Goal: Task Accomplishment & Management: Manage account settings

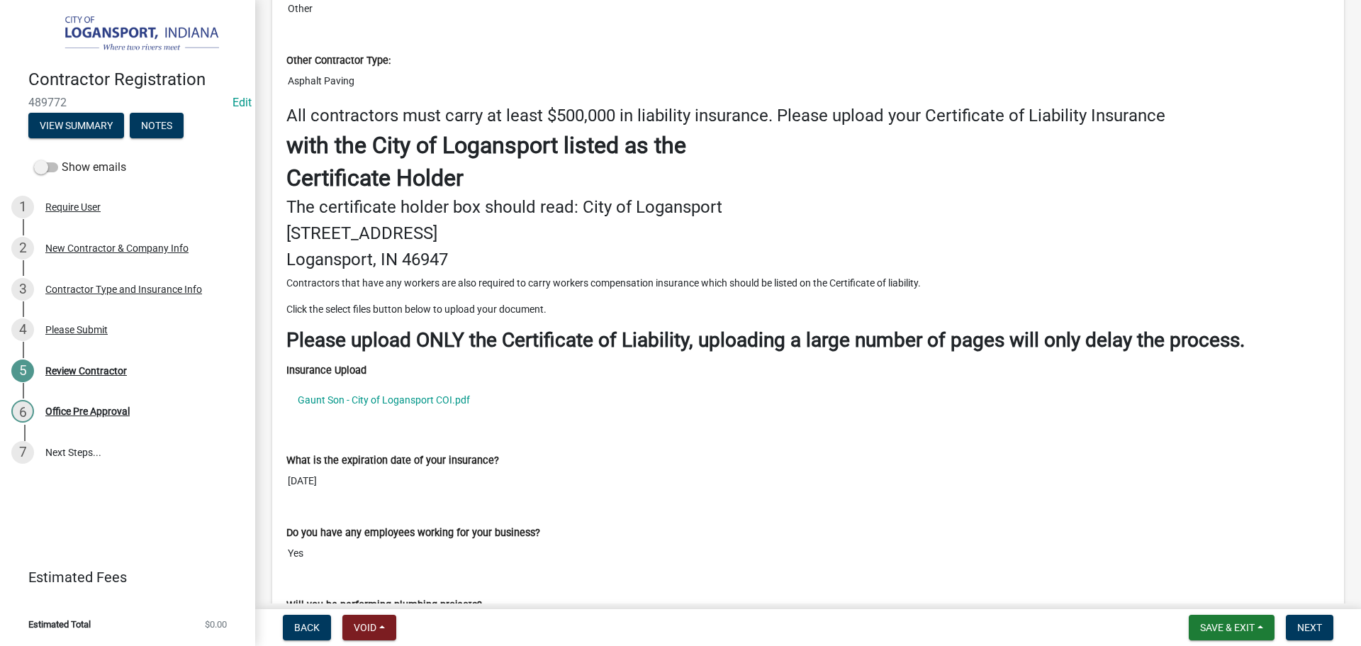
scroll to position [1843, 0]
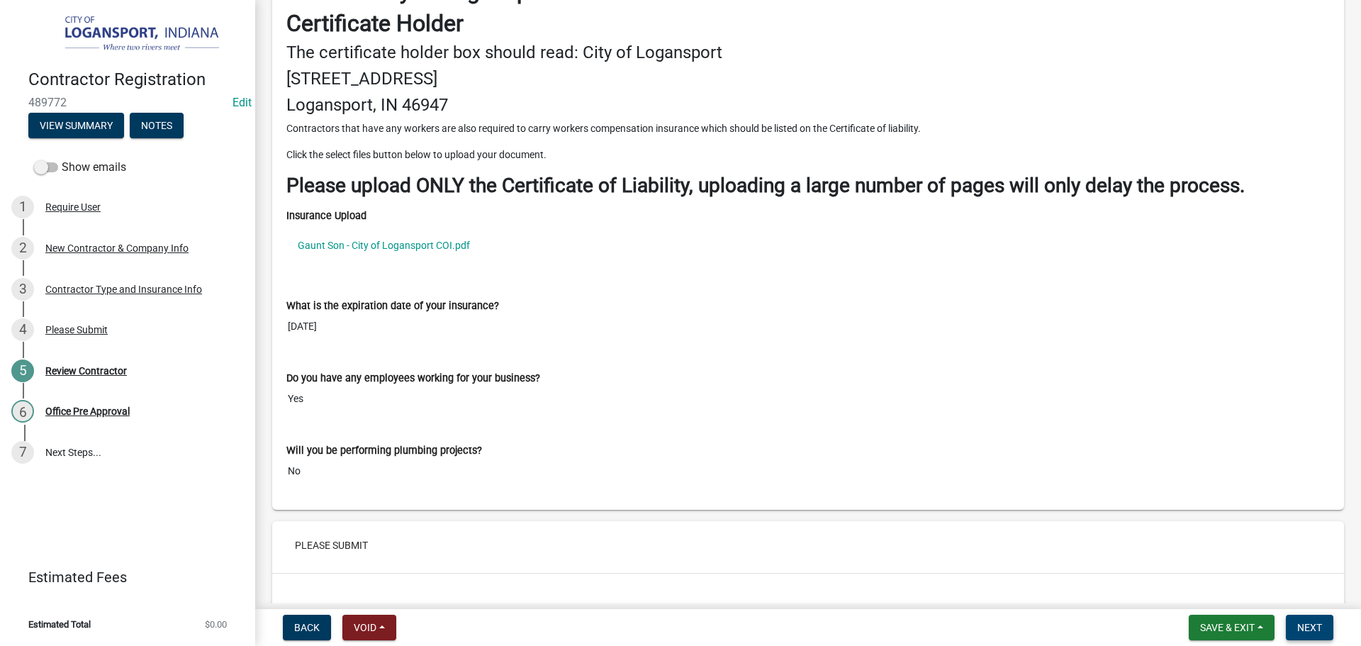
click at [1313, 632] on span "Next" at bounding box center [1309, 627] width 25 height 11
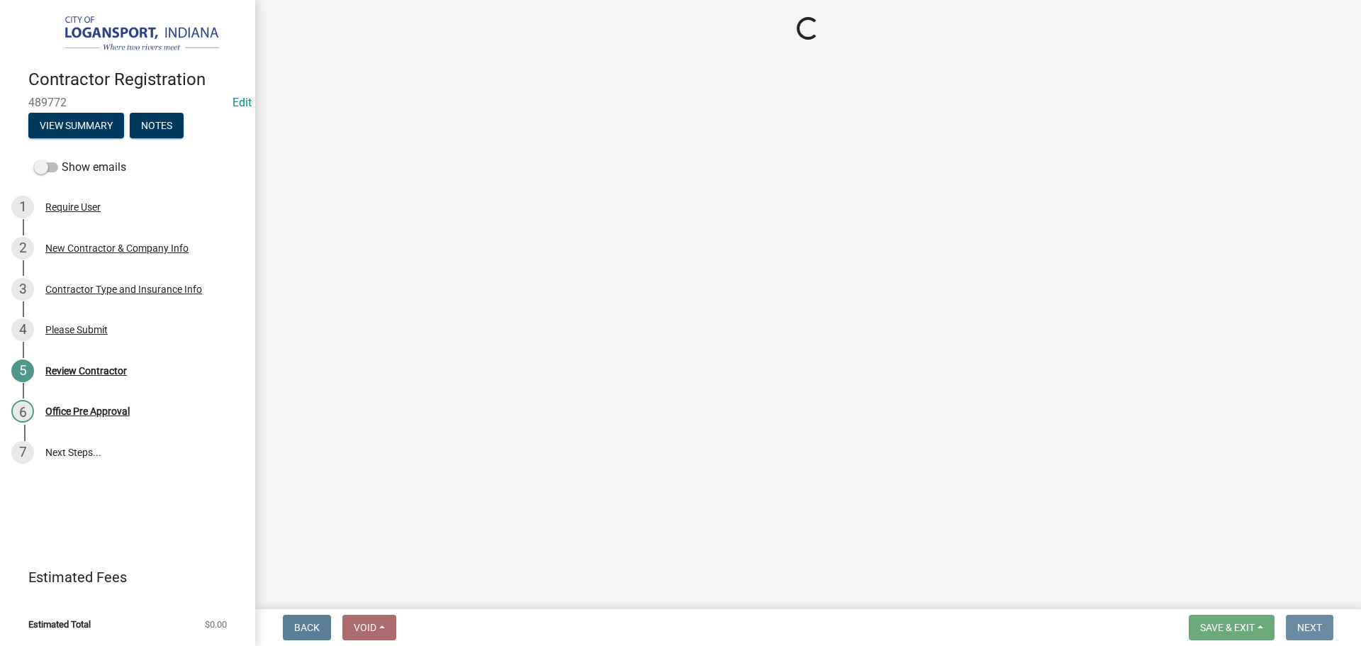
scroll to position [0, 0]
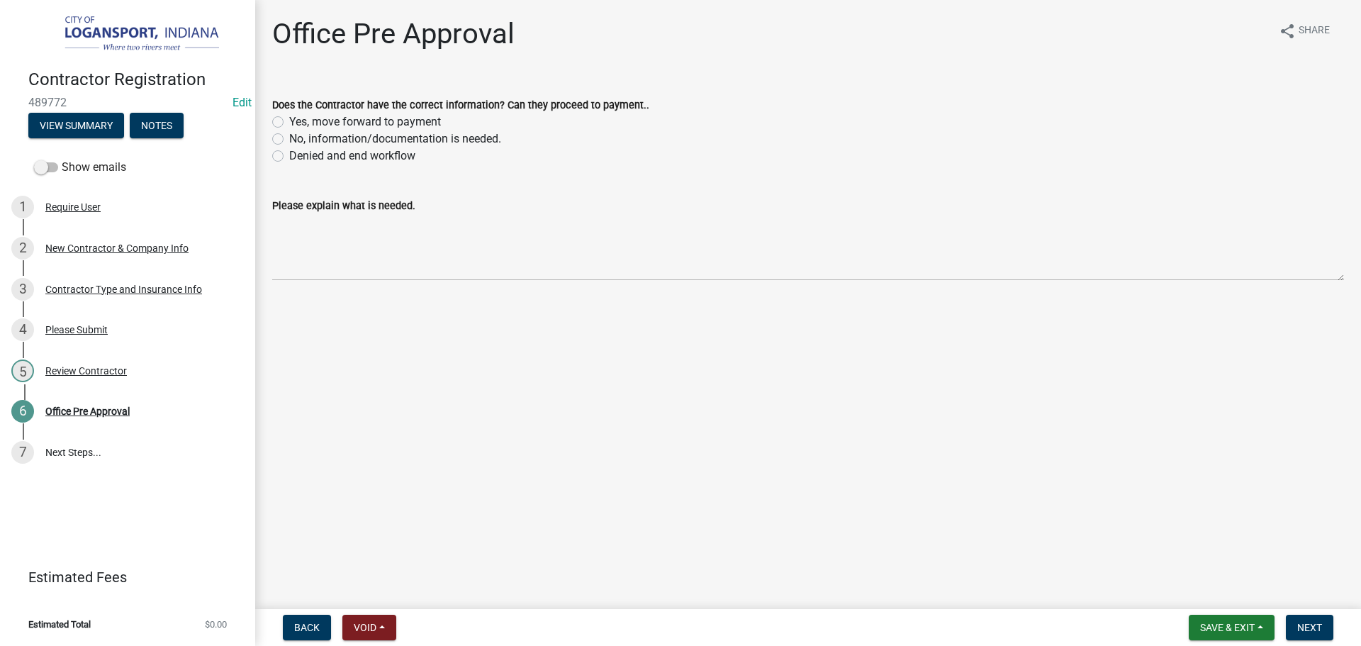
click at [289, 119] on label "Yes, move forward to payment" at bounding box center [365, 121] width 152 height 17
click at [289, 119] on input "Yes, move forward to payment" at bounding box center [293, 117] width 9 height 9
radio input "true"
drag, startPoint x: 1308, startPoint y: 636, endPoint x: 1309, endPoint y: 629, distance: 7.1
click at [1309, 636] on button "Next" at bounding box center [1309, 627] width 47 height 26
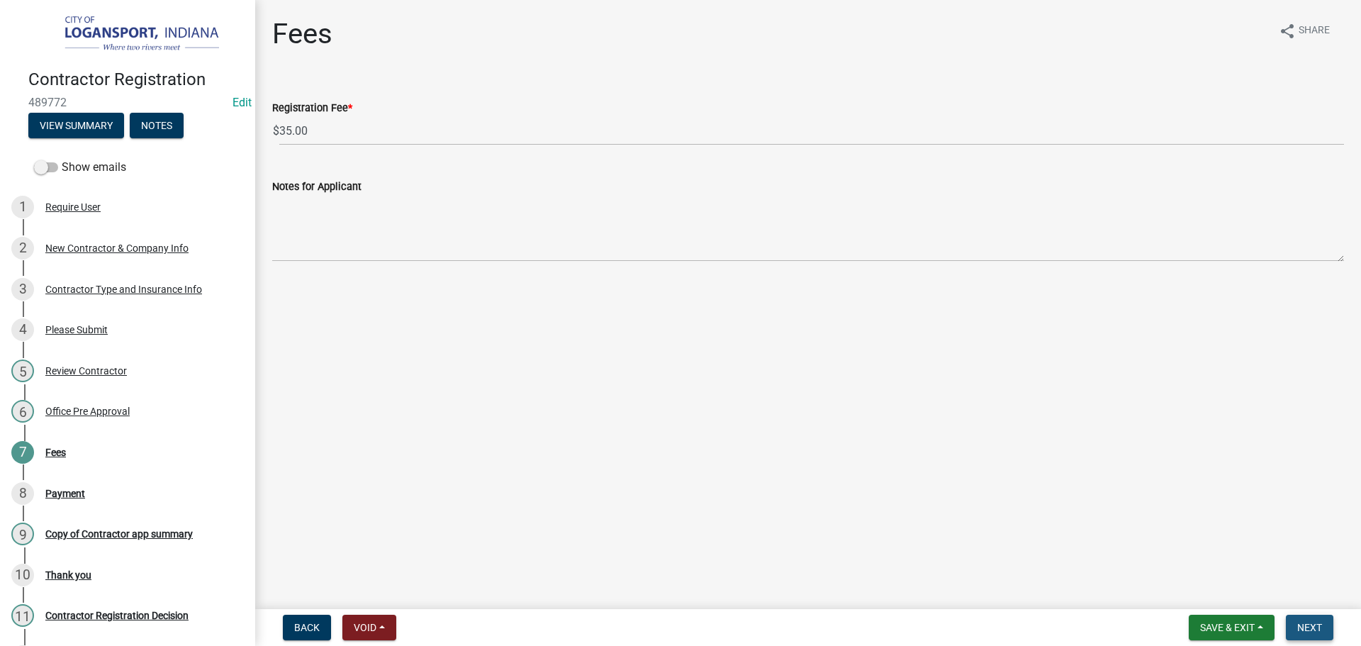
click at [1311, 620] on button "Next" at bounding box center [1309, 627] width 47 height 26
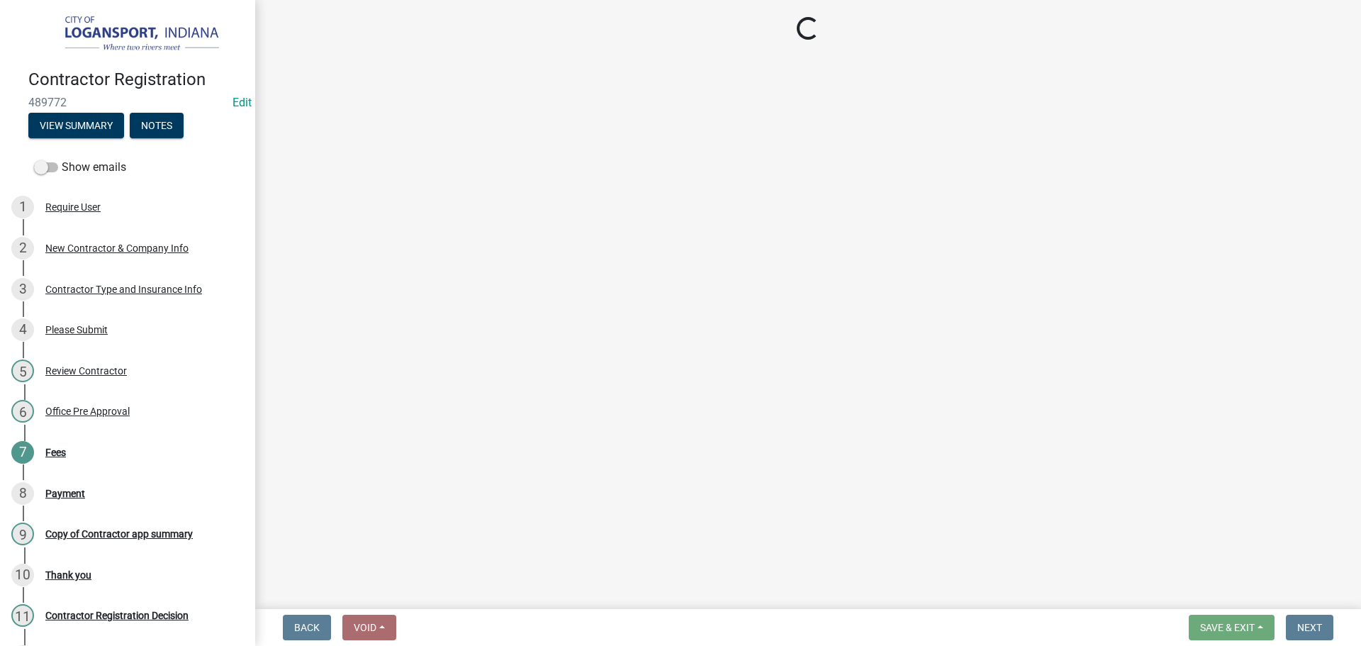
select select "3: 3"
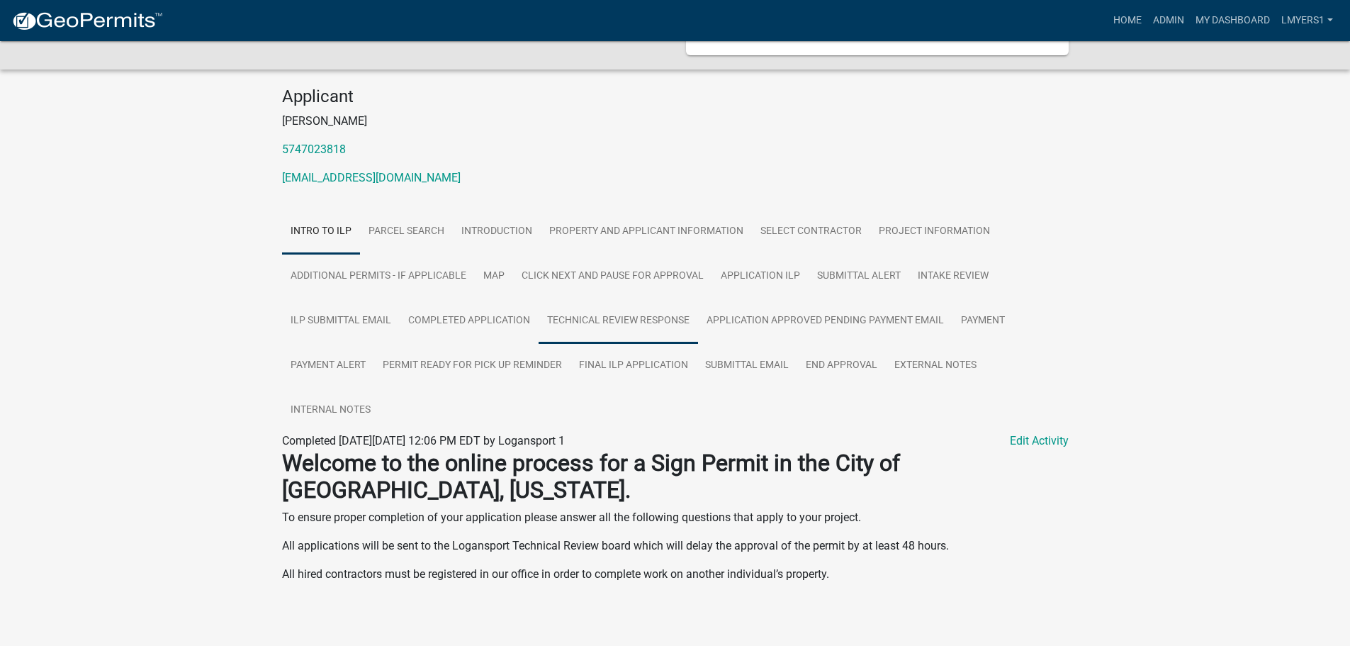
scroll to position [108, 0]
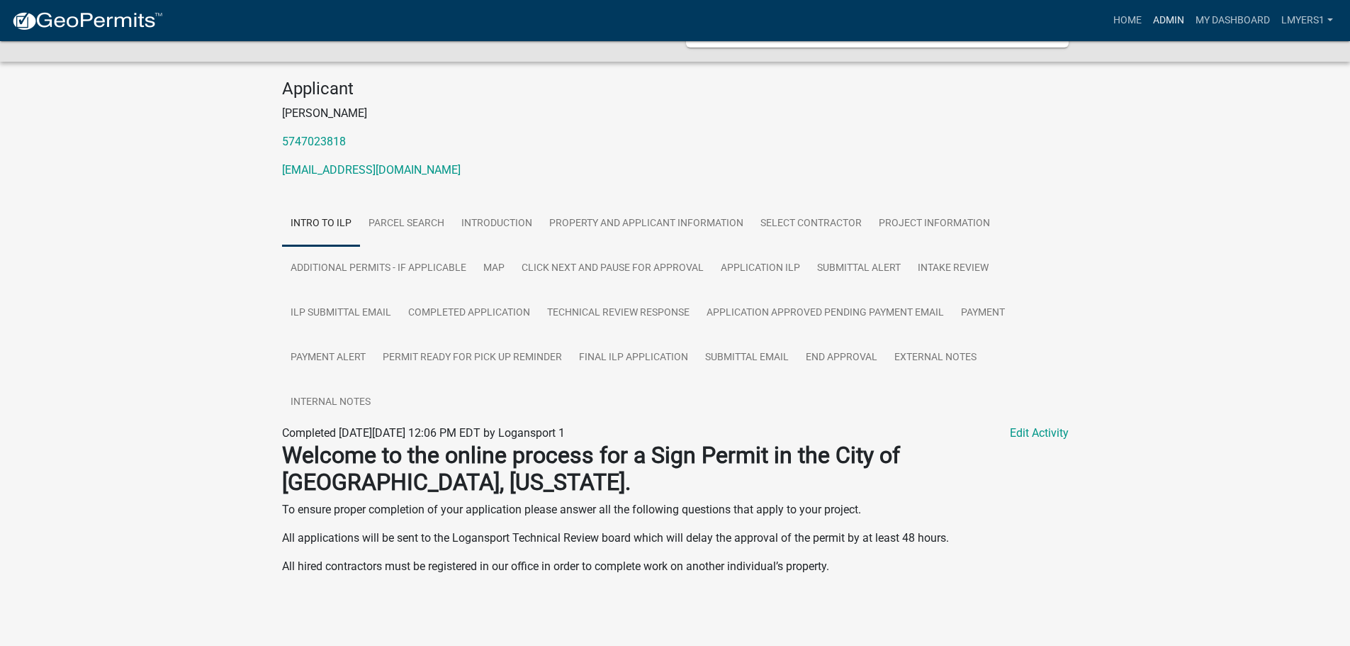
click at [1167, 22] on link "Admin" at bounding box center [1168, 20] width 43 height 27
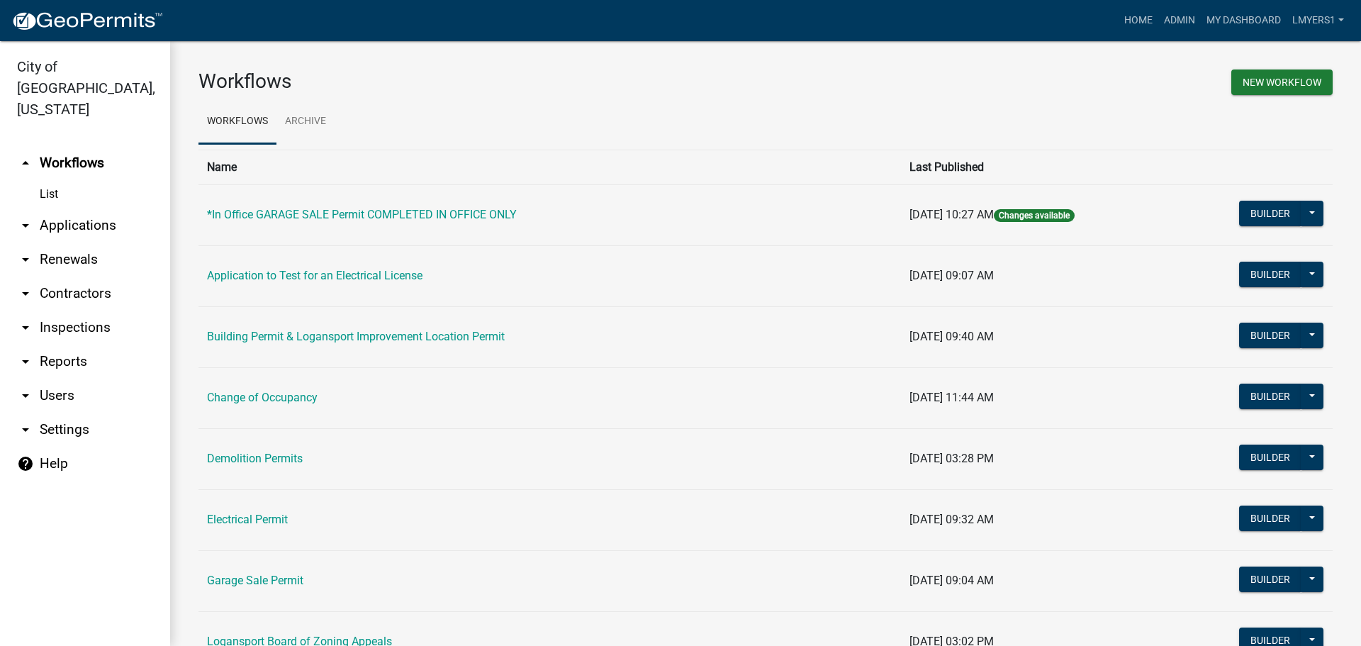
click at [77, 208] on link "arrow_drop_down Applications" at bounding box center [85, 225] width 170 height 34
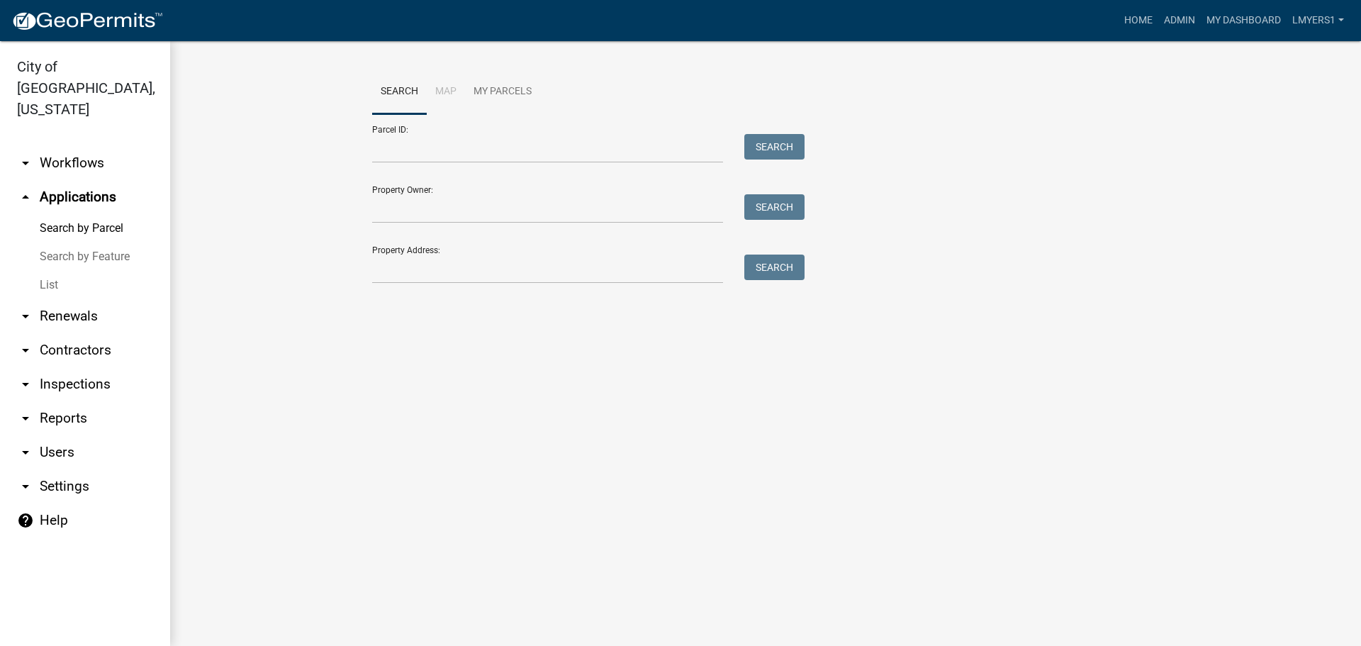
click at [46, 271] on link "List" at bounding box center [85, 285] width 170 height 28
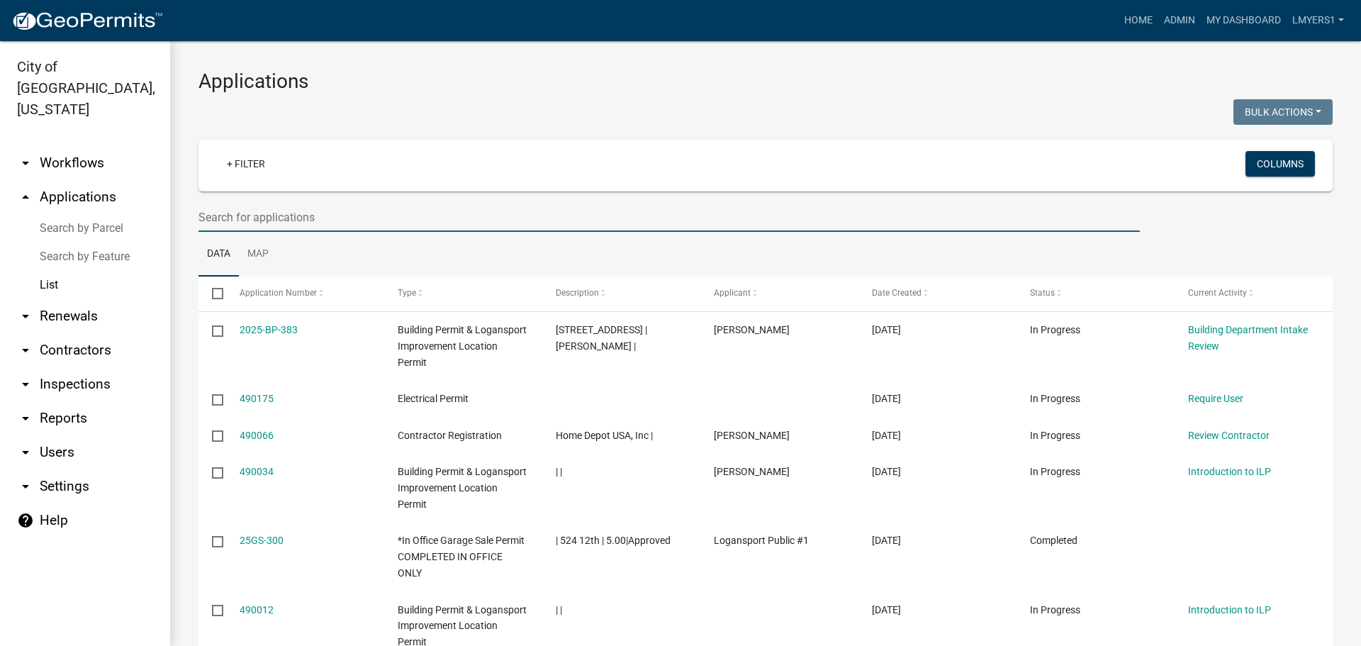
click at [247, 220] on input "text" at bounding box center [668, 217] width 941 height 29
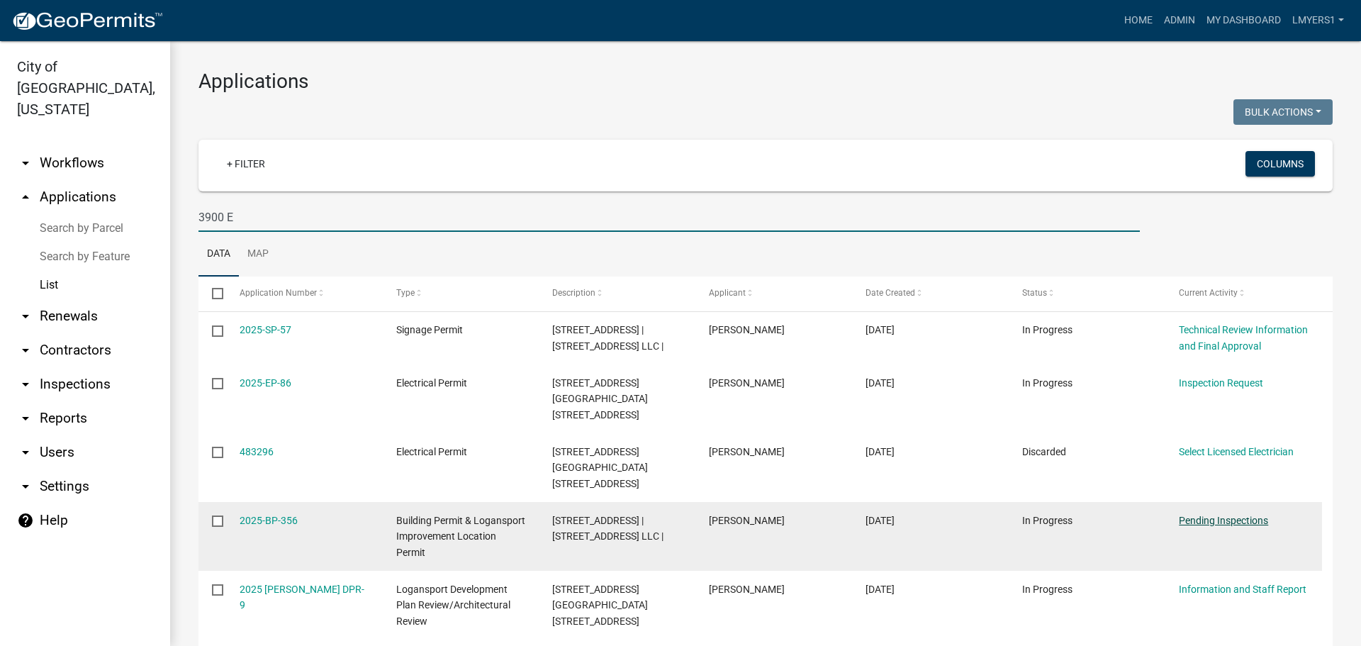
type input "3900 E"
click at [1208, 515] on link "Pending Inspections" at bounding box center [1223, 520] width 89 height 11
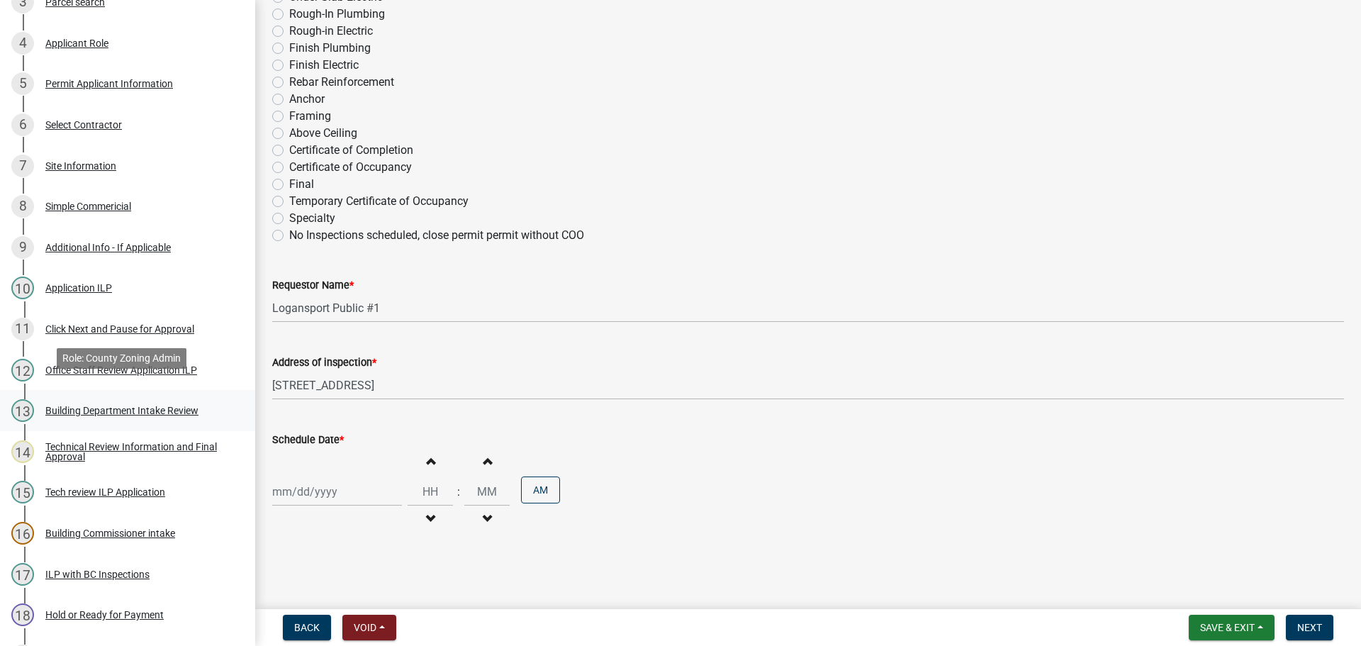
scroll to position [425, 0]
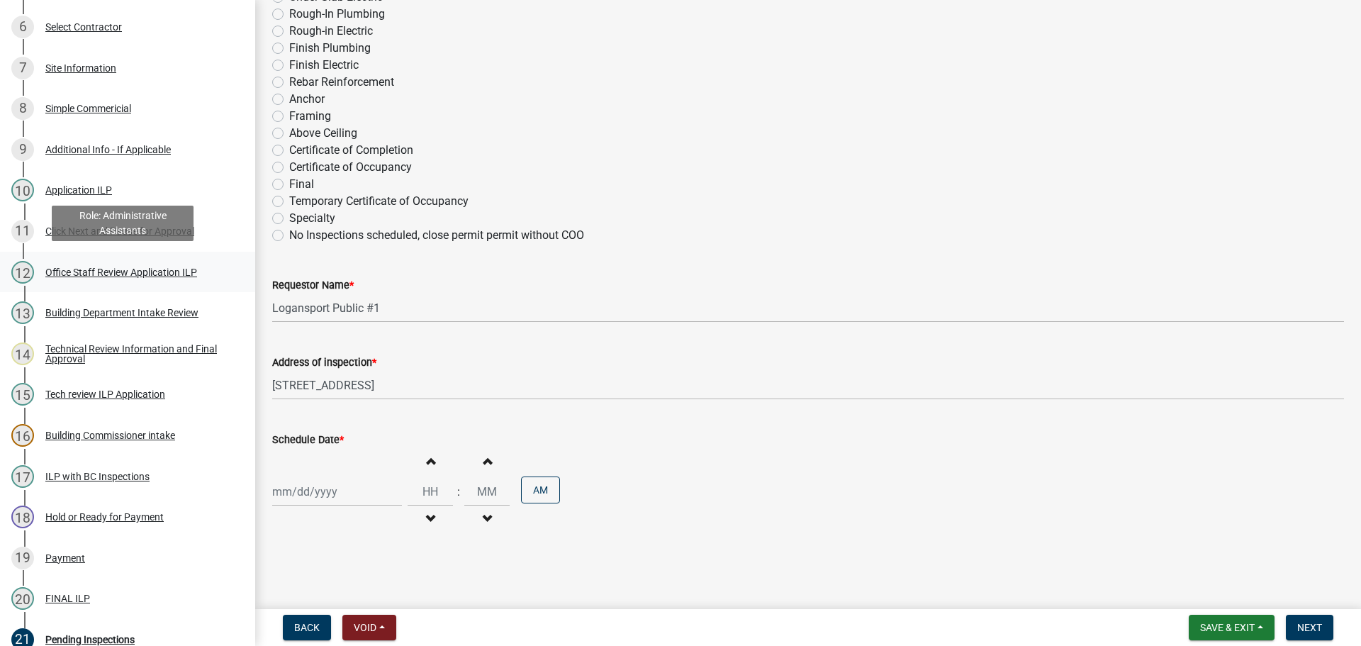
click at [109, 271] on div "Office Staff Review Application ILP" at bounding box center [121, 272] width 152 height 10
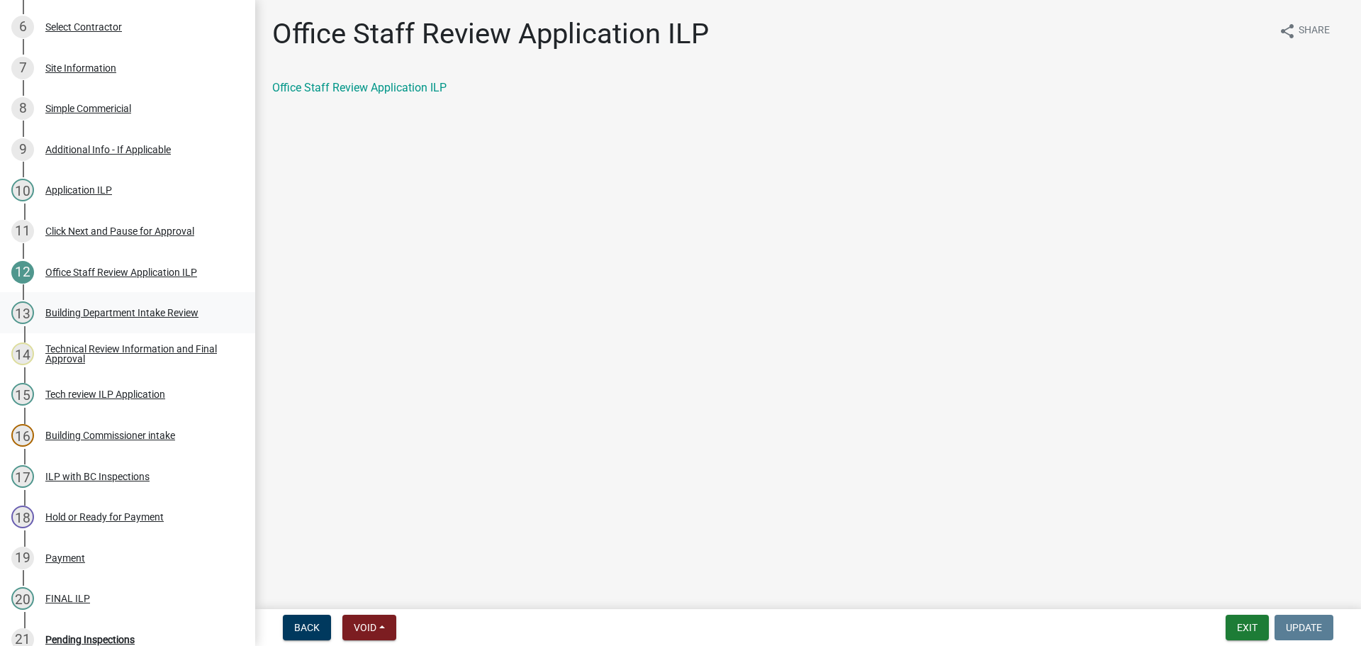
click at [155, 313] on div "Building Department Intake Review" at bounding box center [121, 313] width 153 height 10
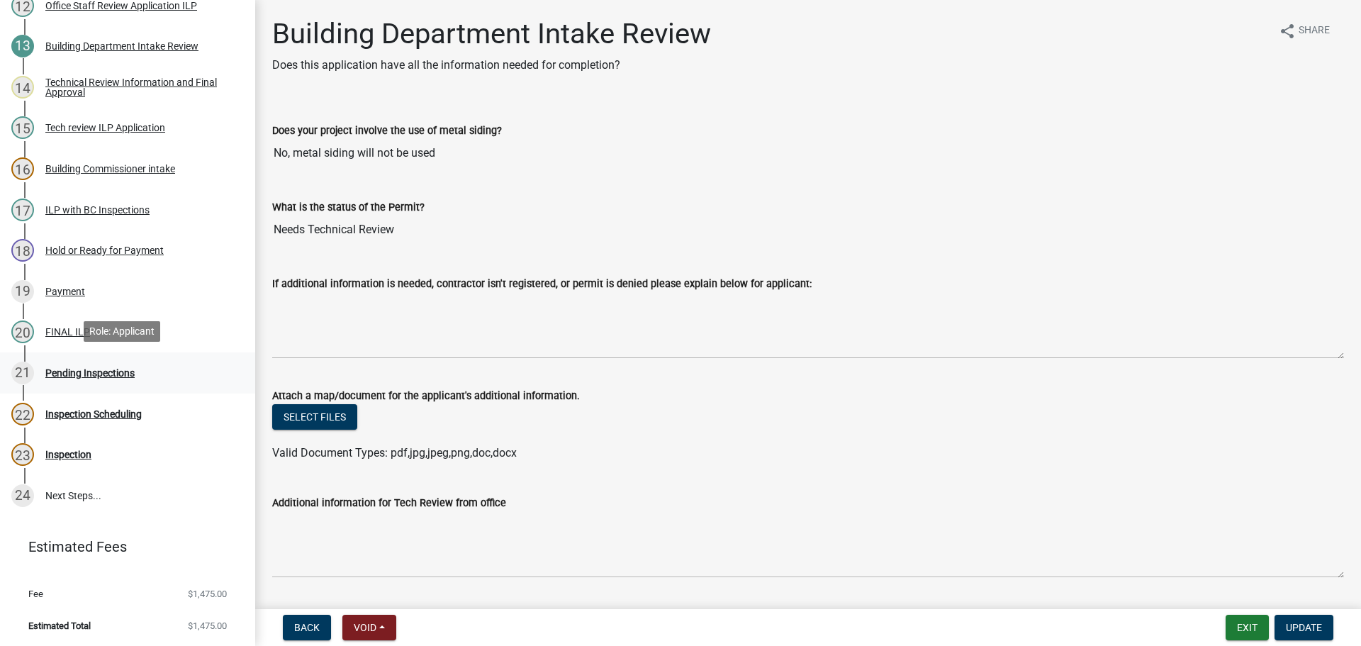
click at [80, 372] on div "Pending Inspections" at bounding box center [89, 373] width 89 height 10
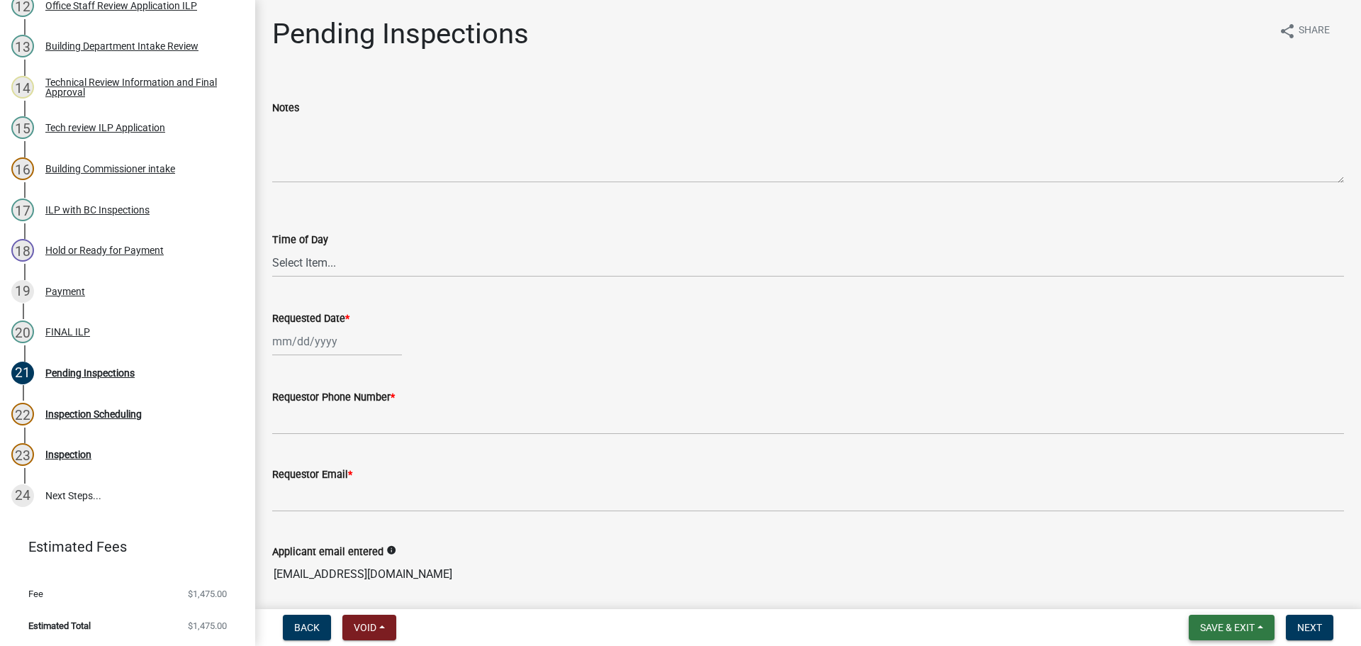
click at [1223, 624] on span "Save & Exit" at bounding box center [1227, 627] width 55 height 11
click at [1218, 602] on button "Save & Exit" at bounding box center [1217, 590] width 113 height 34
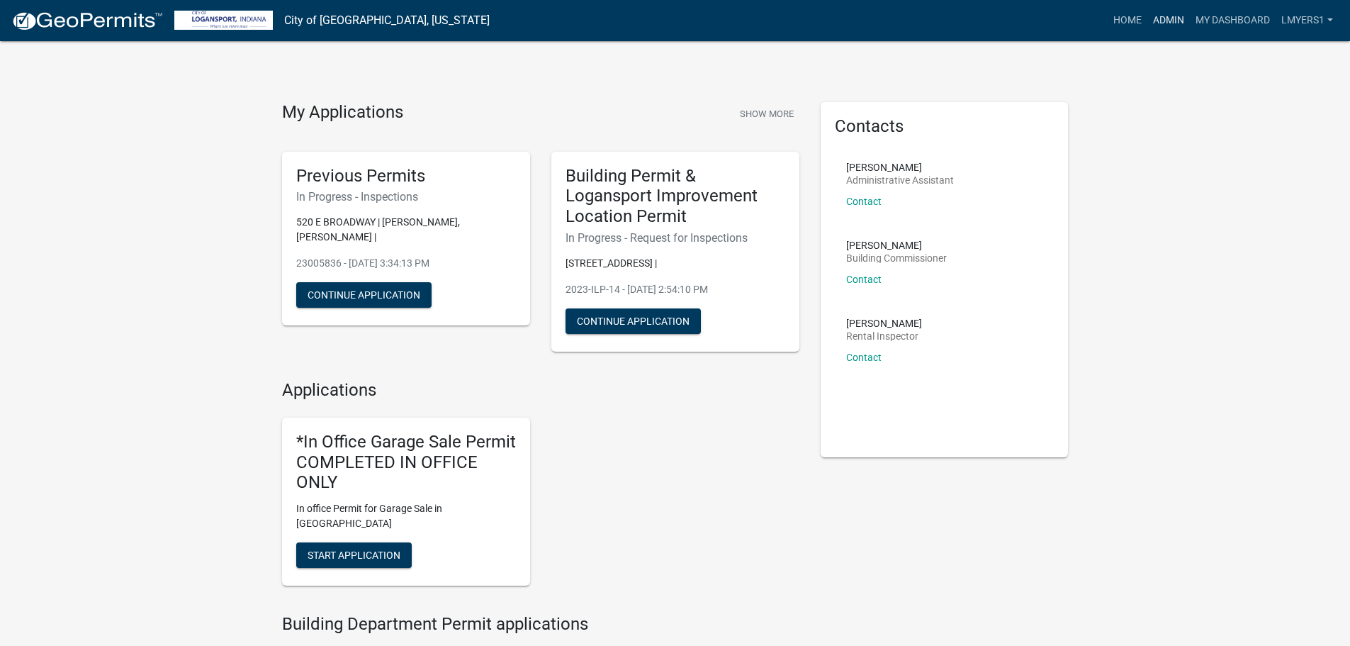
click at [1174, 23] on link "Admin" at bounding box center [1168, 20] width 43 height 27
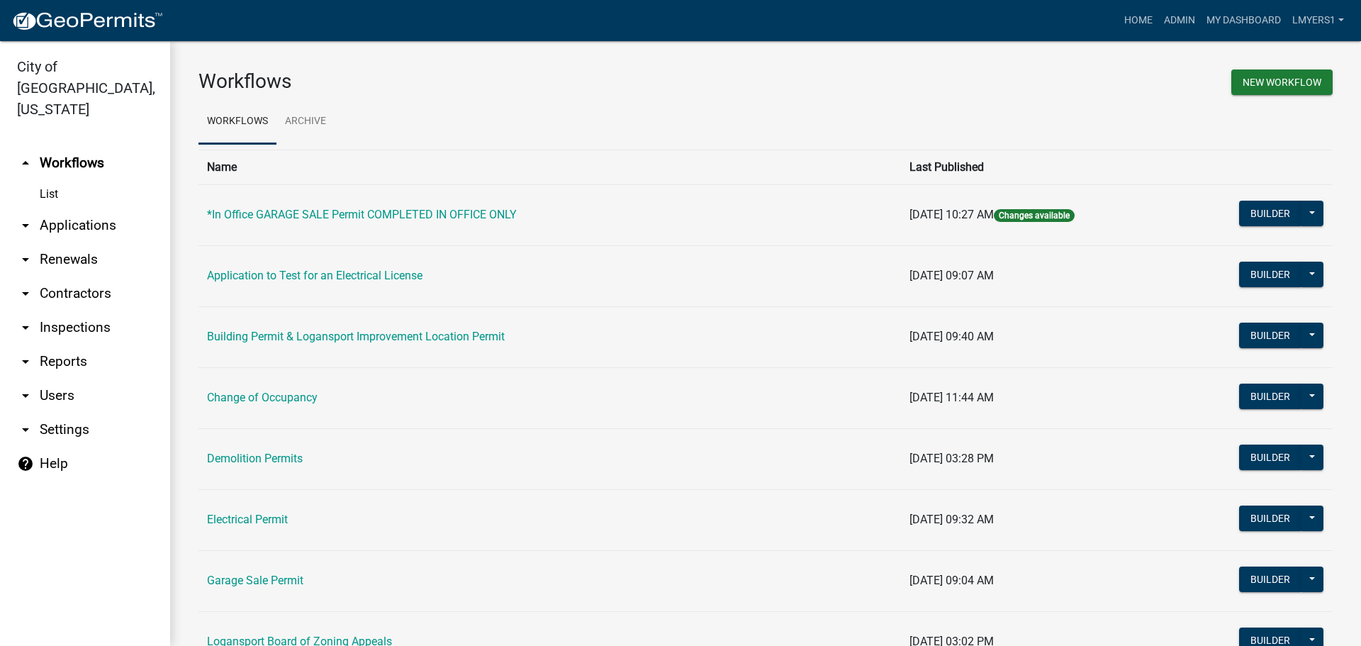
click at [50, 208] on link "arrow_drop_down Applications" at bounding box center [85, 225] width 170 height 34
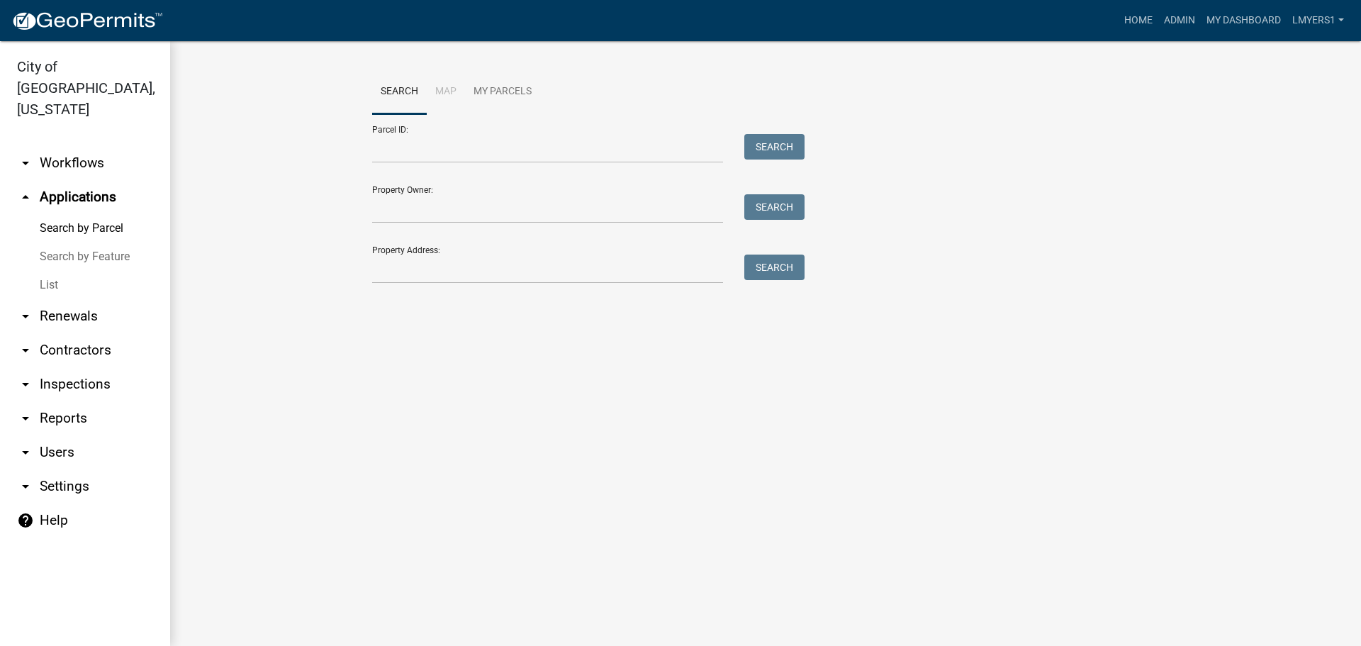
click at [50, 271] on link "List" at bounding box center [85, 285] width 170 height 28
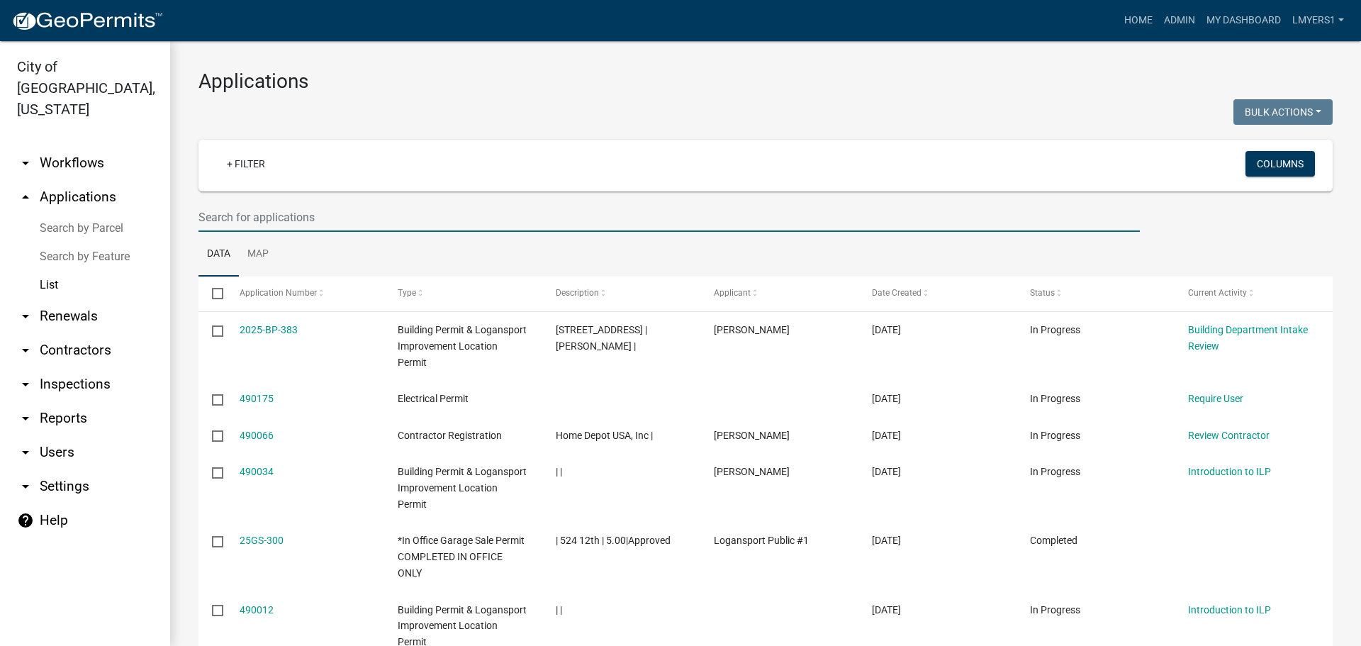
click at [266, 206] on input "text" at bounding box center [668, 217] width 941 height 29
click at [70, 146] on link "arrow_drop_down Workflows" at bounding box center [85, 163] width 170 height 34
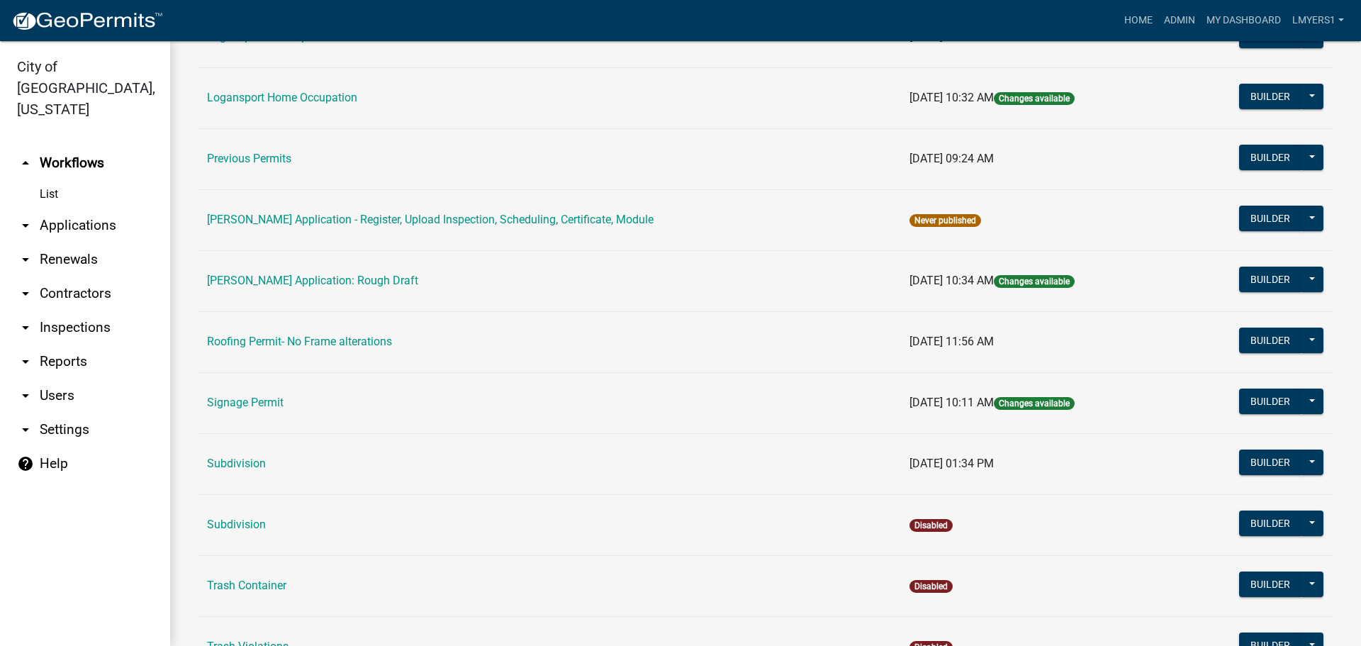
scroll to position [709, 0]
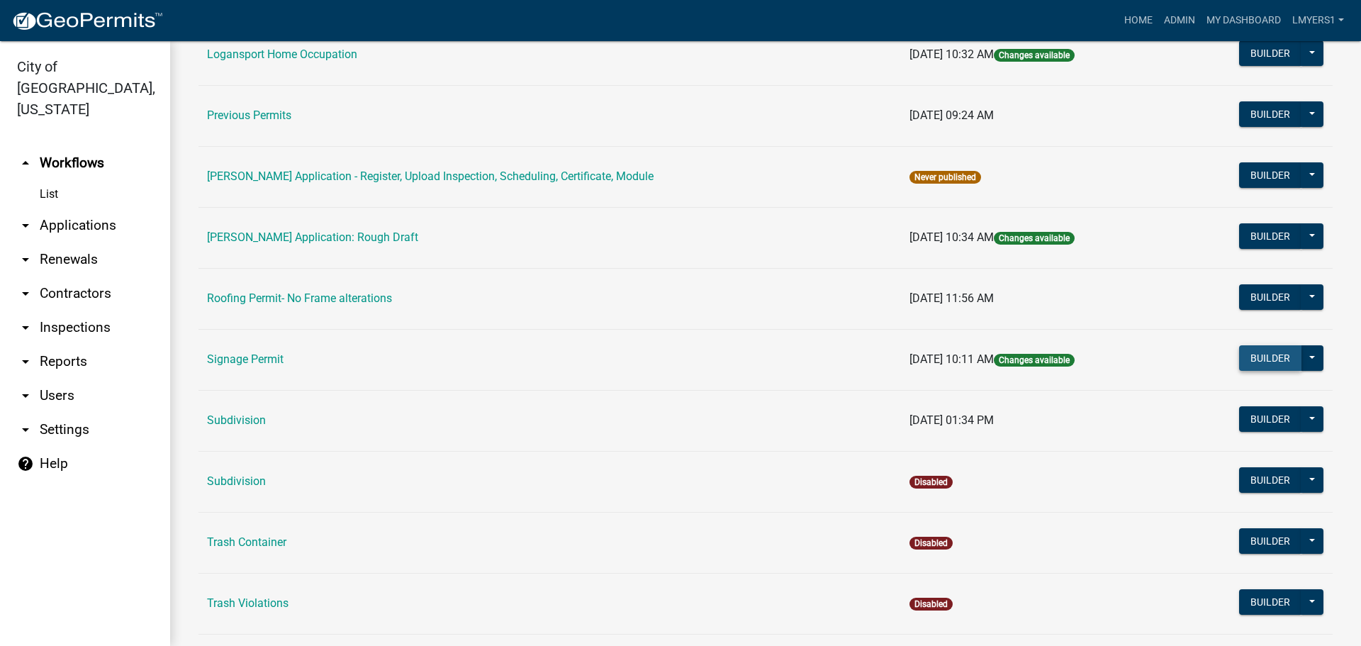
click at [1251, 360] on button "Builder" at bounding box center [1270, 358] width 62 height 26
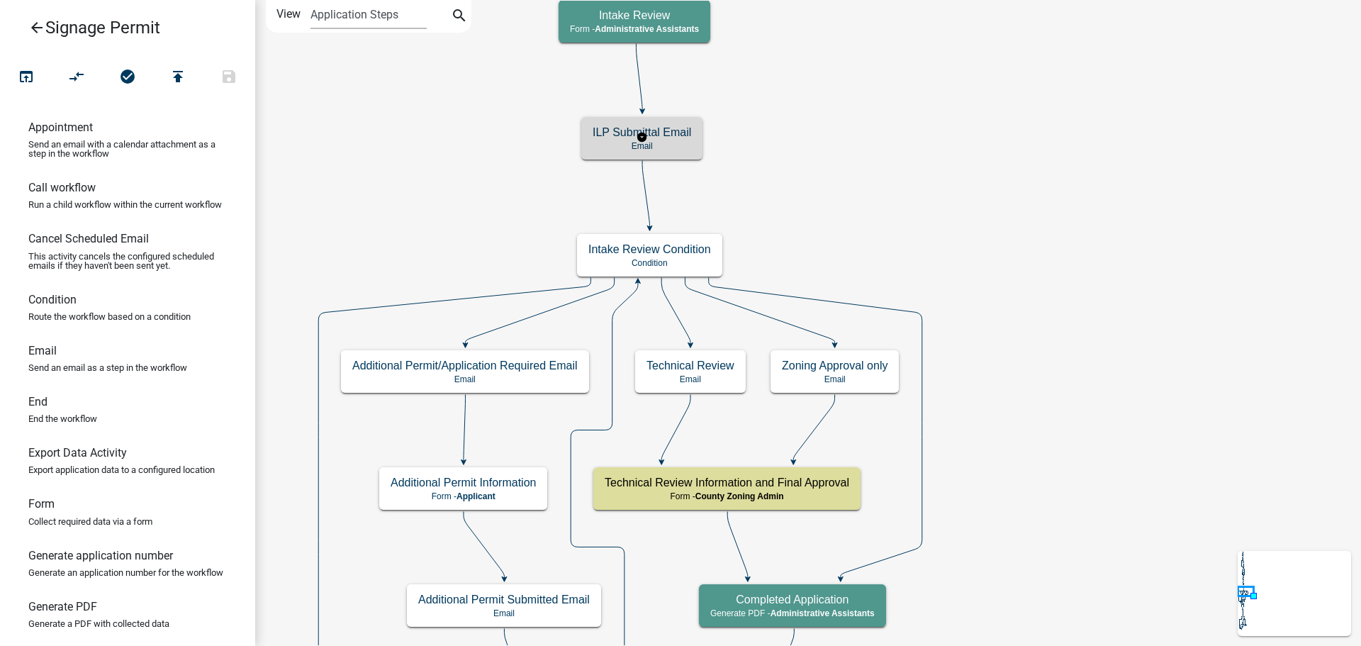
click at [632, 139] on h5 "ILP Submittal Email" at bounding box center [642, 131] width 99 height 13
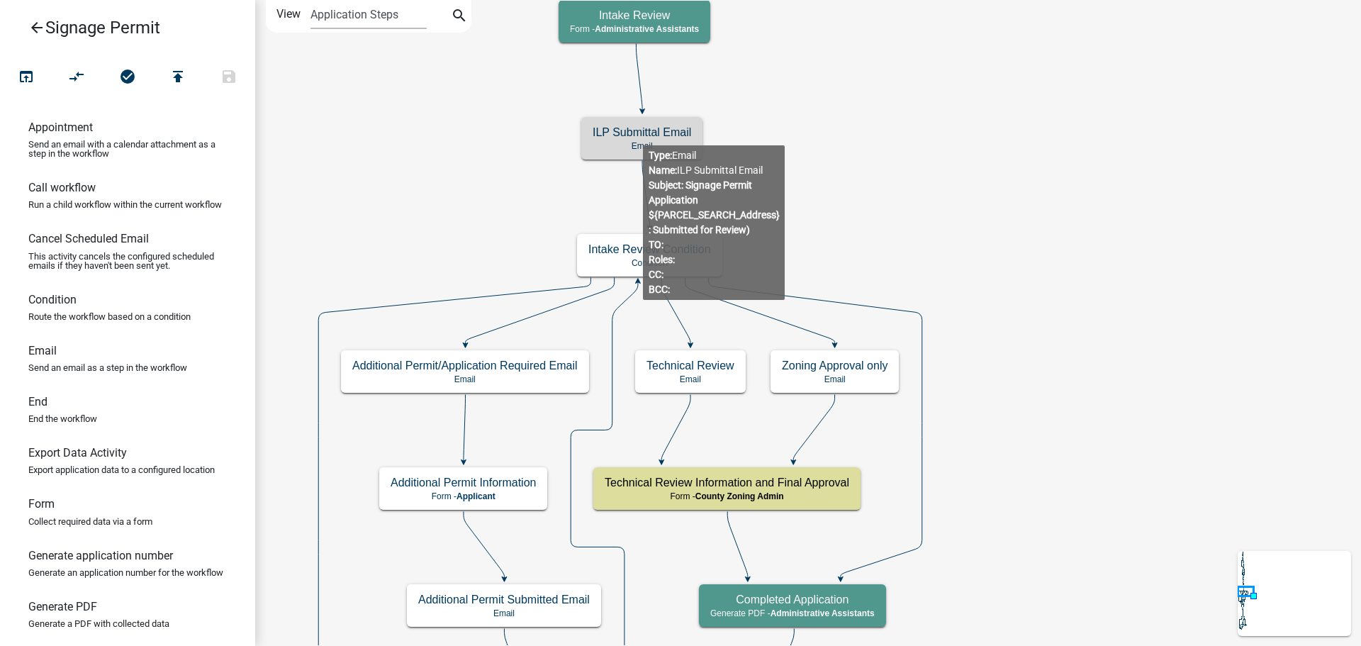
click at [643, 134] on h5 "ILP Submittal Email" at bounding box center [642, 131] width 99 height 13
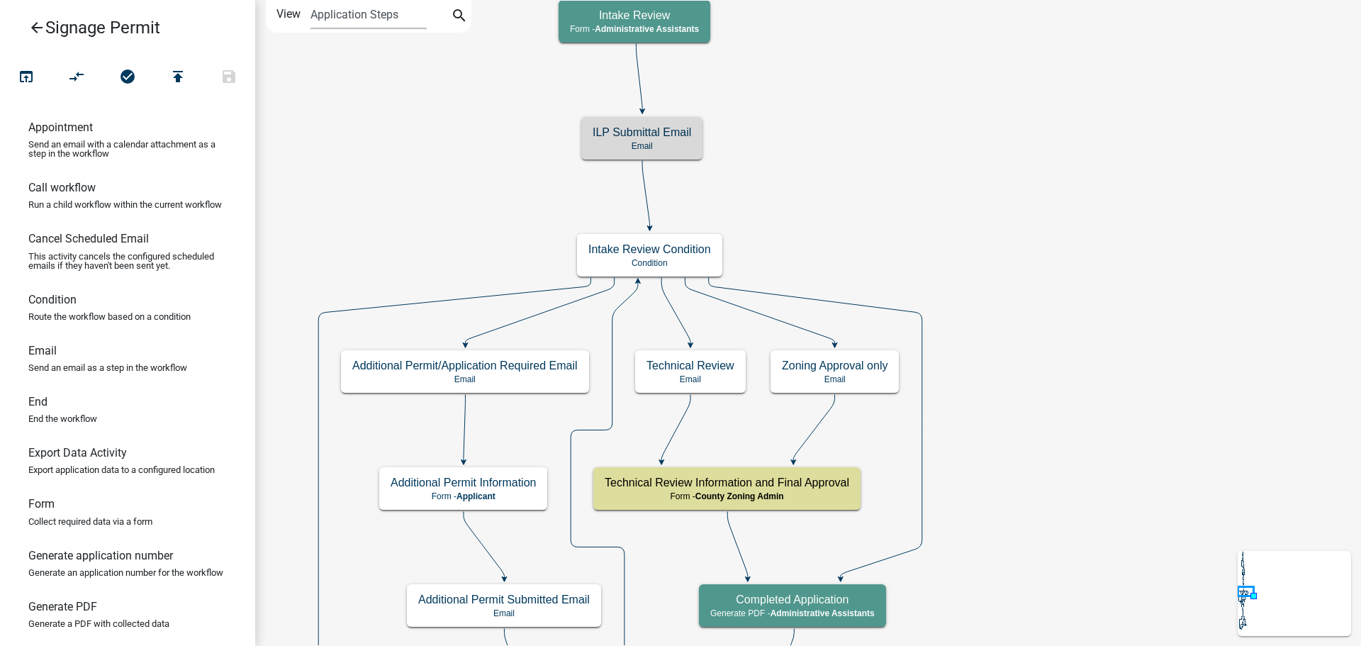
click at [643, 134] on h5 "ILP Submittal Email" at bounding box center [642, 131] width 99 height 13
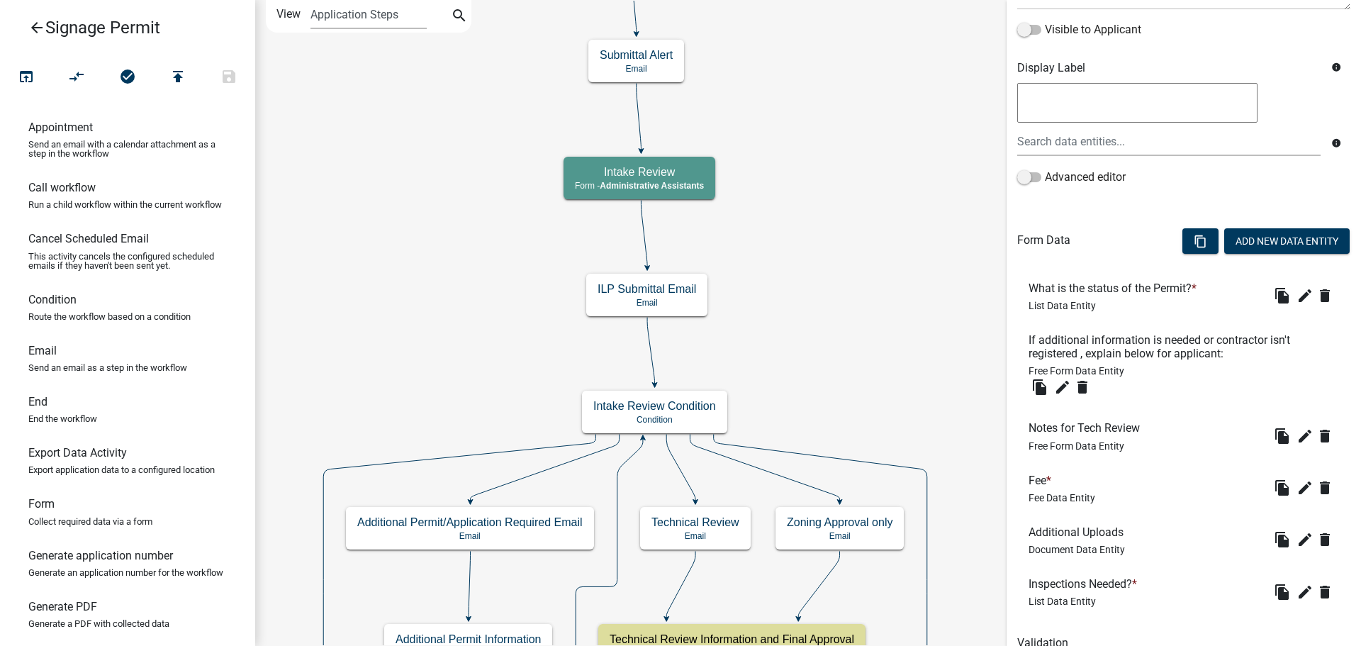
scroll to position [284, 0]
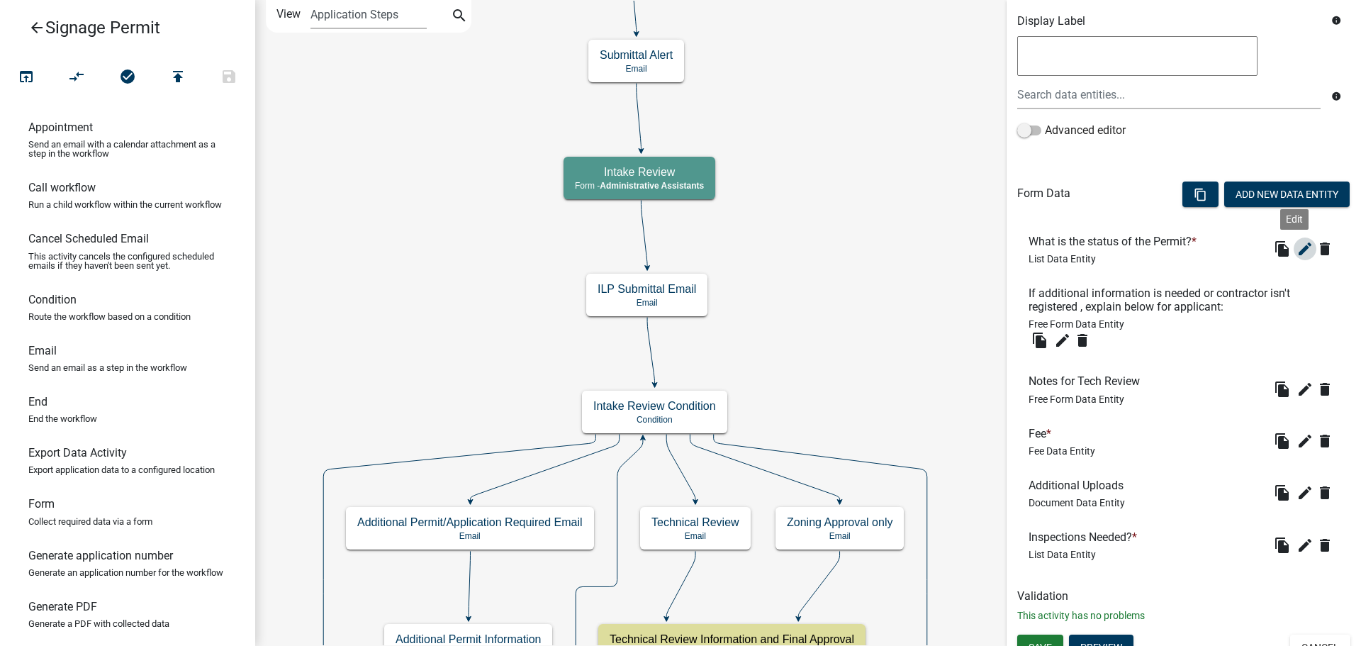
click at [1296, 250] on icon "edit" at bounding box center [1304, 248] width 17 height 17
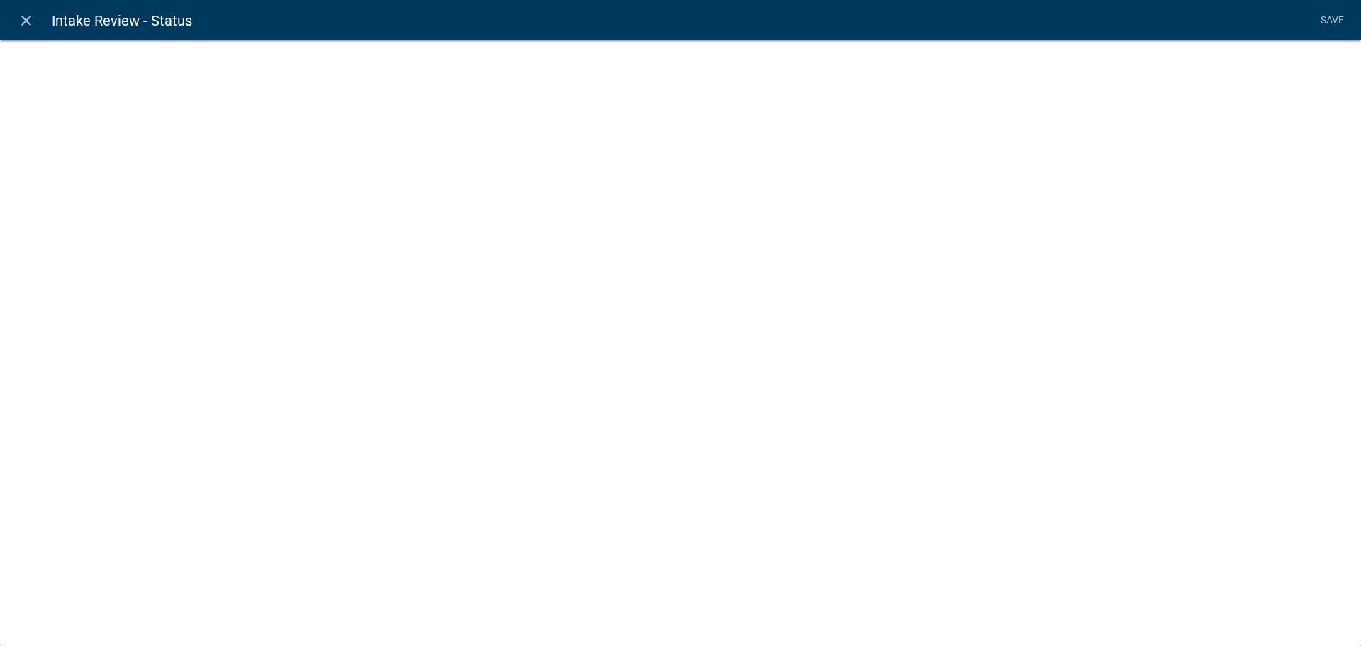
select select "list-data"
select select
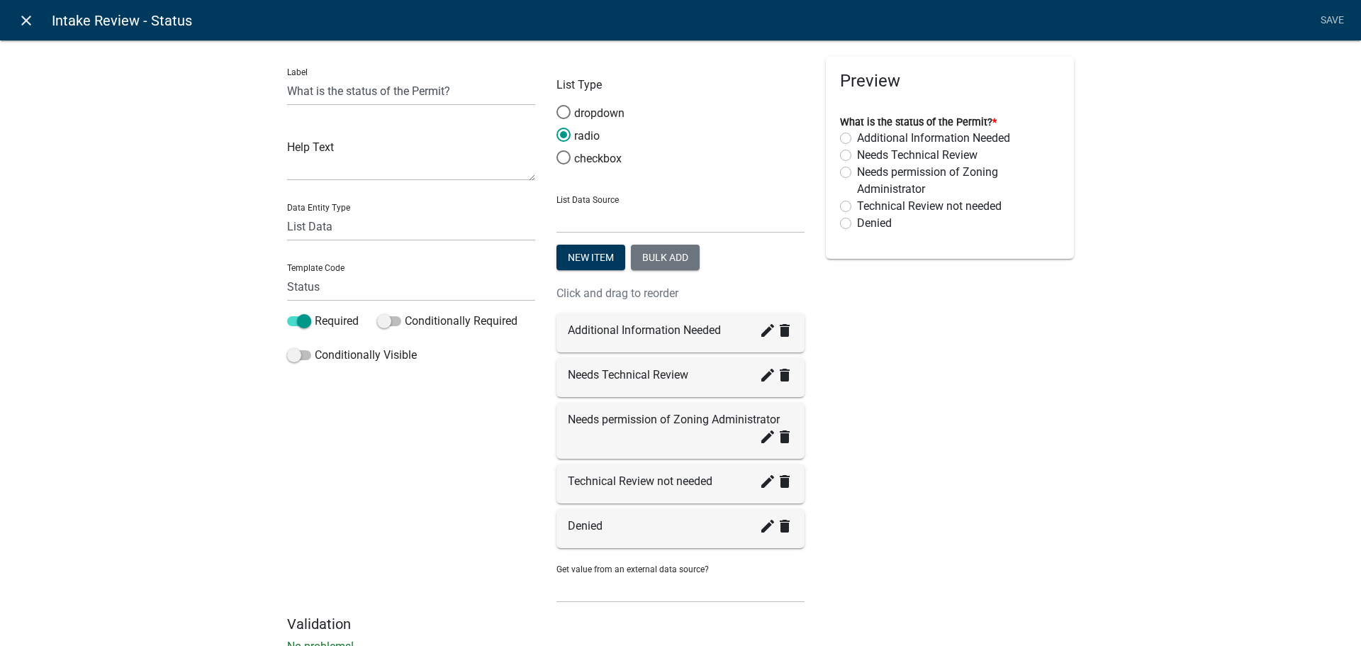
click at [18, 16] on icon "close" at bounding box center [26, 20] width 17 height 17
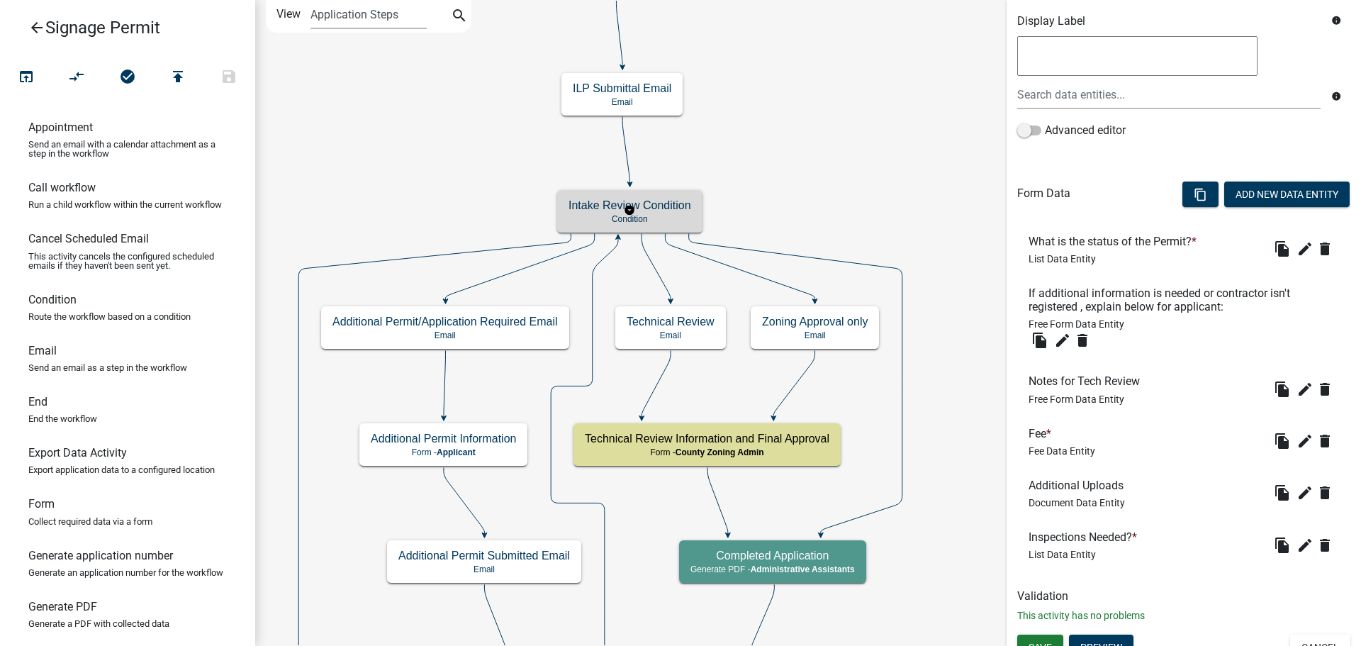
scroll to position [0, 0]
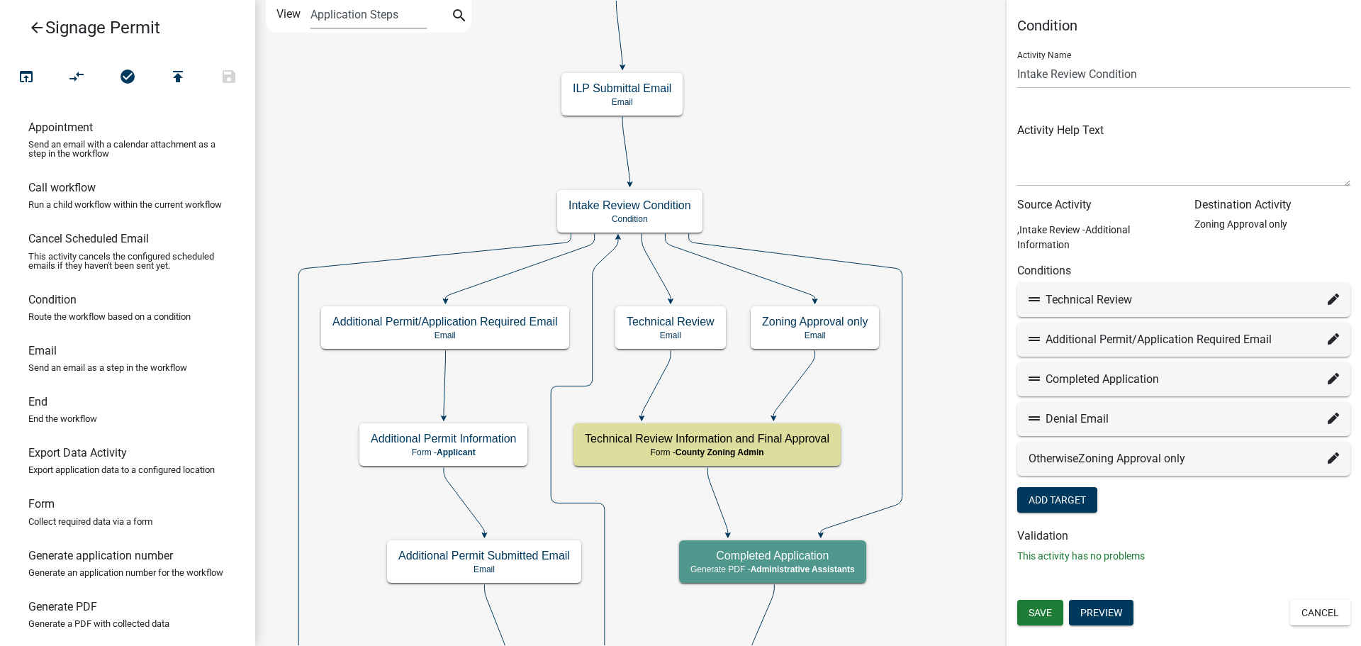
click at [1336, 295] on icon at bounding box center [1333, 298] width 11 height 11
select select "27: 8207cde7-b317-417e-8287-afe55a3eb935"
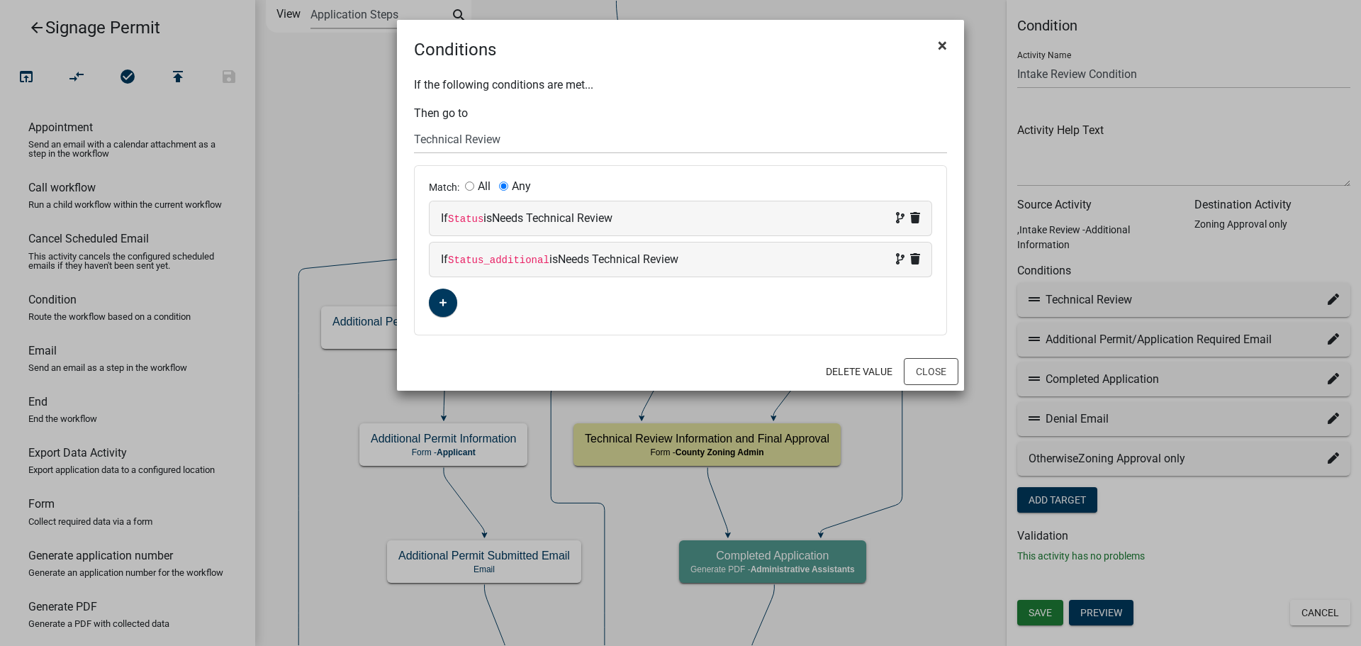
click at [943, 47] on span "×" at bounding box center [942, 45] width 9 height 20
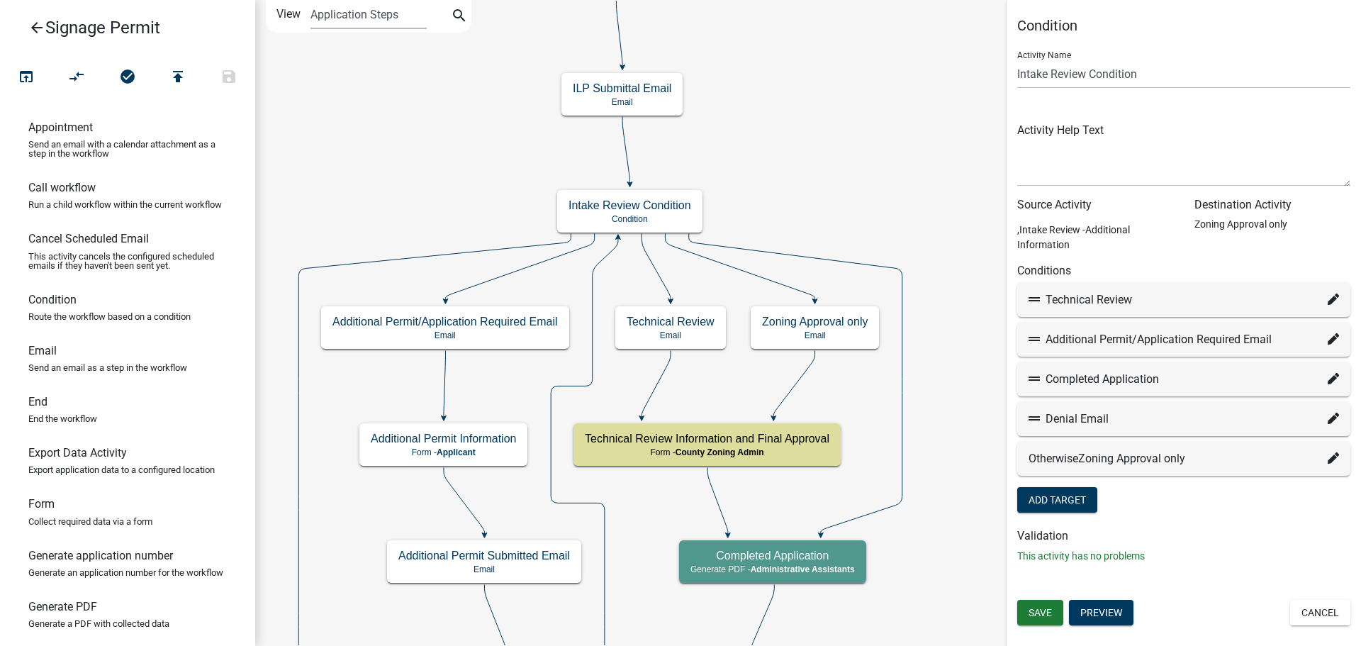
click at [1335, 382] on icon at bounding box center [1333, 378] width 11 height 11
select select "46: 9514da8e-9348-4cb6-8340-9a81d20b7df4"
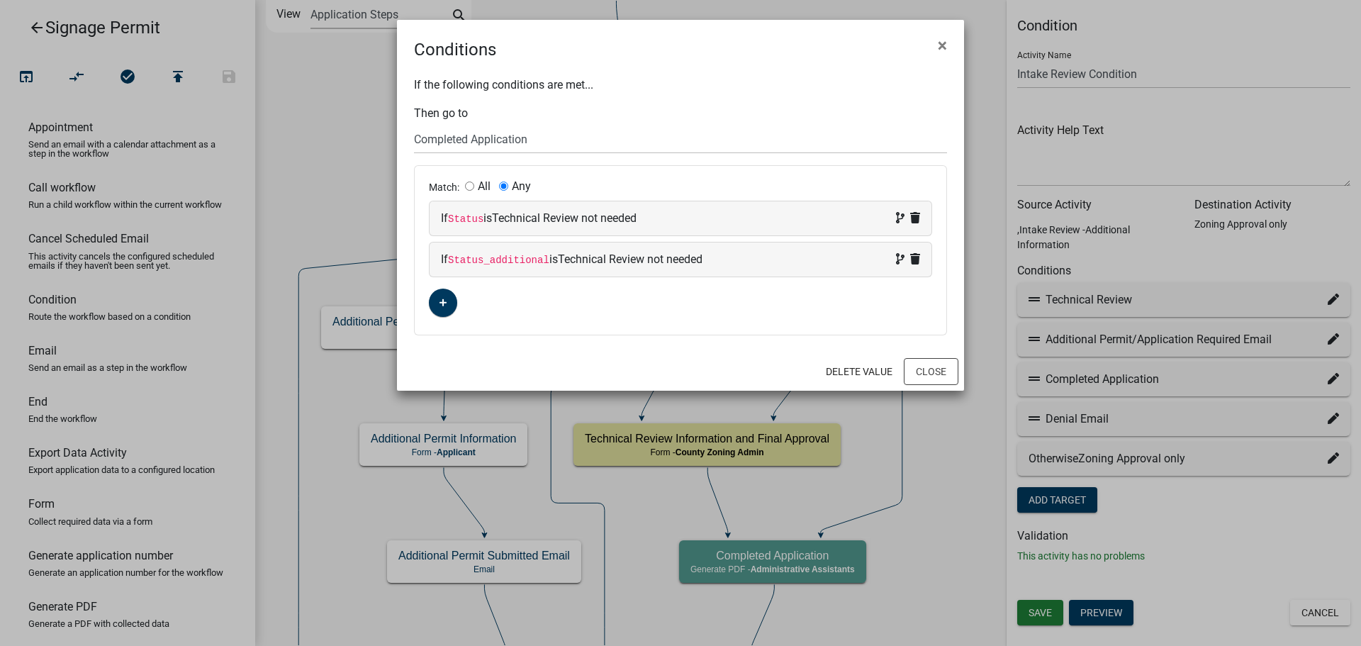
click at [946, 490] on ngb-modal-window "Conditions × If the following conditions are met... Then go to Choose... Start …" at bounding box center [680, 323] width 1361 height 646
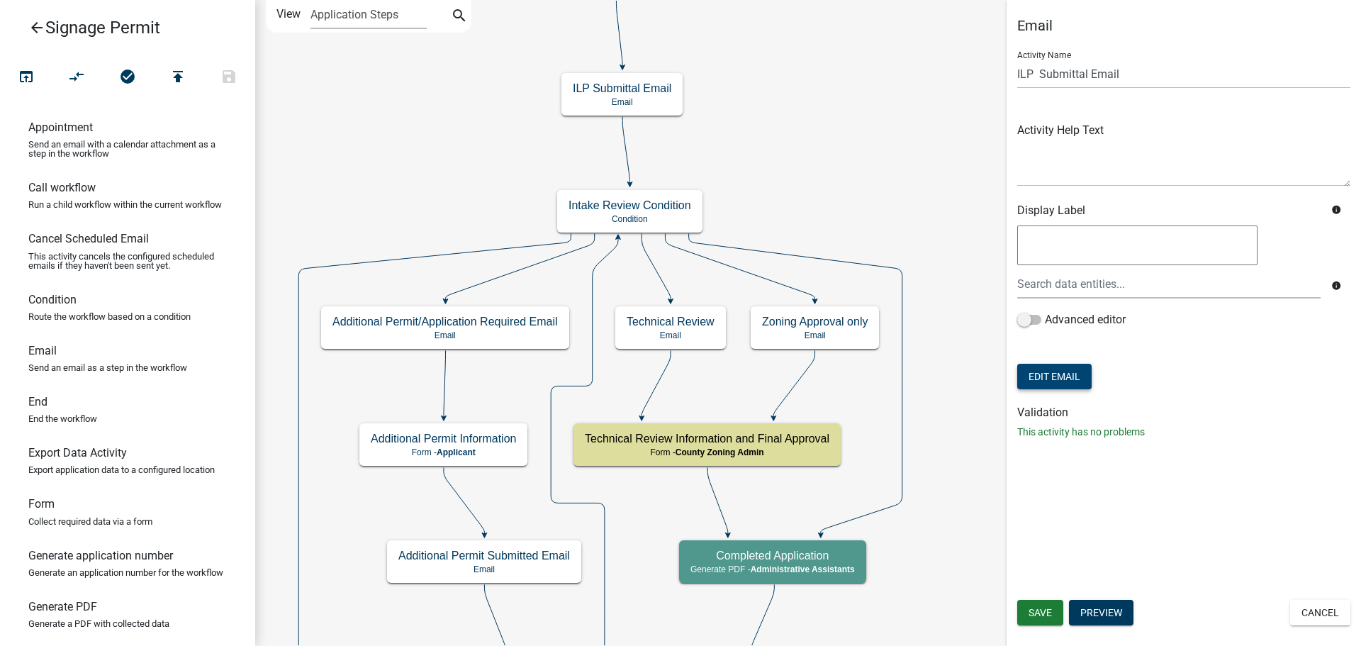
click at [1065, 374] on button "Edit Email" at bounding box center [1054, 377] width 74 height 26
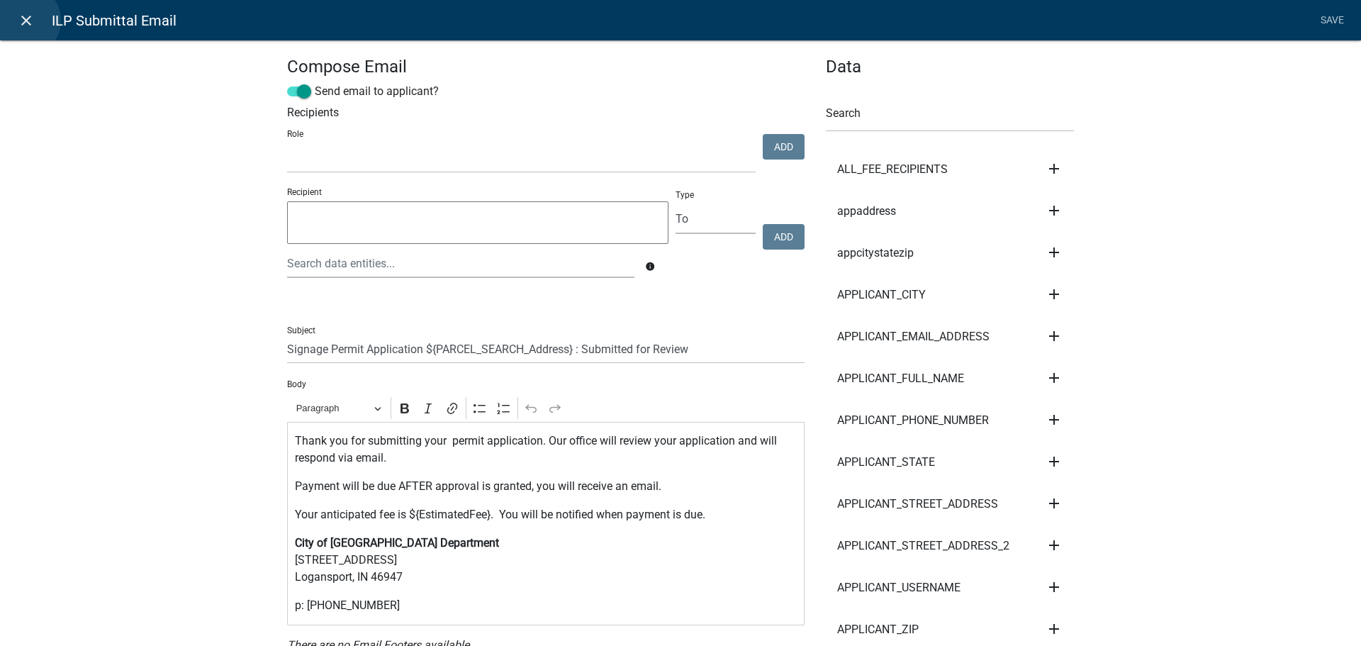
click at [25, 21] on icon "close" at bounding box center [26, 20] width 17 height 17
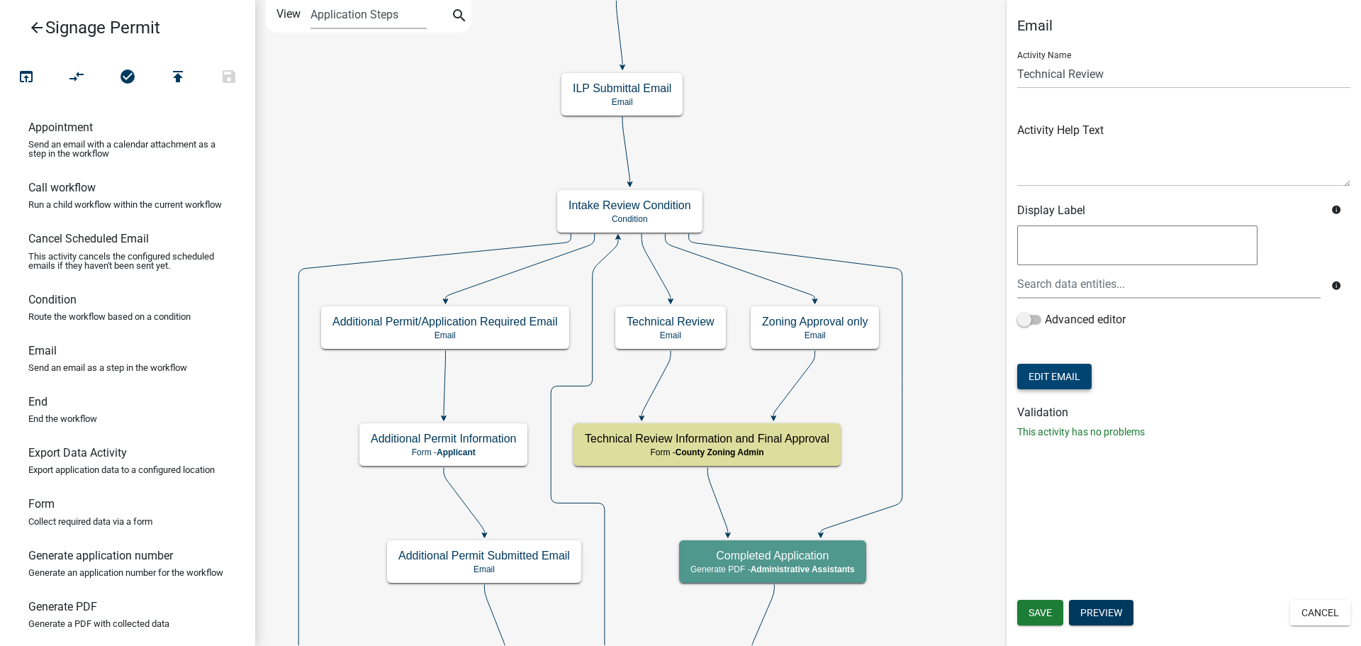
click at [1045, 374] on button "Edit Email" at bounding box center [1054, 377] width 74 height 26
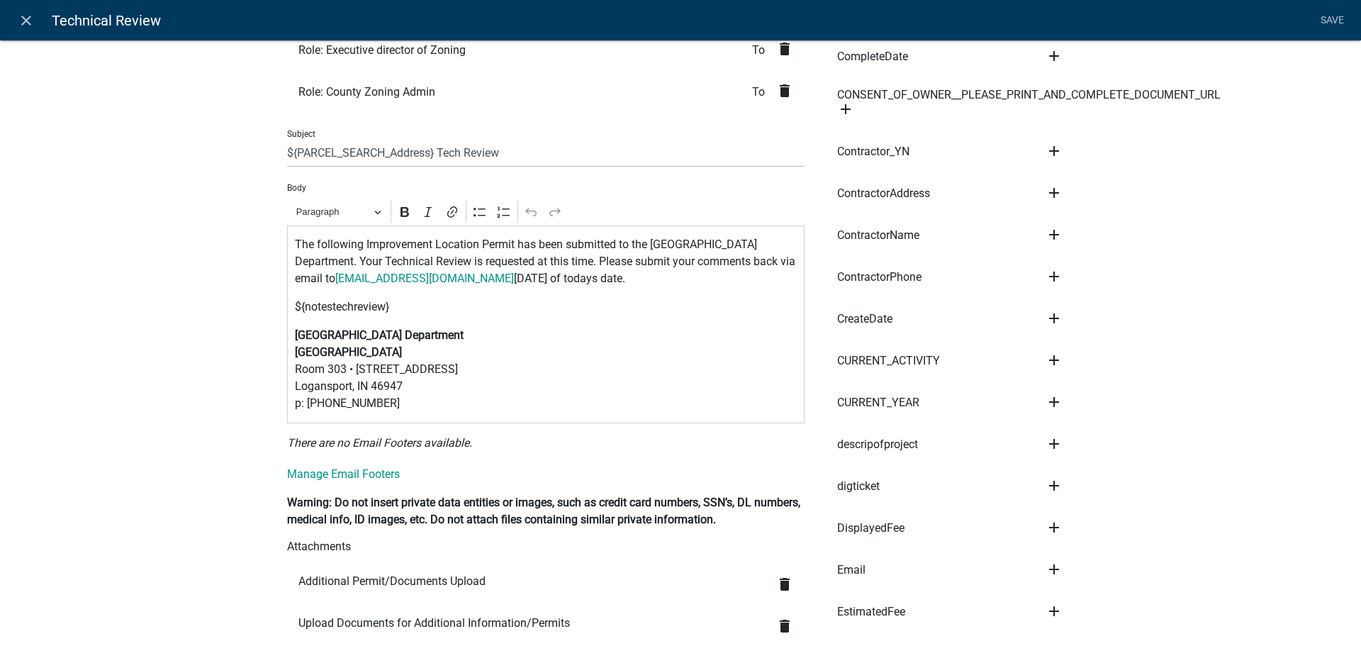
scroll to position [992, 0]
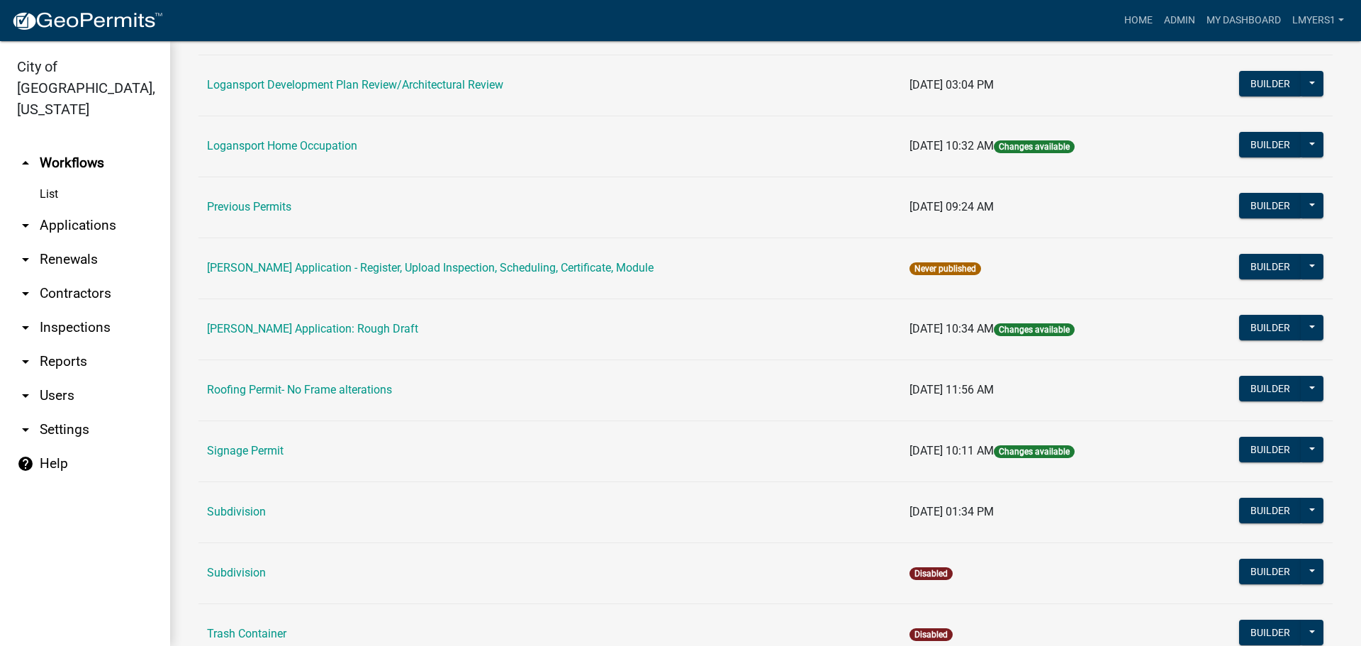
scroll to position [638, 0]
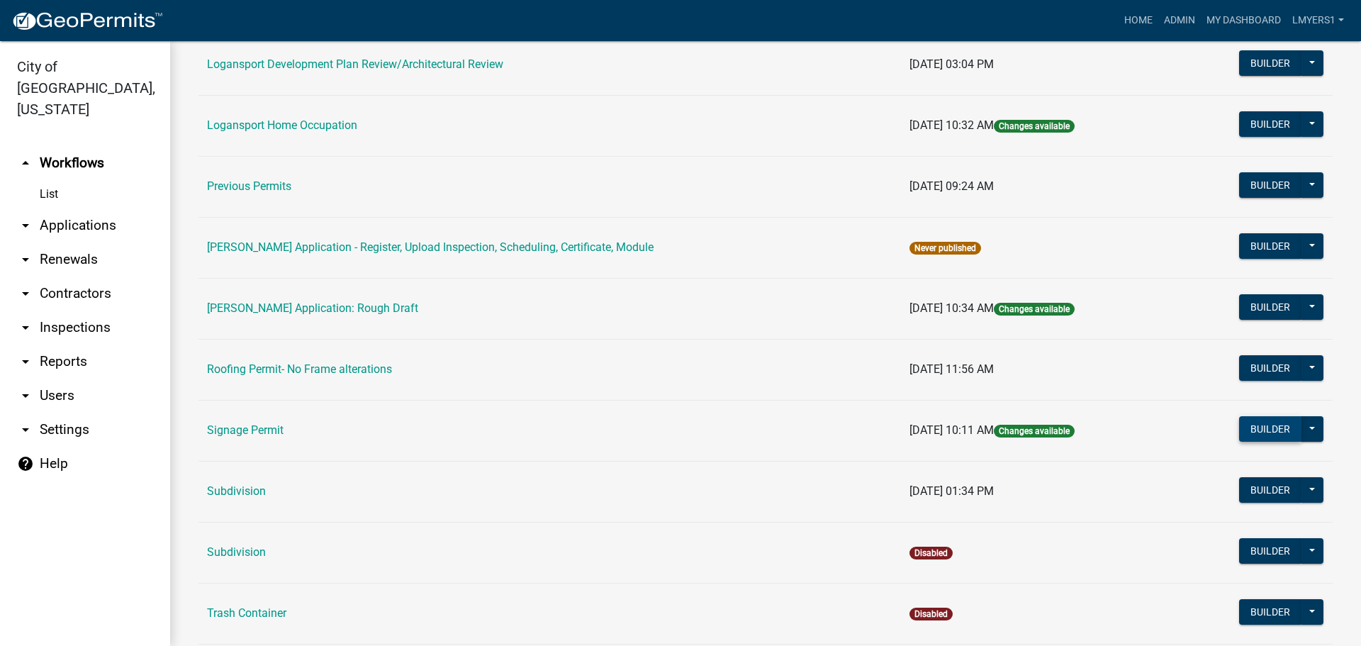
click at [1239, 424] on button "Builder" at bounding box center [1270, 429] width 62 height 26
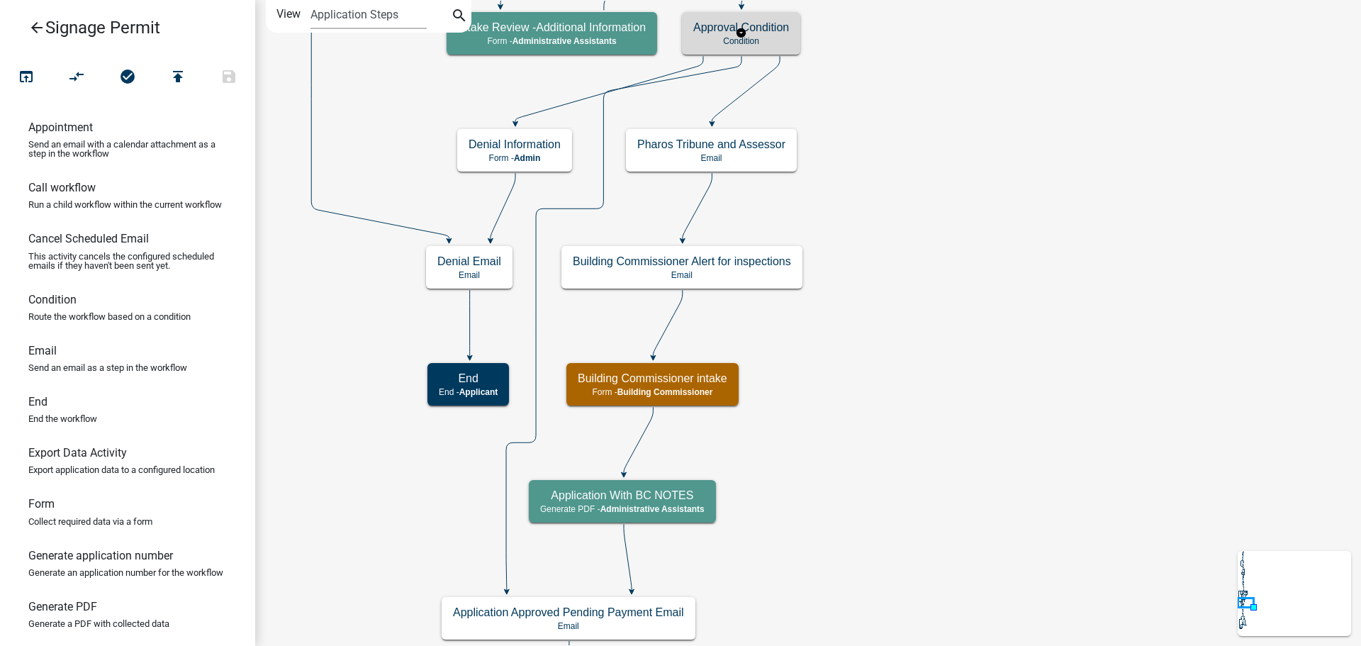
click at [741, 43] on p "Condition" at bounding box center [741, 41] width 96 height 10
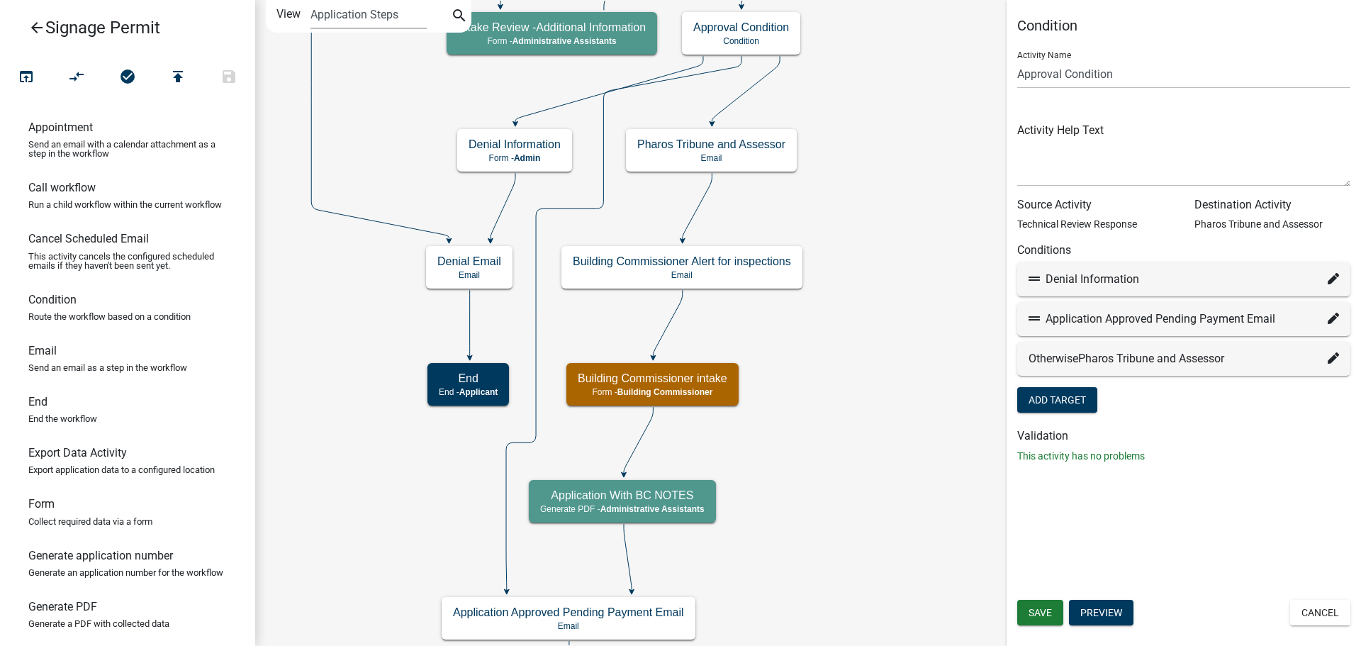
click at [1335, 314] on icon at bounding box center [1333, 318] width 11 height 11
select select "14: 45e1e880-f816-4b47-a7e0-ba5755b8ecee"
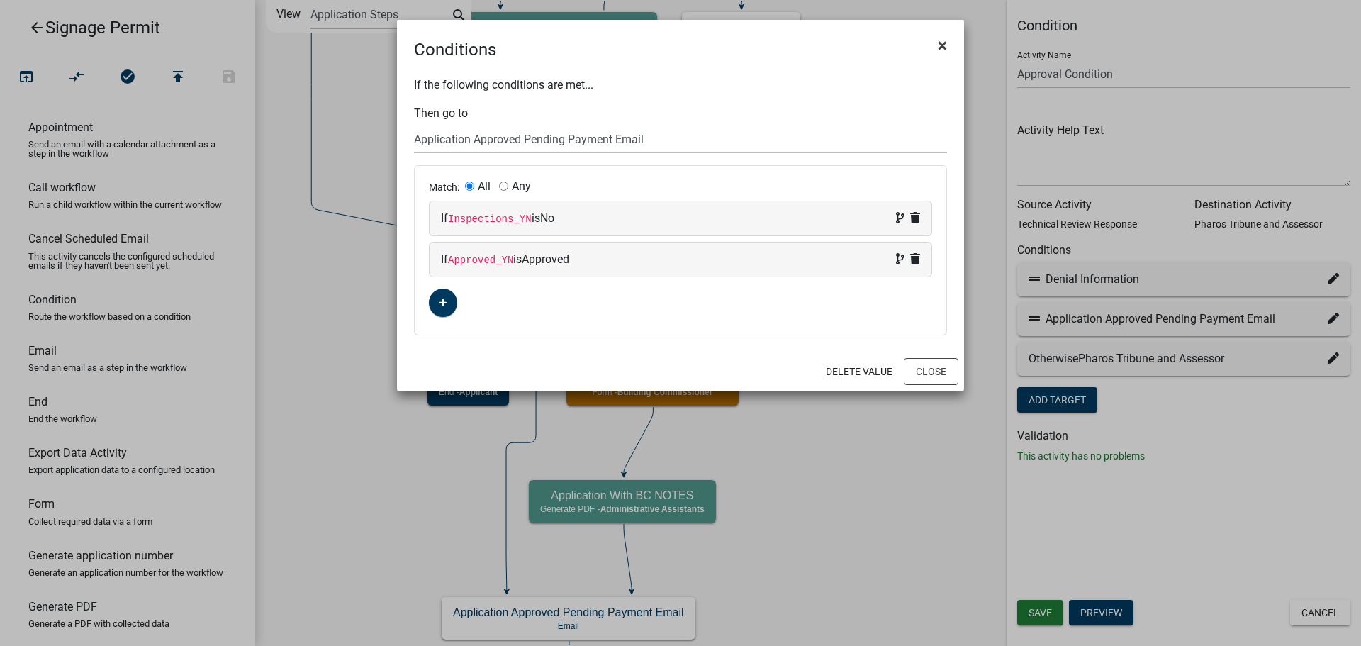
click at [941, 39] on span "×" at bounding box center [942, 45] width 9 height 20
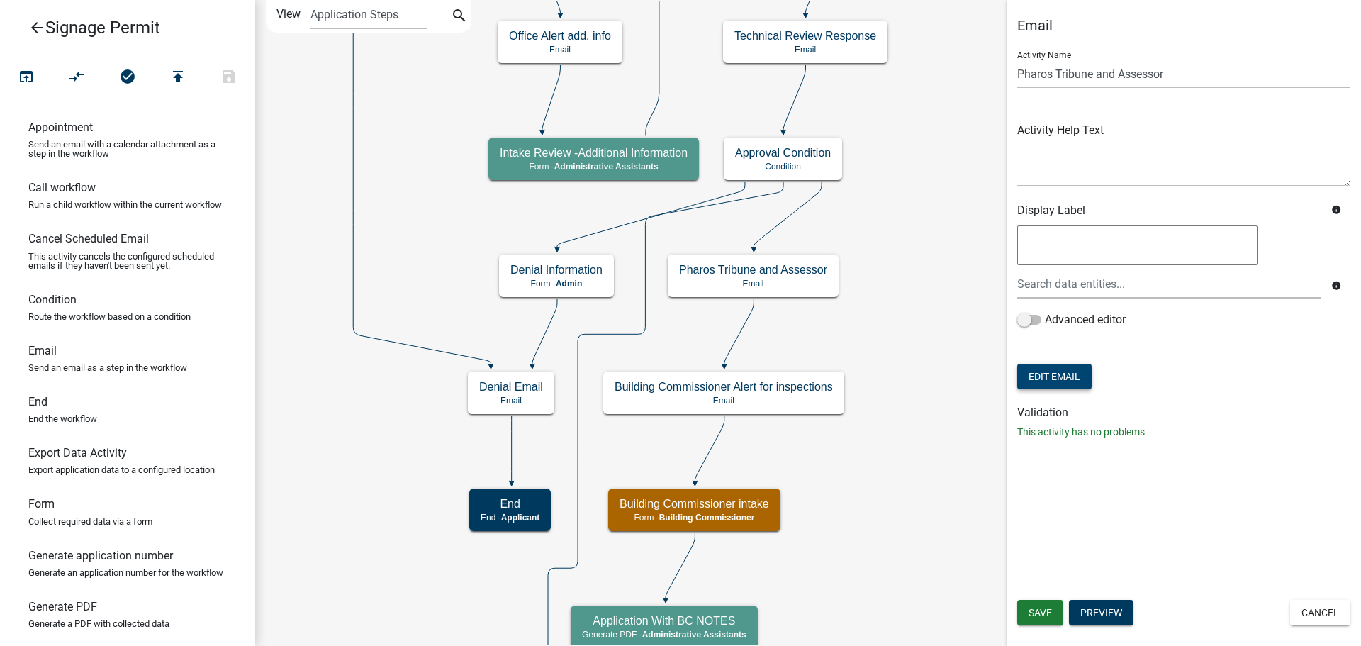
click at [1062, 375] on button "Edit Email" at bounding box center [1054, 377] width 74 height 26
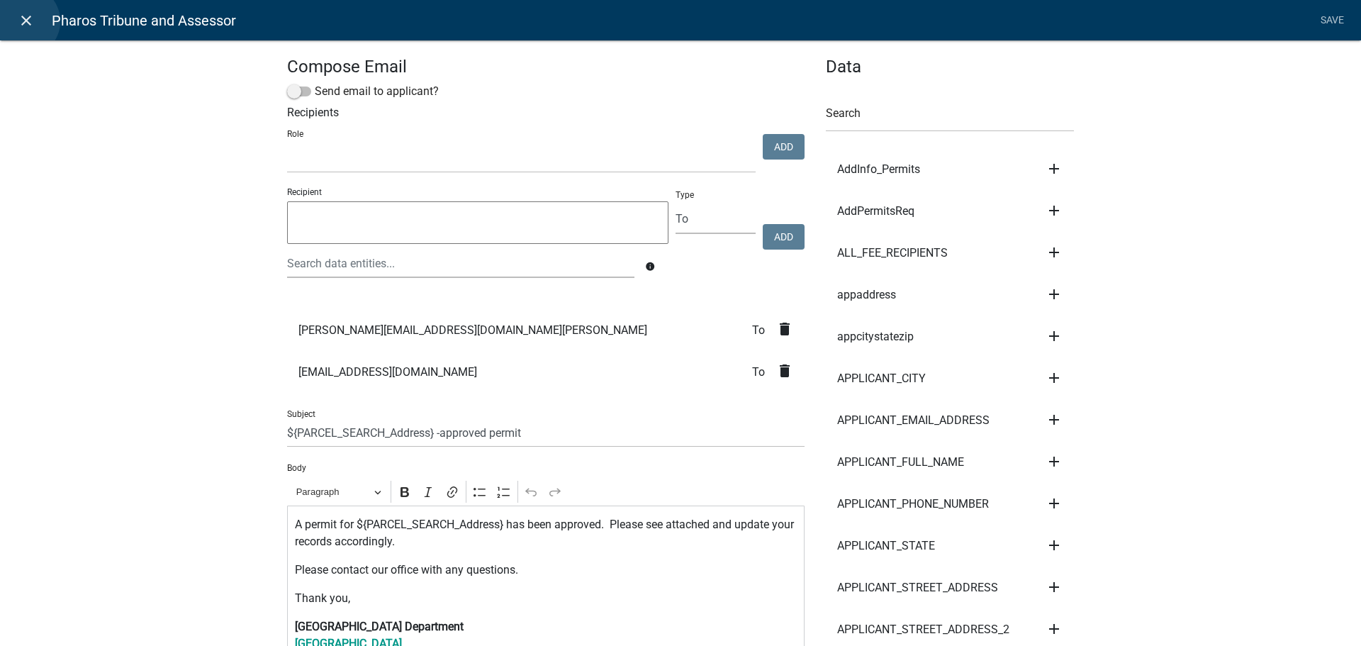
click at [24, 21] on icon "close" at bounding box center [26, 20] width 17 height 17
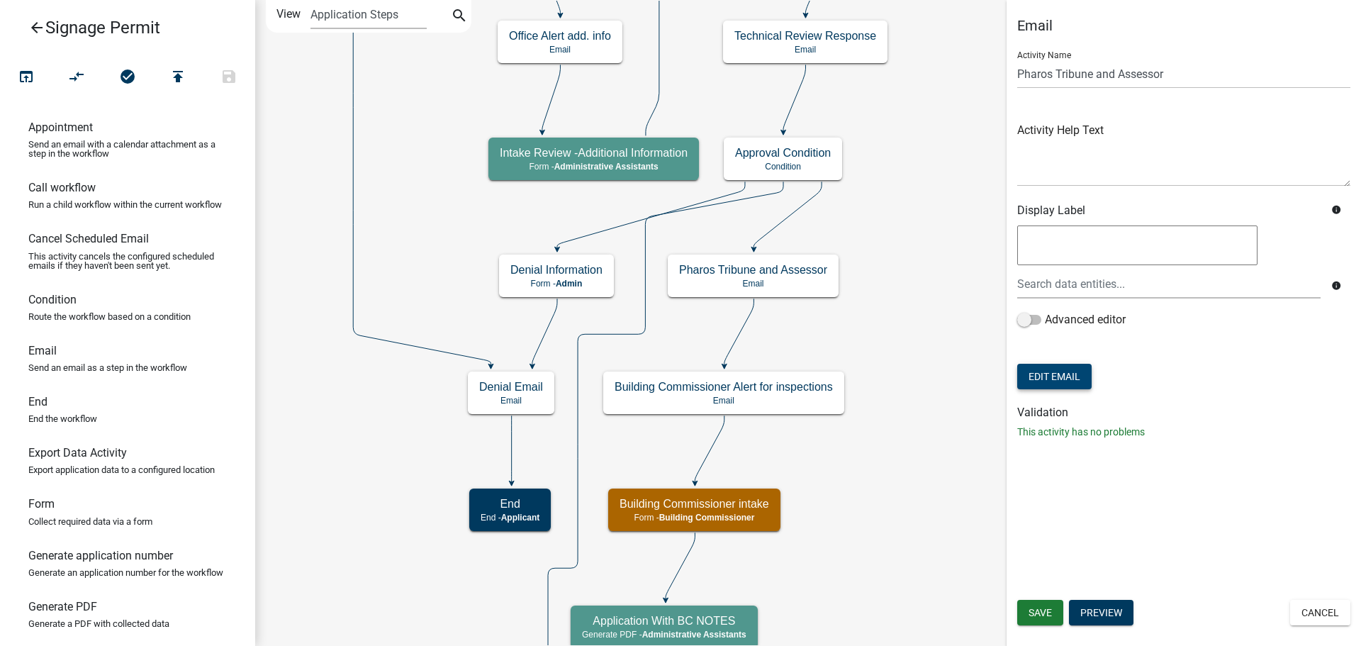
click at [1054, 378] on button "Edit Email" at bounding box center [1054, 377] width 74 height 26
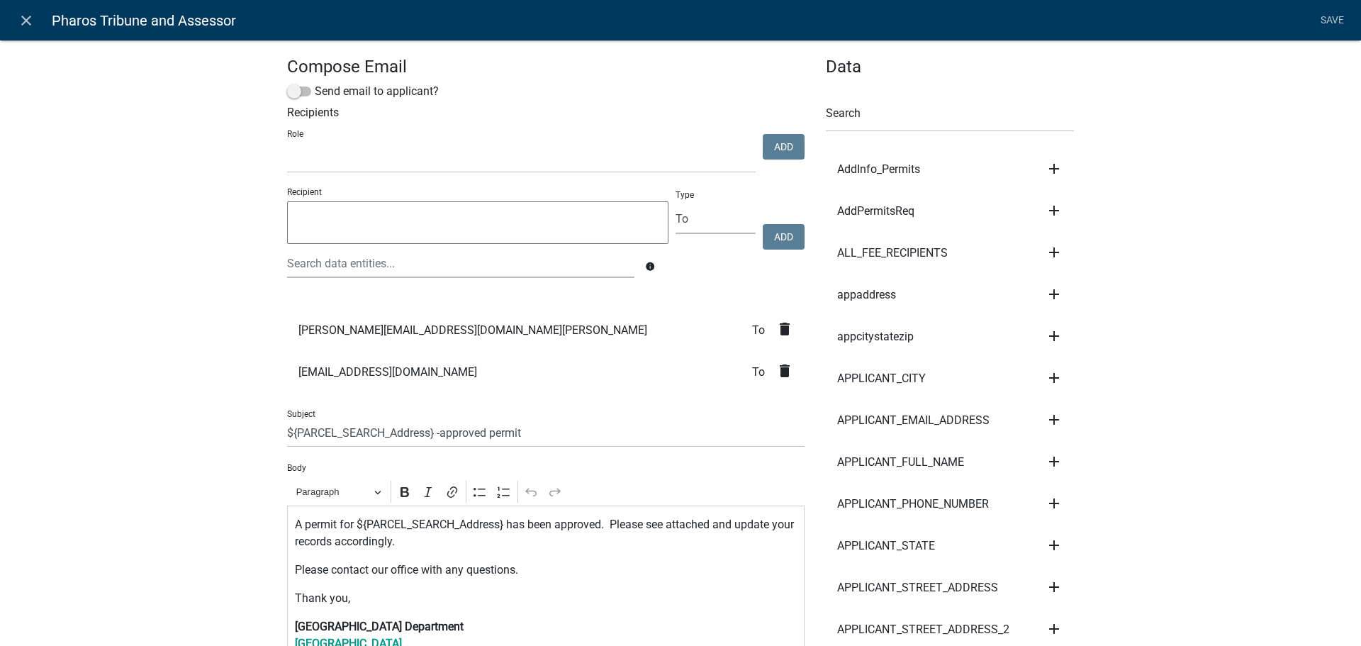
select select
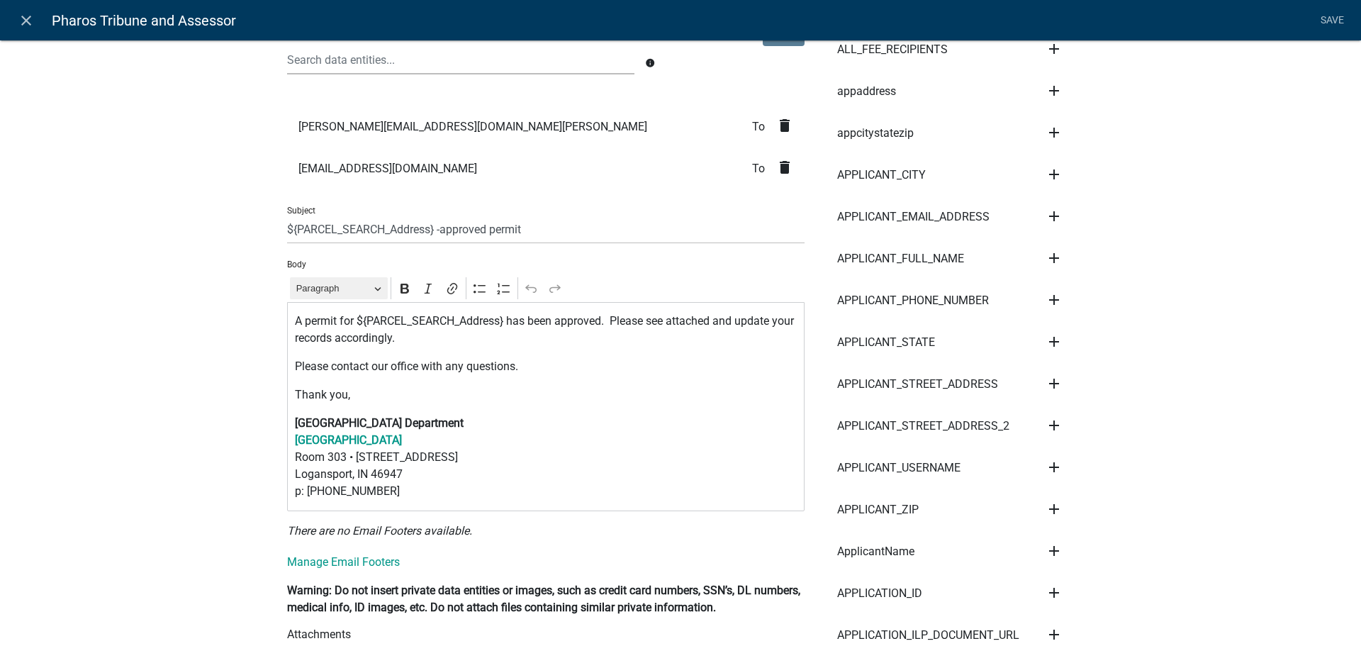
scroll to position [213, 0]
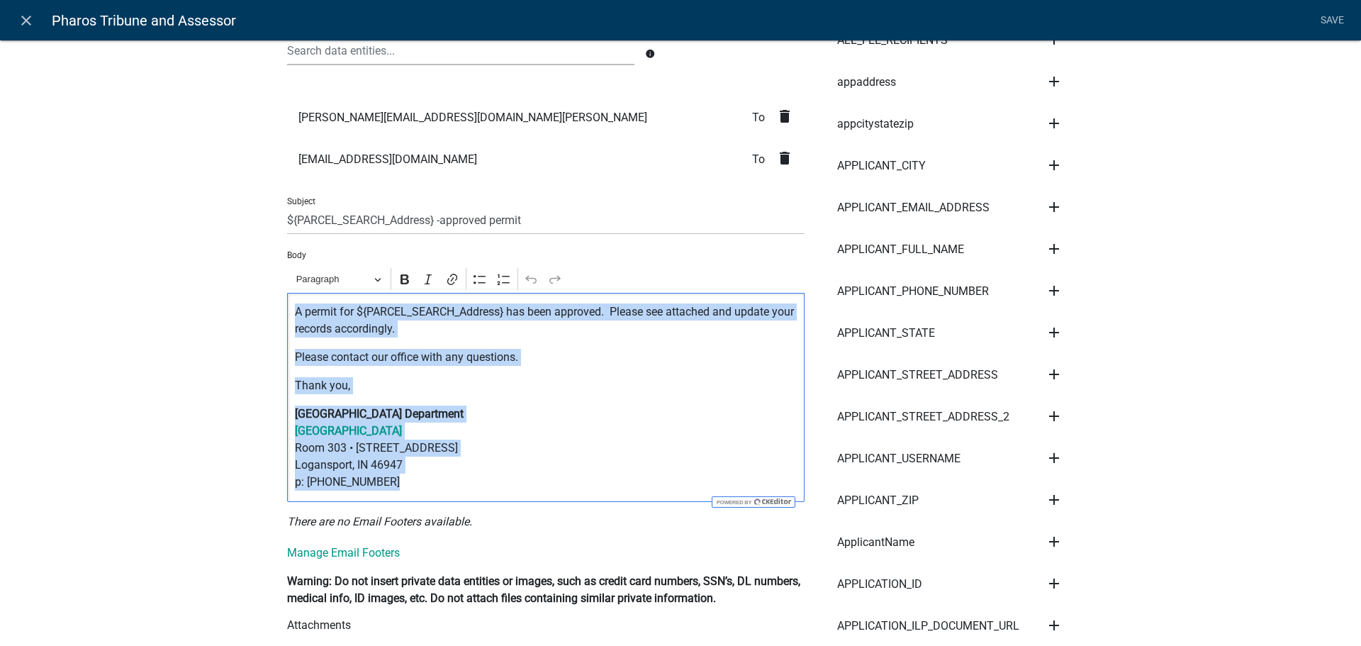
drag, startPoint x: 291, startPoint y: 313, endPoint x: 413, endPoint y: 481, distance: 207.6
click at [413, 481] on div "A permit for ${PARCEL_SEARCH_Address} has been approved. Please see attached an…" at bounding box center [545, 397] width 517 height 209
copy div "A permit for ${PARCEL_SEARCH_Address} has been approved. Please see attached an…"
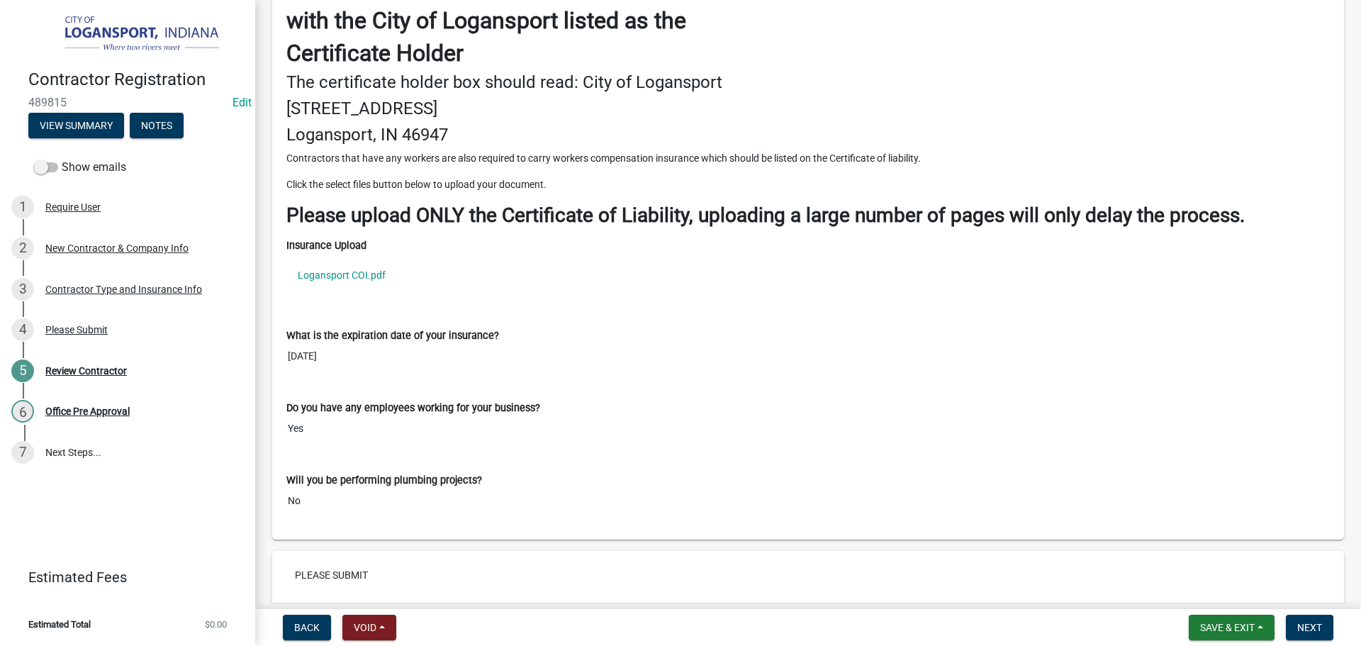
scroll to position [1843, 0]
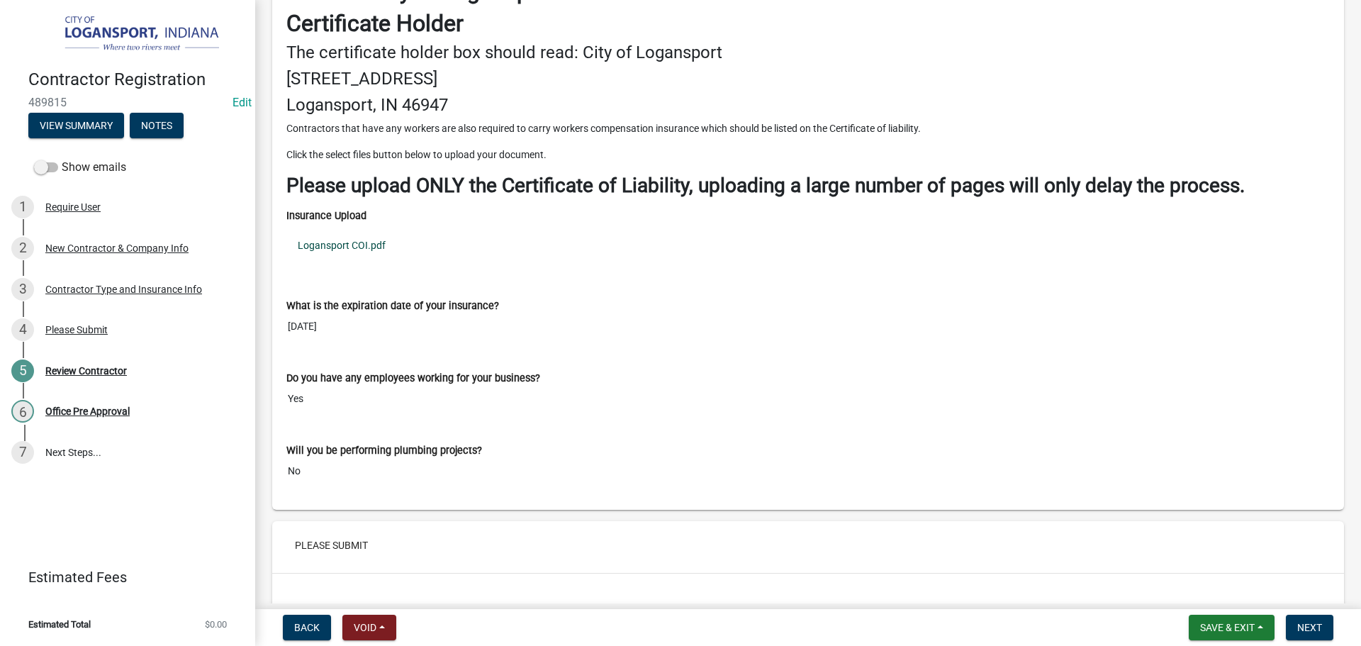
click at [349, 247] on link "Logansport COI.pdf" at bounding box center [807, 245] width 1043 height 33
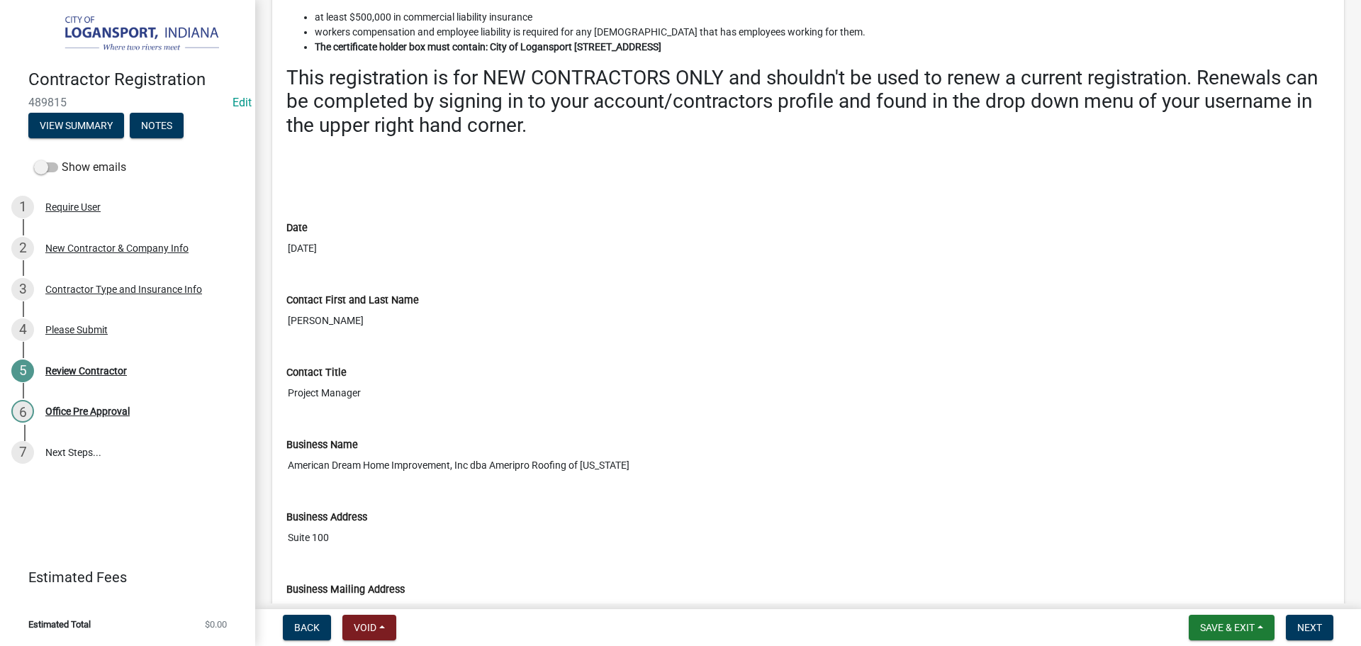
scroll to position [354, 0]
click at [485, 466] on input "American Dream Home Improvement, Inc dba Ameripro Roofing of Indiana" at bounding box center [807, 467] width 1043 height 26
click at [134, 250] on div "New Contractor & Company Info" at bounding box center [116, 248] width 143 height 10
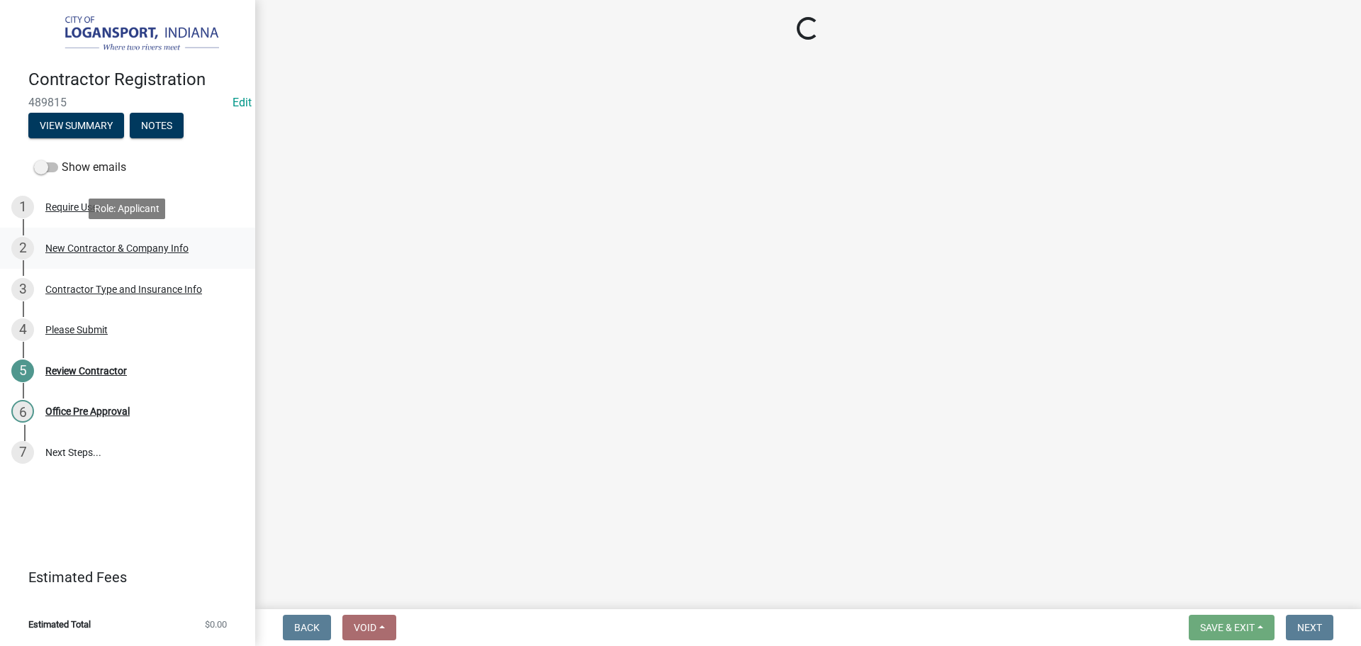
select select "IL"
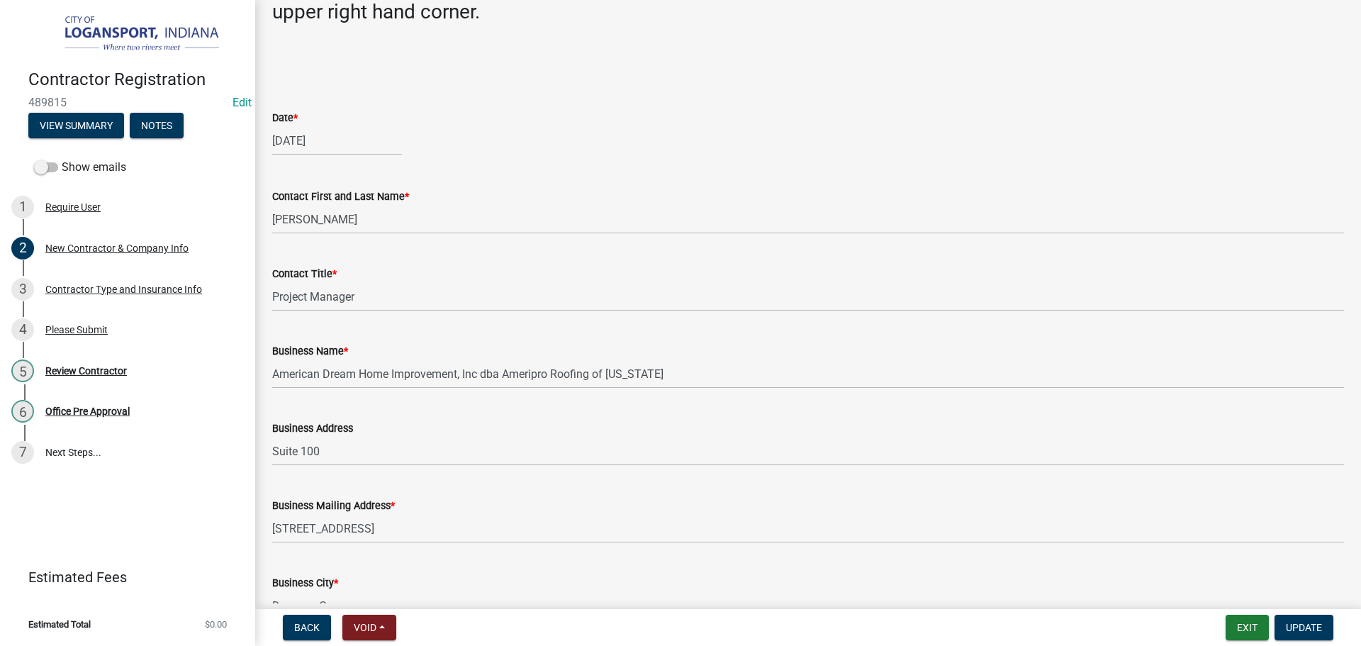
scroll to position [425, 0]
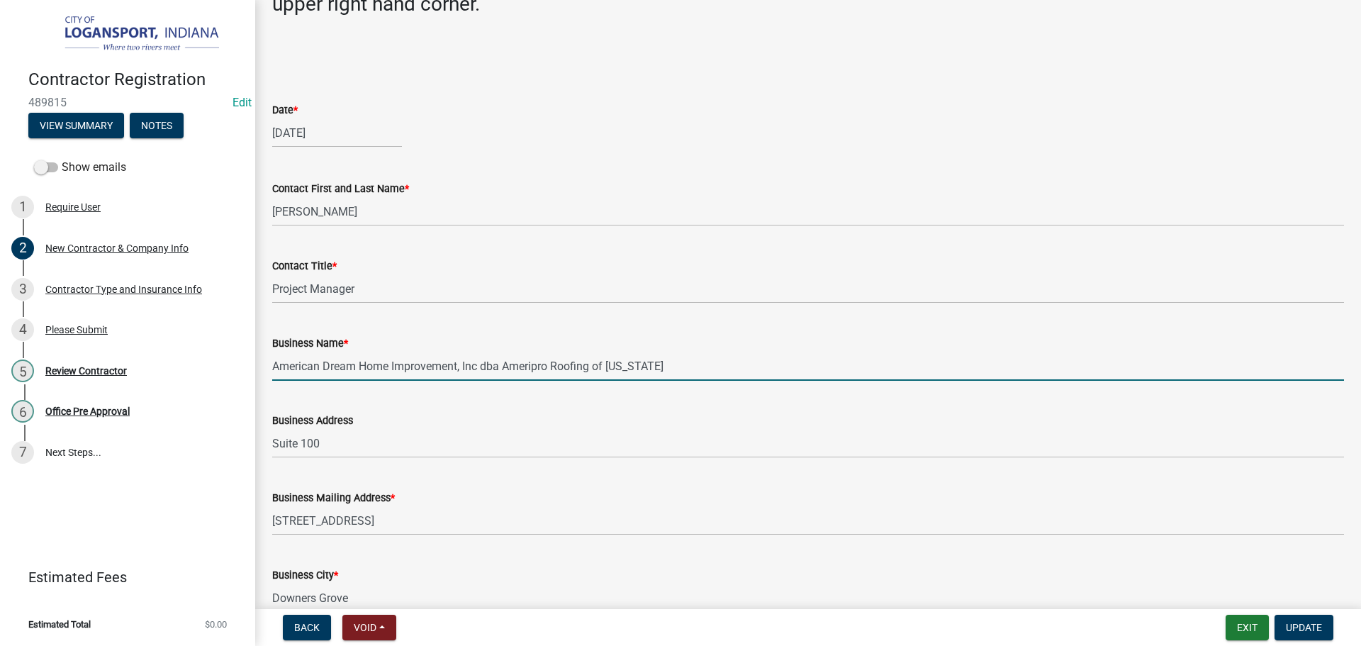
drag, startPoint x: 501, startPoint y: 368, endPoint x: 264, endPoint y: 359, distance: 236.9
click at [264, 359] on div "Business Name * American Dream Home Improvement, Inc dba Ameripro Roofing of In…" at bounding box center [808, 348] width 1093 height 66
click at [432, 366] on input "Ameripro Roofing of Indiana" at bounding box center [808, 366] width 1072 height 29
paste input "American Dream Home Improvement, Inc dba"
drag, startPoint x: 651, startPoint y: 364, endPoint x: 627, endPoint y: 366, distance: 24.8
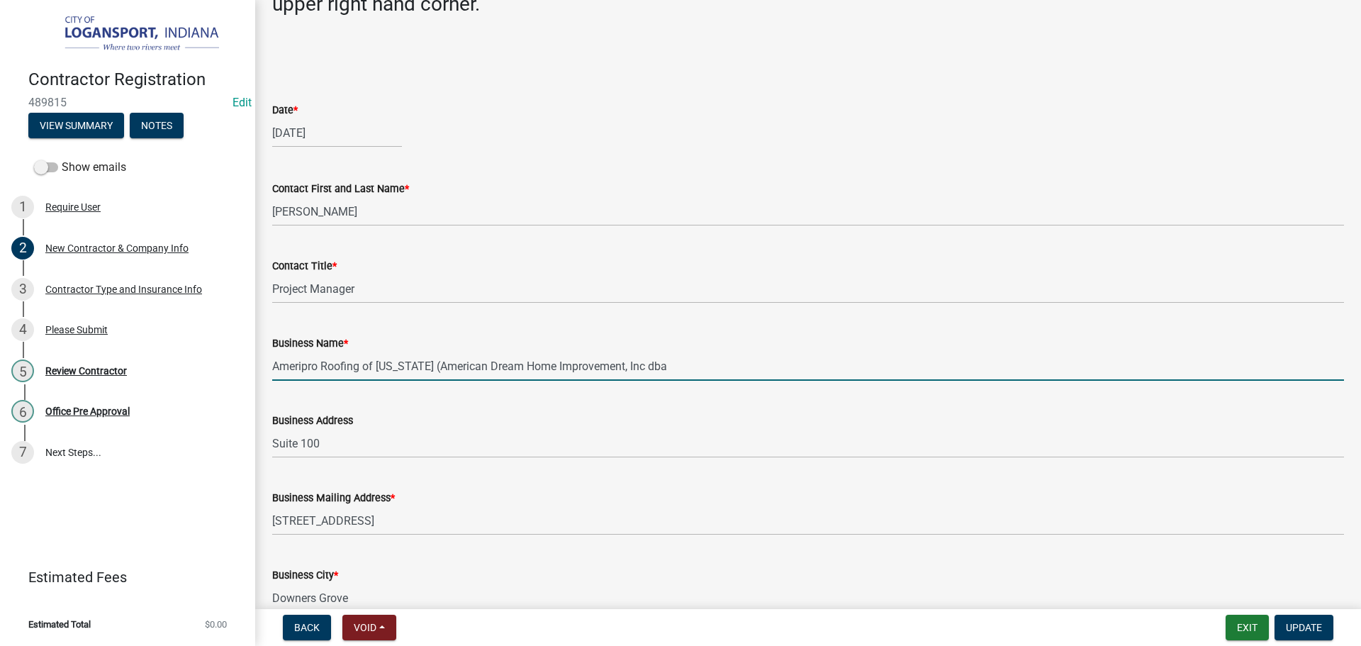
click at [627, 366] on input "Ameripro Roofing of Indiana (American Dream Home Improvement, Inc dba" at bounding box center [808, 366] width 1072 height 29
type input "Ameripro Roofing of Indiana (American Dream Home Improvement, Inc)"
click at [1296, 624] on span "Update" at bounding box center [1304, 627] width 36 height 11
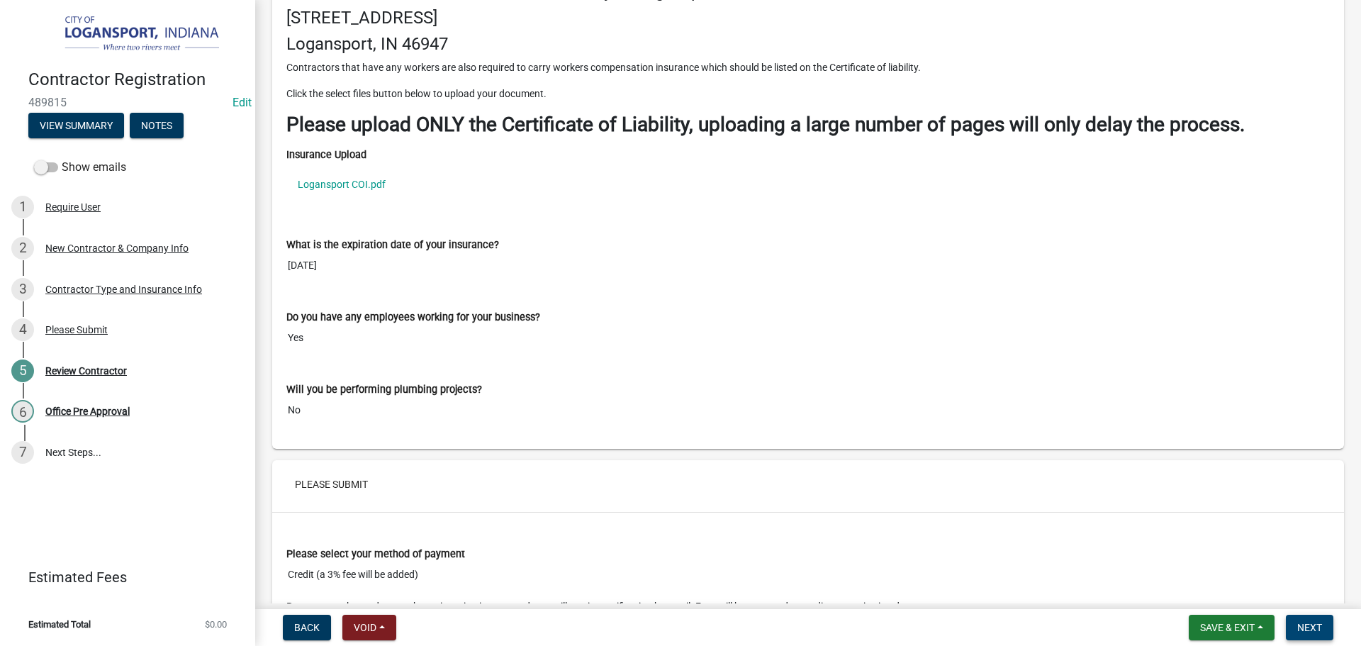
scroll to position [1853, 0]
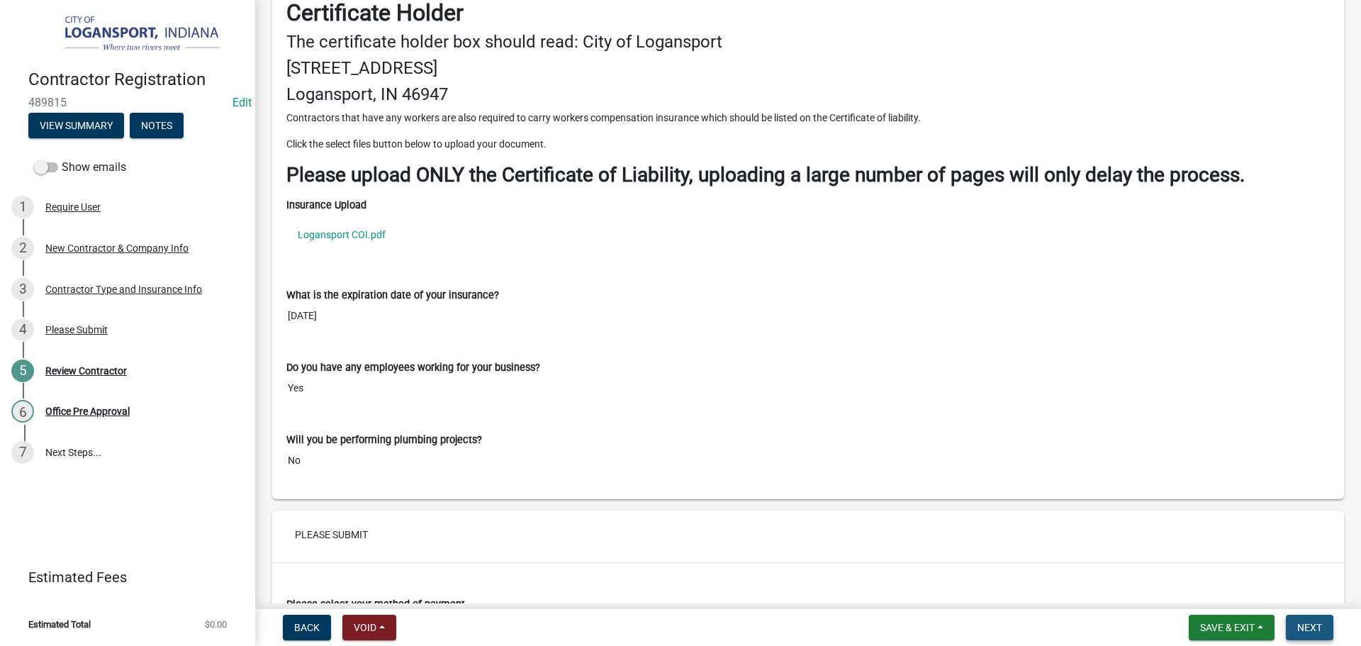
click at [1307, 627] on span "Next" at bounding box center [1309, 627] width 25 height 11
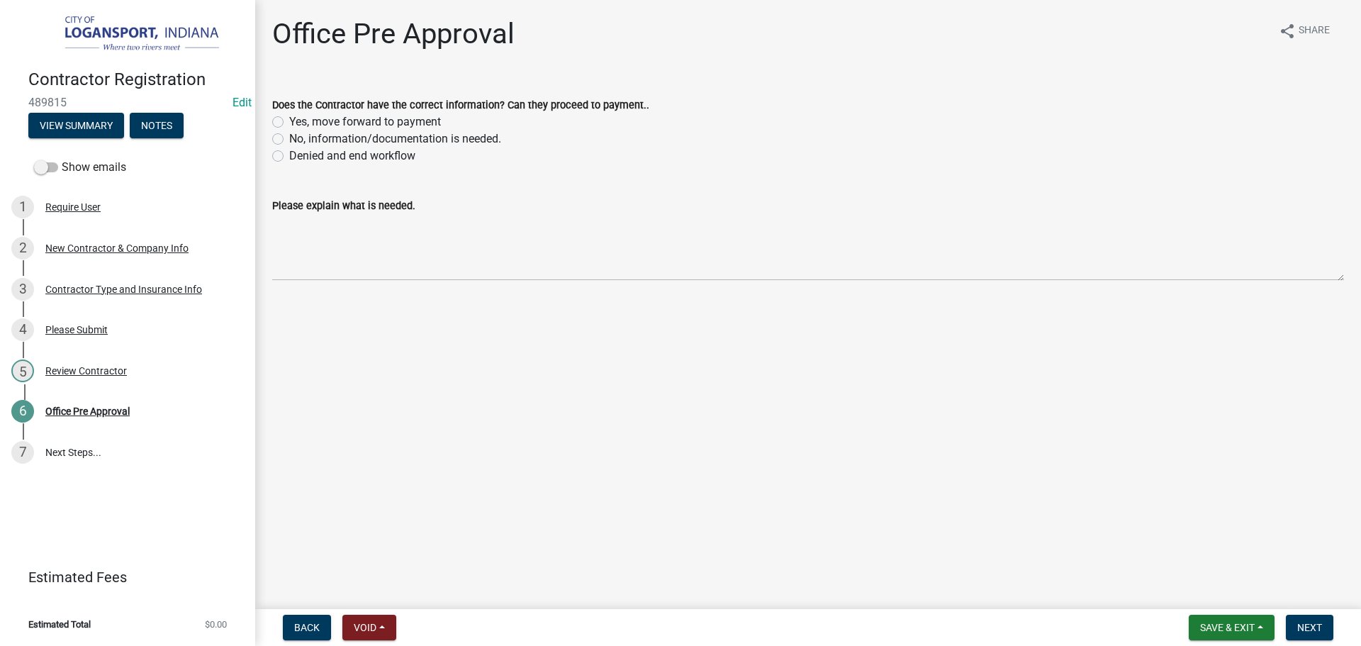
click at [289, 122] on label "Yes, move forward to payment" at bounding box center [365, 121] width 152 height 17
click at [289, 122] on input "Yes, move forward to payment" at bounding box center [293, 117] width 9 height 9
radio input "true"
click at [1302, 624] on span "Next" at bounding box center [1309, 627] width 25 height 11
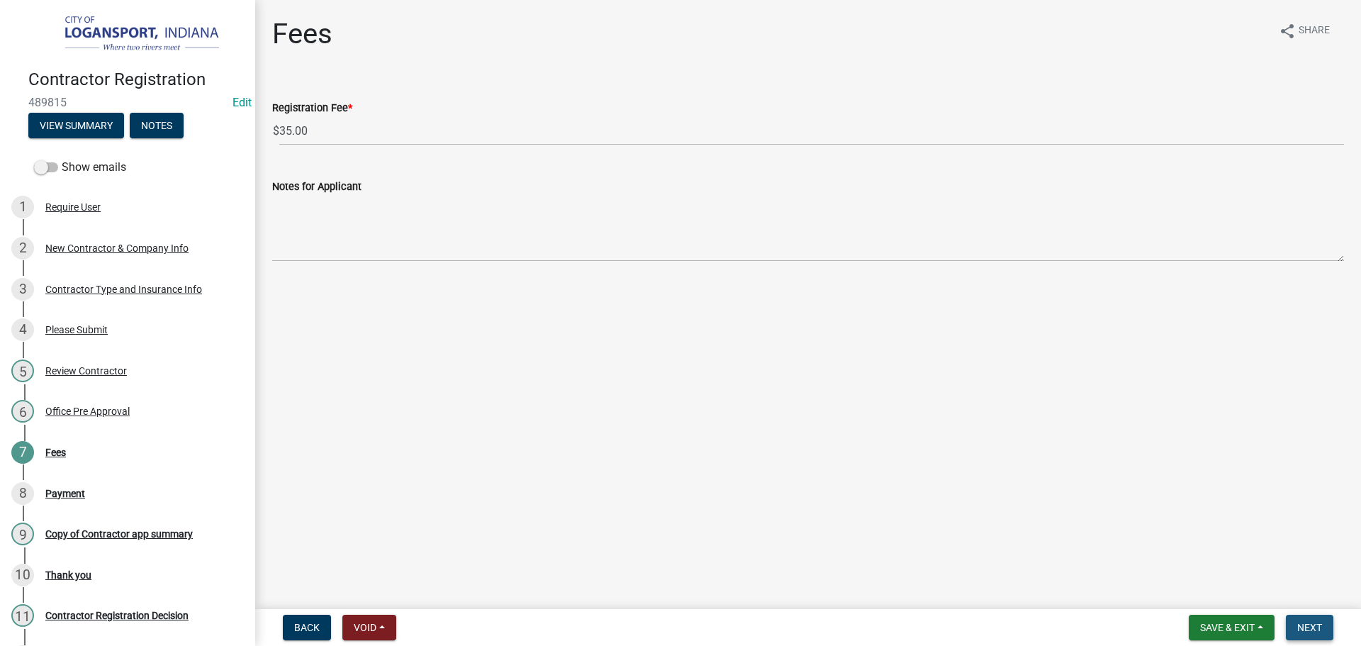
click at [1307, 622] on span "Next" at bounding box center [1309, 627] width 25 height 11
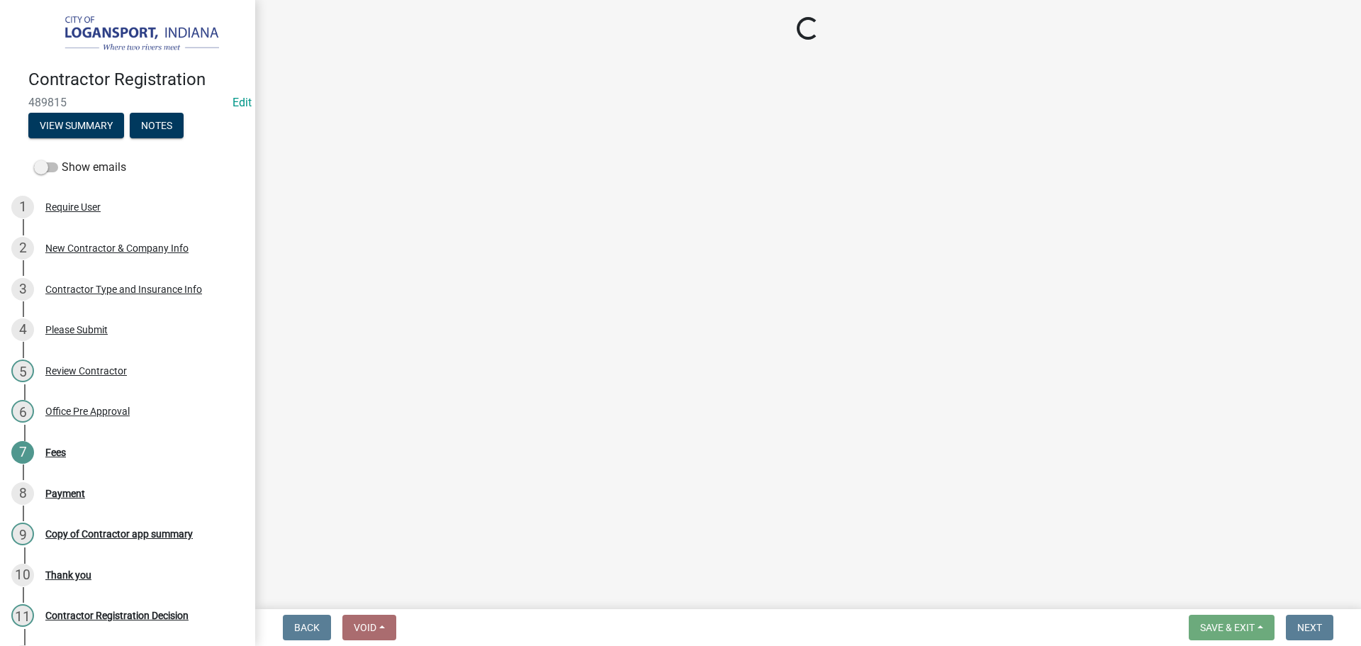
select select "3: 3"
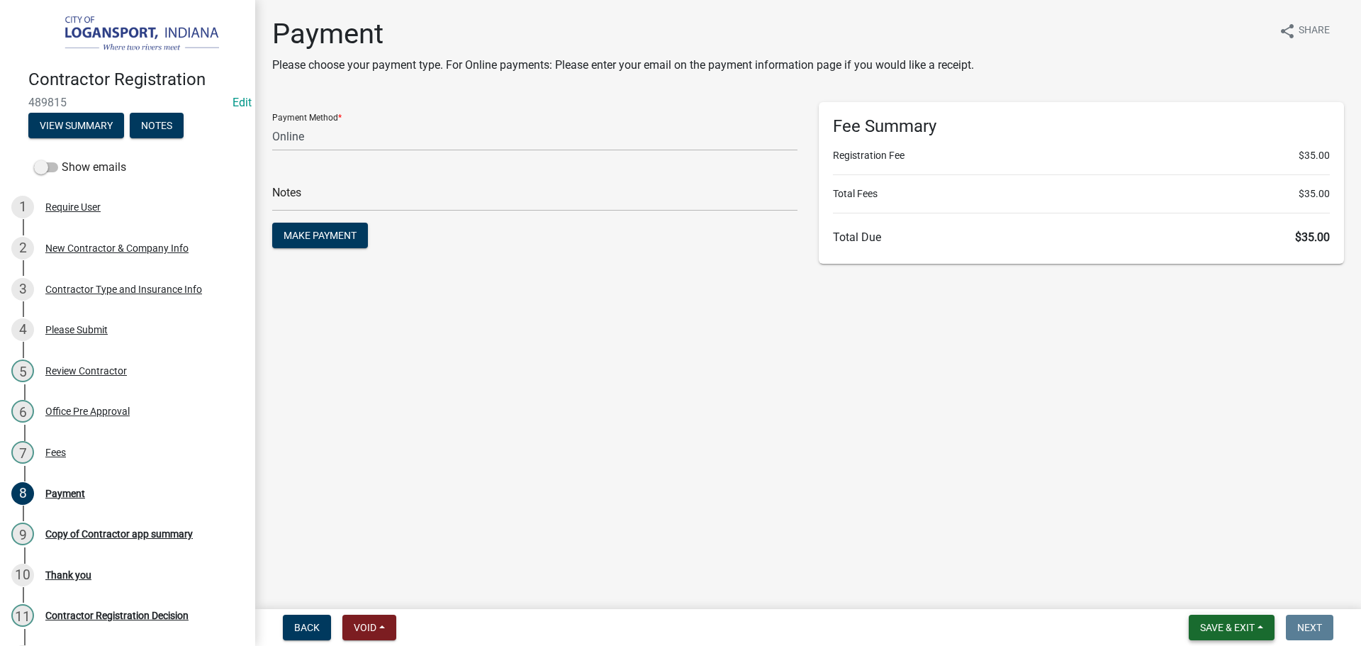
click at [1210, 626] on span "Save & Exit" at bounding box center [1227, 627] width 55 height 11
click at [1176, 591] on button "Save & Exit" at bounding box center [1217, 590] width 113 height 34
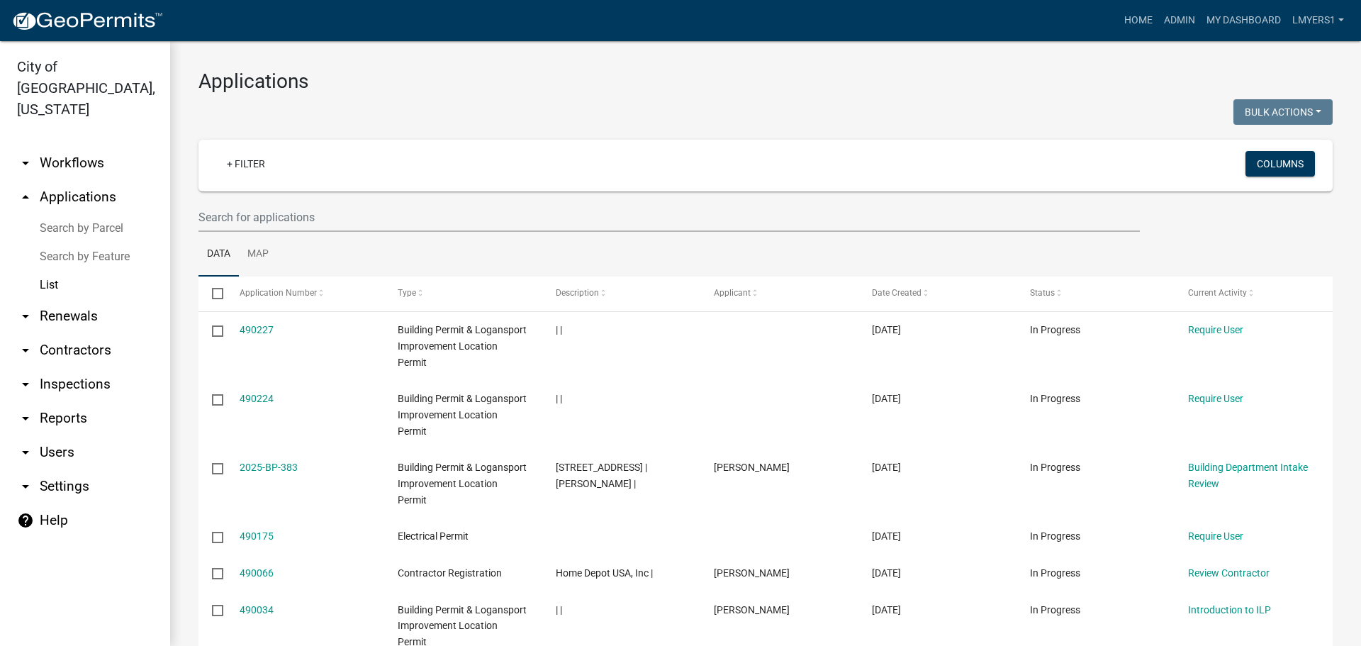
click at [95, 146] on link "arrow_drop_down Workflows" at bounding box center [85, 163] width 170 height 34
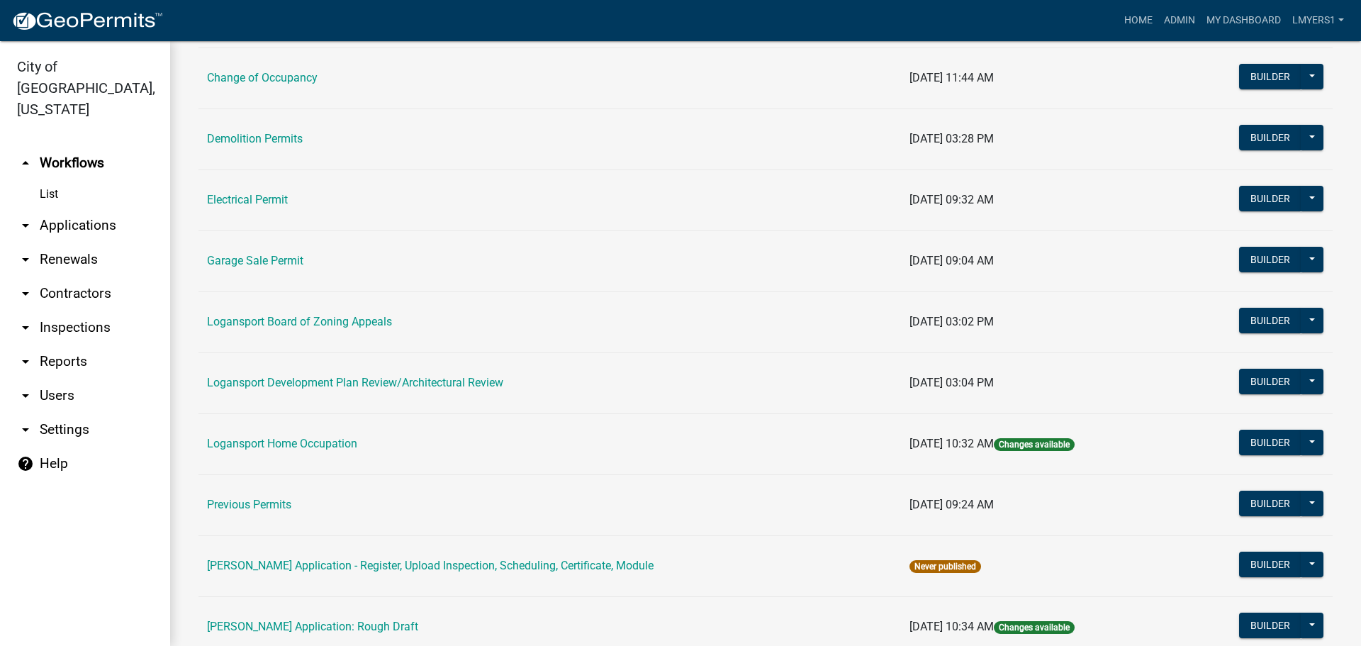
scroll to position [425, 0]
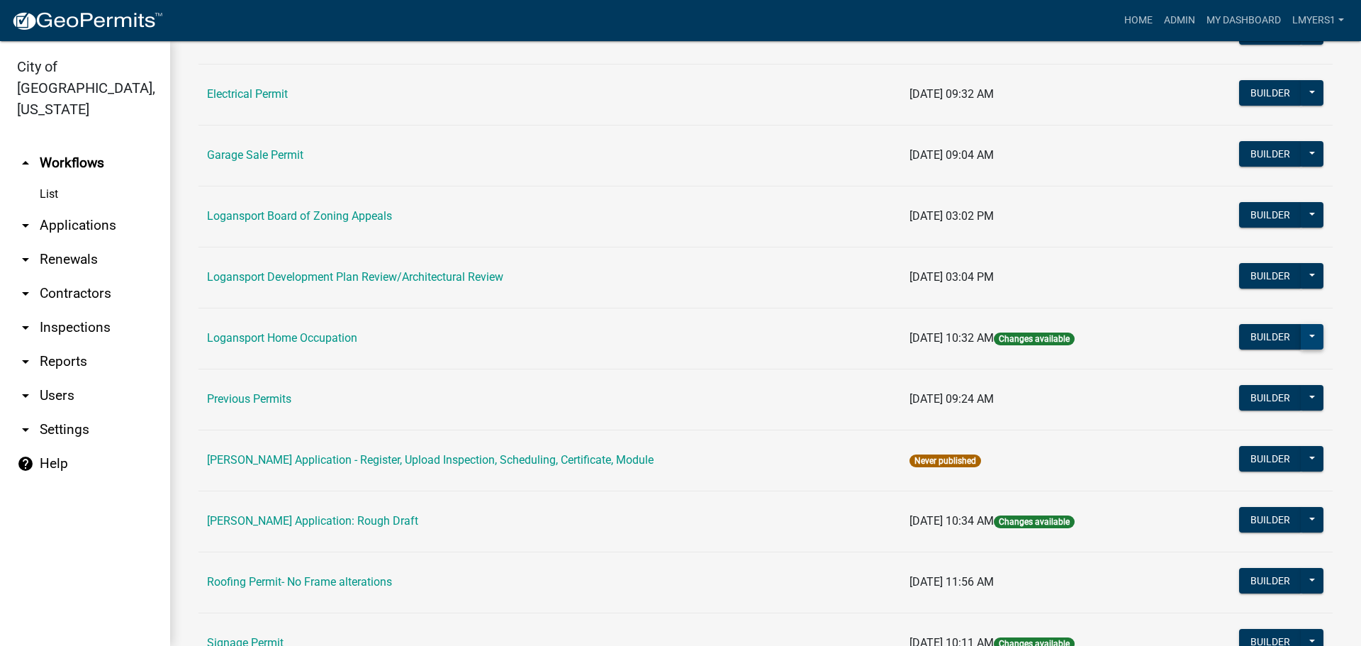
click at [1310, 335] on button at bounding box center [1312, 337] width 23 height 26
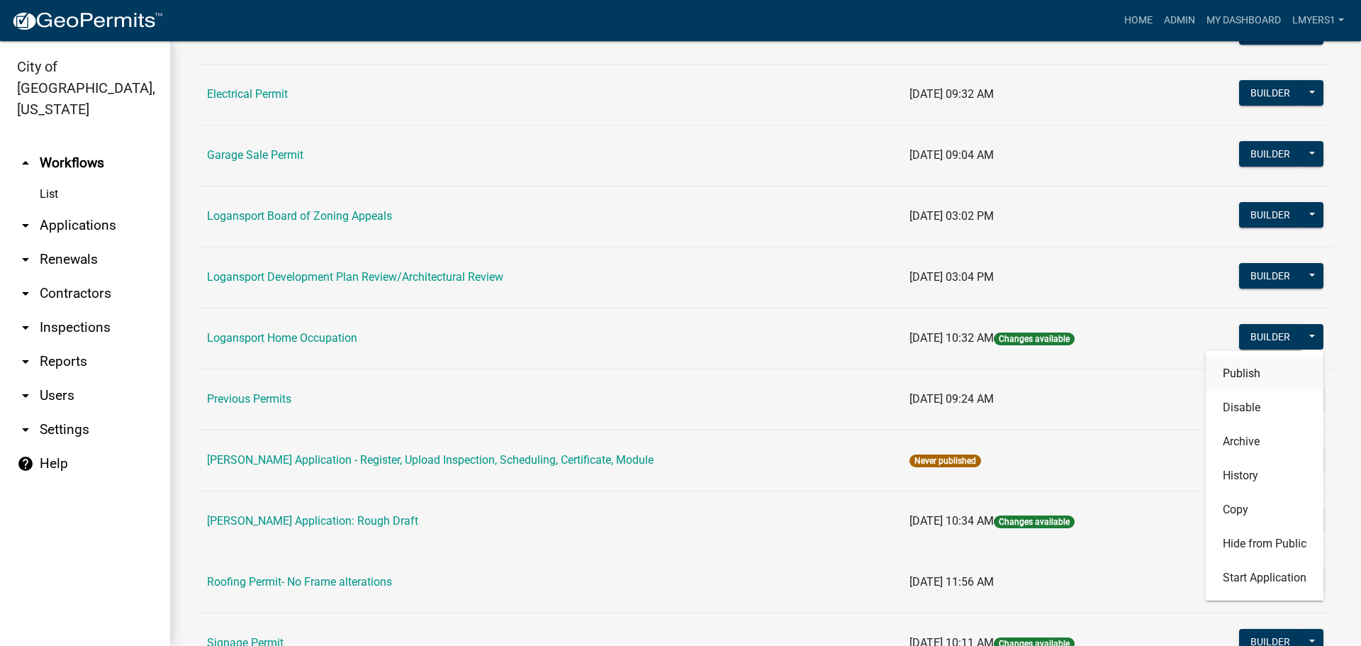
click at [1289, 370] on button "Publish" at bounding box center [1265, 374] width 118 height 34
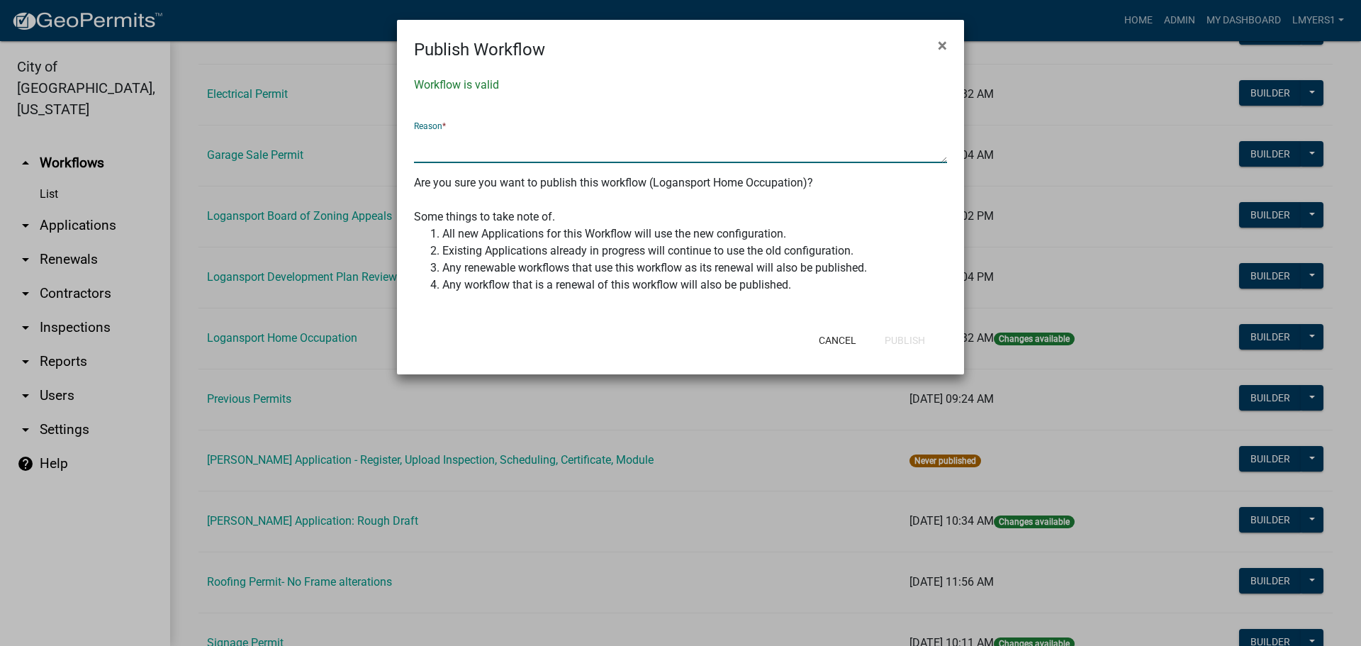
click at [600, 147] on textarea at bounding box center [680, 146] width 533 height 33
type textarea "no update that I am aware of but says changes available"
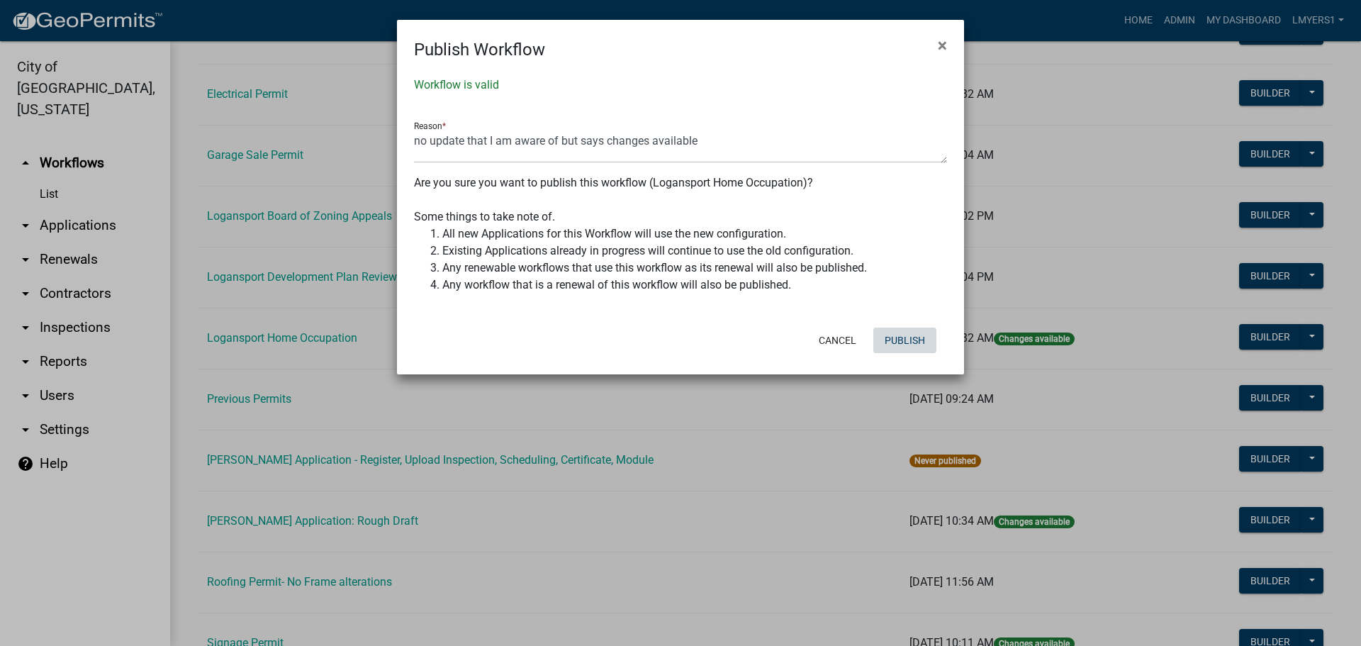
click at [909, 340] on button "Publish" at bounding box center [904, 340] width 63 height 26
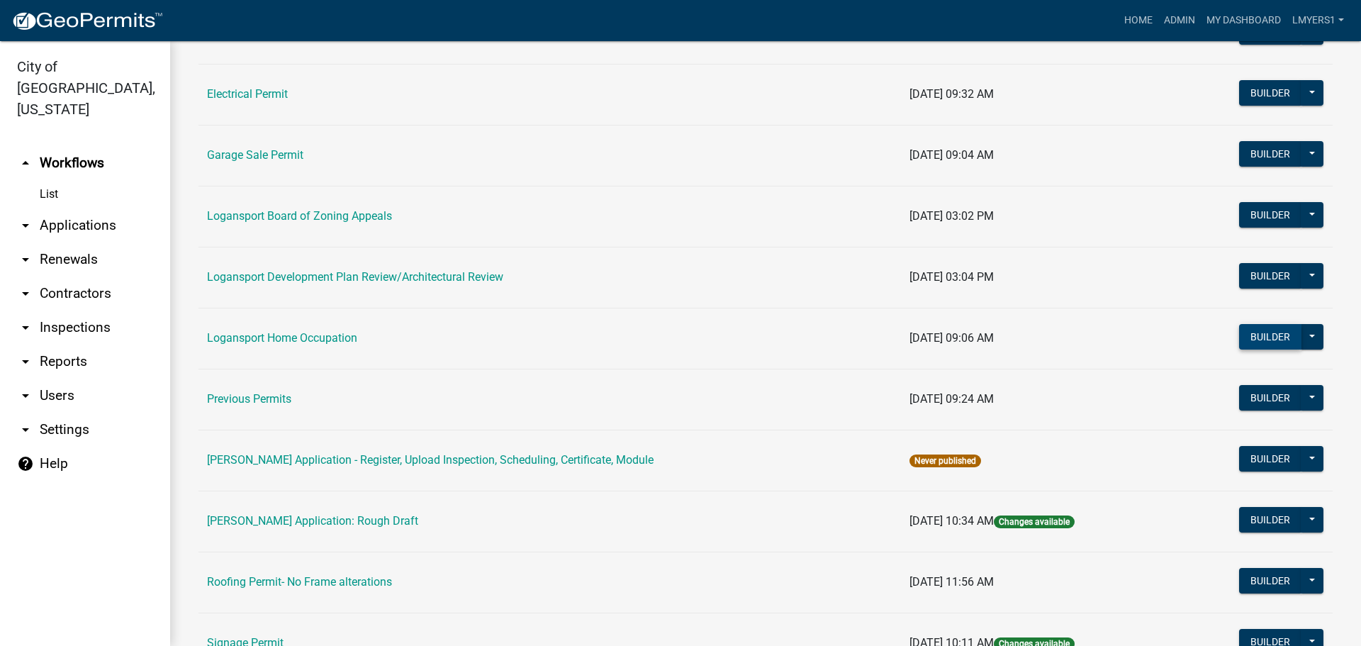
click at [1269, 335] on button "Builder" at bounding box center [1270, 337] width 62 height 26
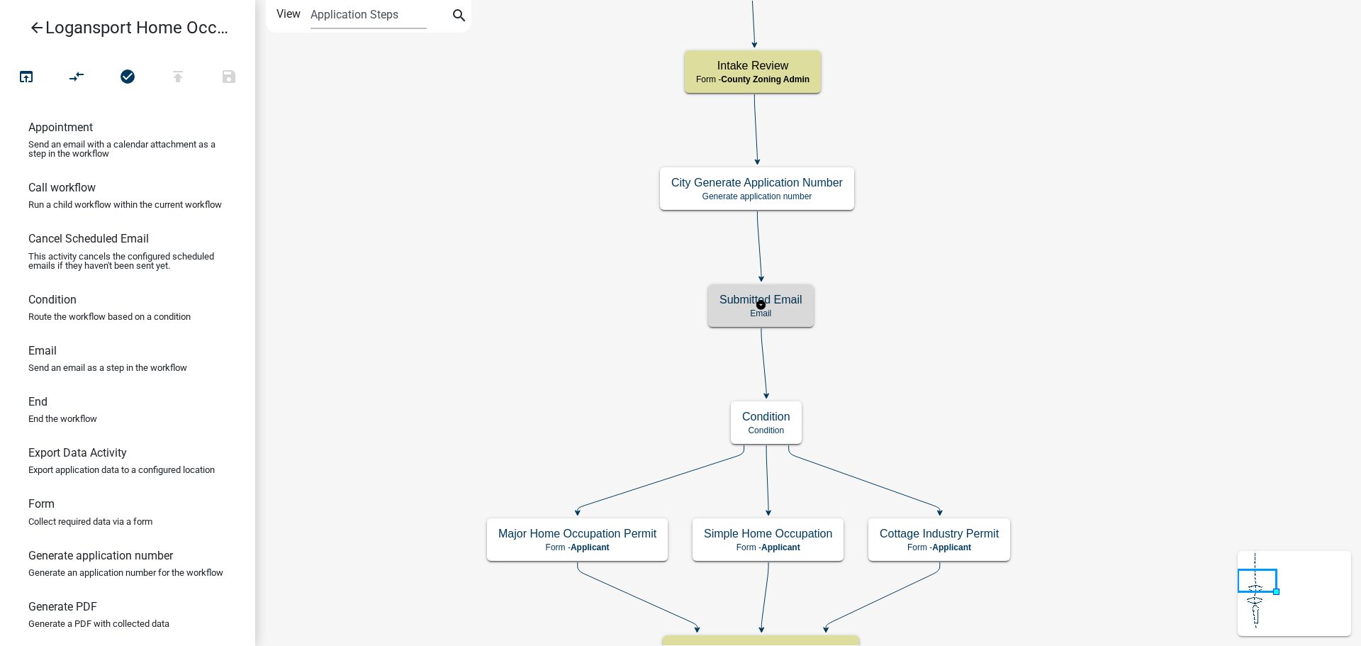
click at [746, 308] on p "Email" at bounding box center [760, 313] width 83 height 10
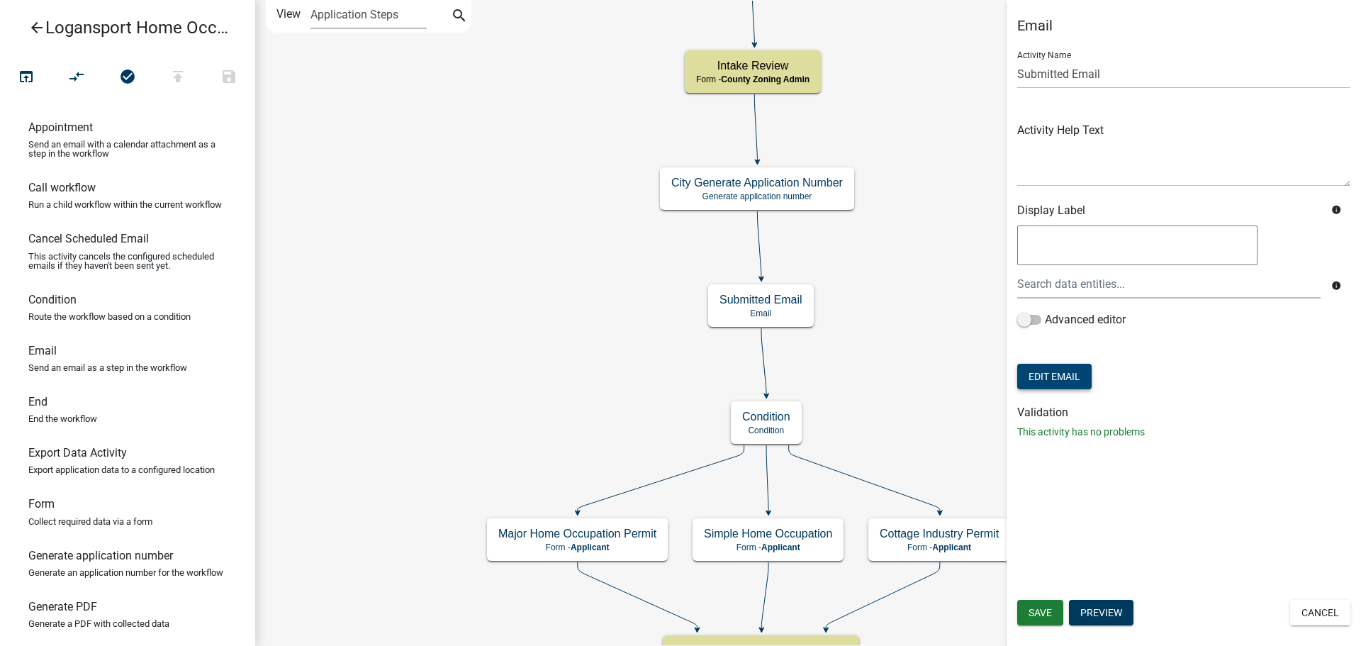
click at [1070, 384] on button "Edit Email" at bounding box center [1054, 377] width 74 height 26
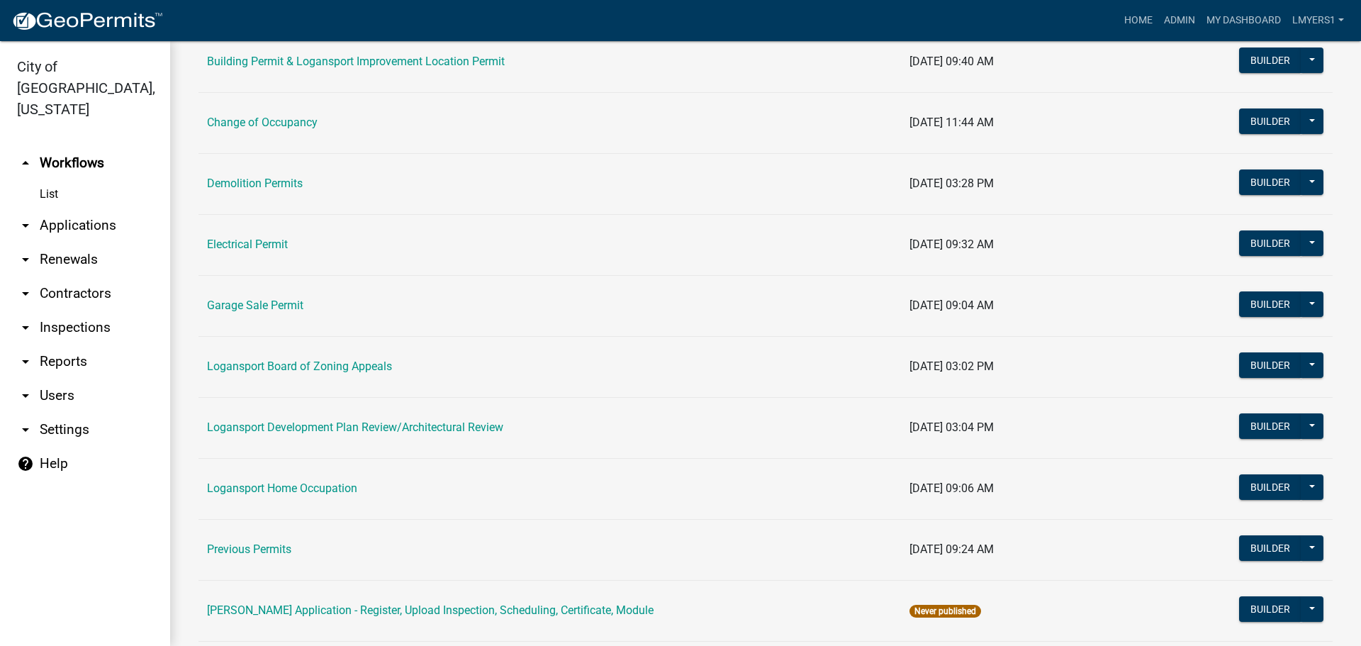
scroll to position [284, 0]
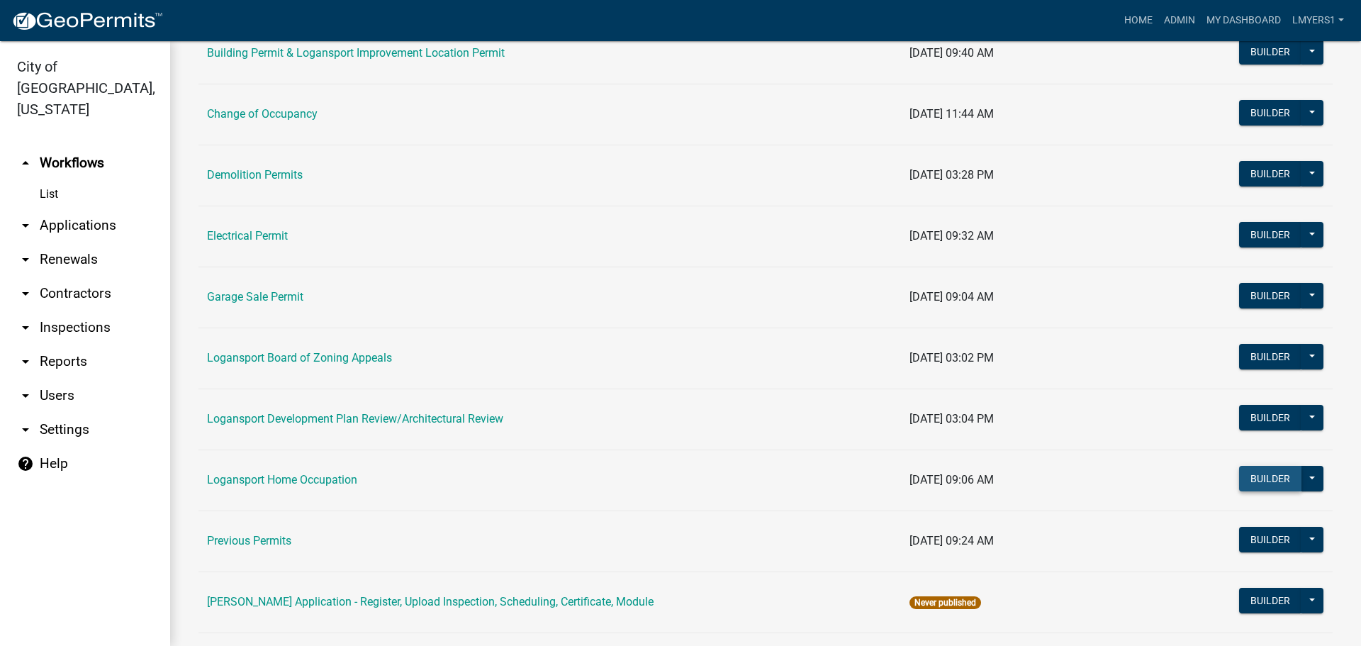
click at [1259, 473] on button "Builder" at bounding box center [1270, 479] width 62 height 26
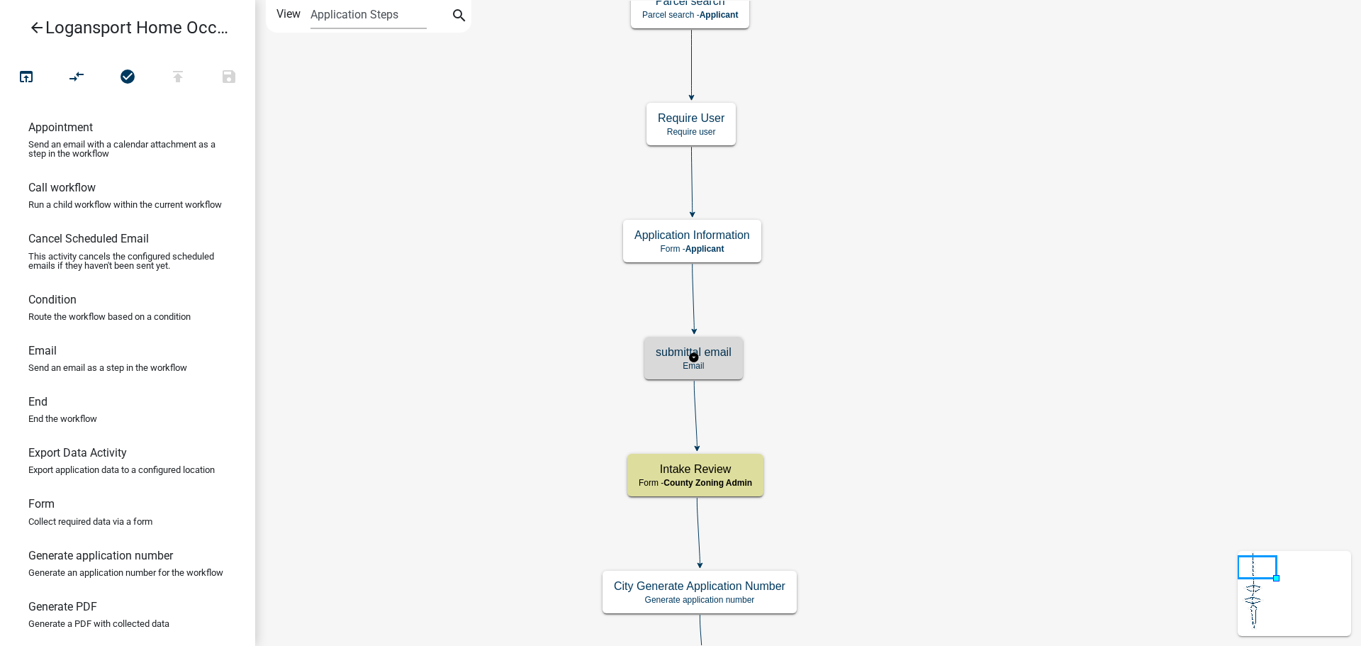
click at [724, 368] on p "Email" at bounding box center [694, 366] width 76 height 10
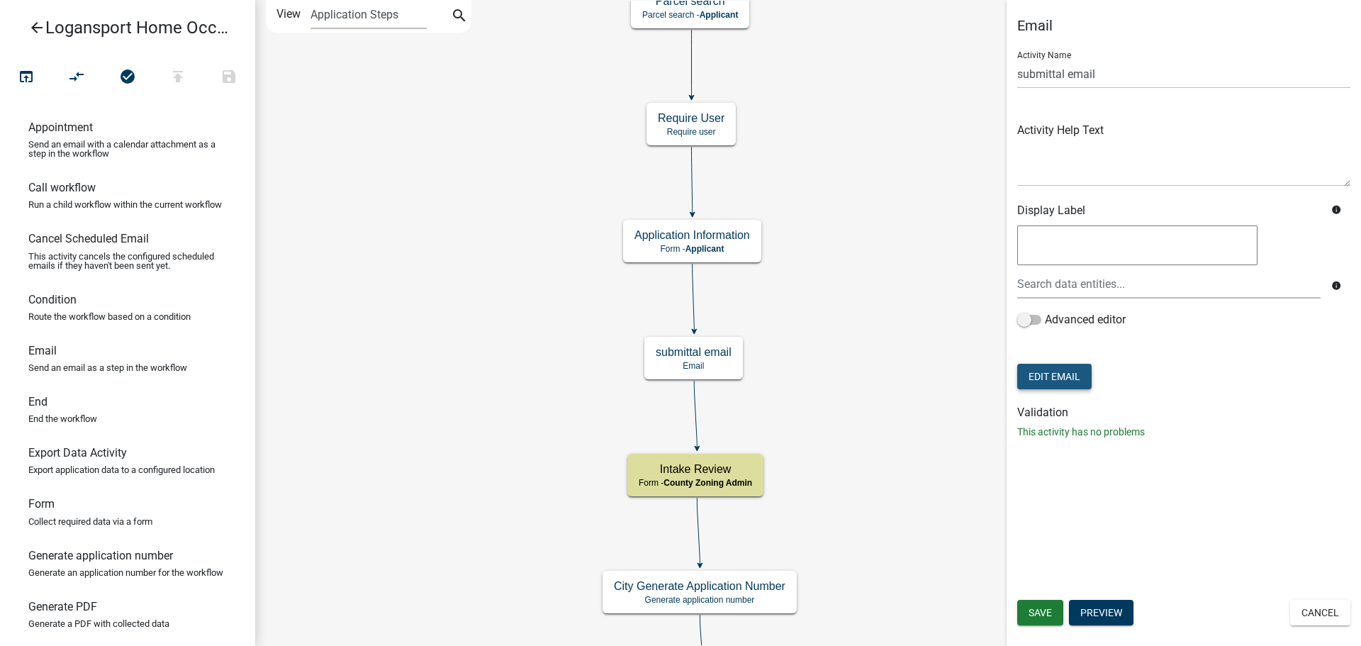
click at [1049, 379] on button "Edit Email" at bounding box center [1054, 377] width 74 height 26
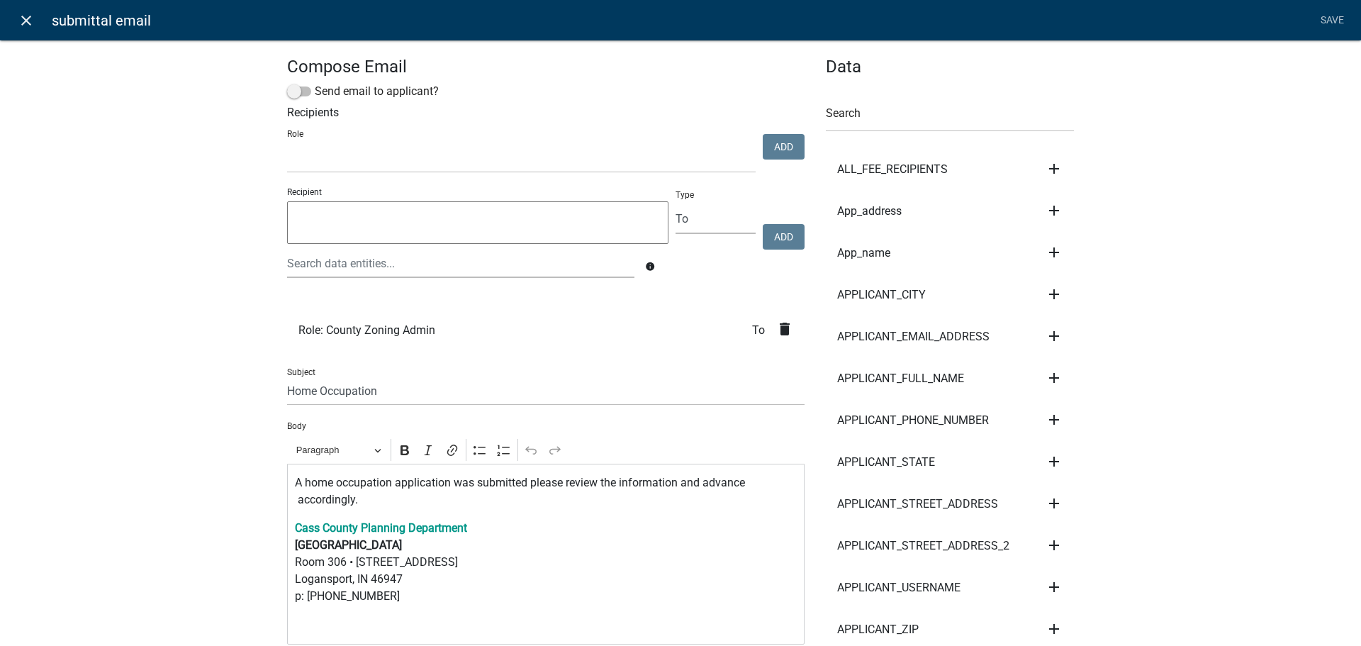
click at [26, 23] on icon "close" at bounding box center [26, 20] width 17 height 17
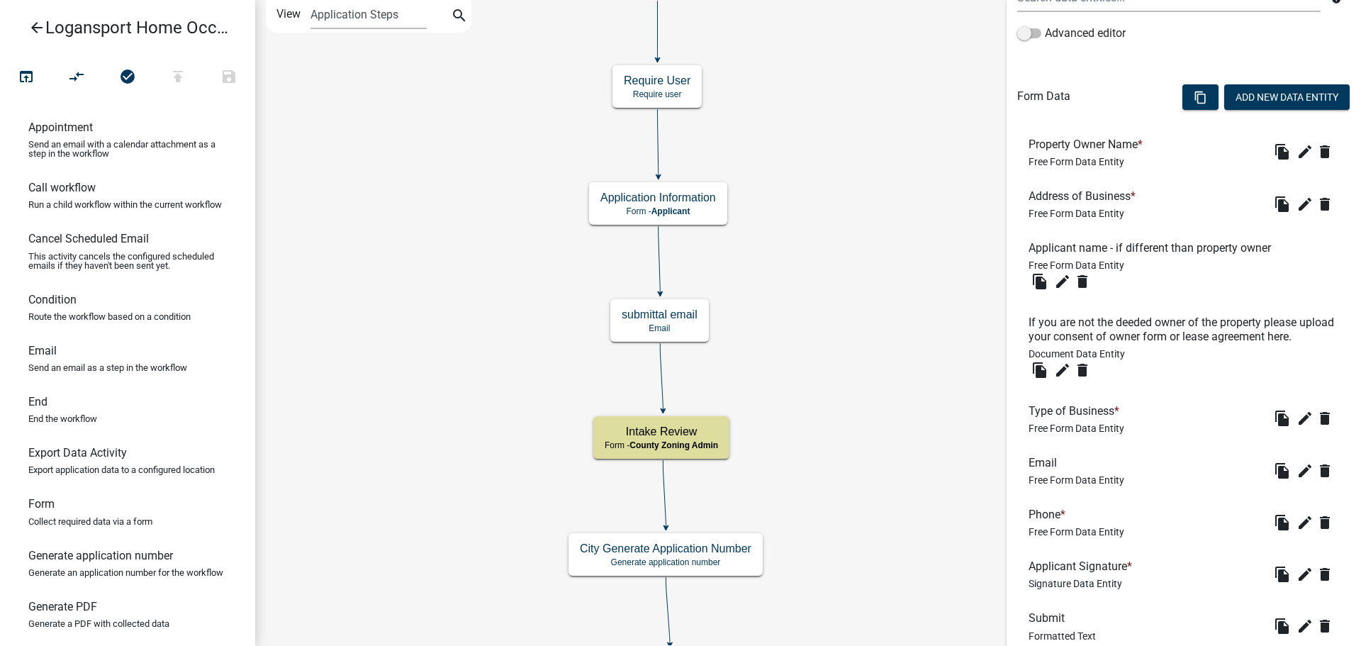
scroll to position [459, 0]
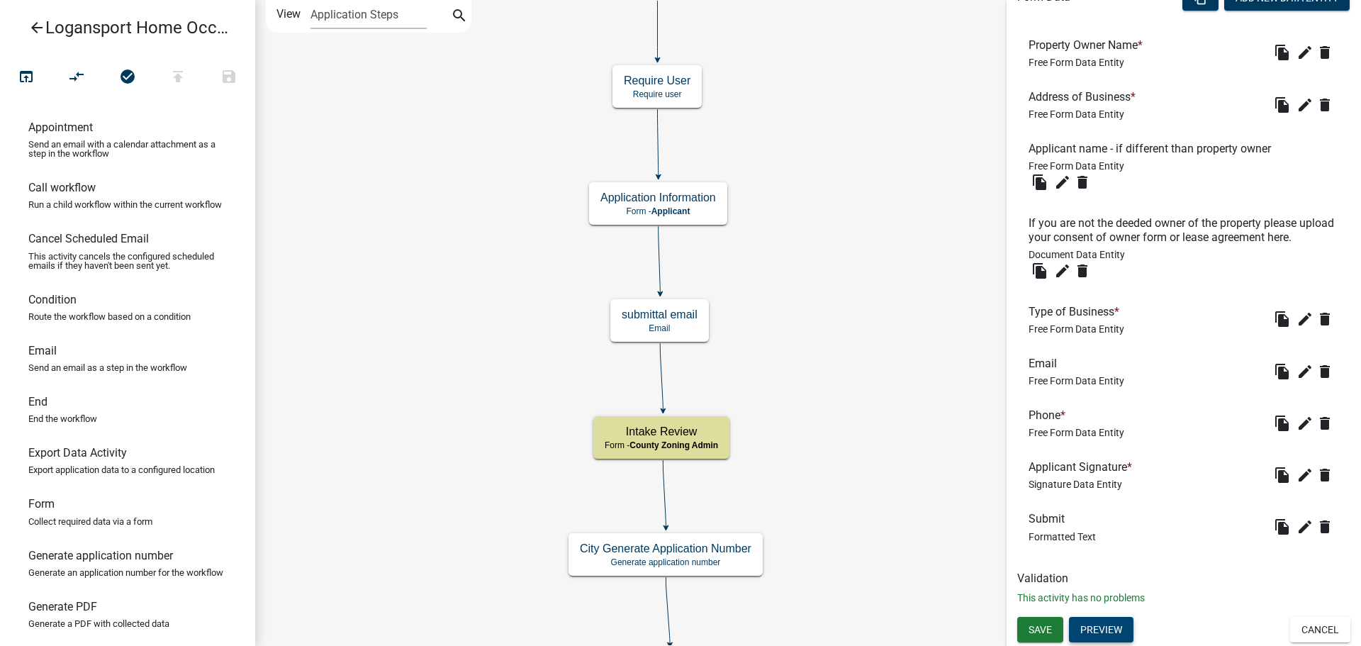
click at [1091, 626] on button "Preview" at bounding box center [1101, 630] width 64 height 26
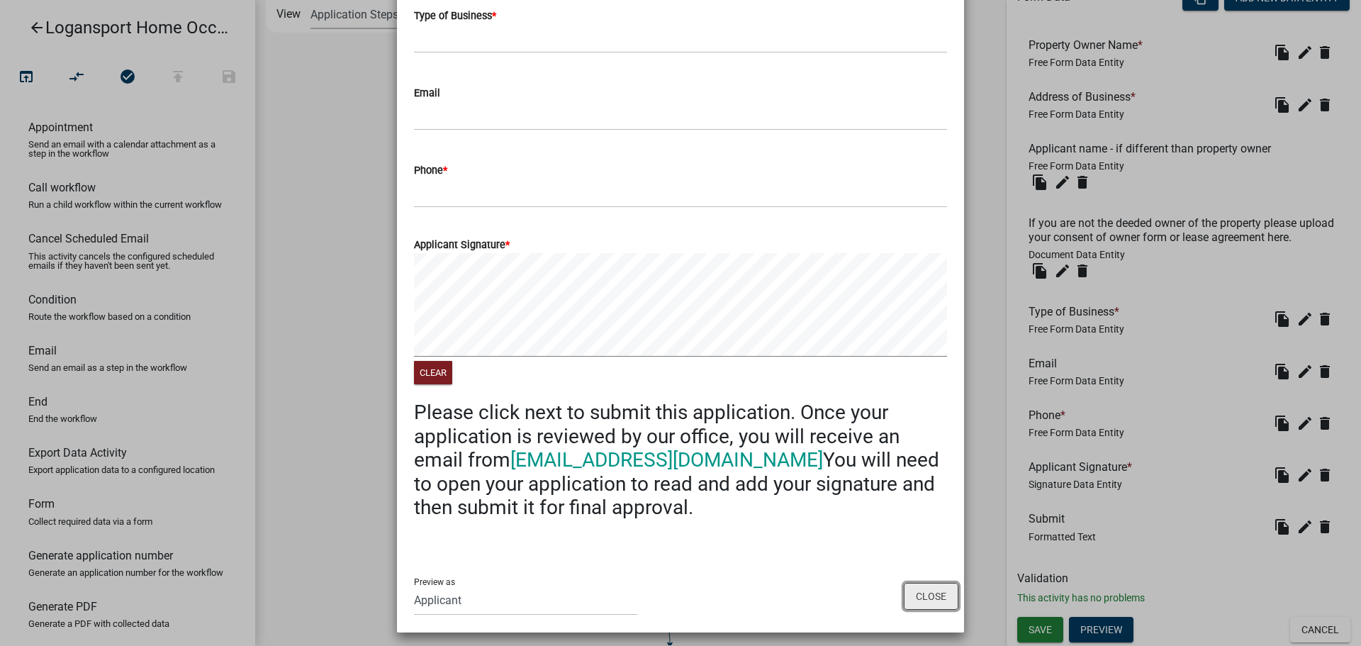
click at [921, 588] on button "Close" at bounding box center [931, 596] width 55 height 27
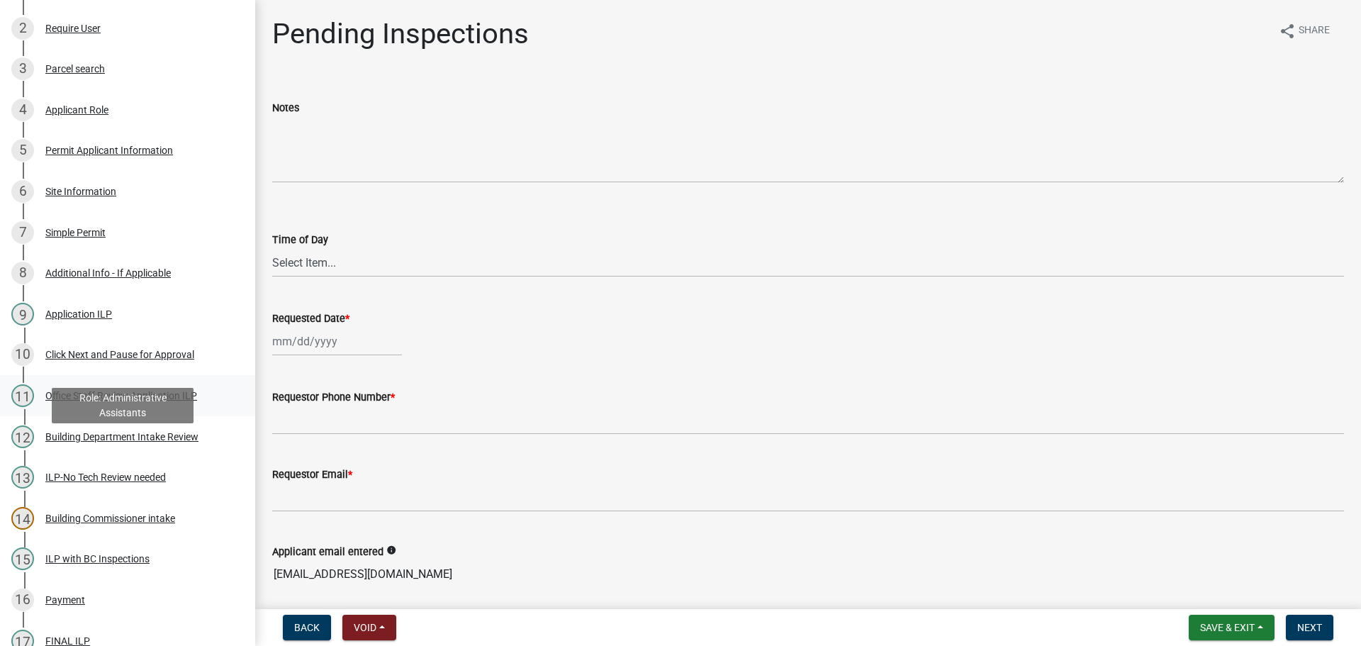
scroll to position [284, 0]
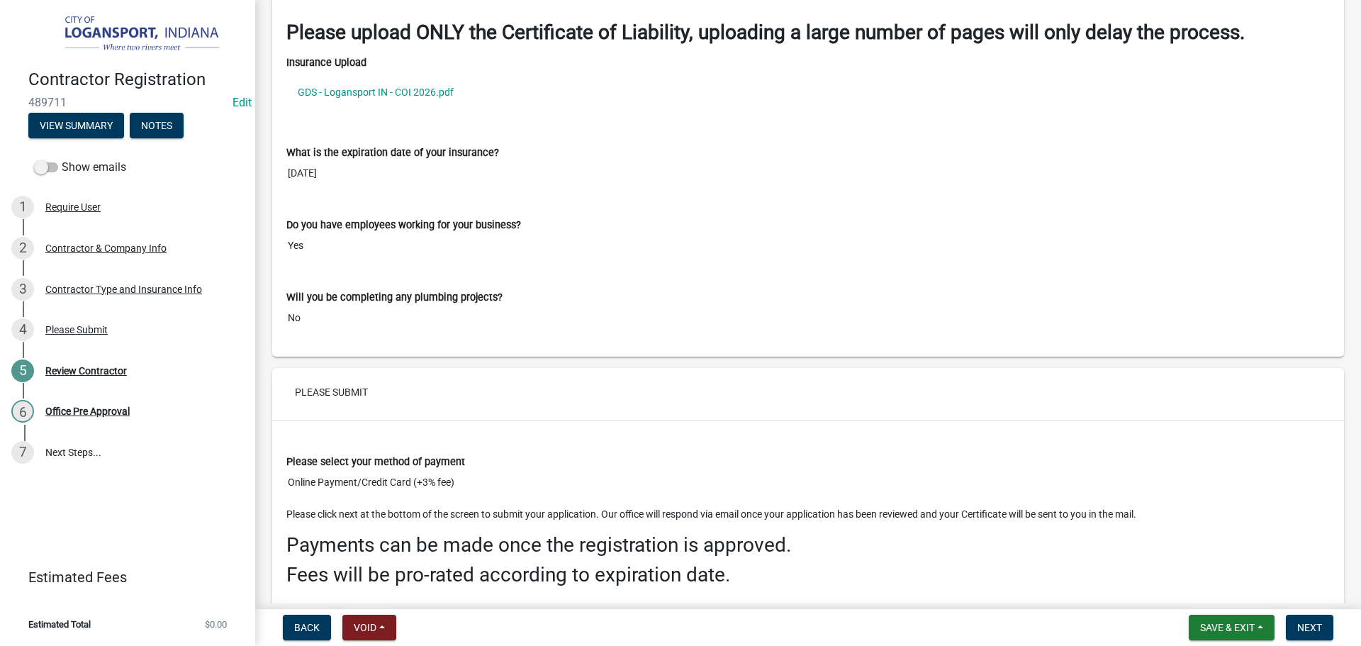
scroll to position [2097, 0]
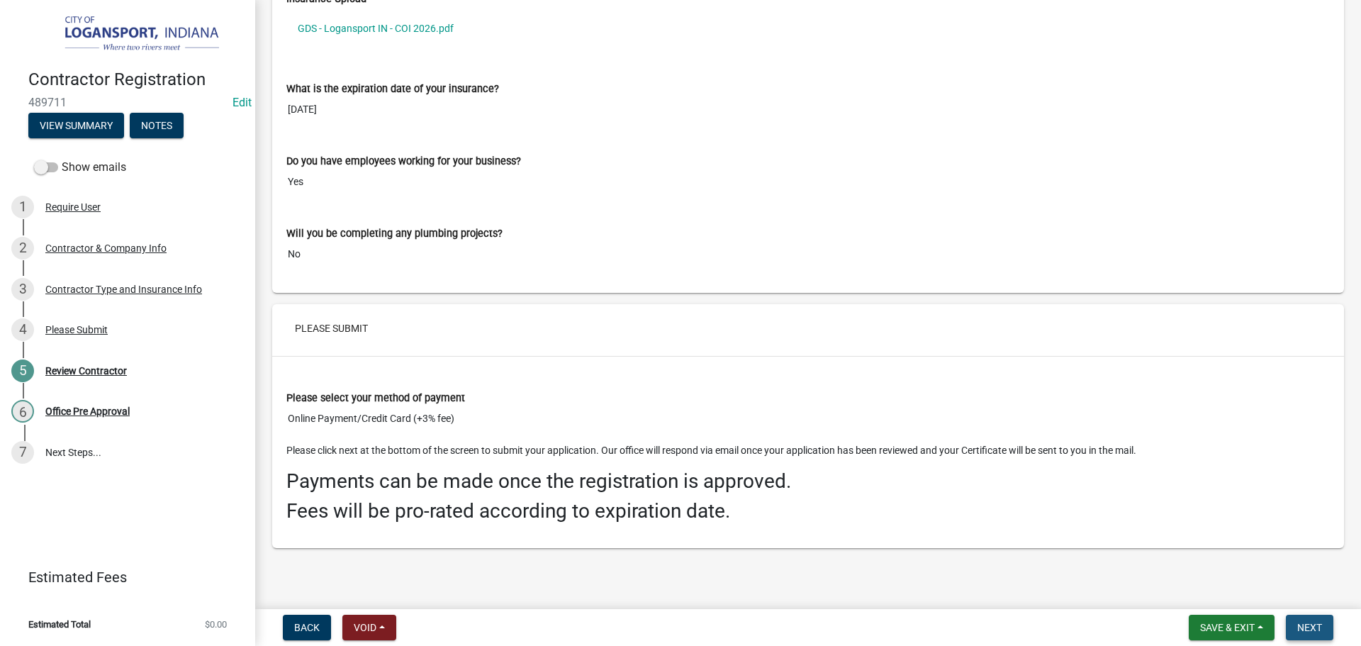
click at [1323, 632] on button "Next" at bounding box center [1309, 627] width 47 height 26
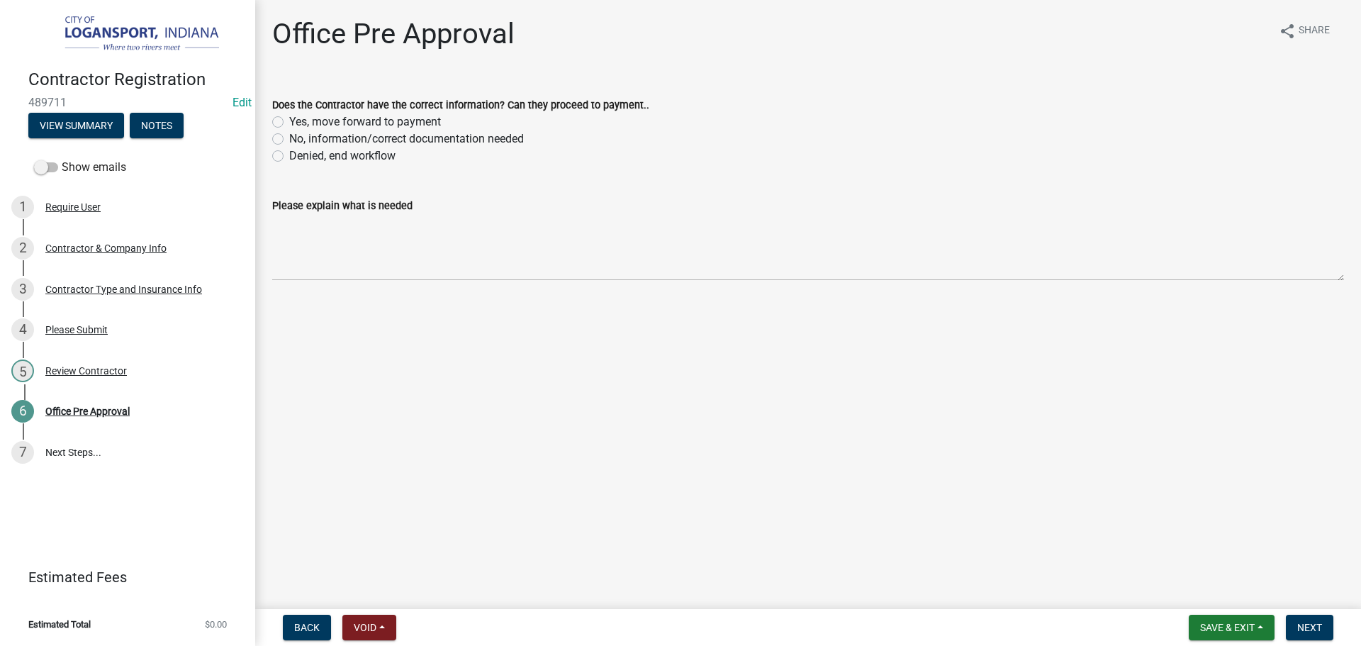
click at [289, 121] on label "Yes, move forward to payment" at bounding box center [365, 121] width 152 height 17
click at [289, 121] on input "Yes, move forward to payment" at bounding box center [293, 117] width 9 height 9
radio input "true"
click at [1305, 626] on span "Next" at bounding box center [1309, 627] width 25 height 11
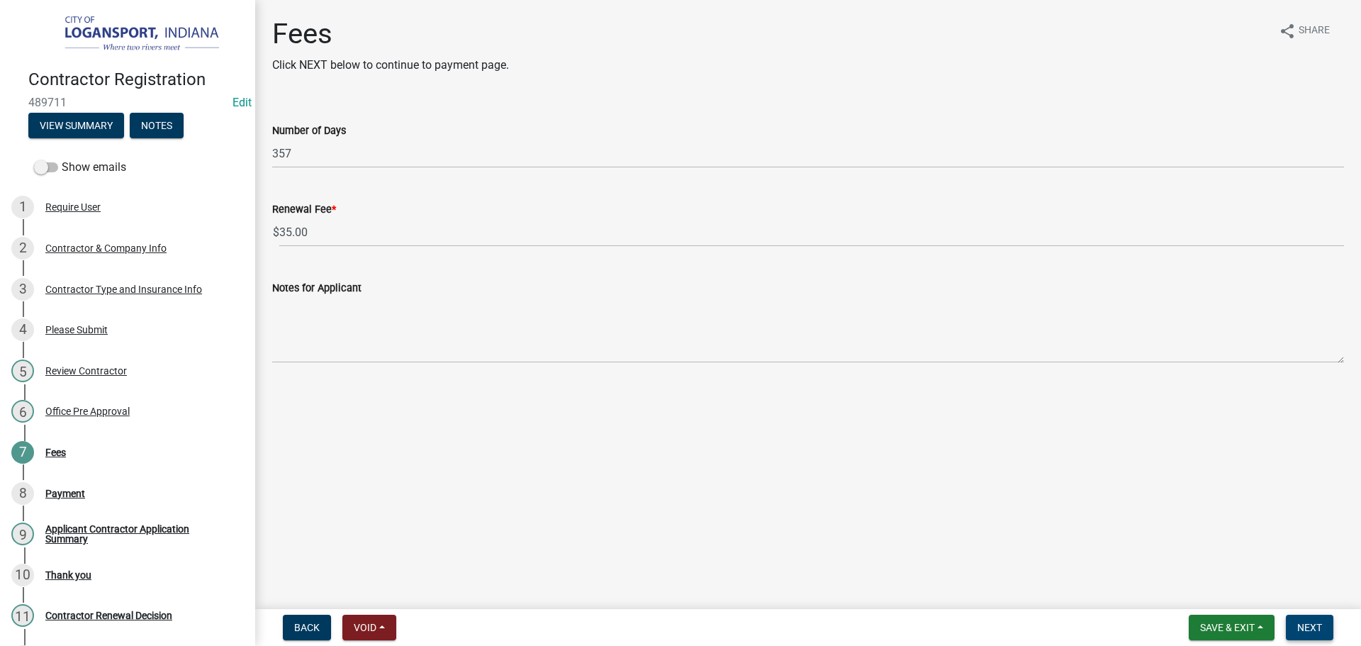
click at [1305, 626] on span "Next" at bounding box center [1309, 627] width 25 height 11
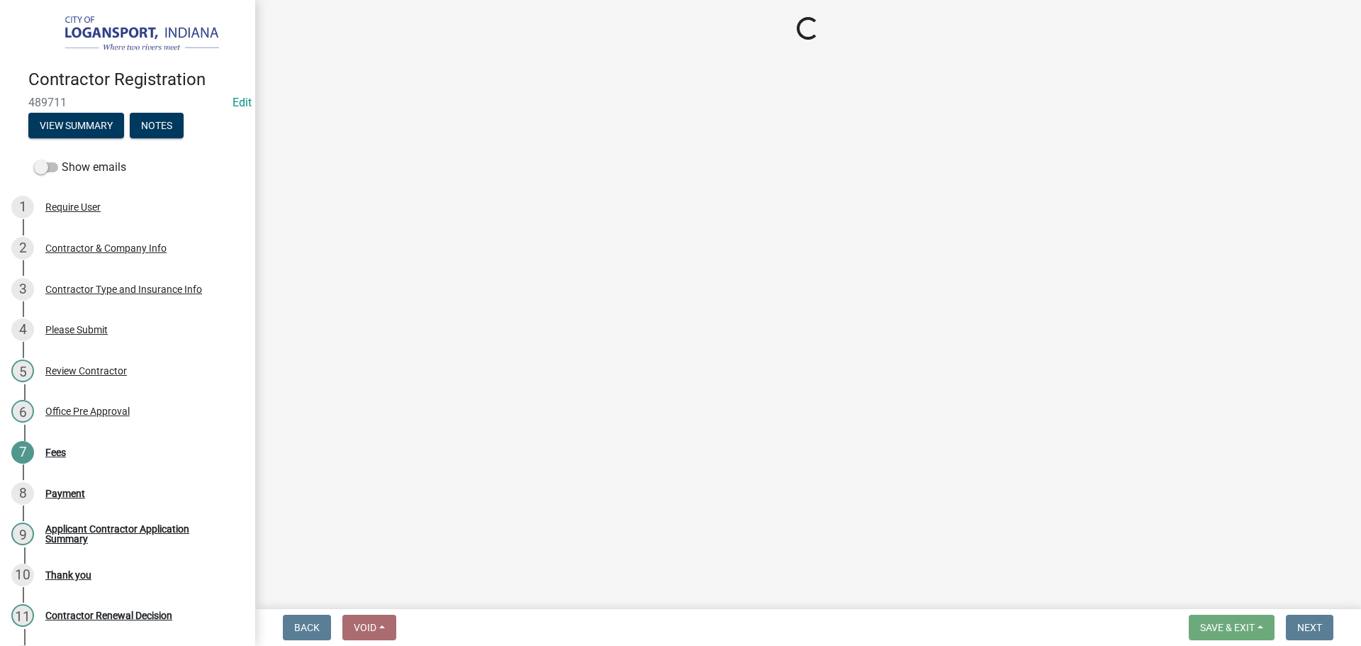
select select "3: 3"
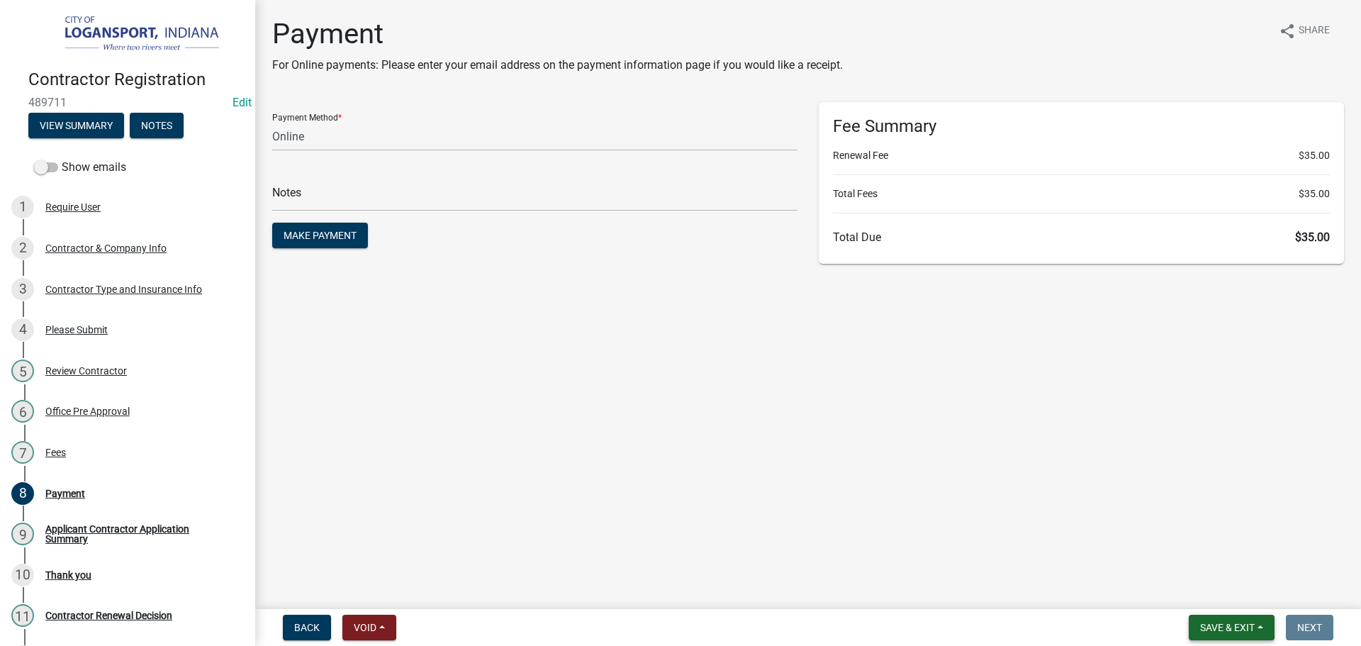
click at [1235, 636] on button "Save & Exit" at bounding box center [1232, 627] width 86 height 26
click at [1212, 575] on button "Save & Exit" at bounding box center [1217, 590] width 113 height 34
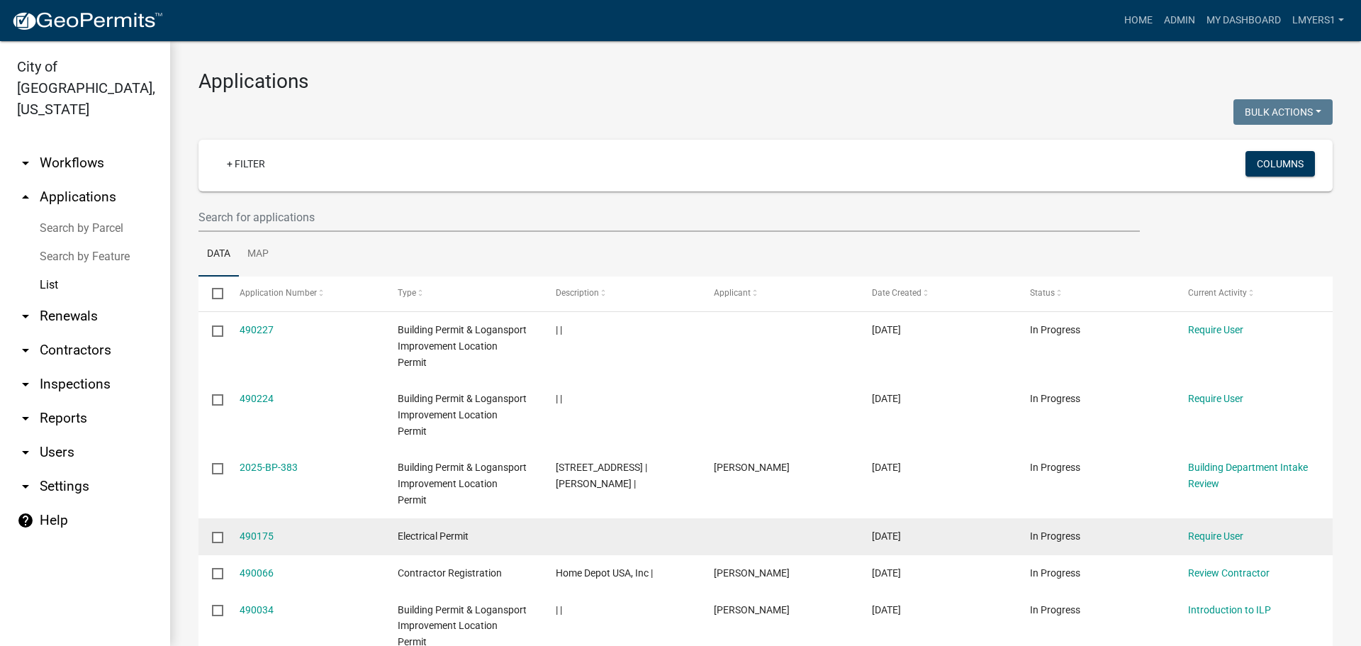
scroll to position [71, 0]
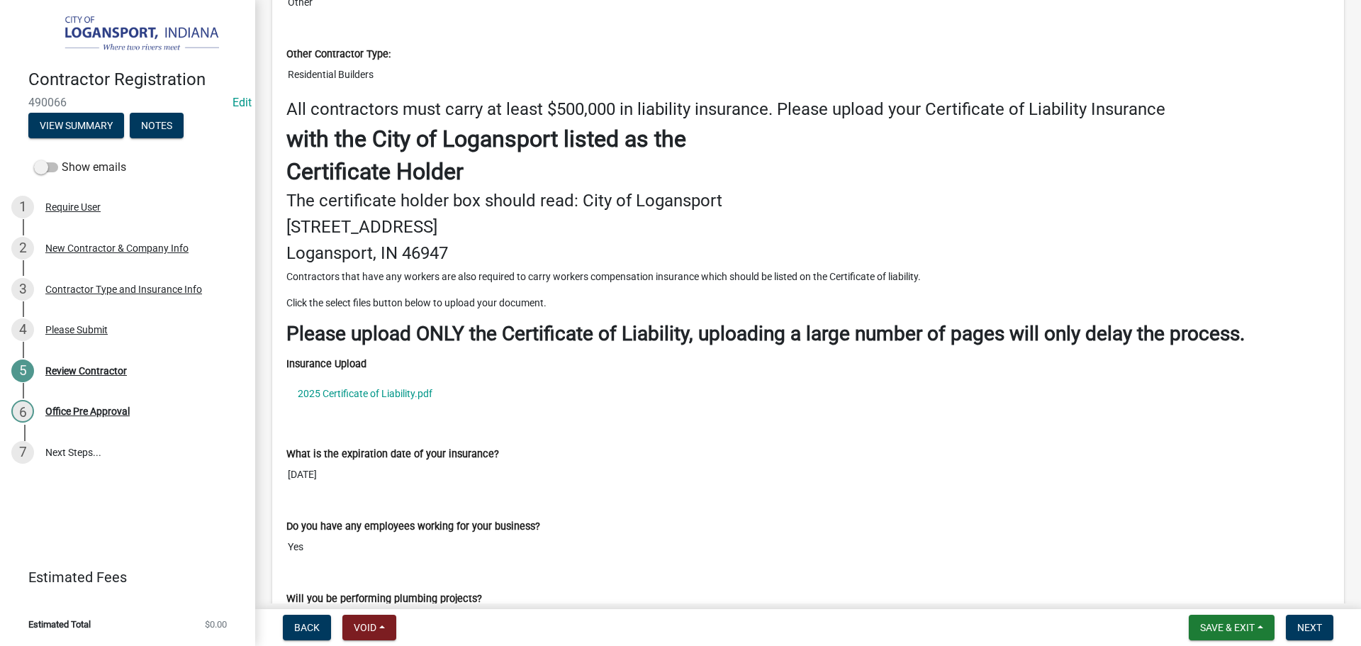
scroll to position [1701, 0]
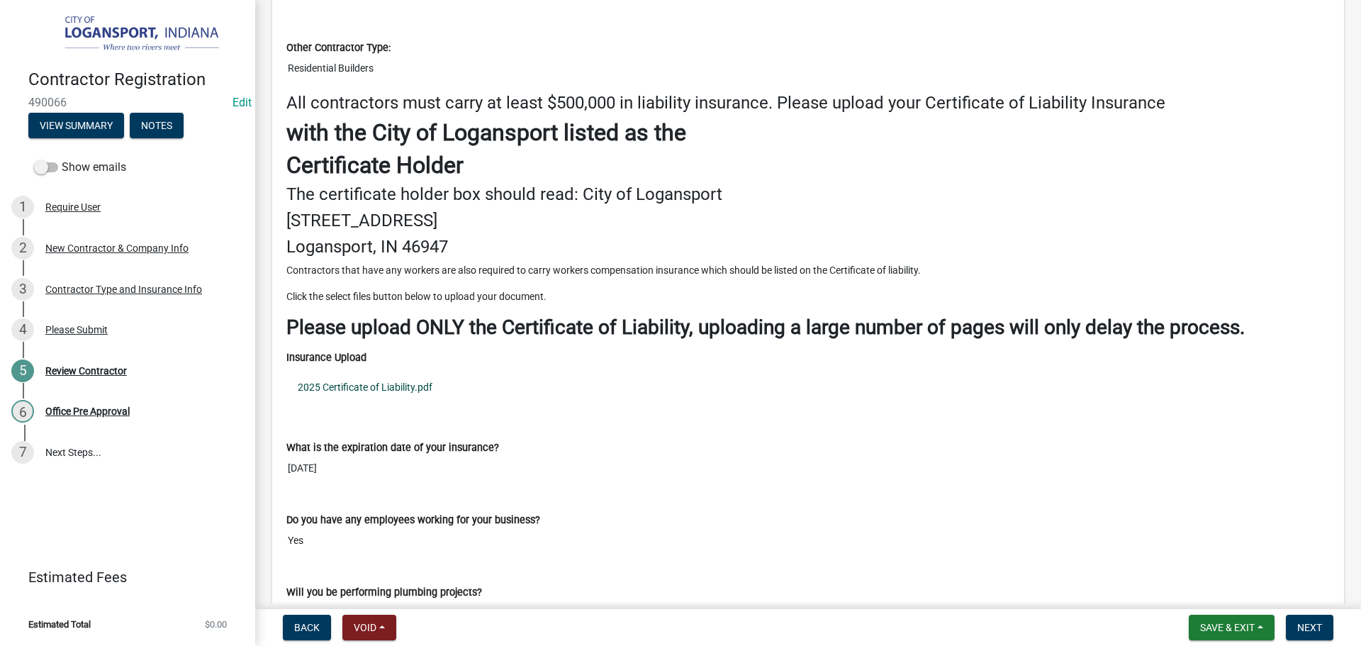
click at [347, 386] on link "2025 Certificate of Liability.pdf" at bounding box center [807, 387] width 1043 height 33
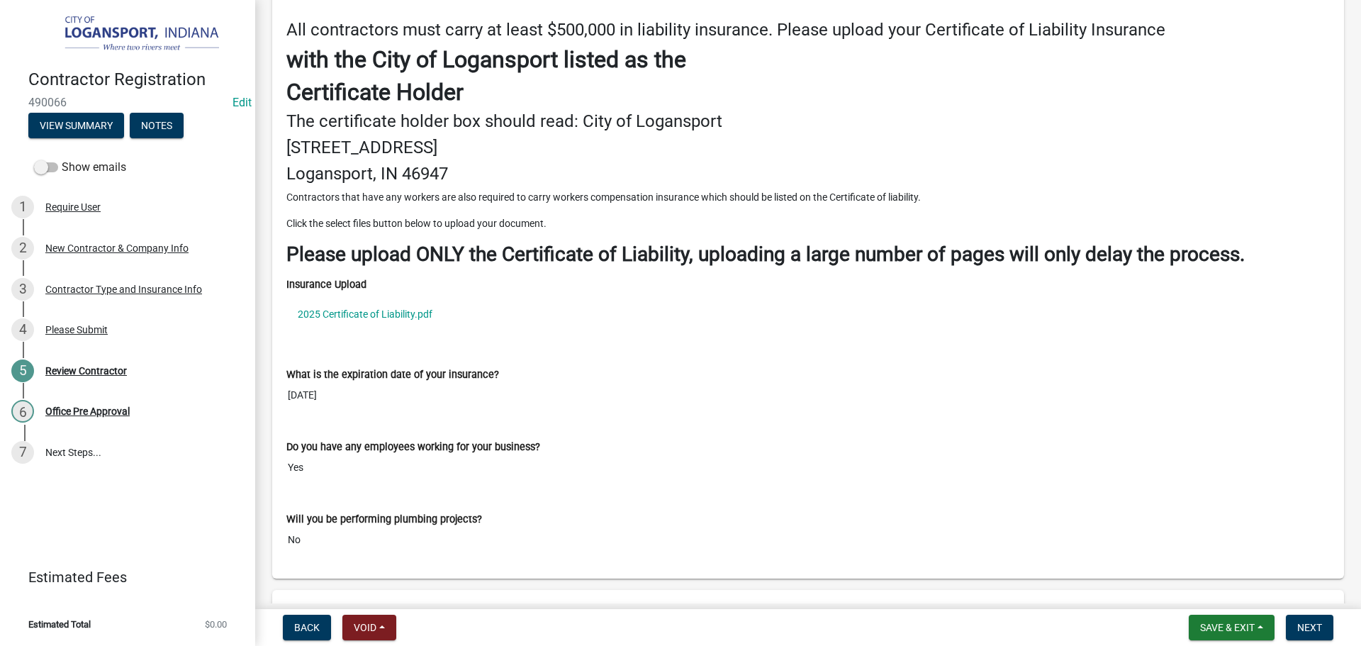
scroll to position [1783, 0]
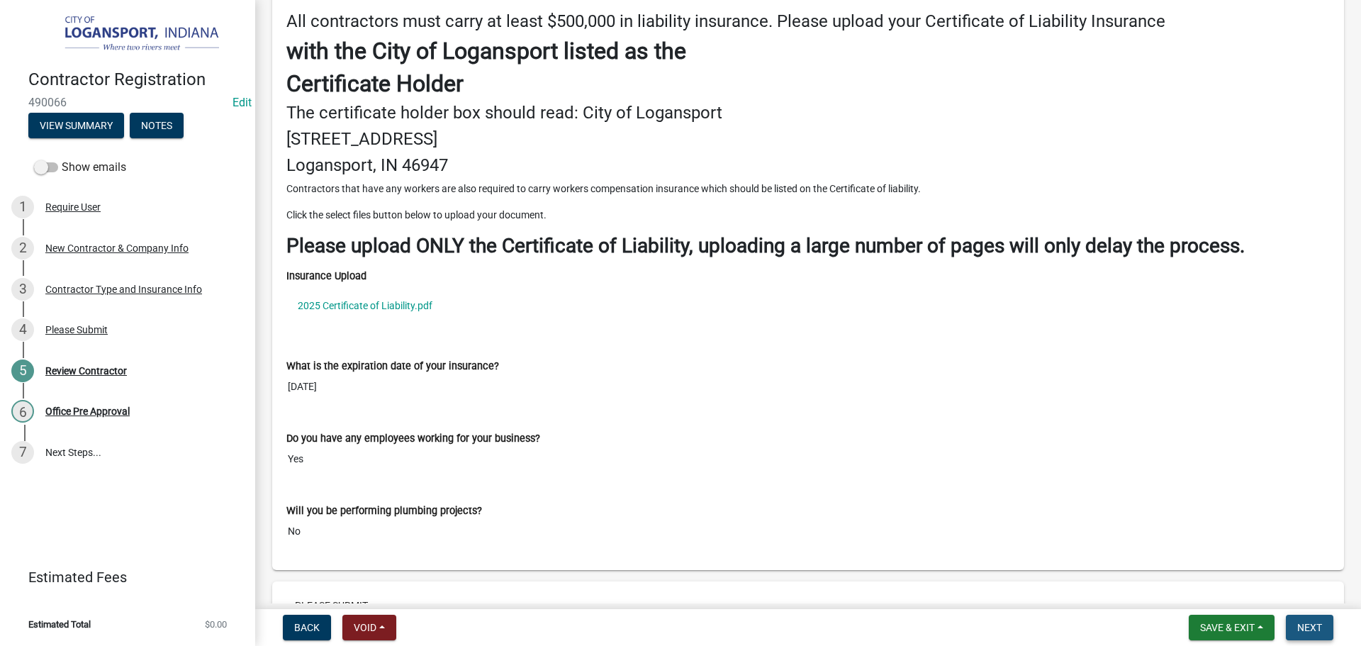
click at [1310, 627] on span "Next" at bounding box center [1309, 627] width 25 height 11
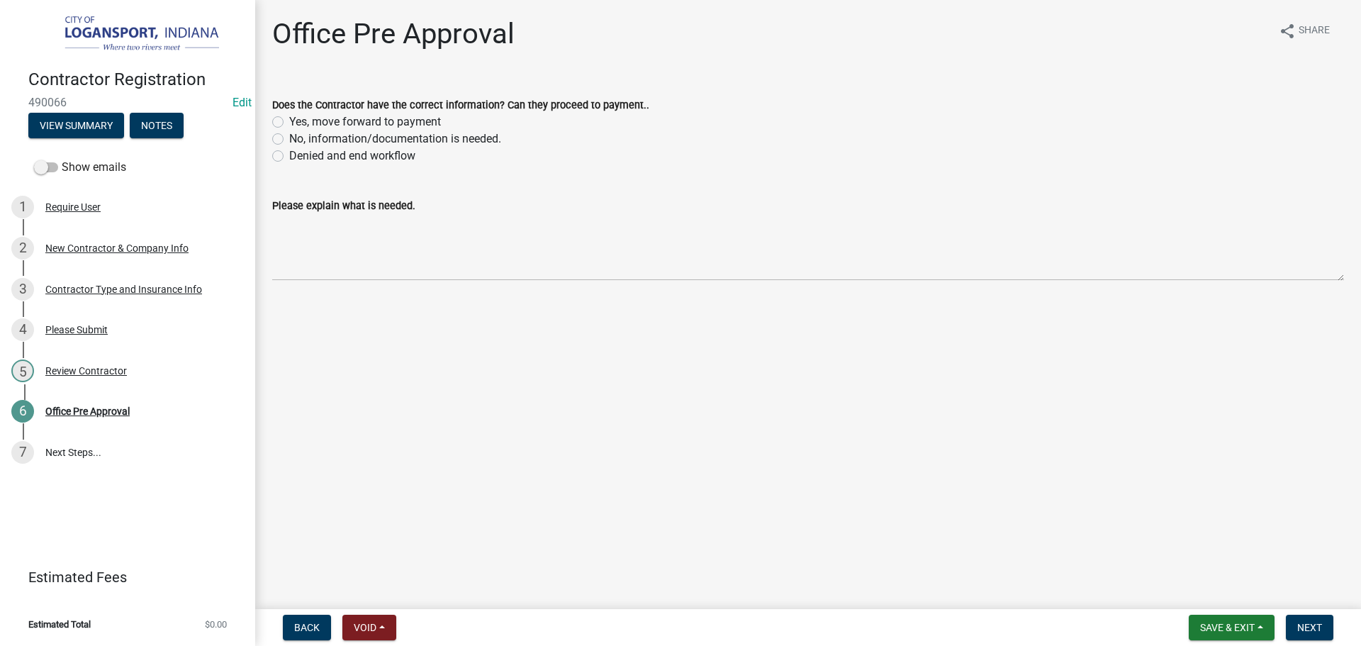
click at [289, 121] on label "Yes, move forward to payment" at bounding box center [365, 121] width 152 height 17
click at [289, 121] on input "Yes, move forward to payment" at bounding box center [293, 117] width 9 height 9
radio input "true"
click at [1317, 622] on span "Next" at bounding box center [1309, 627] width 25 height 11
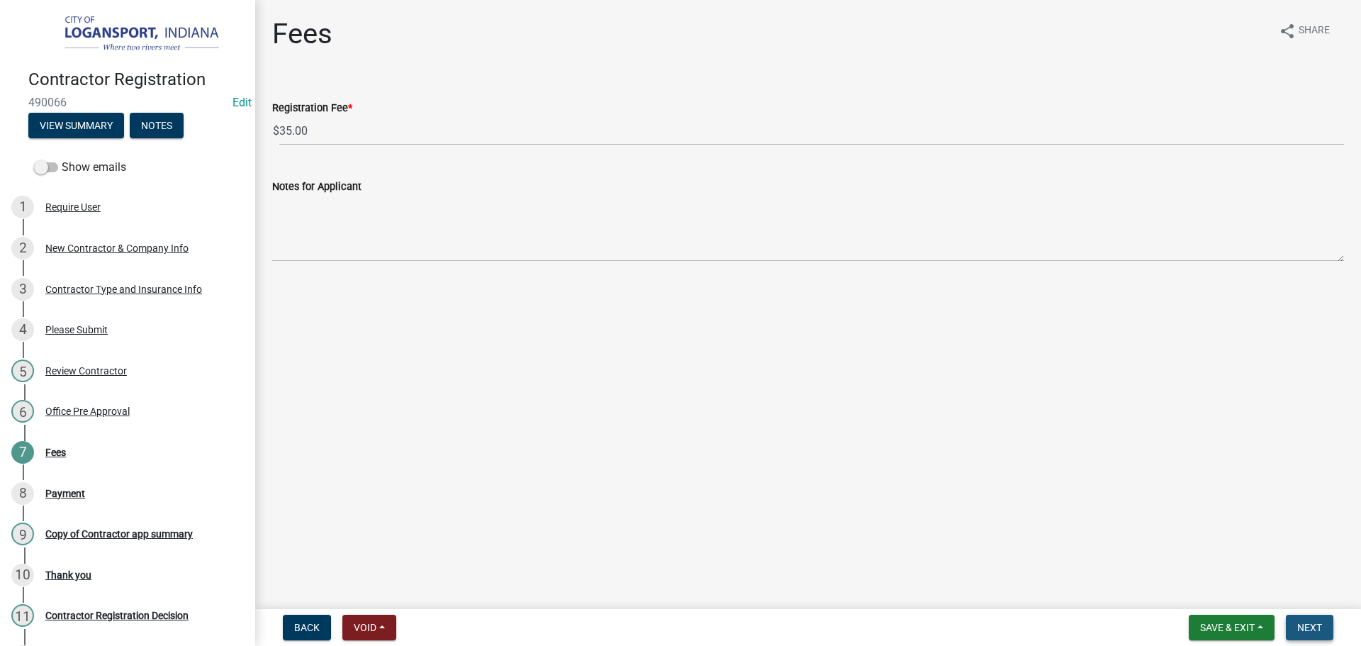
click at [1310, 624] on span "Next" at bounding box center [1309, 627] width 25 height 11
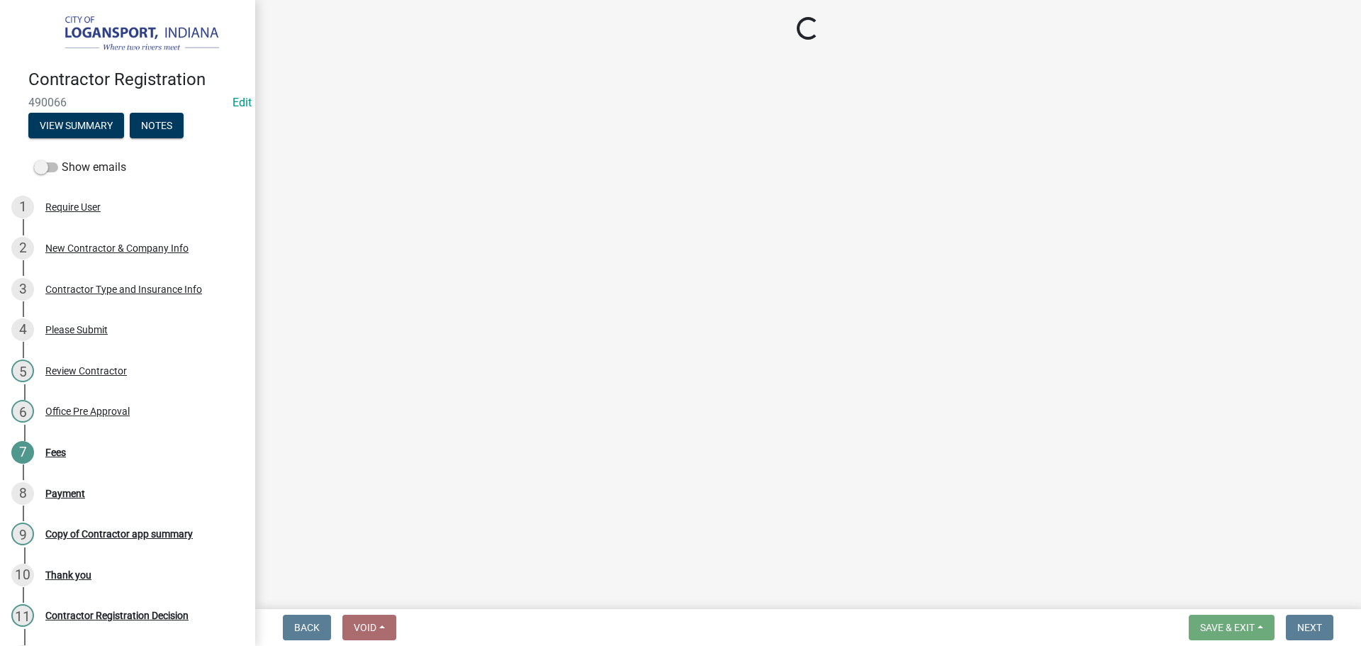
select select "3: 3"
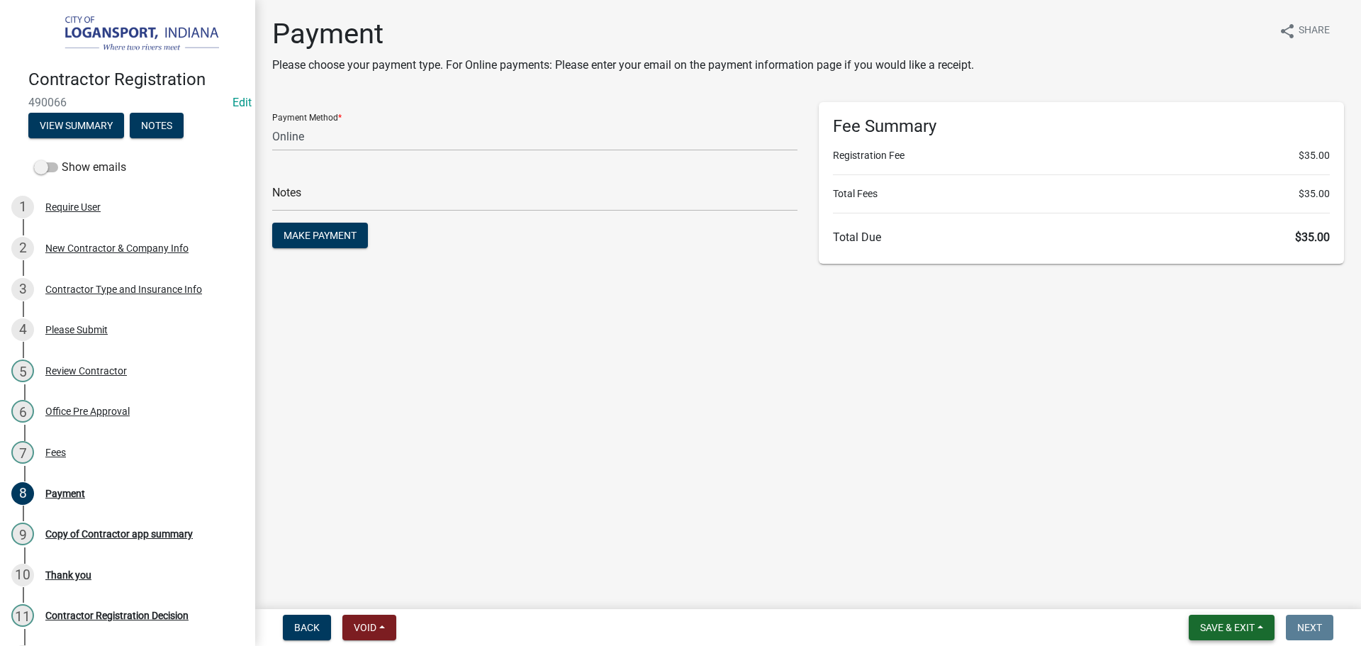
click at [1237, 632] on span "Save & Exit" at bounding box center [1227, 627] width 55 height 11
click at [1225, 595] on button "Save & Exit" at bounding box center [1217, 590] width 113 height 34
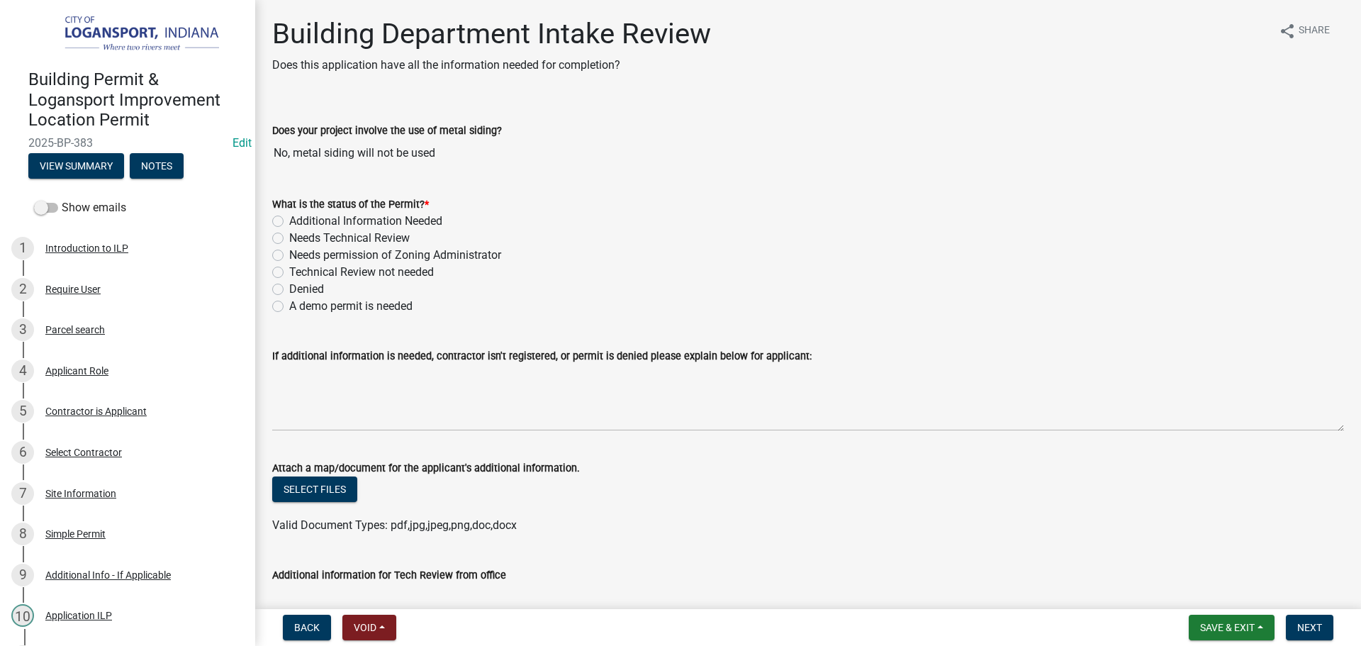
click at [289, 235] on label "Needs Technical Review" at bounding box center [349, 238] width 120 height 17
click at [289, 235] on input "Needs Technical Review" at bounding box center [293, 234] width 9 height 9
radio input "true"
click at [289, 237] on label "Needs Technical Review" at bounding box center [349, 238] width 120 height 17
click at [289, 237] on input "Needs Technical Review" at bounding box center [293, 234] width 9 height 9
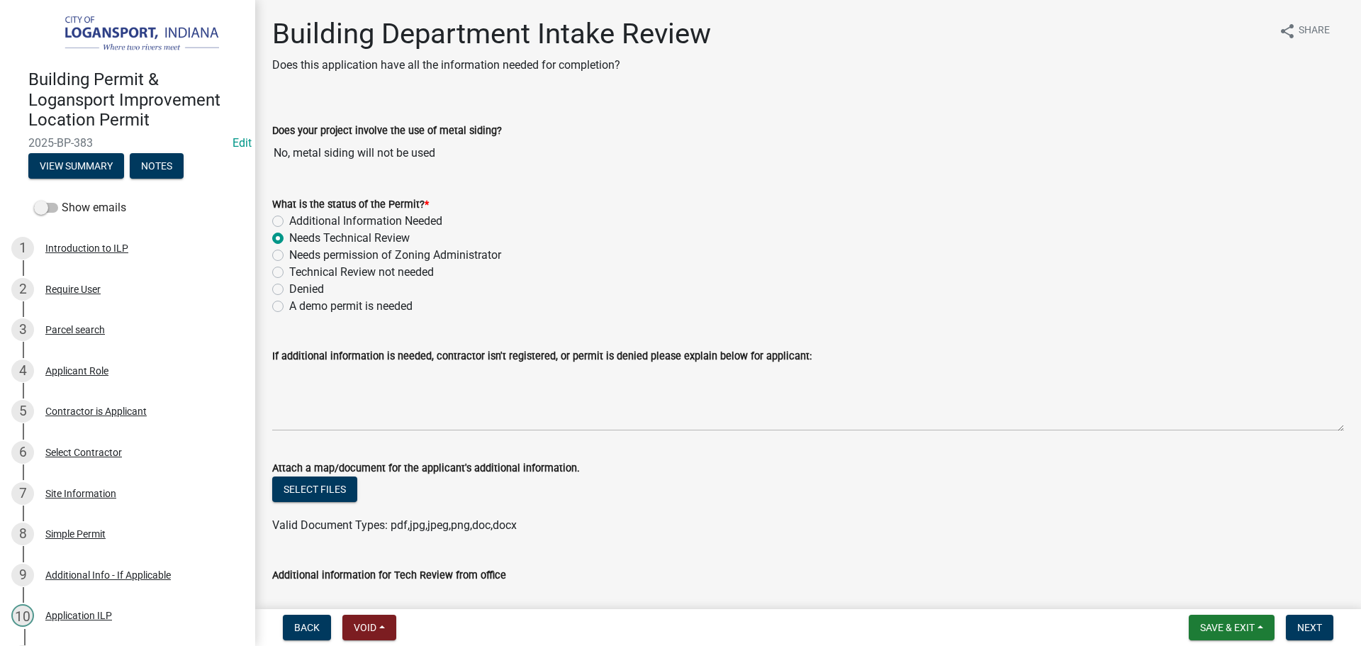
click at [289, 219] on label "Additional Information Needed" at bounding box center [365, 221] width 153 height 17
click at [289, 219] on input "Additional Information Needed" at bounding box center [293, 217] width 9 height 9
radio input "true"
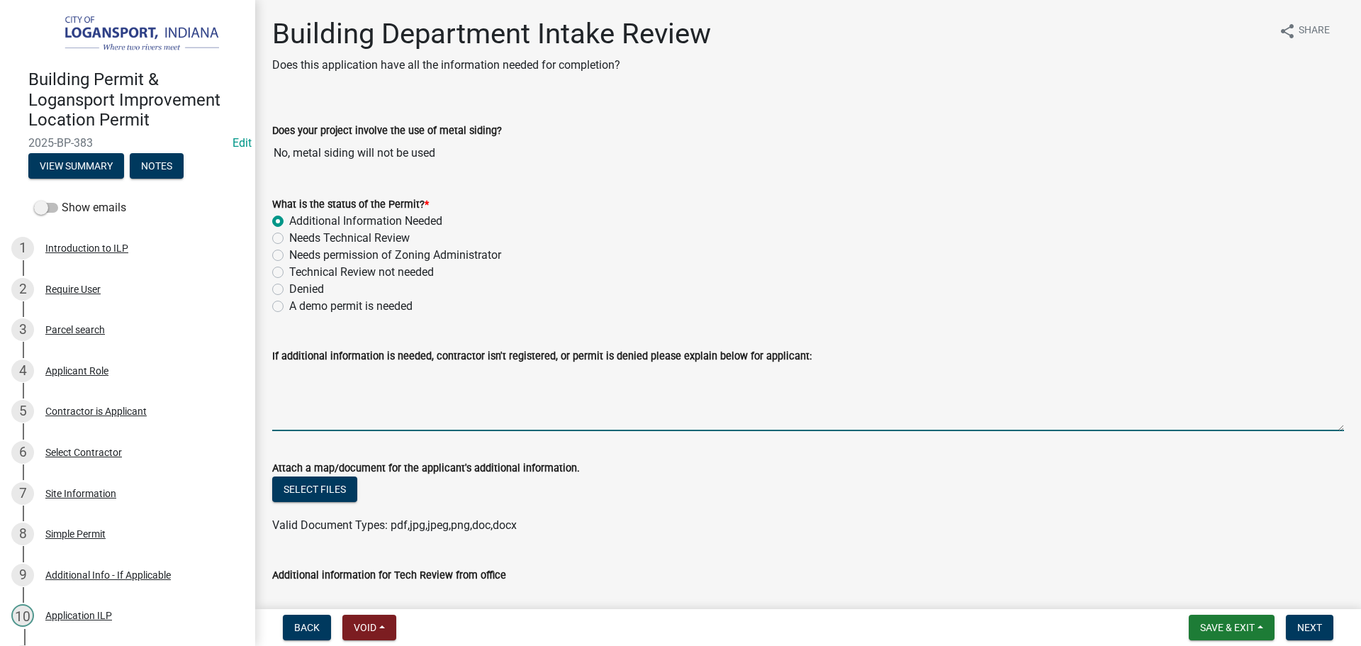
click at [312, 378] on textarea "If additional information is needed, contractor isn't registered, or permit is …" at bounding box center [808, 397] width 1072 height 67
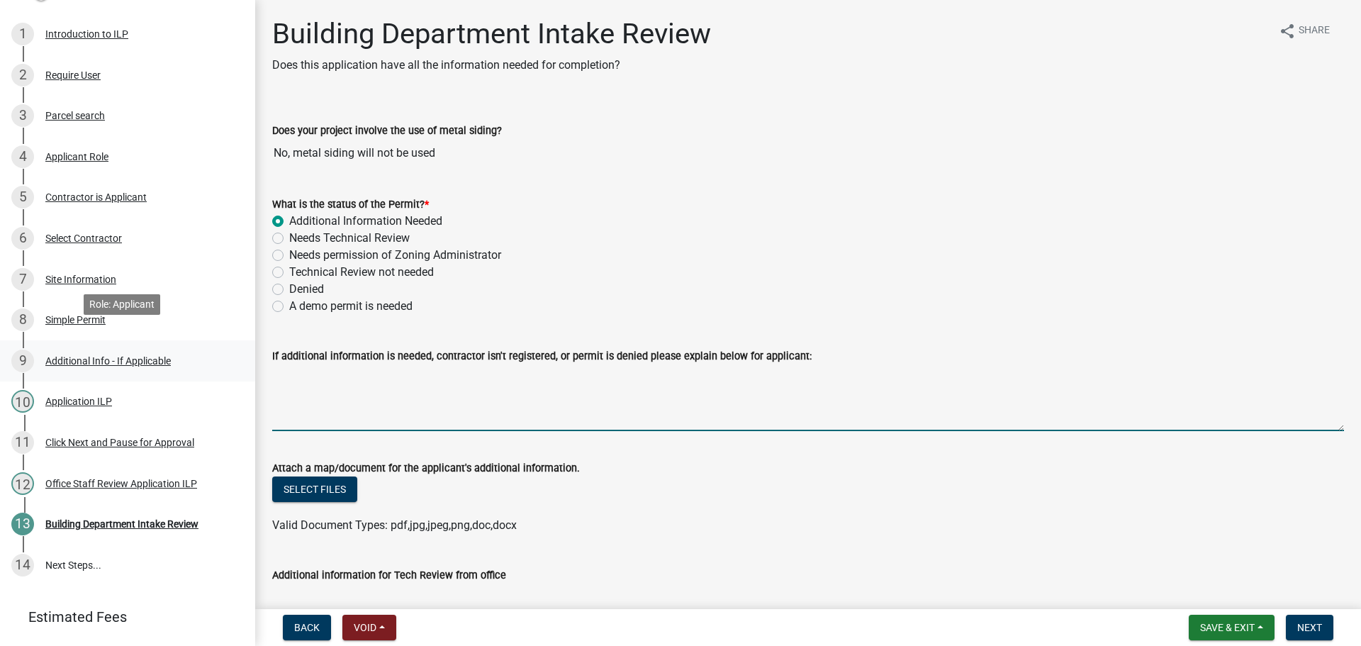
scroll to position [252, 0]
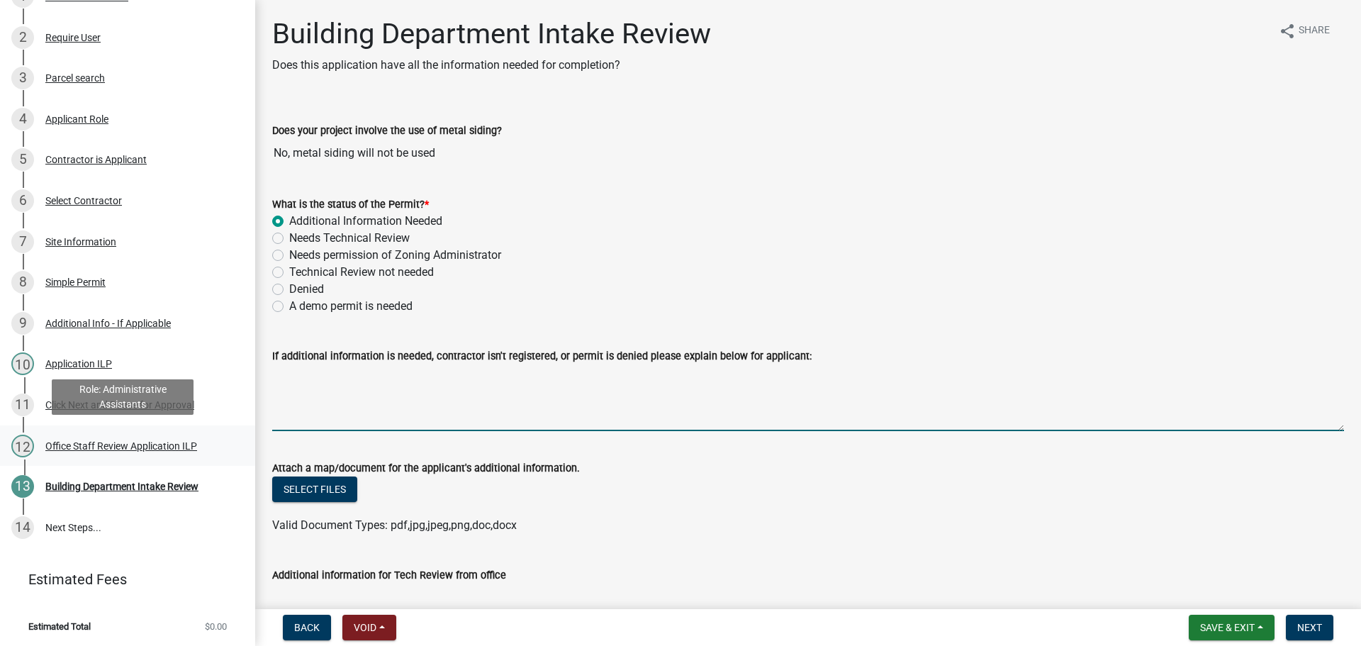
click at [90, 442] on div "Office Staff Review Application ILP" at bounding box center [121, 446] width 152 height 10
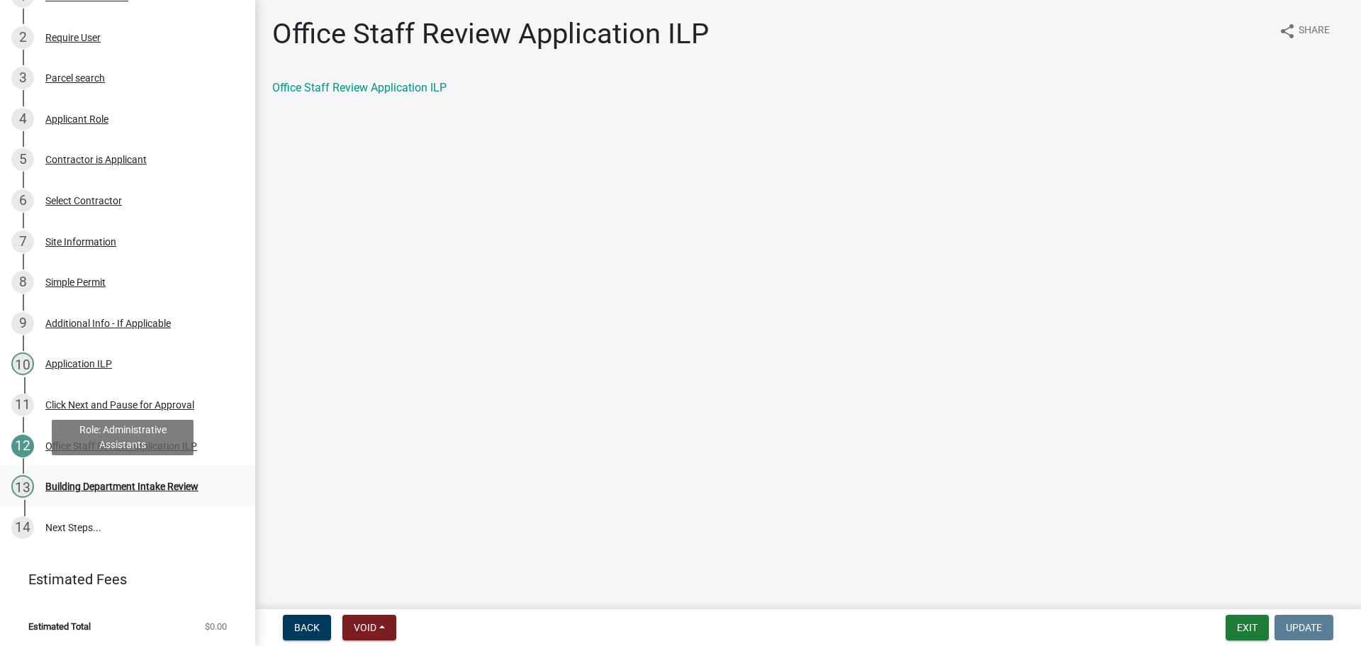
click at [86, 482] on div "Building Department Intake Review" at bounding box center [121, 486] width 153 height 10
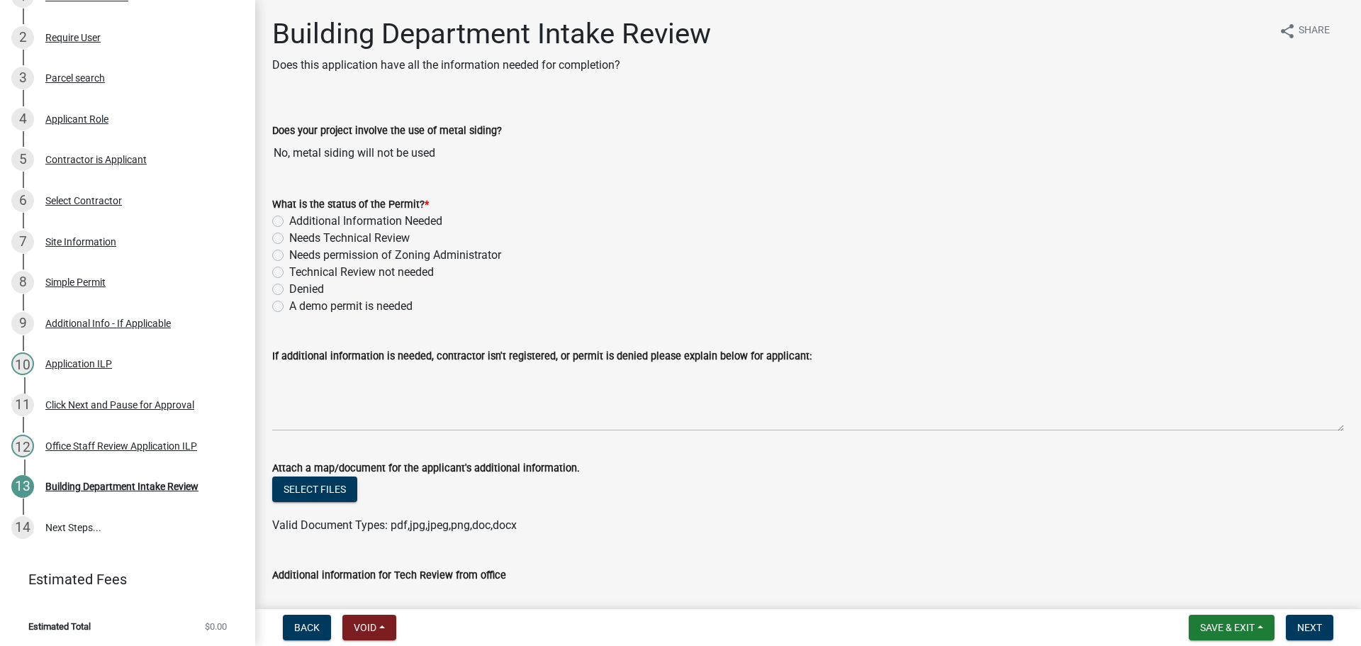
click at [289, 219] on label "Additional Information Needed" at bounding box center [365, 221] width 153 height 17
click at [289, 219] on input "Additional Information Needed" at bounding box center [293, 217] width 9 height 9
radio input "true"
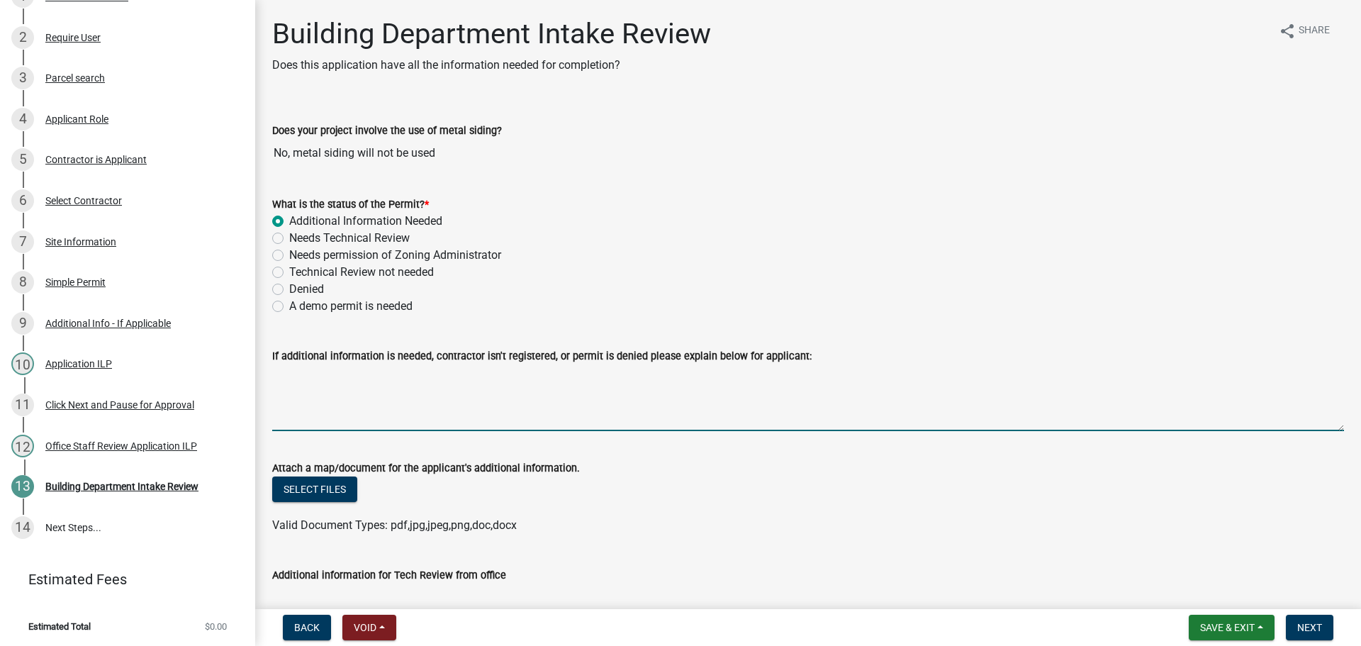
click at [335, 387] on textarea "If additional information is needed, contractor isn't registered, or permit is …" at bounding box center [808, 397] width 1072 height 67
type textarea "E"
type textarea "A"
click at [585, 371] on textarea "Electrical work can only be completed by a licensed electrician. Please add the…" at bounding box center [808, 397] width 1072 height 67
drag, startPoint x: 874, startPoint y: 376, endPoint x: 927, endPoint y: 442, distance: 84.7
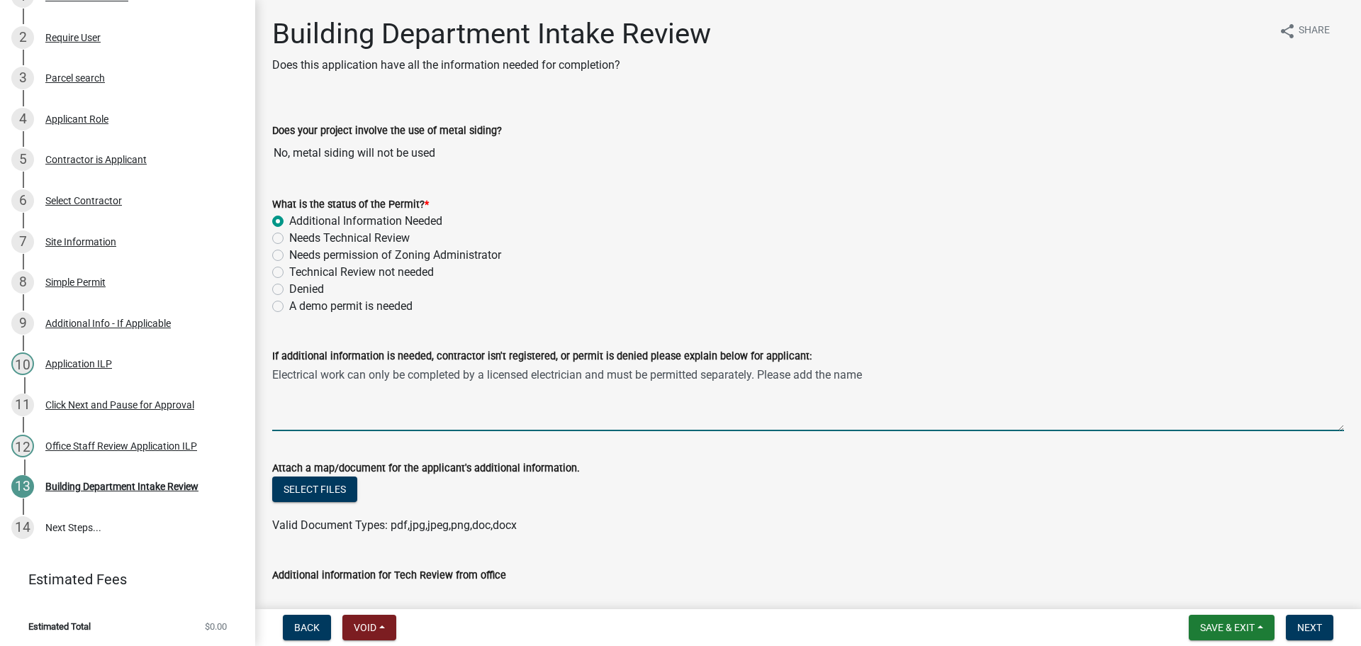
click at [875, 376] on textarea "Electrical work can only be completed by a licensed electrician and must be per…" at bounding box center [808, 397] width 1072 height 67
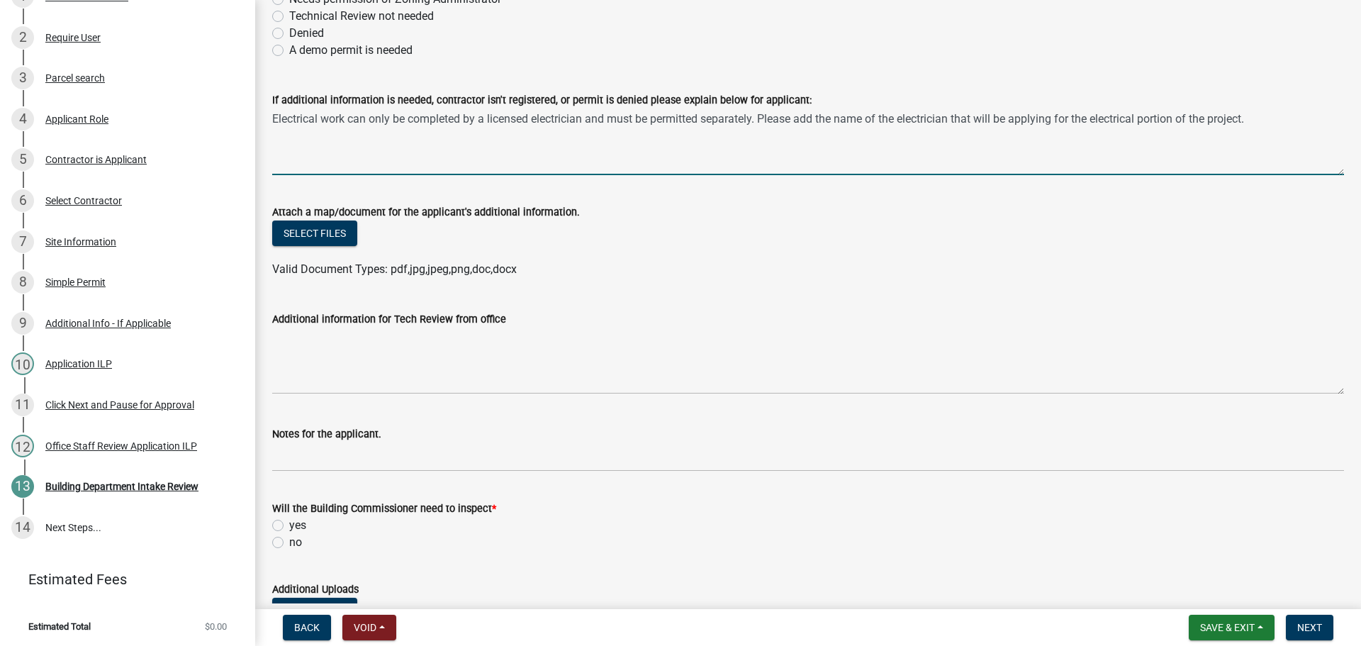
scroll to position [284, 0]
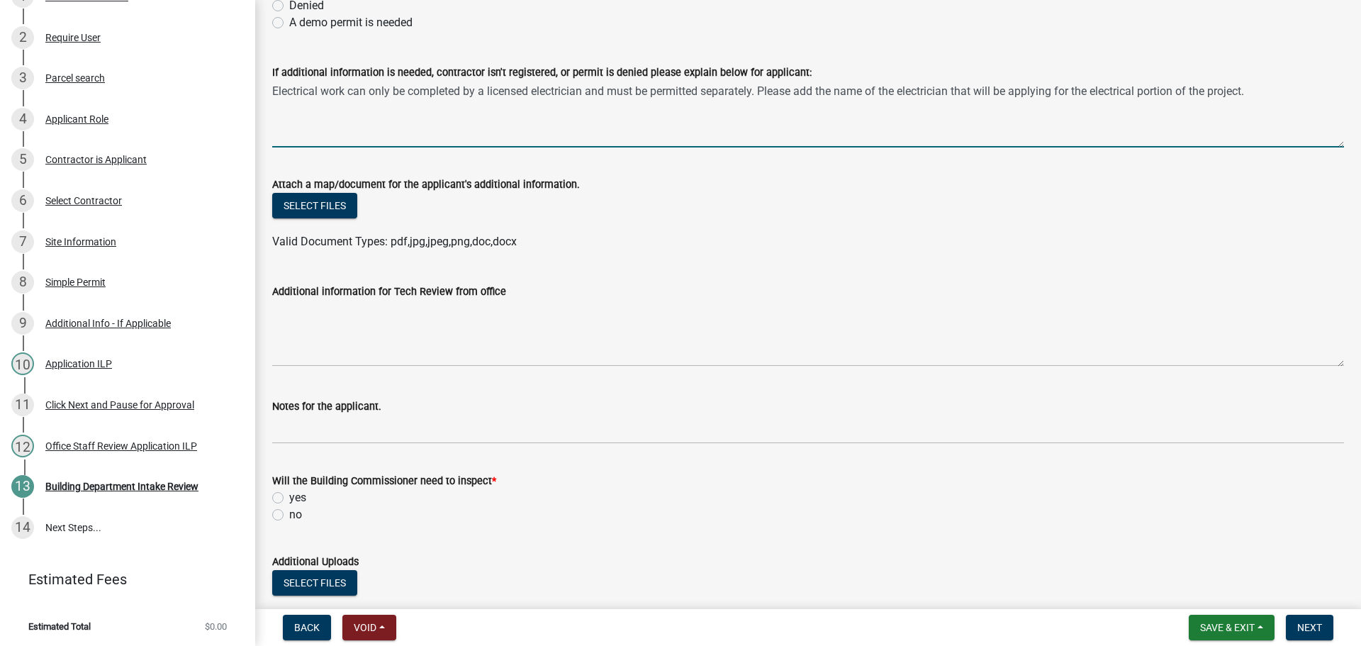
type textarea "Electrical work can only be completed by a licensed electrician and must be per…"
click at [289, 498] on label "yes" at bounding box center [297, 497] width 17 height 17
click at [289, 498] on input "yes" at bounding box center [293, 493] width 9 height 9
radio input "true"
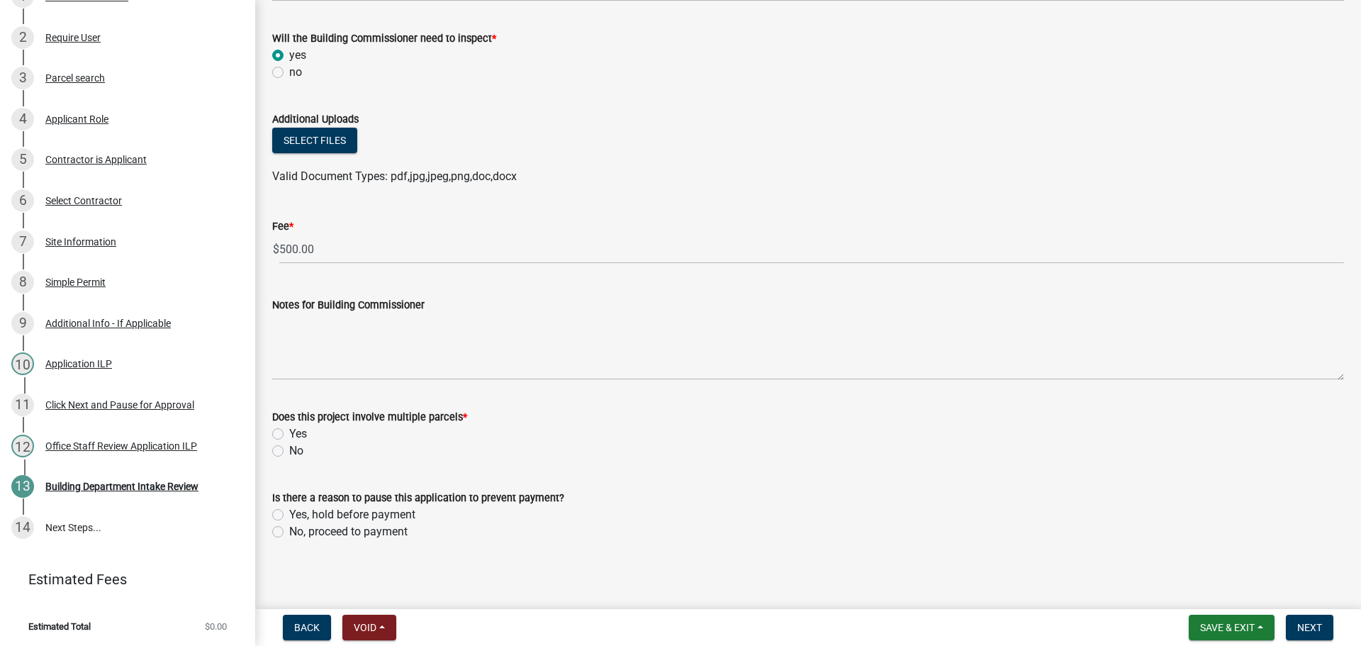
scroll to position [731, 0]
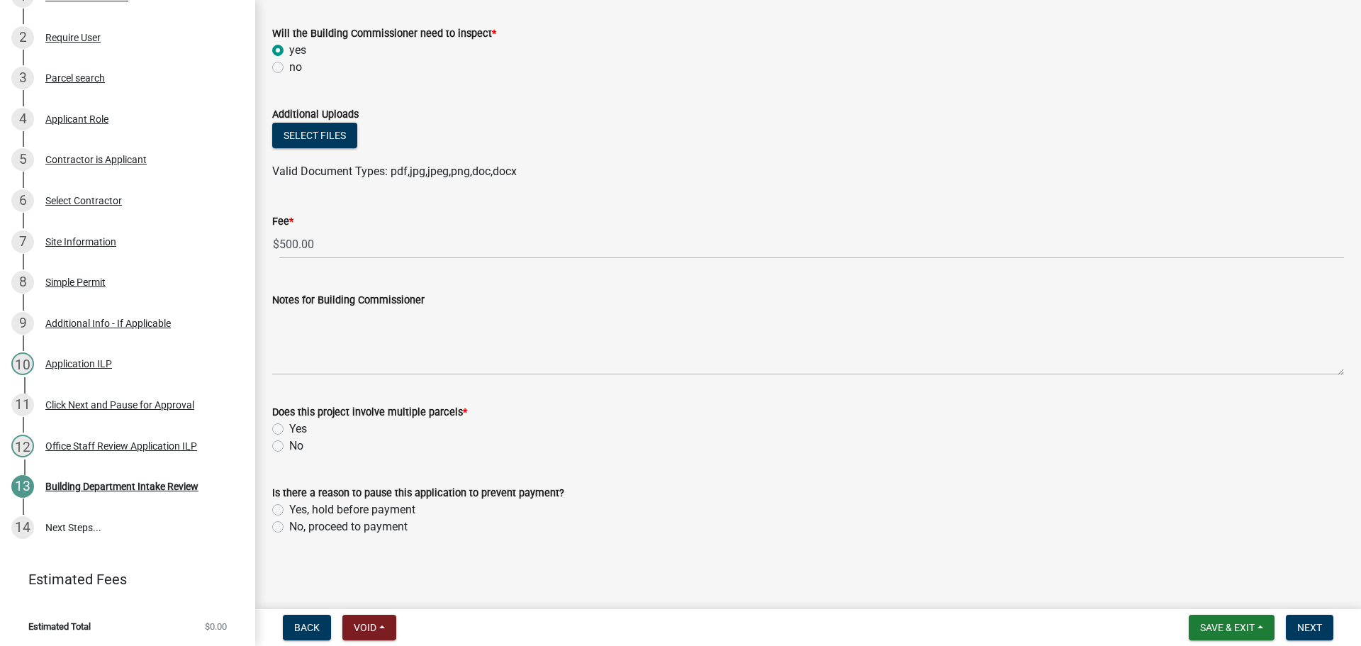
click at [289, 443] on label "No" at bounding box center [296, 445] width 14 height 17
click at [289, 443] on input "No" at bounding box center [293, 441] width 9 height 9
radio input "true"
click at [289, 523] on label "No, proceed to payment" at bounding box center [348, 526] width 118 height 17
click at [289, 523] on input "No, proceed to payment" at bounding box center [293, 522] width 9 height 9
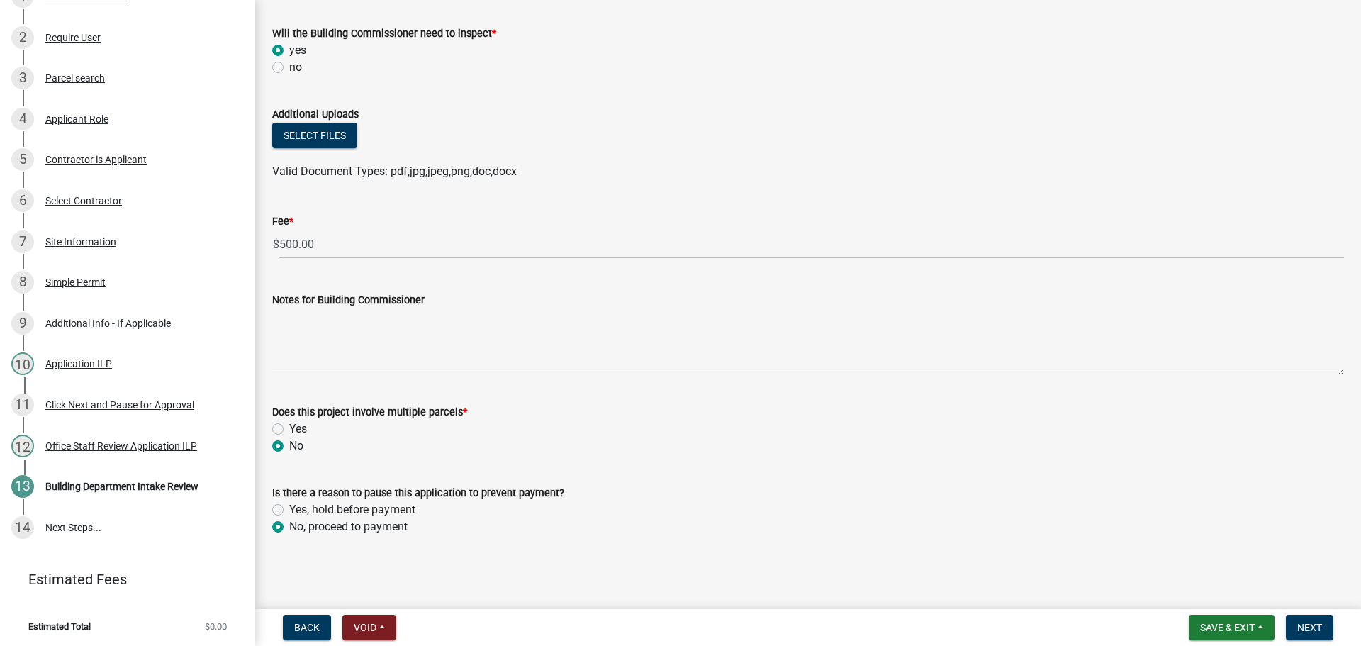
radio input "true"
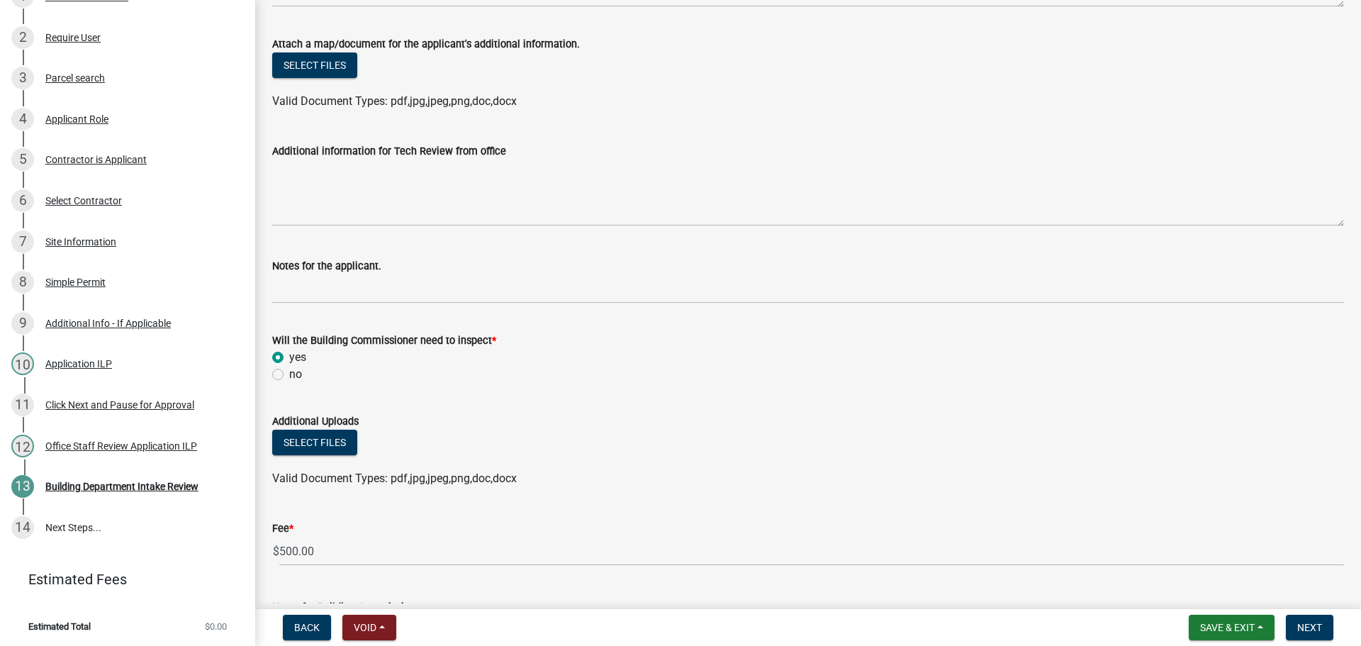
scroll to position [0, 0]
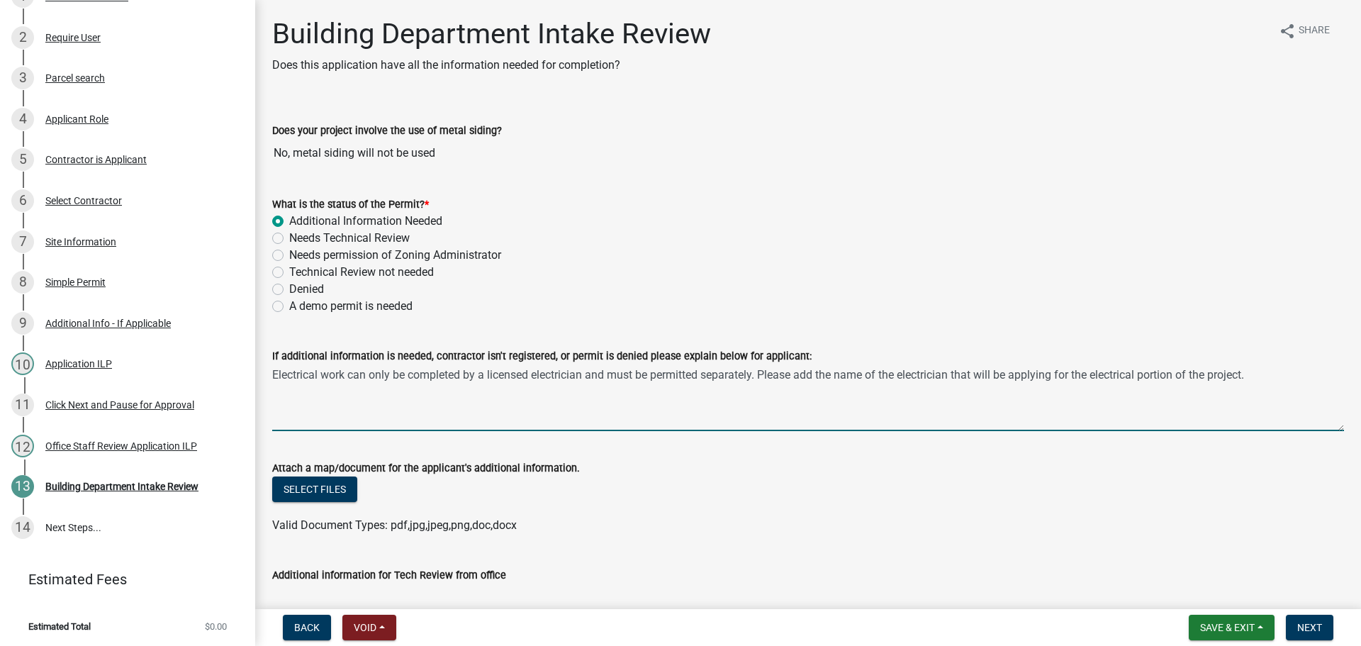
click at [1291, 380] on textarea "Electrical work can only be completed by a licensed electrician and must be per…" at bounding box center [808, 397] width 1072 height 67
drag, startPoint x: 1259, startPoint y: 374, endPoint x: 1268, endPoint y: 385, distance: 14.6
click at [1268, 385] on textarea "Electrical work can only be completed by a licensed electrician and must be per…" at bounding box center [808, 397] width 1072 height 67
drag, startPoint x: 1256, startPoint y: 374, endPoint x: 1278, endPoint y: 399, distance: 33.7
click at [1278, 399] on textarea "Electrical work can only be completed by a licensed electrician and must be per…" at bounding box center [808, 397] width 1072 height 67
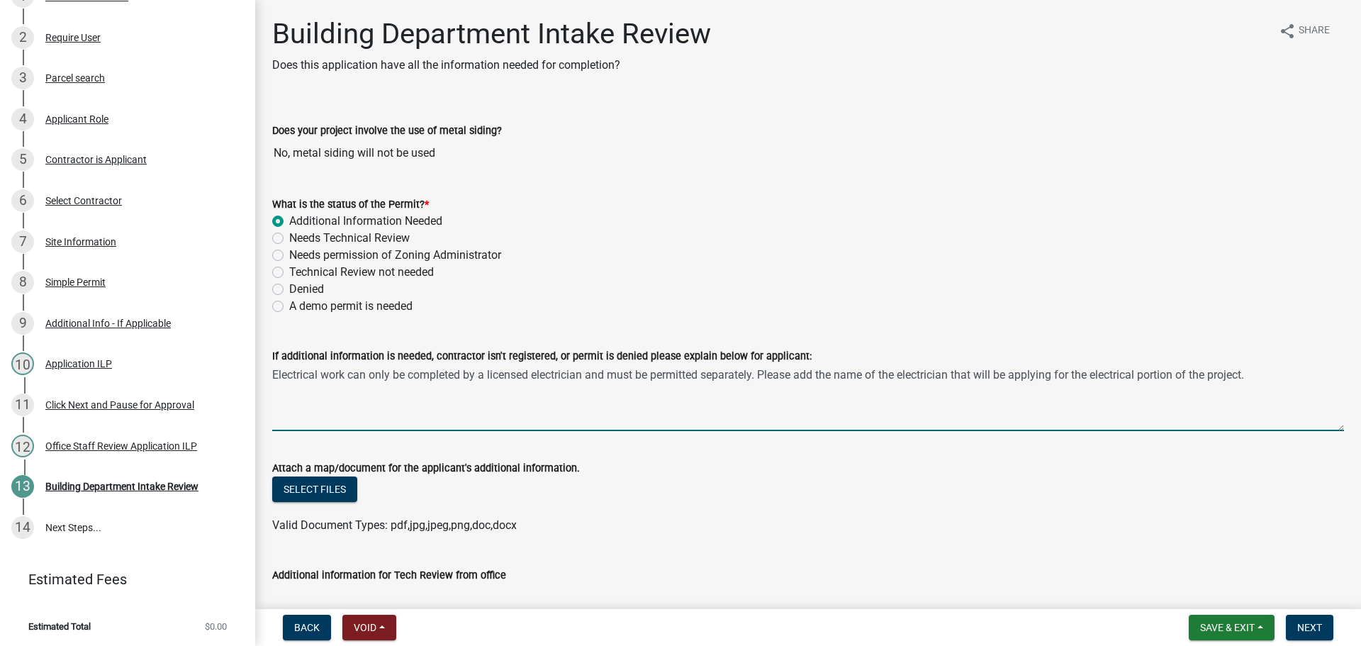
click at [271, 376] on div "If additional information is needed, contractor isn't registered, or permit is …" at bounding box center [808, 378] width 1093 height 103
click at [276, 372] on textarea "Electrical work can only be completed by a licensed electrician and must be per…" at bounding box center [808, 397] width 1072 height 67
click at [272, 372] on textarea "Electrical work can only be completed by a licensed electrician and must be per…" at bounding box center [808, 397] width 1072 height 67
paste textarea "Please explain in detail the scope of "demo" for your project."
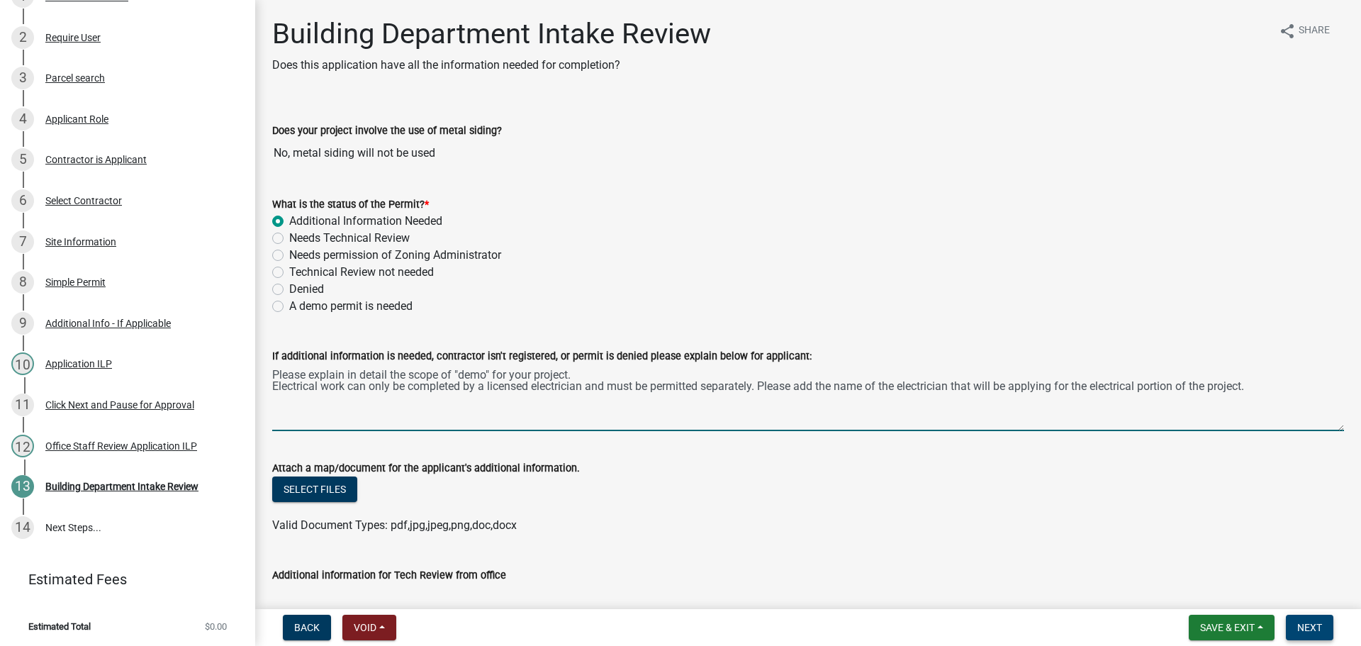
type textarea "Please explain in detail the scope of "demo" for your project. Electrical work …"
click at [1310, 625] on span "Next" at bounding box center [1309, 627] width 25 height 11
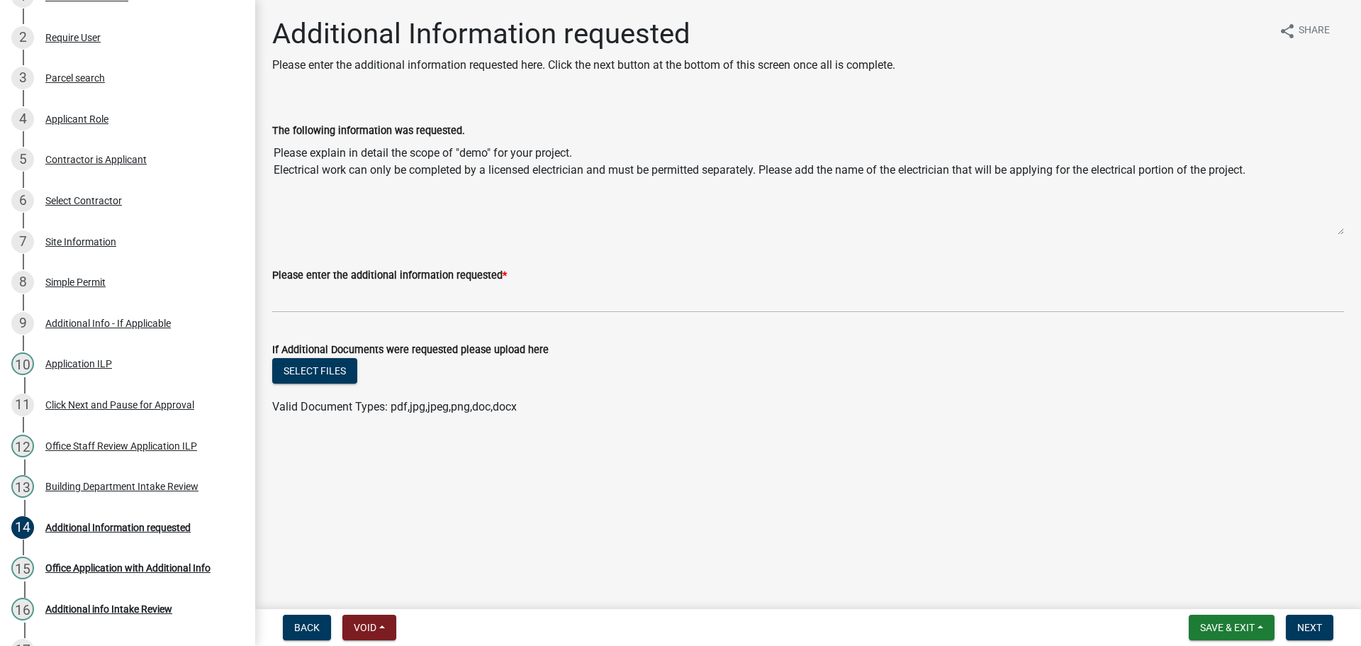
scroll to position [374, 0]
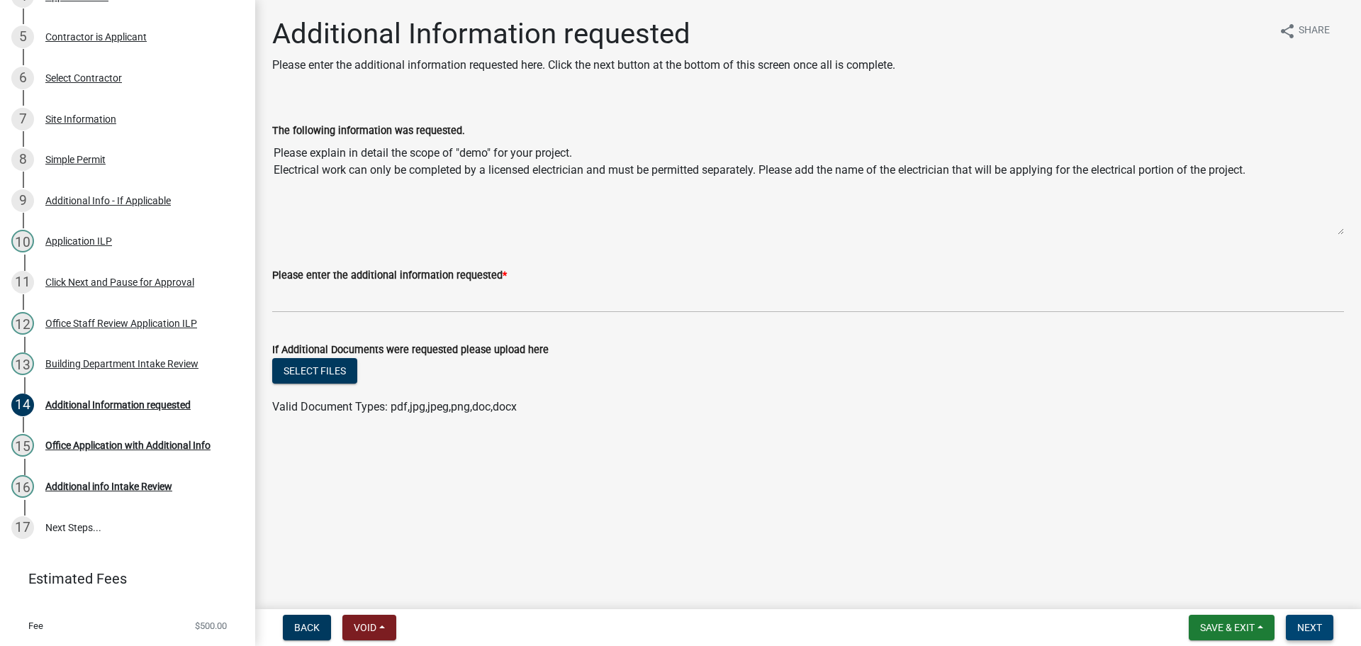
drag, startPoint x: 1318, startPoint y: 628, endPoint x: 1174, endPoint y: 629, distance: 143.2
click at [1316, 628] on span "Next" at bounding box center [1309, 627] width 25 height 11
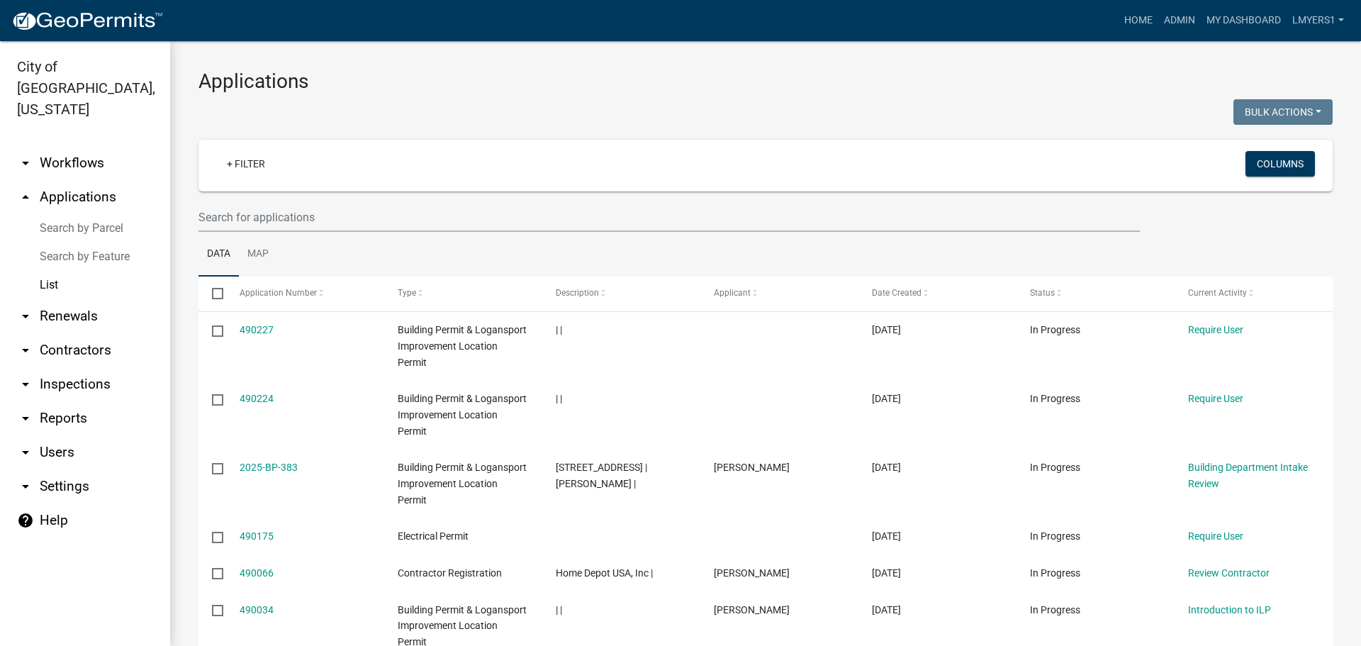
scroll to position [71, 0]
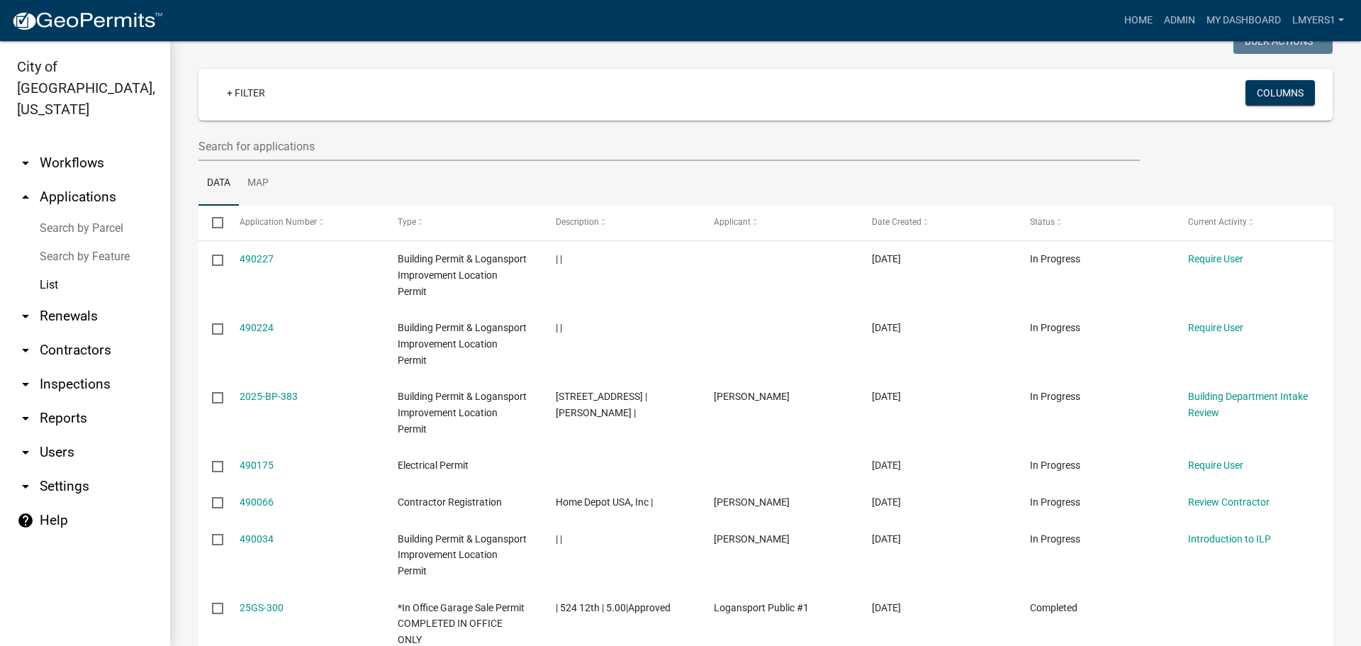
drag, startPoint x: 63, startPoint y: 323, endPoint x: 95, endPoint y: 289, distance: 46.6
click at [64, 333] on link "arrow_drop_down Contractors" at bounding box center [85, 350] width 170 height 34
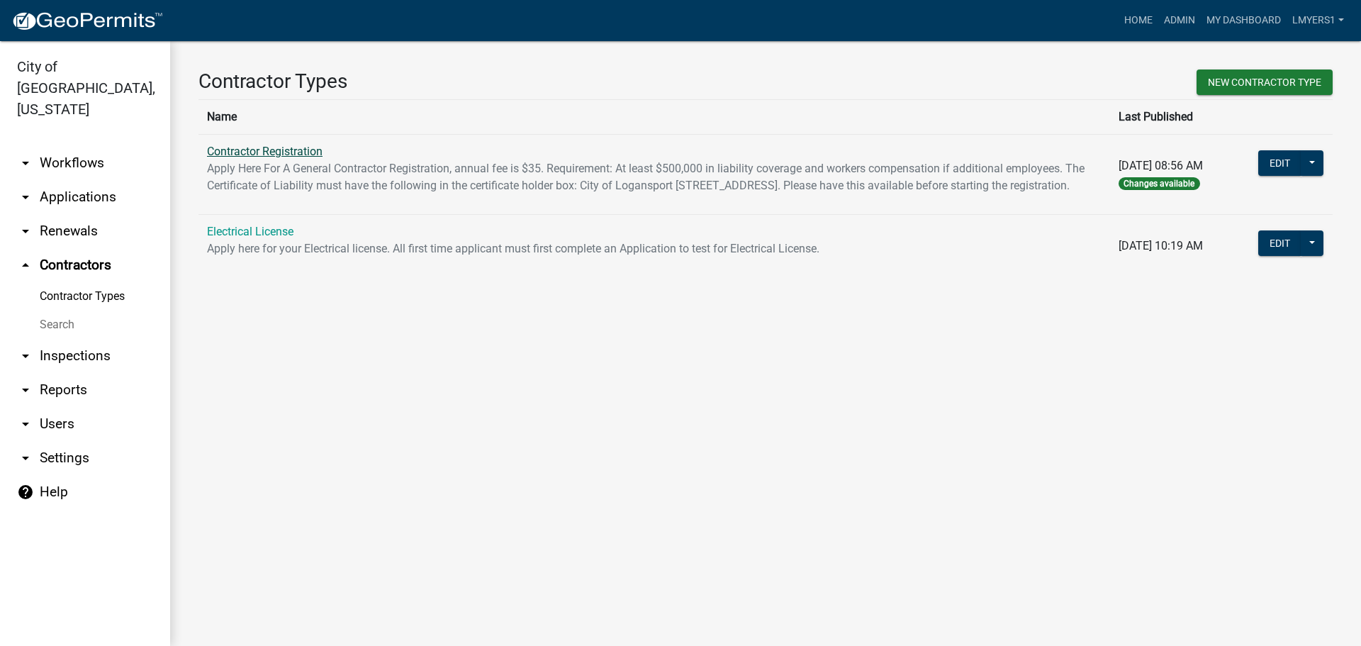
click at [262, 153] on link "Contractor Registration" at bounding box center [265, 151] width 116 height 13
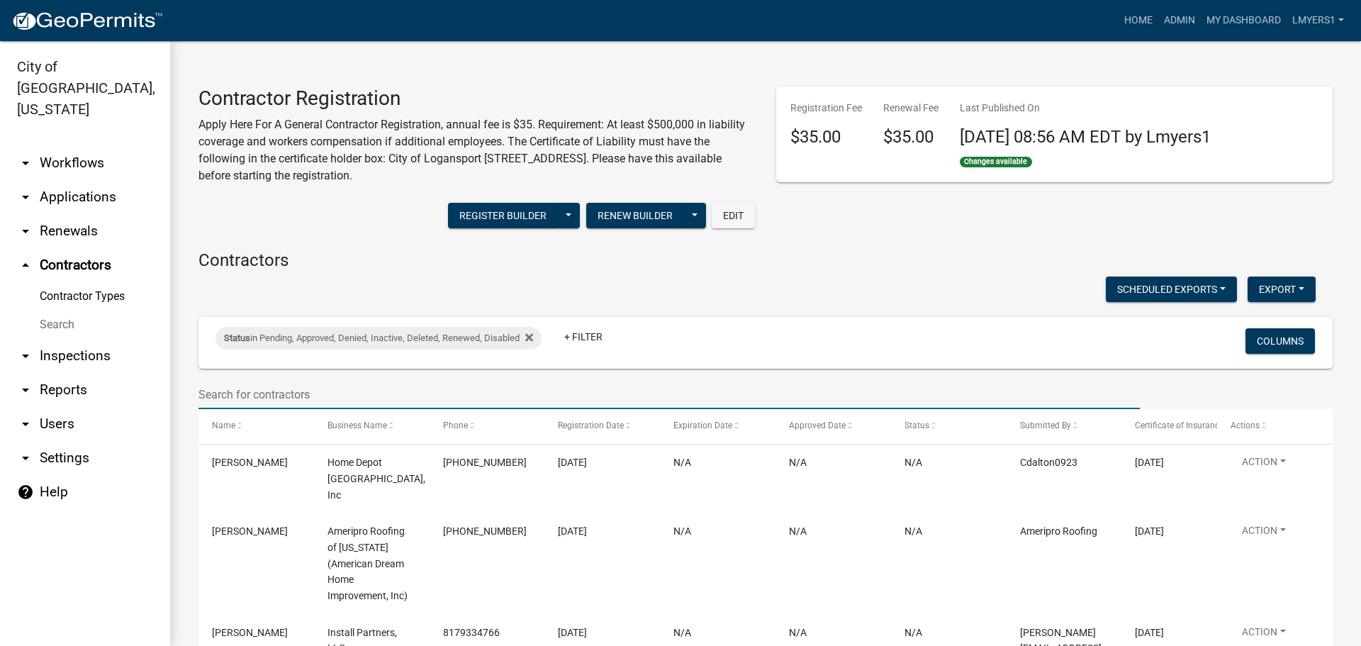
click at [288, 381] on input "text" at bounding box center [668, 394] width 941 height 29
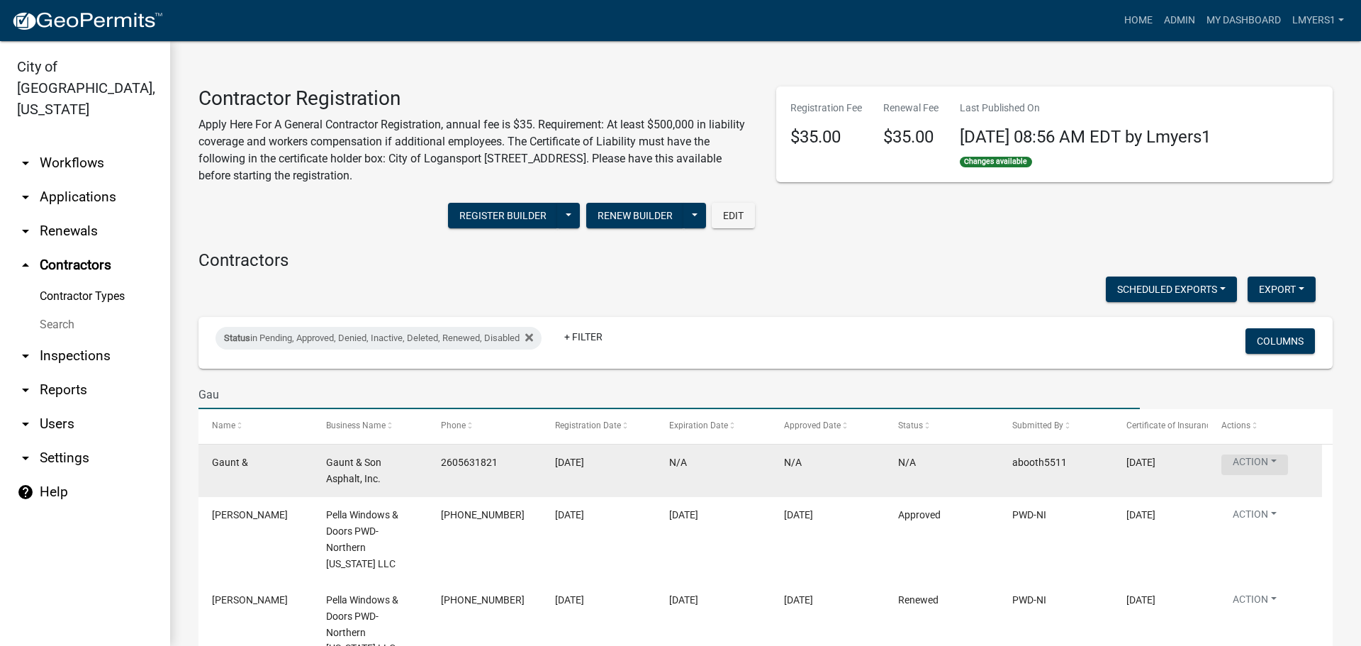
type input "Gau"
click at [1276, 458] on button "Action" at bounding box center [1254, 464] width 67 height 21
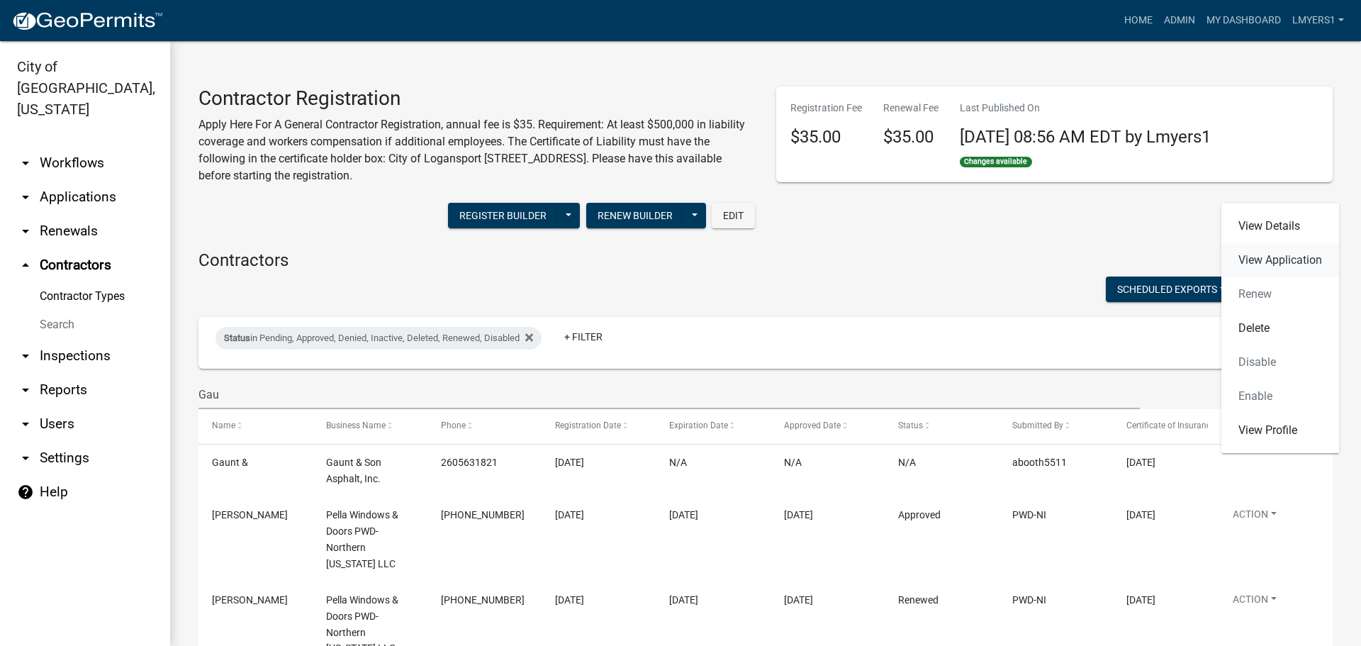
click at [1262, 262] on link "View Application" at bounding box center [1280, 260] width 118 height 34
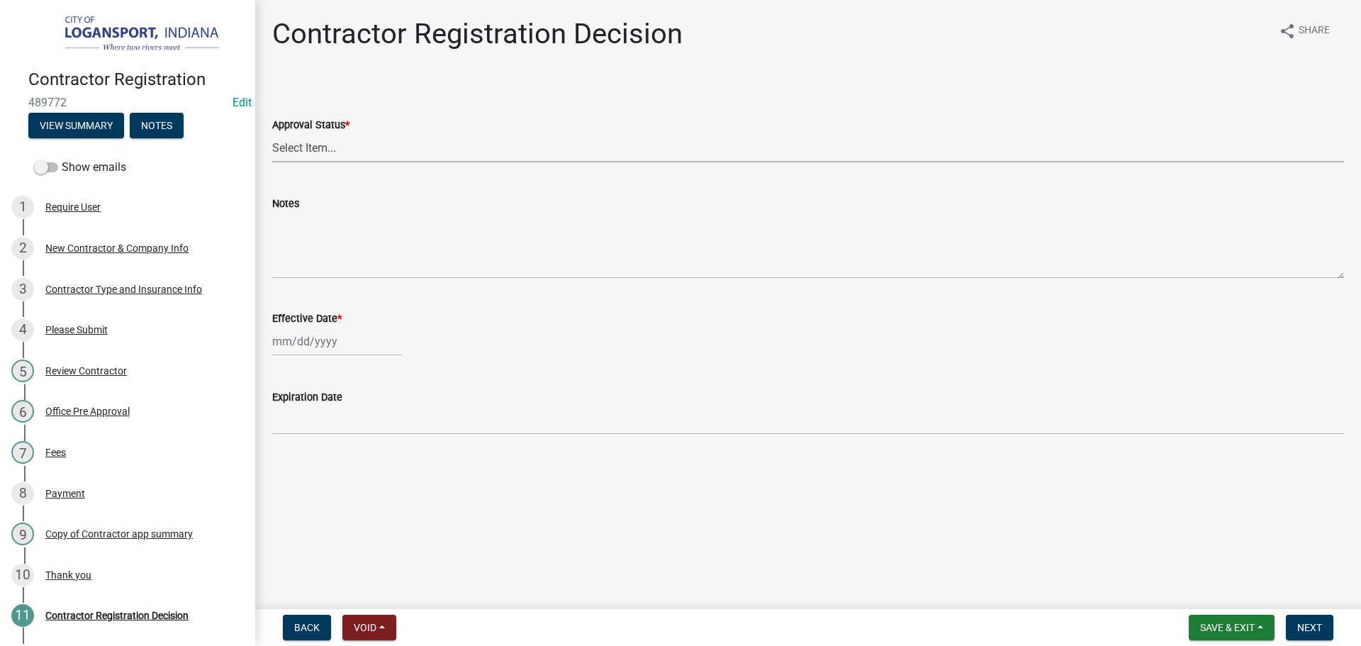
click at [320, 139] on select "Select Item... Approved Denied" at bounding box center [808, 147] width 1072 height 29
click at [272, 133] on select "Select Item... Approved Denied" at bounding box center [808, 147] width 1072 height 29
select select "4b86b809-39dd-4c68-9f3d-fdb3e7050482"
click at [328, 345] on div at bounding box center [337, 341] width 130 height 29
select select "10"
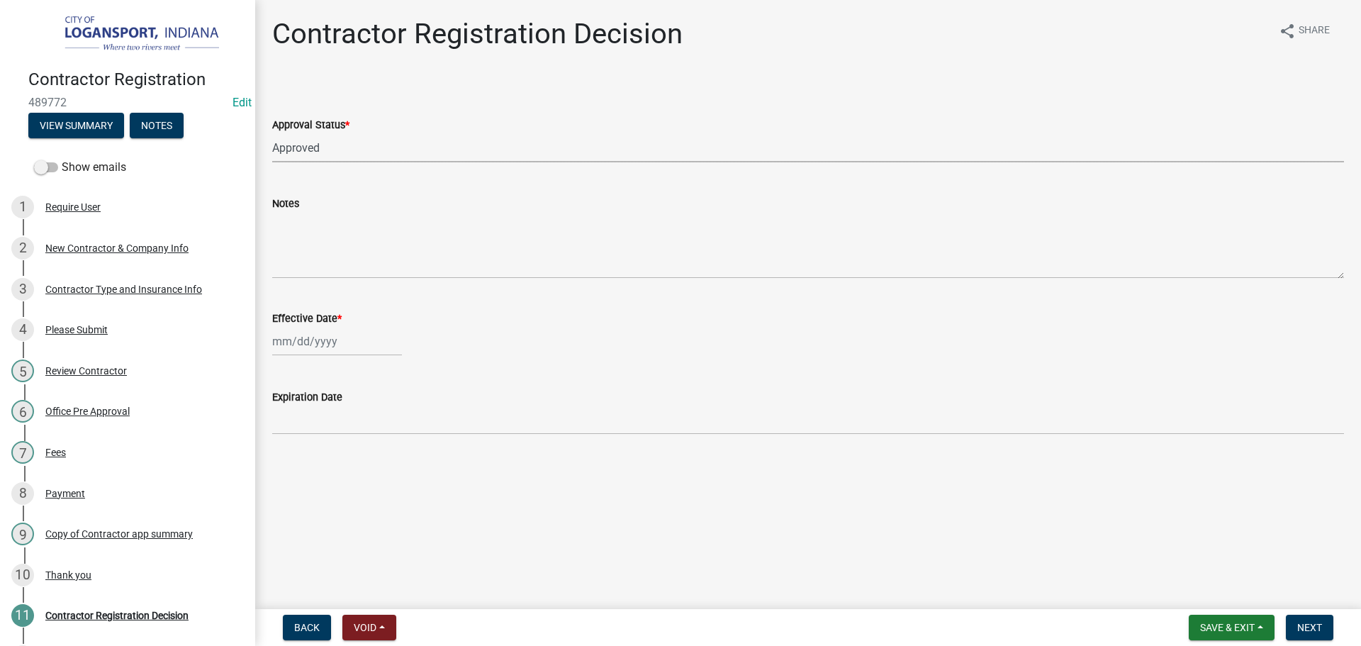
select select "2025"
click at [355, 435] on div "9" at bounding box center [354, 439] width 23 height 23
type input "10/09/2025"
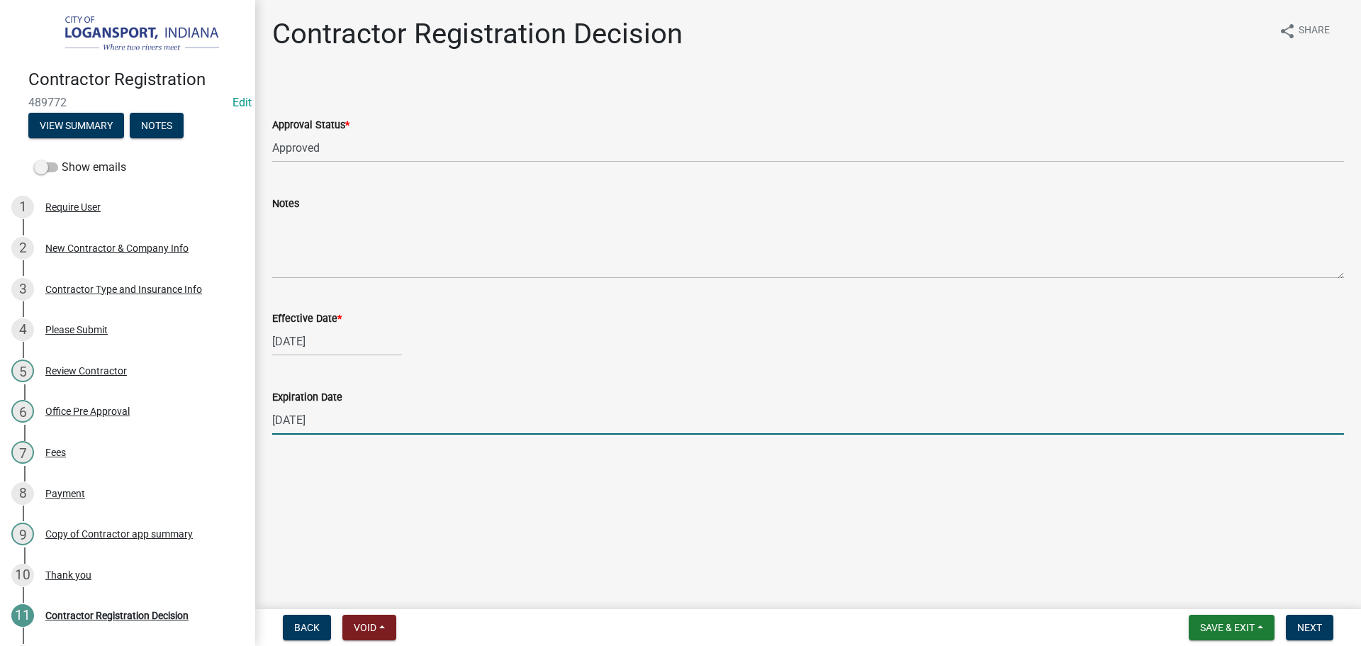
click at [354, 434] on input "12/31/2025" at bounding box center [808, 419] width 1072 height 29
click at [355, 434] on input "12/31/2025" at bounding box center [808, 419] width 1072 height 29
click at [356, 434] on input "12/31/2025" at bounding box center [808, 419] width 1072 height 29
click at [357, 432] on input "12/31/2025" at bounding box center [808, 419] width 1072 height 29
type input "12/08/2025"
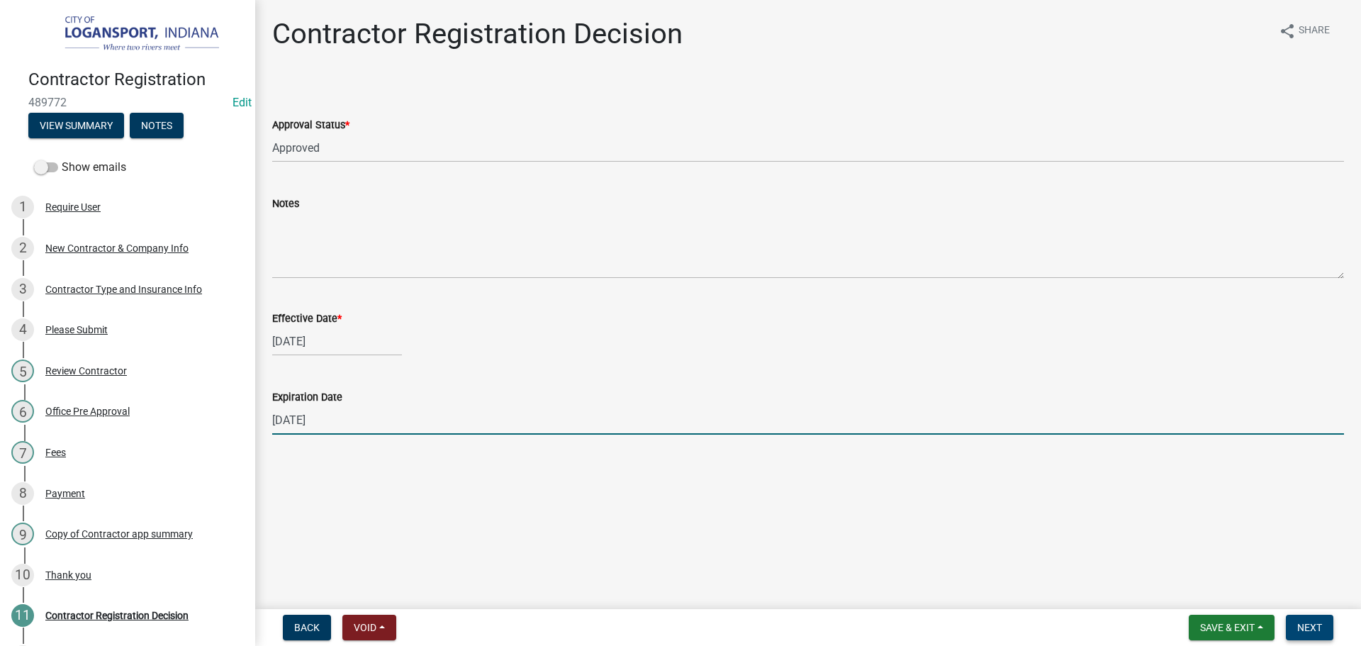
click at [1308, 630] on span "Next" at bounding box center [1309, 627] width 25 height 11
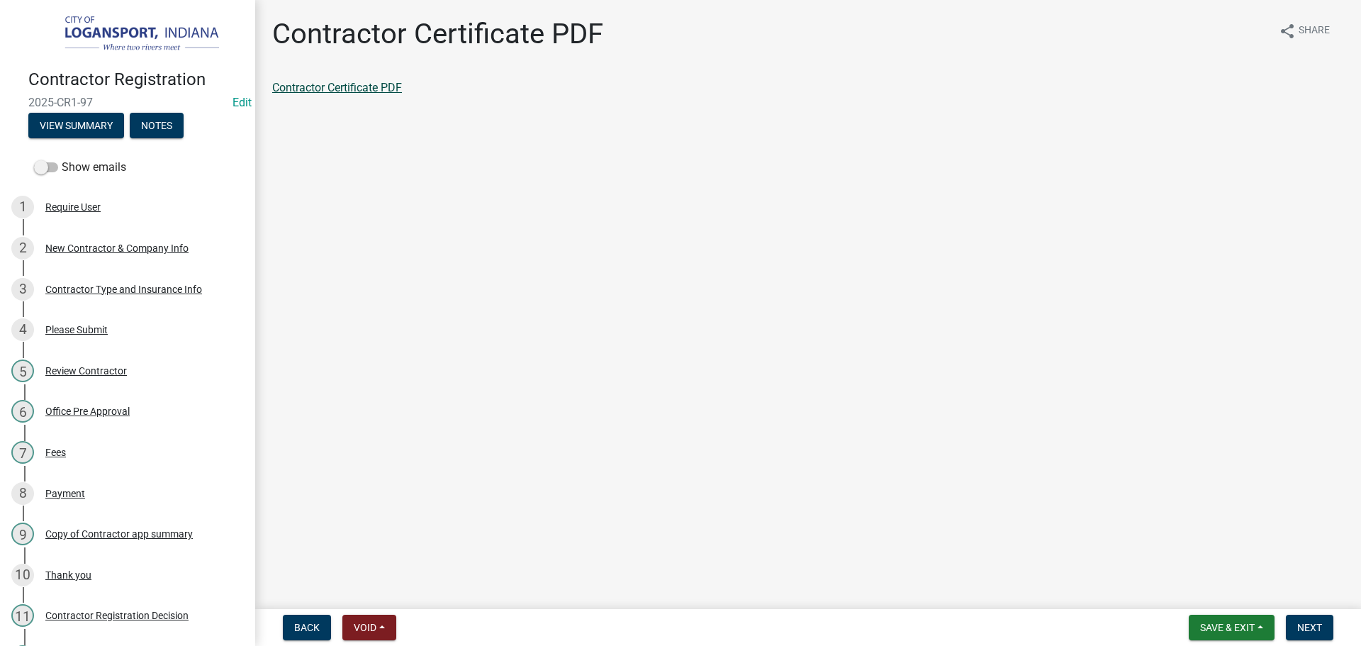
click at [354, 92] on link "Contractor Certificate PDF" at bounding box center [337, 87] width 130 height 13
click at [1311, 636] on button "Next" at bounding box center [1309, 627] width 47 height 26
click at [329, 85] on link "Contractor app summary" at bounding box center [334, 87] width 125 height 13
click at [1312, 624] on span "Next" at bounding box center [1309, 627] width 25 height 11
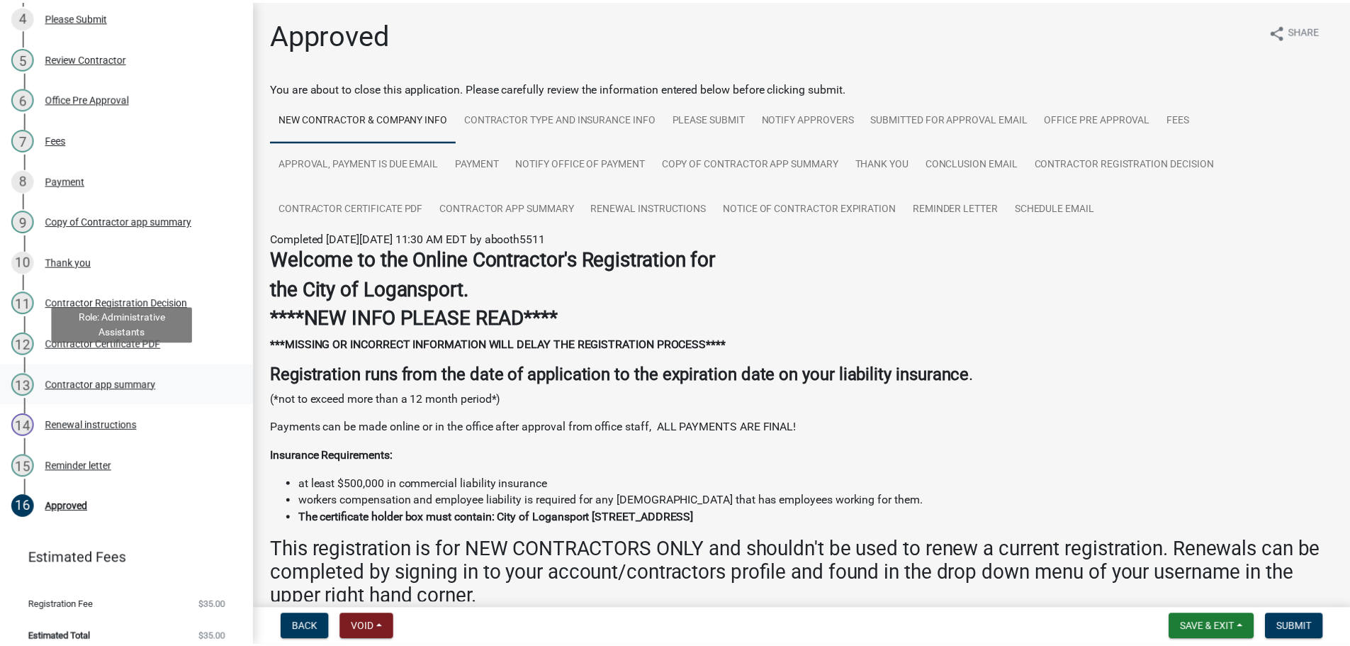
scroll to position [324, 0]
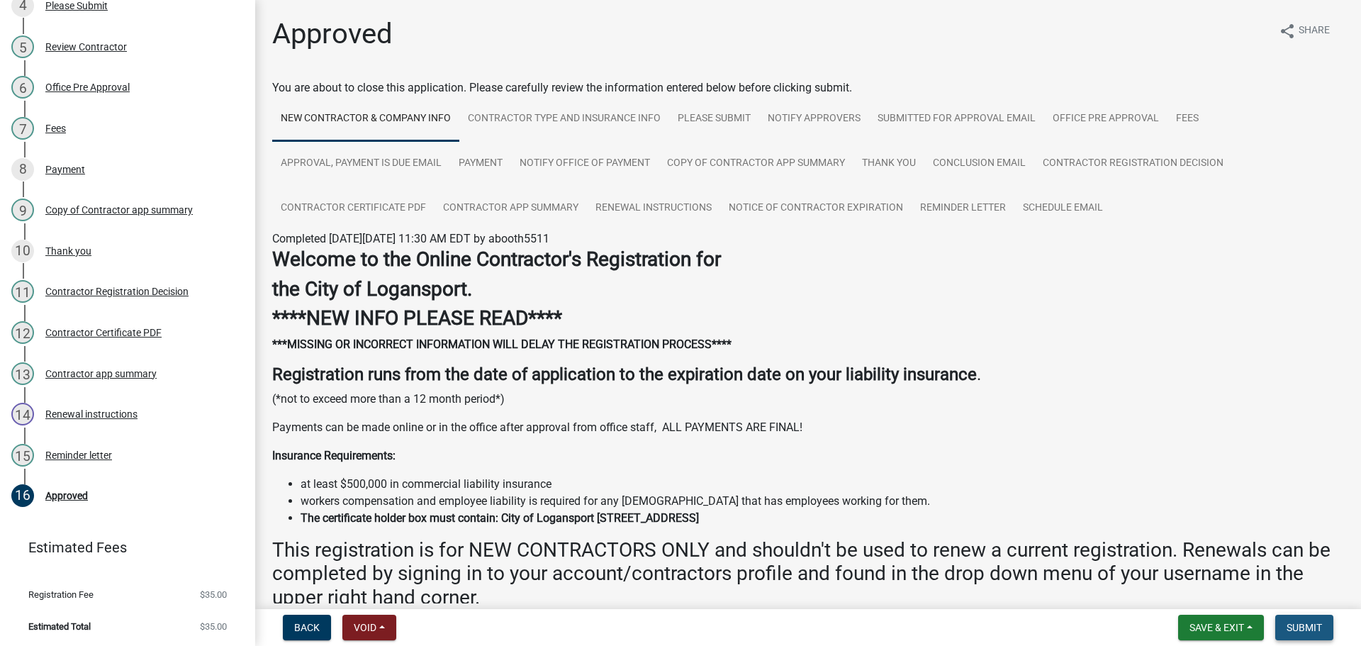
click at [1302, 626] on span "Submit" at bounding box center [1303, 627] width 35 height 11
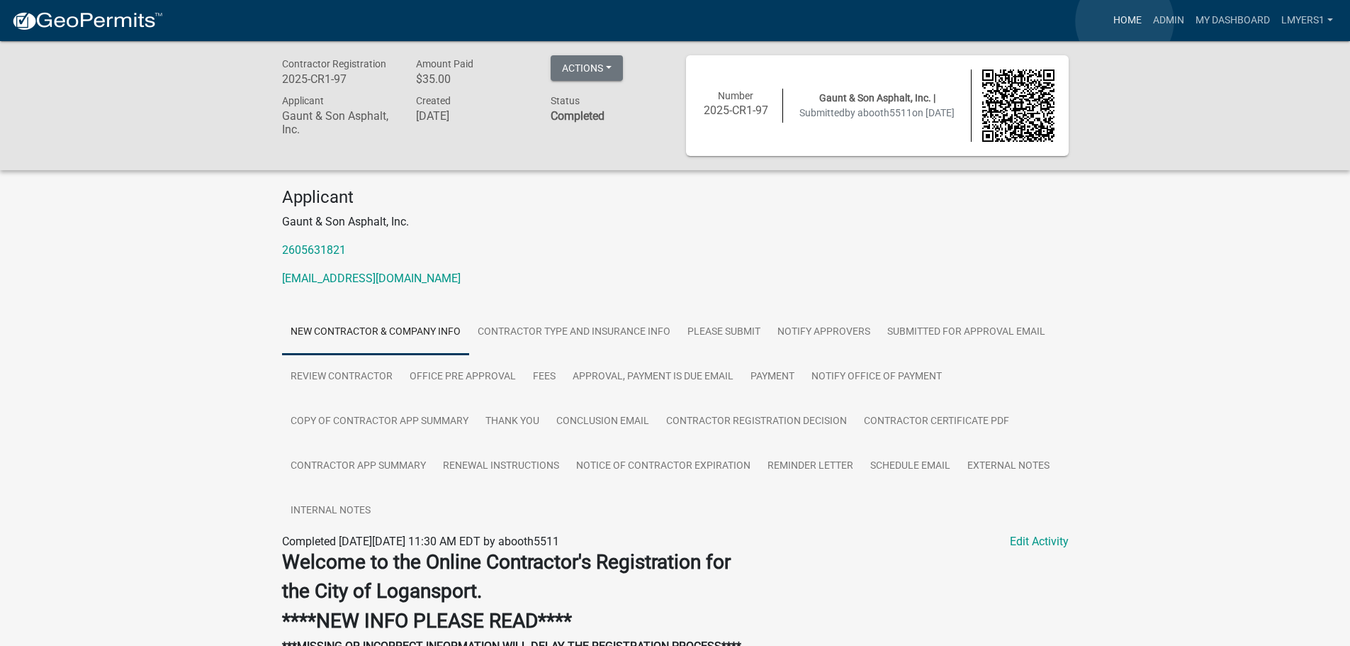
click at [1125, 21] on link "Home" at bounding box center [1128, 20] width 40 height 27
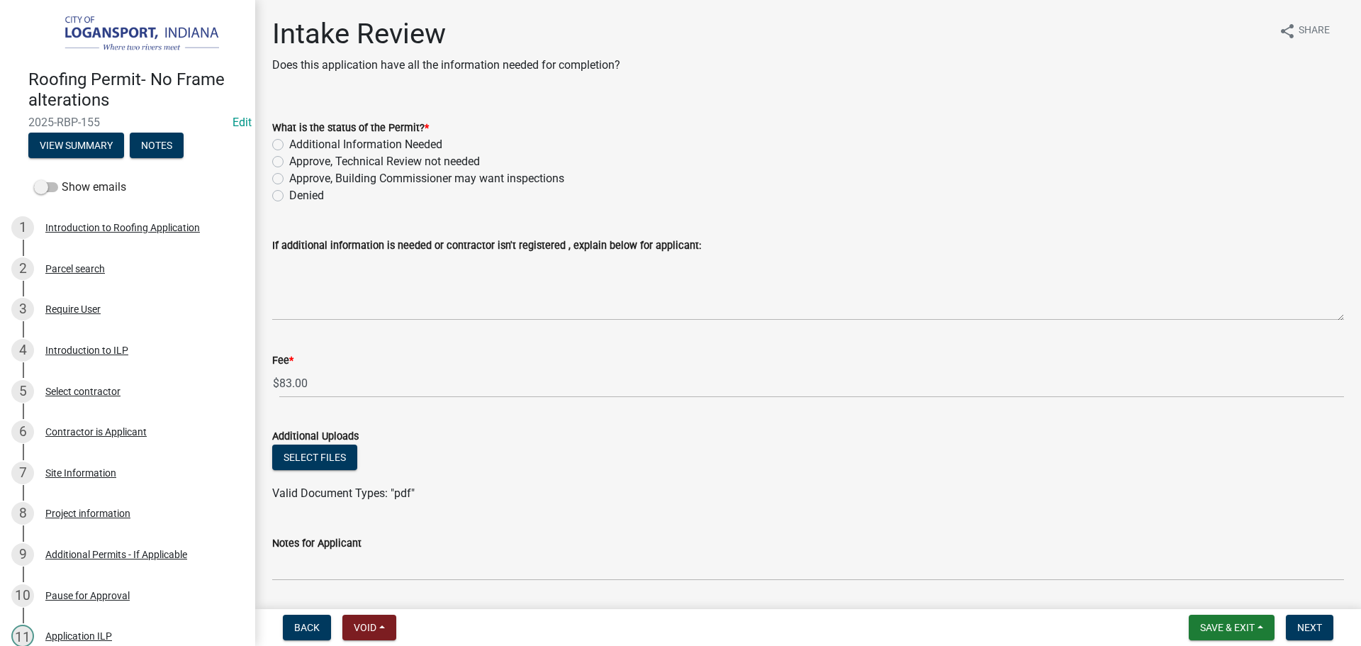
click at [289, 163] on label "Approve, Technical Review not needed" at bounding box center [384, 161] width 191 height 17
click at [289, 162] on input "Approve, Technical Review not needed" at bounding box center [293, 157] width 9 height 9
radio input "true"
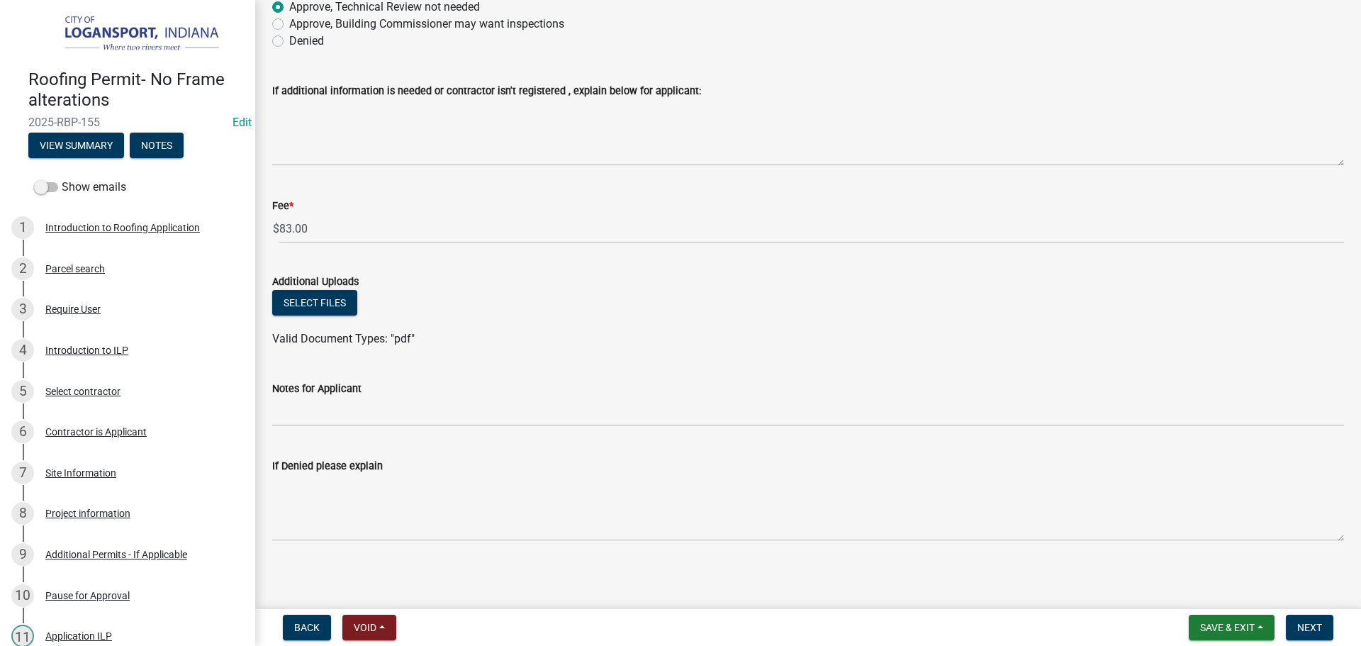
scroll to position [159, 0]
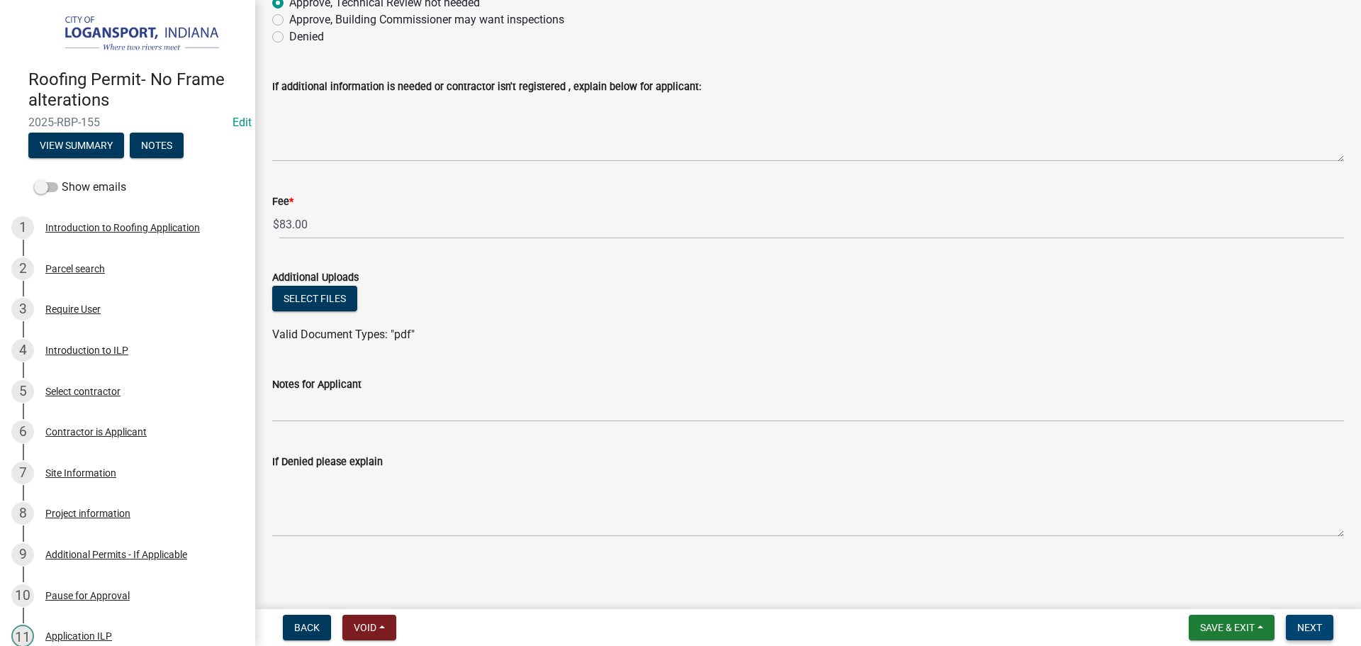
click at [1307, 629] on span "Next" at bounding box center [1309, 627] width 25 height 11
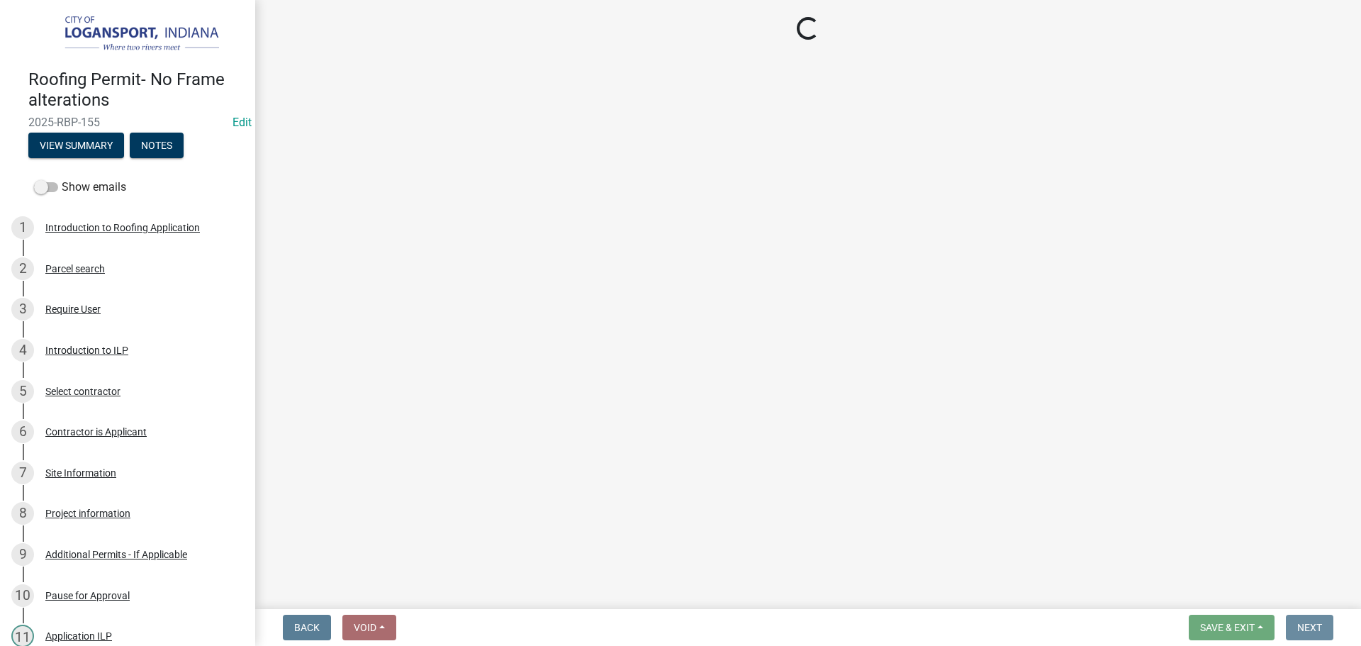
scroll to position [0, 0]
select select "3: 3"
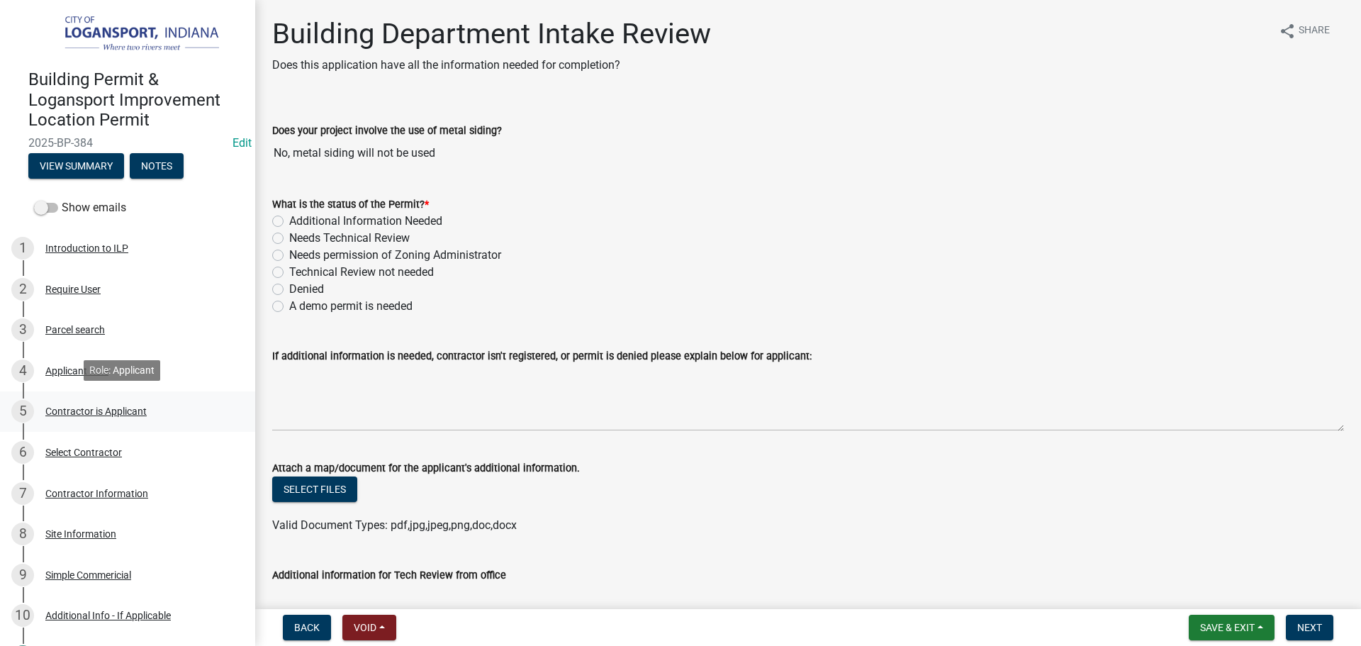
click at [111, 409] on div "Contractor is Applicant" at bounding box center [95, 411] width 101 height 10
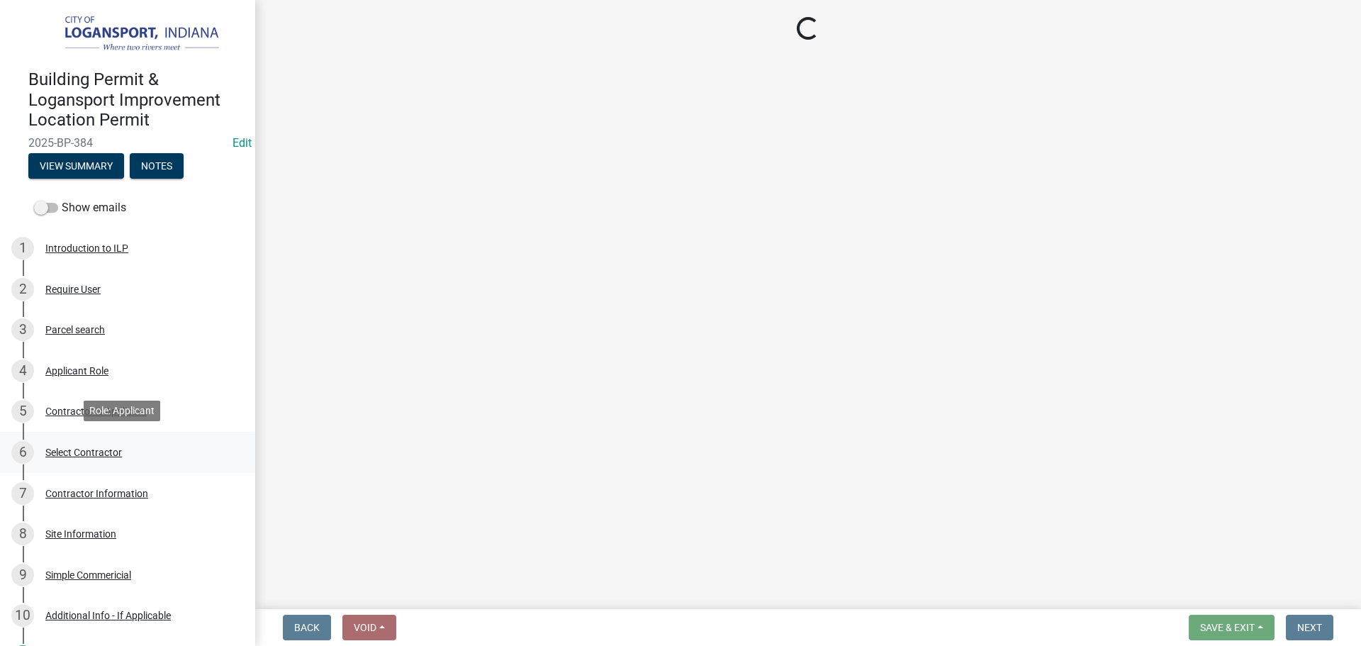
click at [97, 452] on div "Select Contractor" at bounding box center [83, 452] width 77 height 10
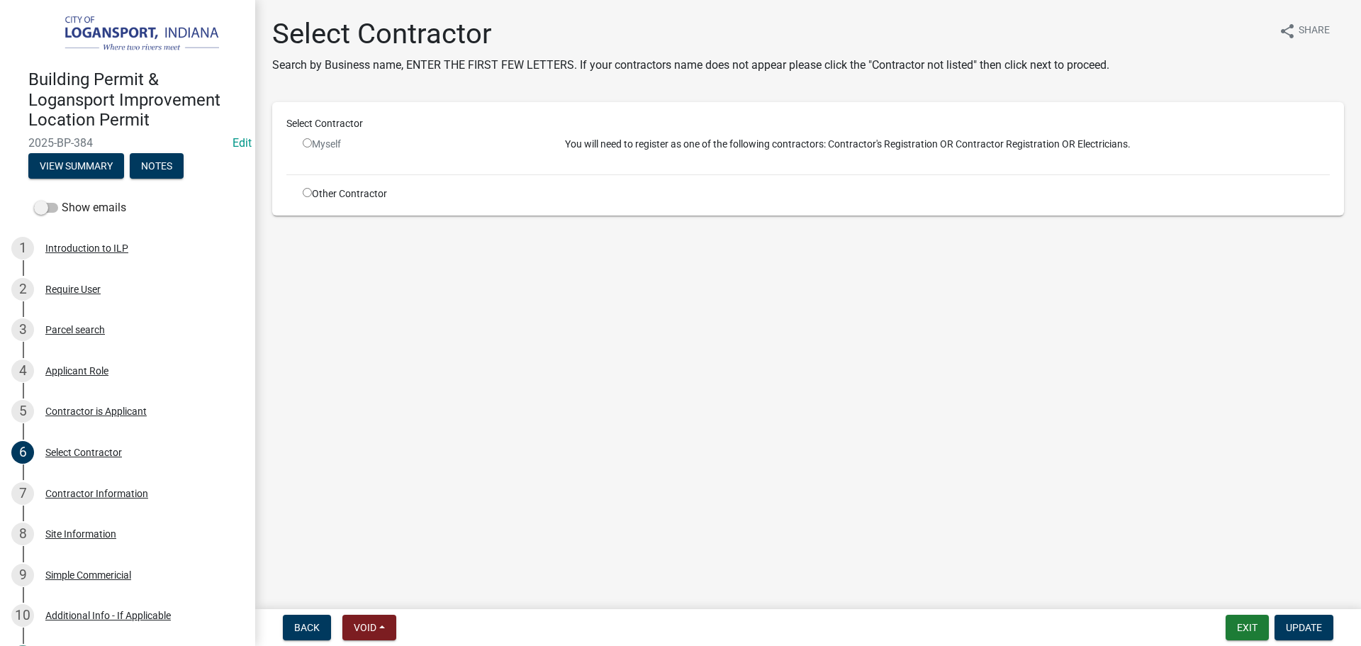
click at [308, 192] on input "radio" at bounding box center [307, 192] width 9 height 9
radio input "true"
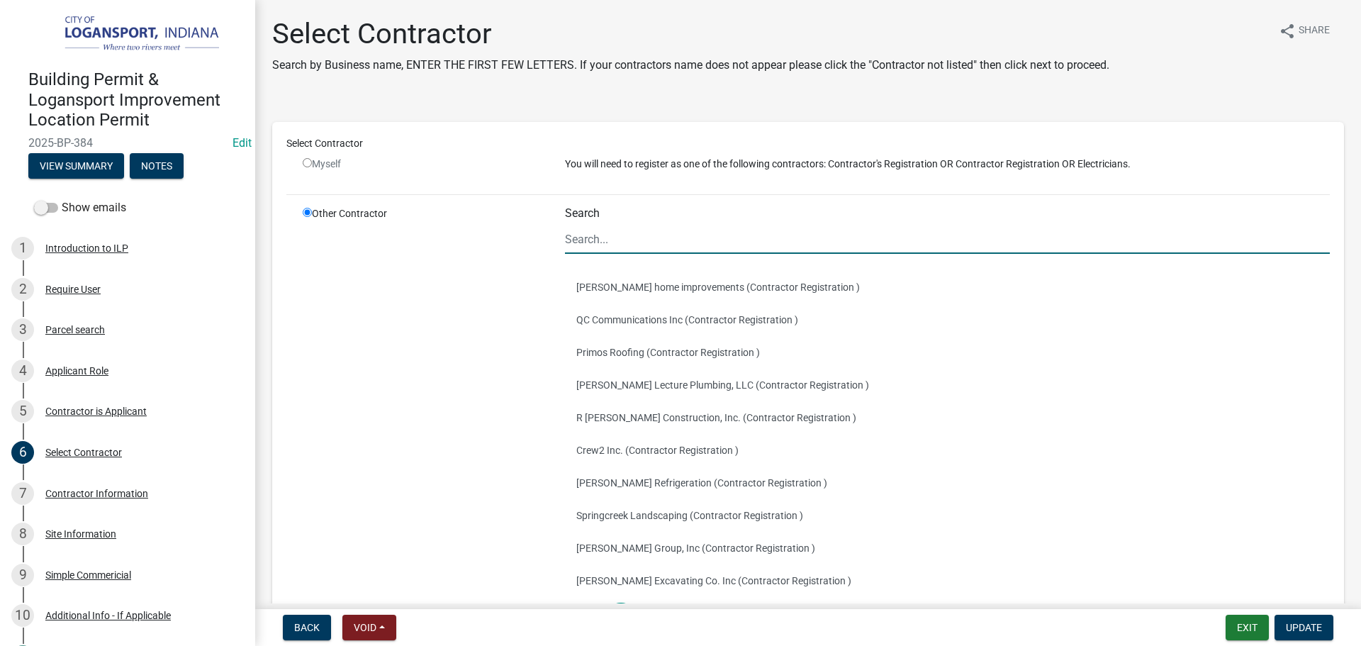
click at [622, 245] on input "Search" at bounding box center [947, 239] width 765 height 29
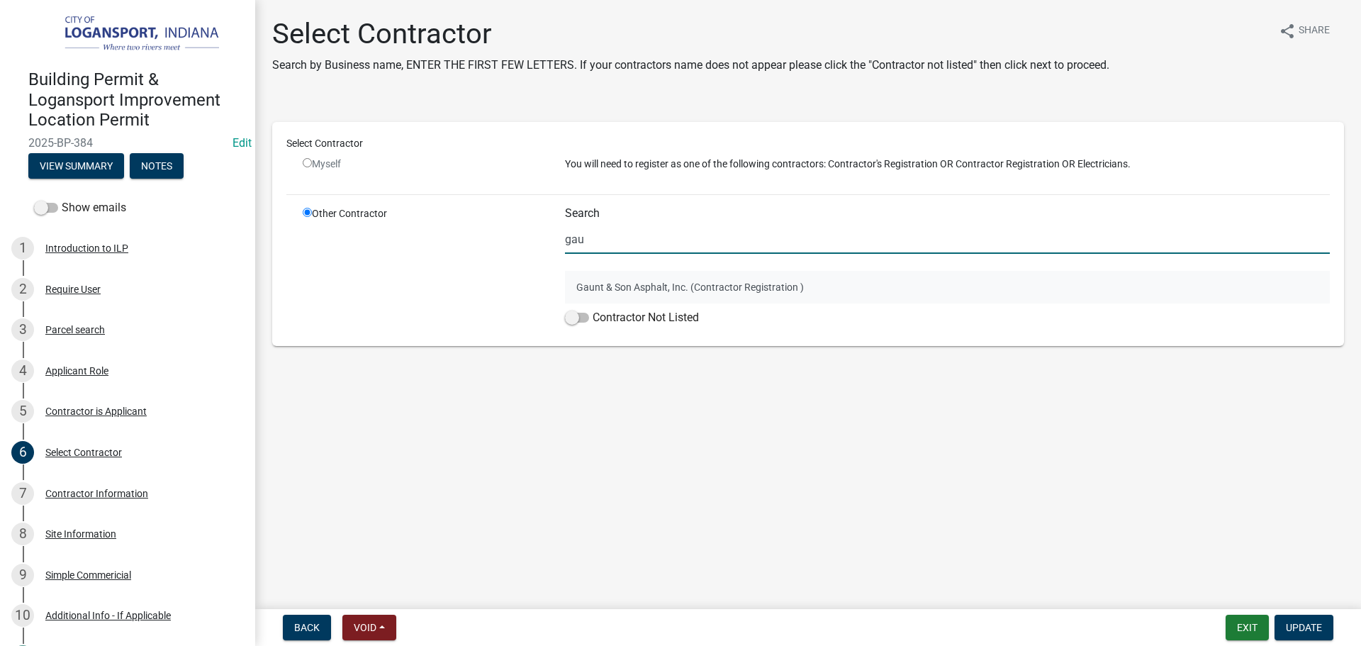
type input "gau"
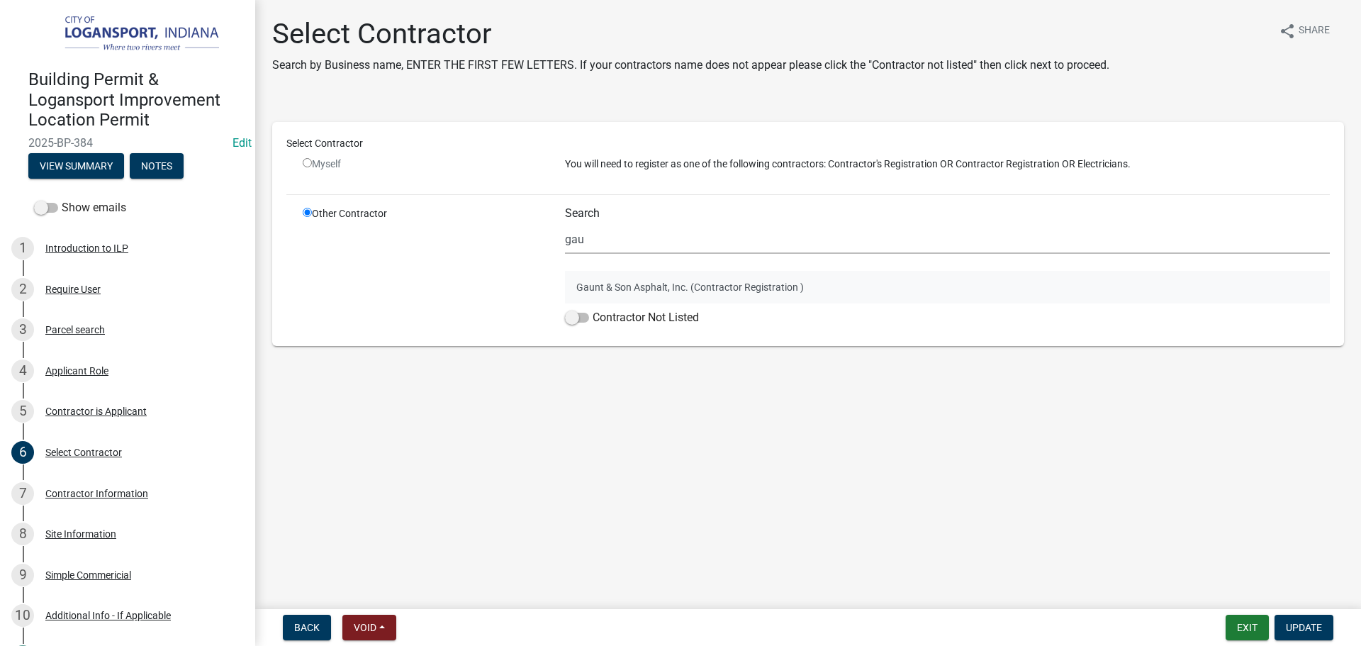
click at [611, 282] on button "Gaunt & Son Asphalt, Inc. (Contractor Registration )" at bounding box center [947, 287] width 765 height 33
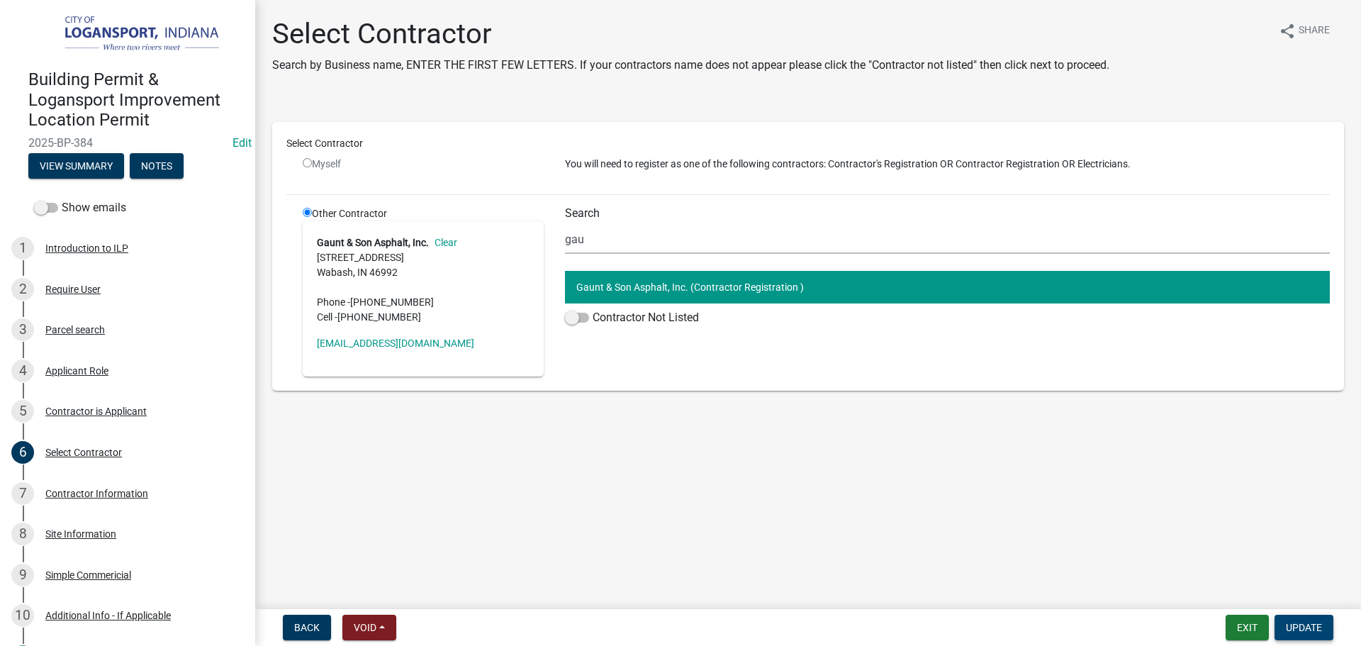
click at [1301, 634] on button "Update" at bounding box center [1303, 627] width 59 height 26
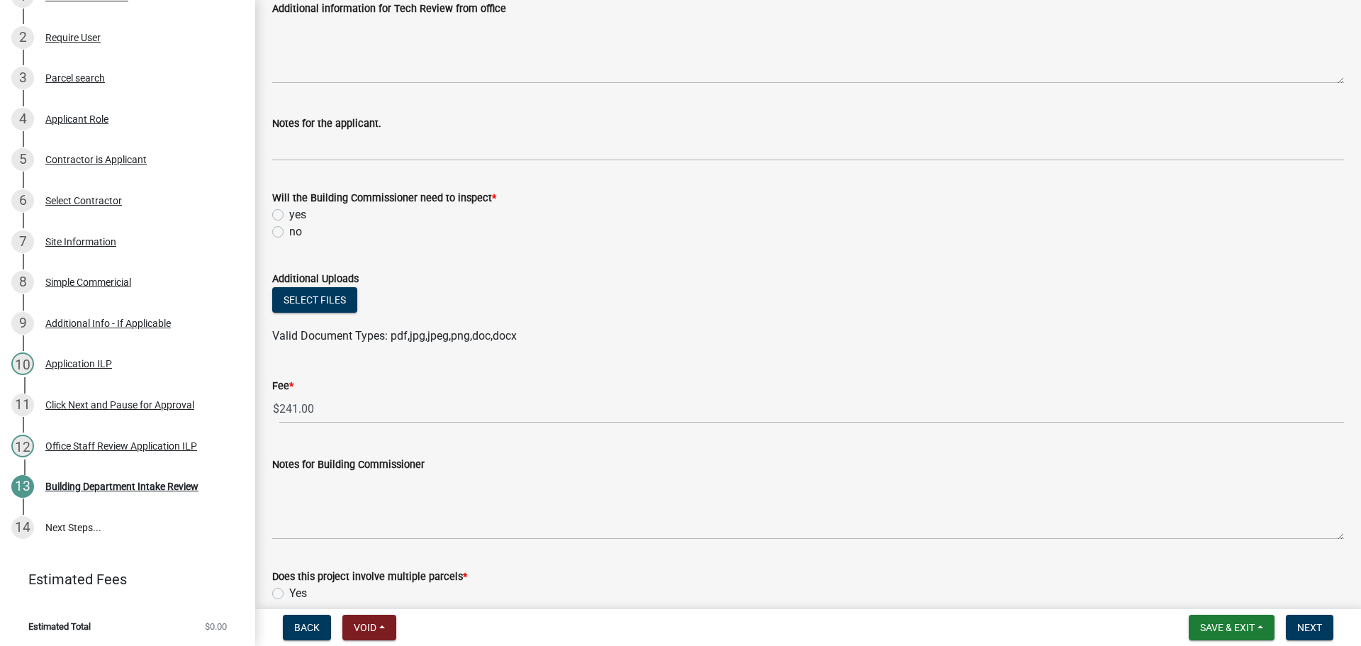
scroll to position [567, 0]
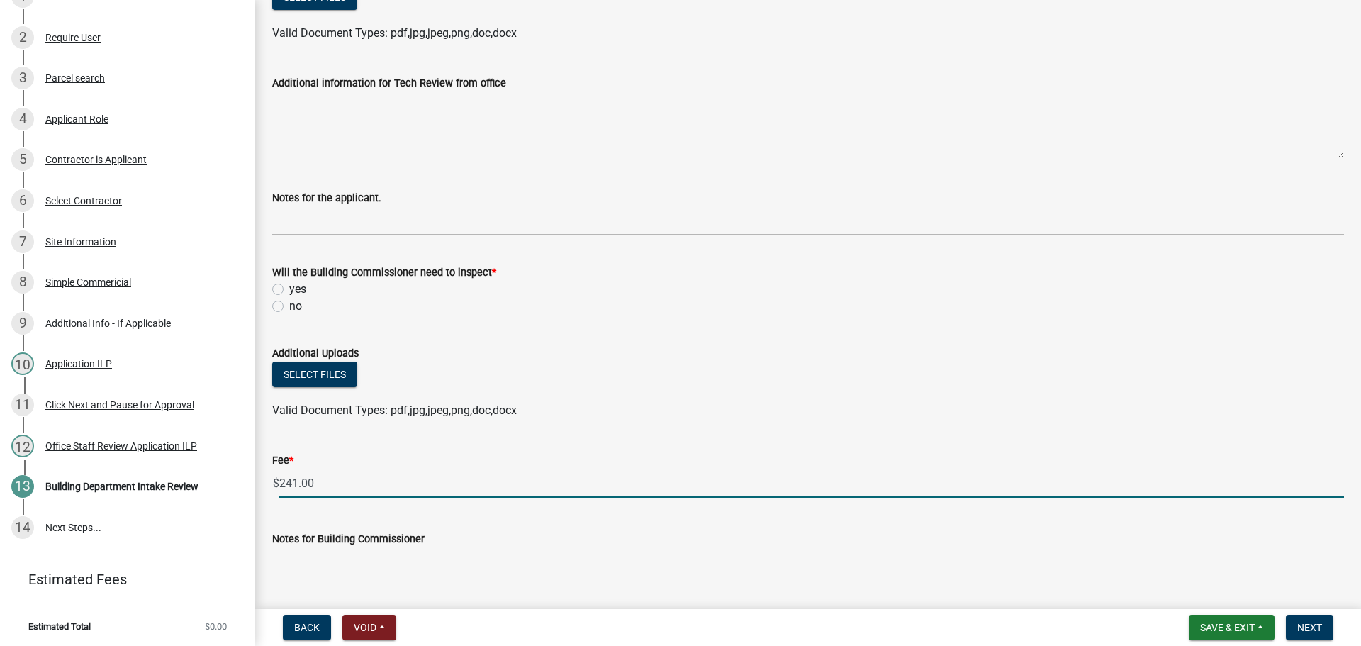
click at [403, 410] on wm-data-entity-input-list "Does your project involve the use of metal siding? No, metal siding will not be…" at bounding box center [808, 198] width 1072 height 1177
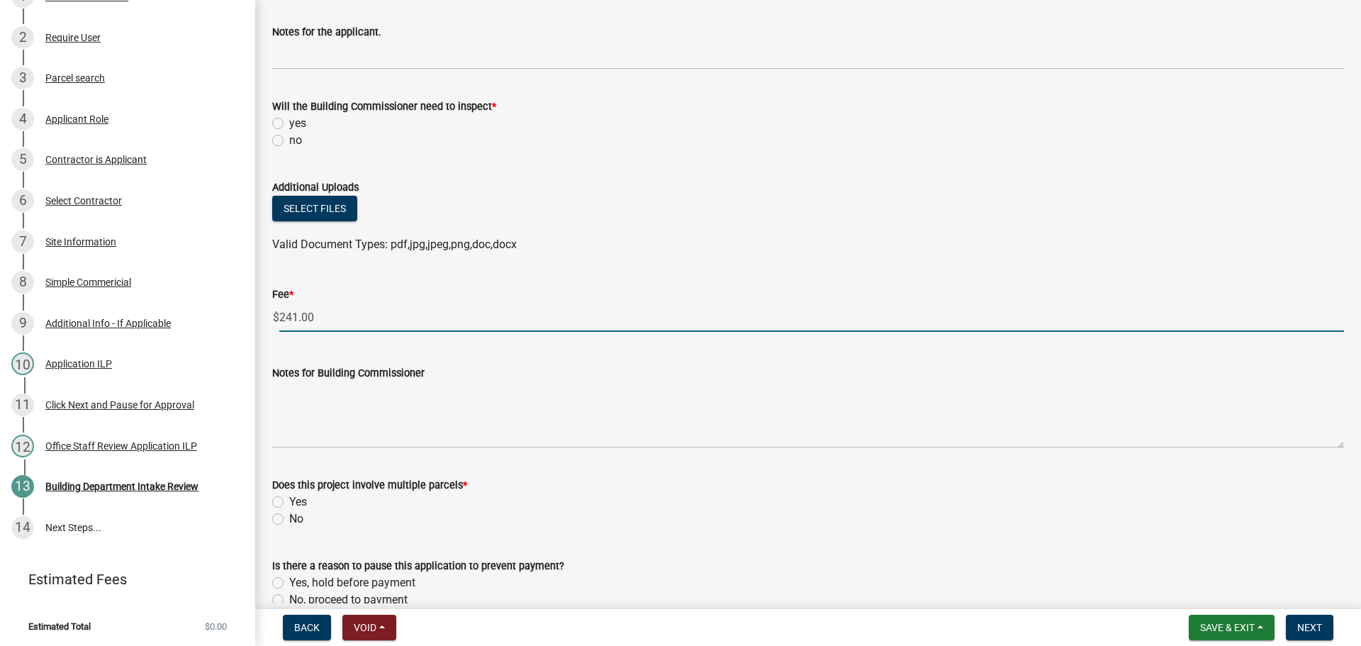
scroll to position [731, 0]
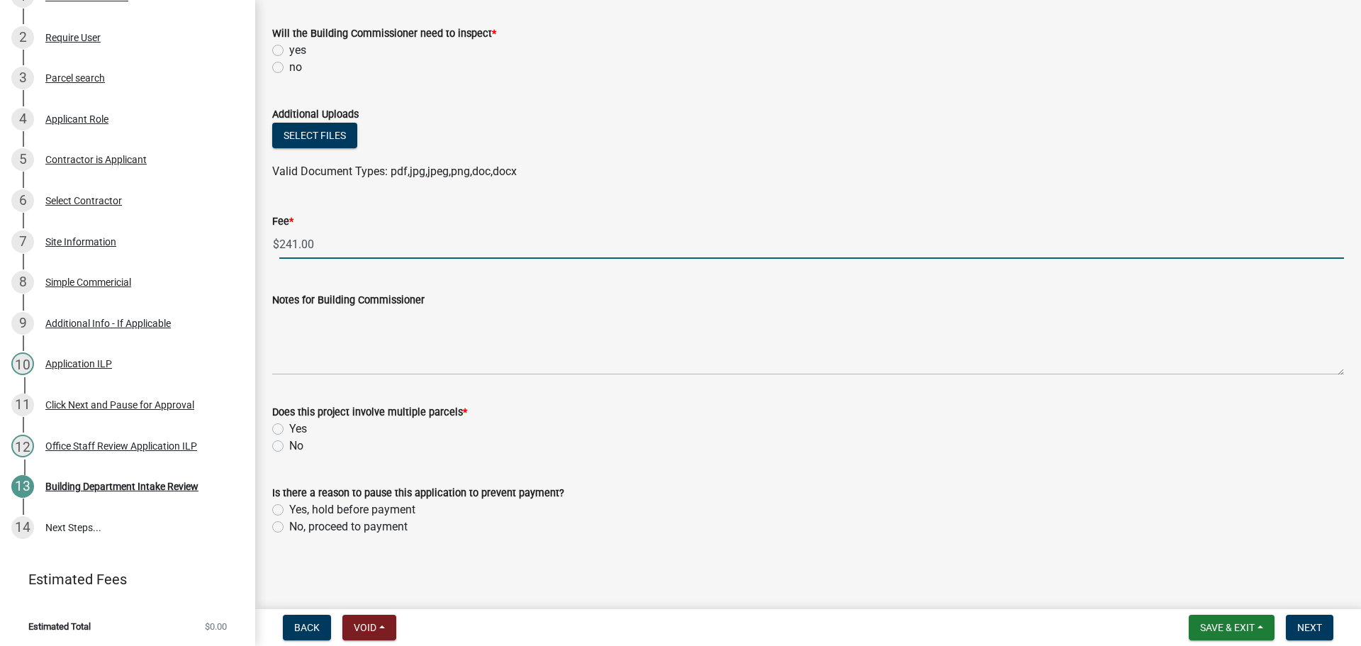
click at [314, 242] on input "241.00" at bounding box center [811, 244] width 1065 height 29
type input "482.00"
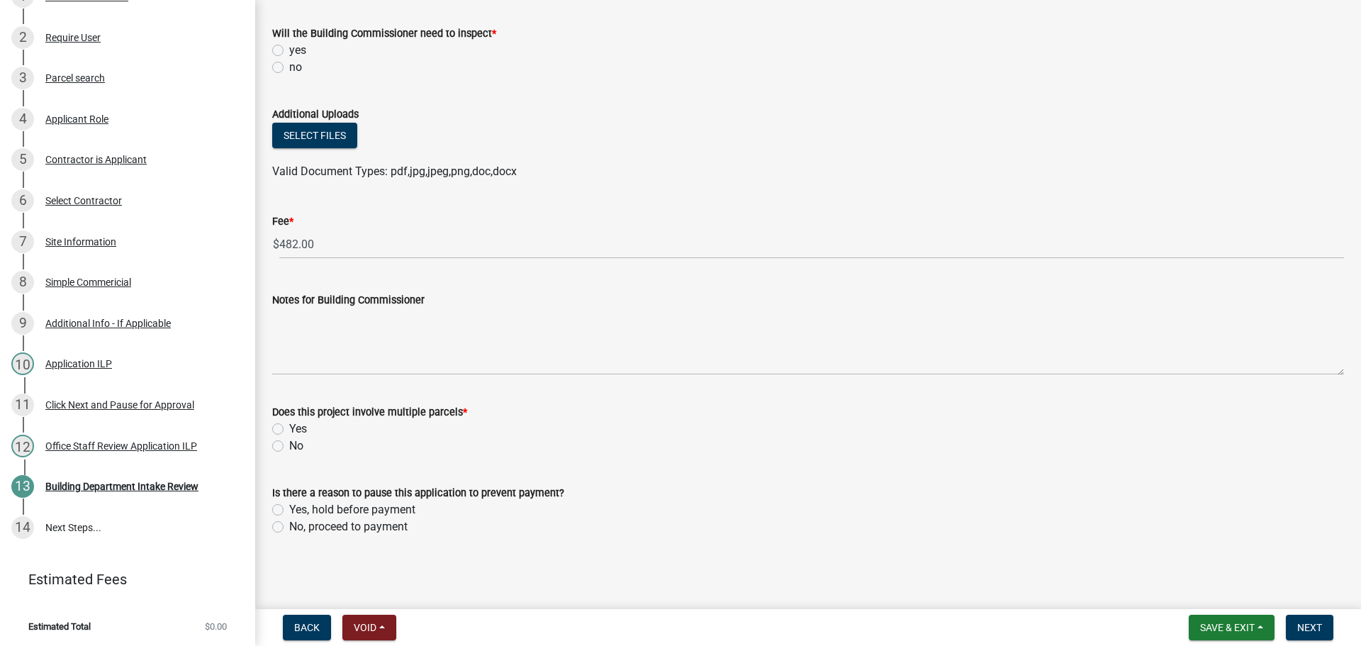
click at [289, 449] on label "No" at bounding box center [296, 445] width 14 height 17
click at [289, 447] on input "No" at bounding box center [293, 441] width 9 height 9
radio input "true"
drag, startPoint x: 277, startPoint y: 527, endPoint x: 320, endPoint y: 527, distance: 42.5
click at [289, 527] on label "No, proceed to payment" at bounding box center [348, 526] width 118 height 17
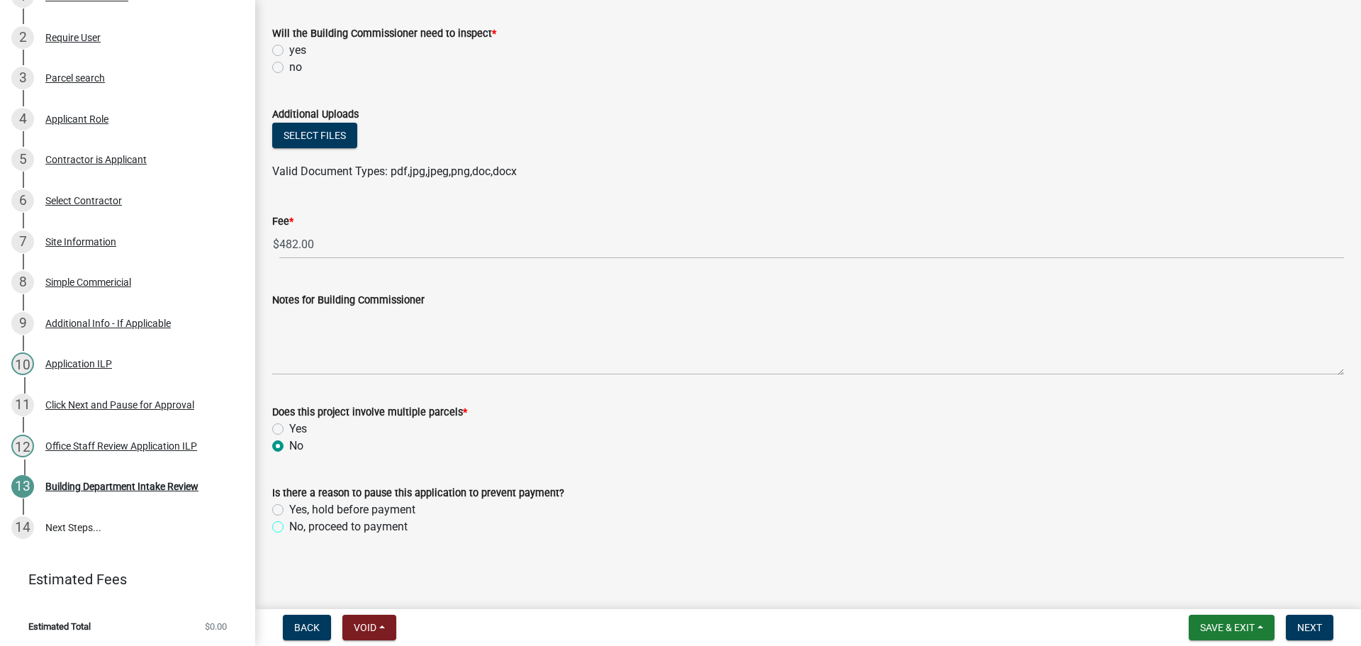
click at [289, 527] on input "No, proceed to payment" at bounding box center [293, 522] width 9 height 9
radio input "true"
click at [1318, 634] on button "Next" at bounding box center [1309, 627] width 47 height 26
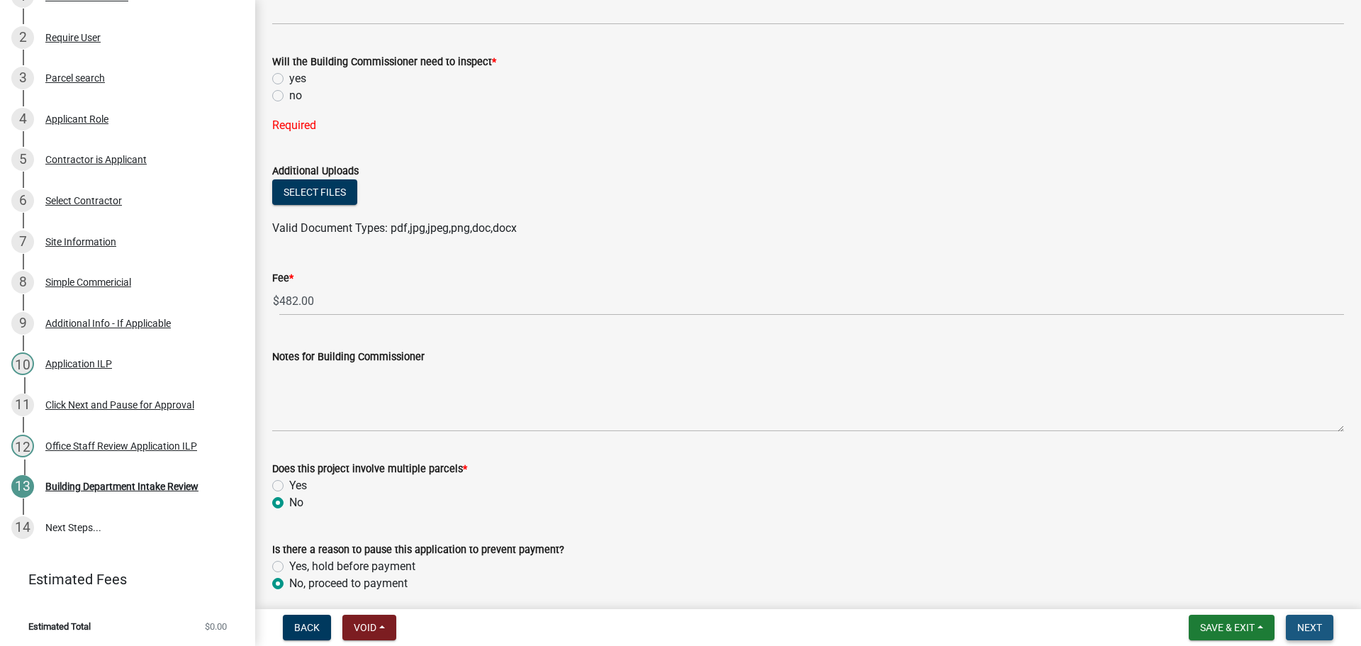
scroll to position [759, 0]
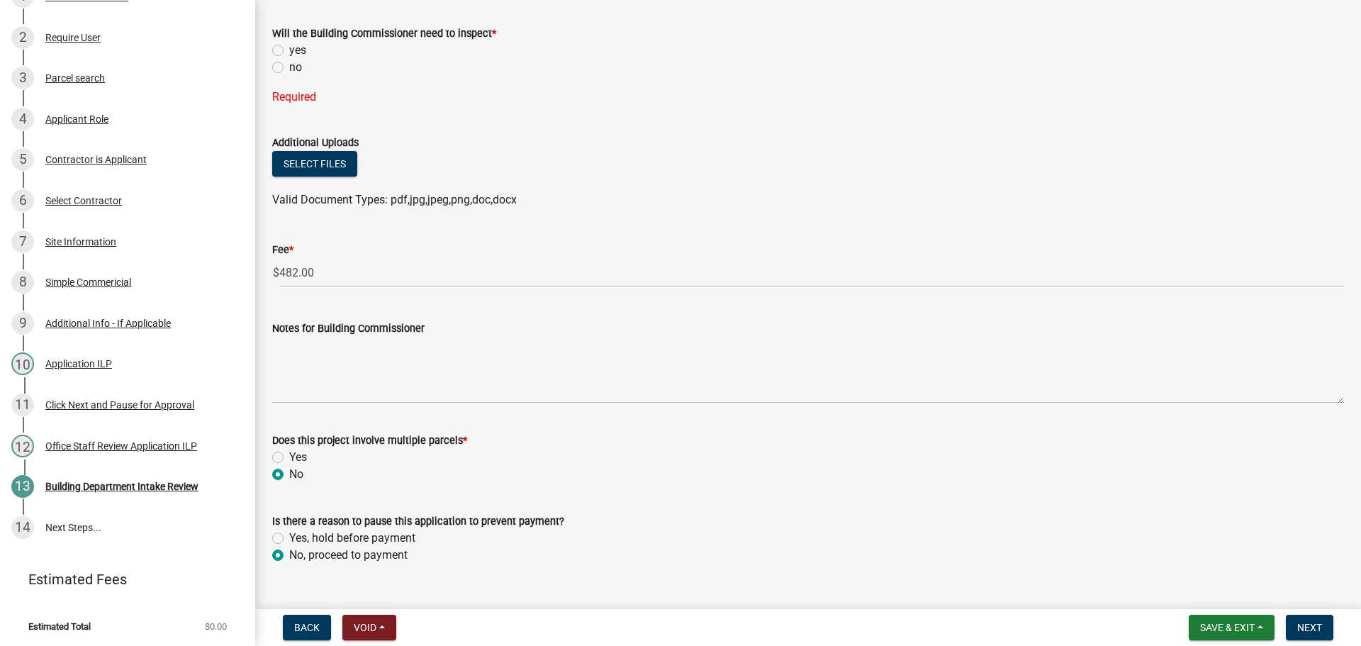
click at [289, 50] on label "yes" at bounding box center [297, 50] width 17 height 17
click at [289, 50] on input "yes" at bounding box center [293, 46] width 9 height 9
radio input "true"
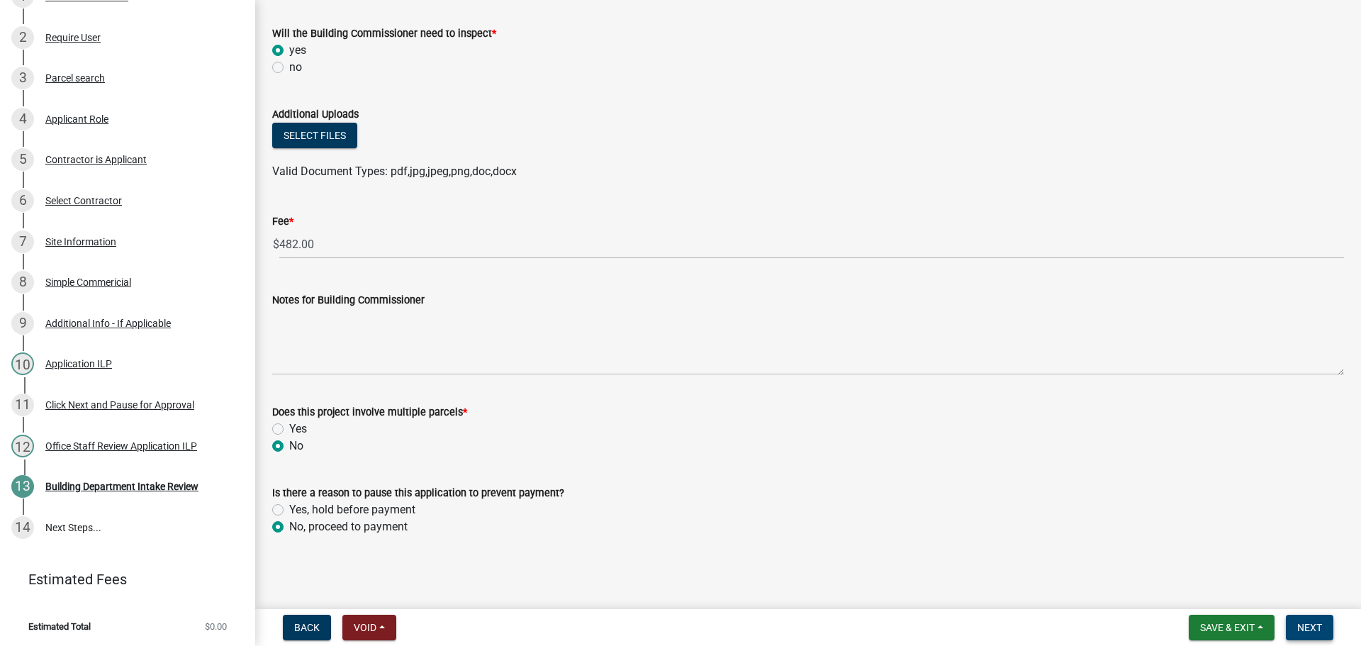
click at [1313, 629] on span "Next" at bounding box center [1309, 627] width 25 height 11
click at [1323, 622] on button "Next" at bounding box center [1309, 627] width 47 height 26
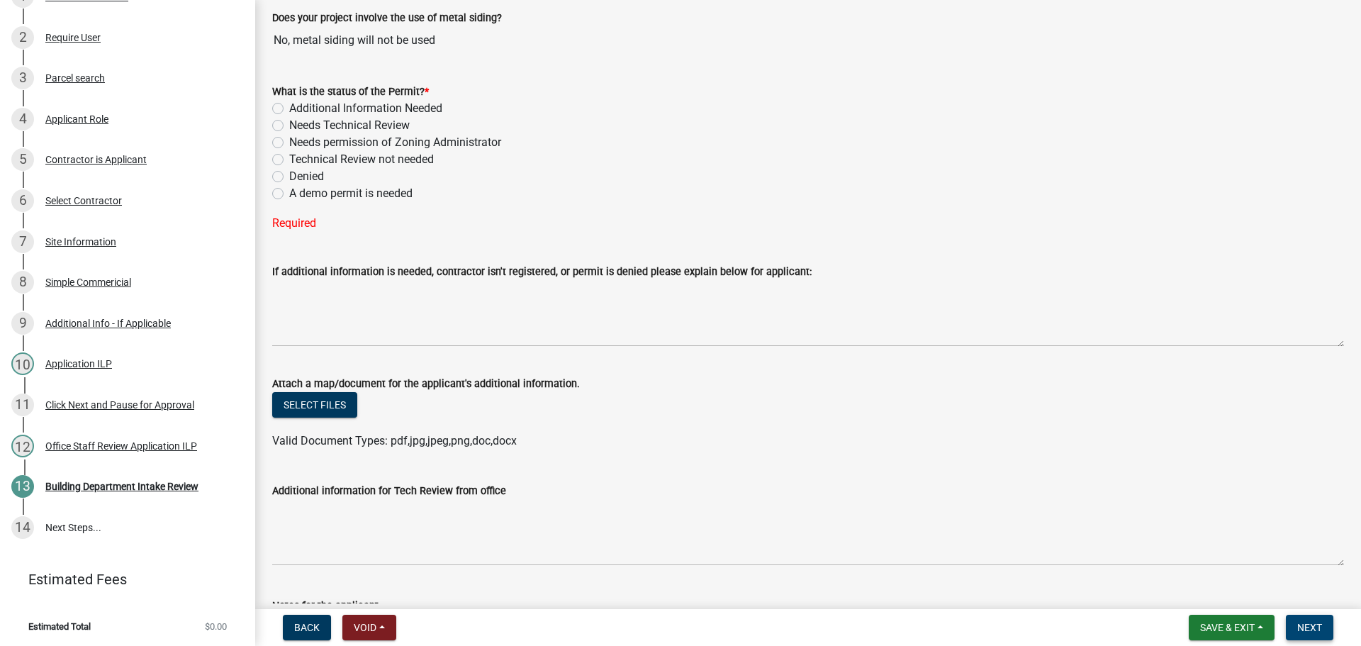
scroll to position [0, 0]
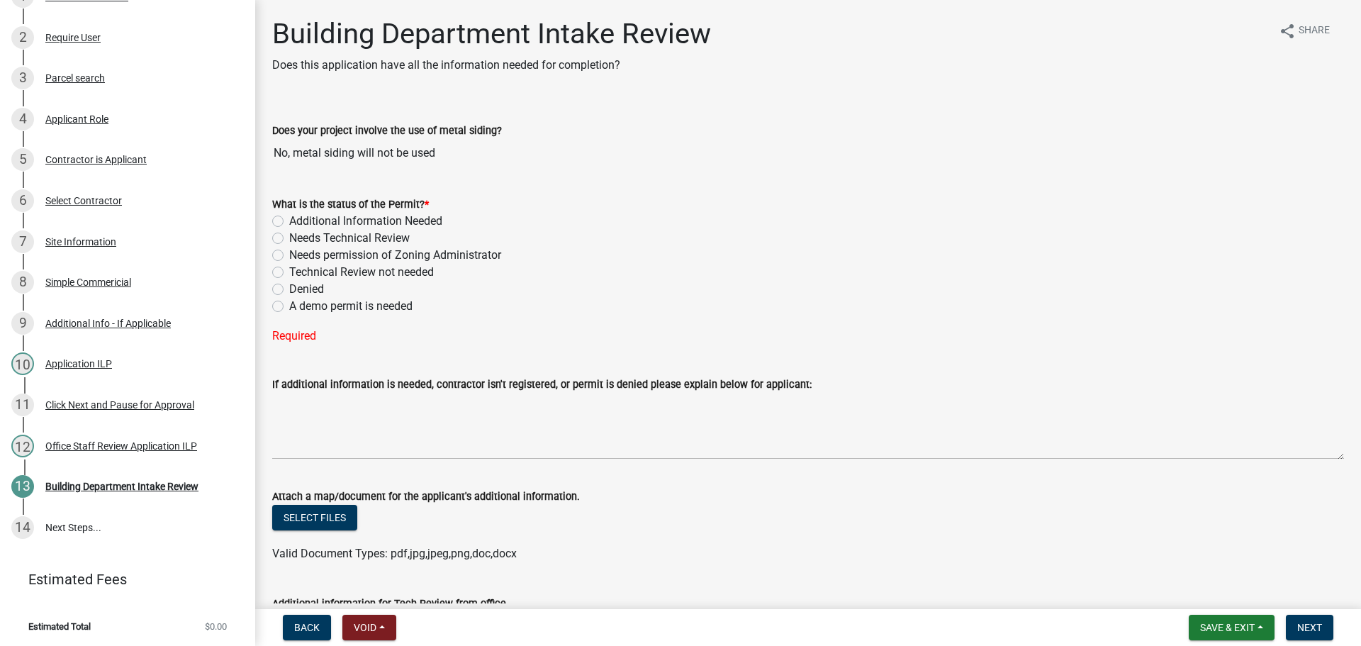
click at [289, 270] on label "Technical Review not needed" at bounding box center [361, 272] width 145 height 17
click at [289, 270] on input "Technical Review not needed" at bounding box center [293, 268] width 9 height 9
radio input "true"
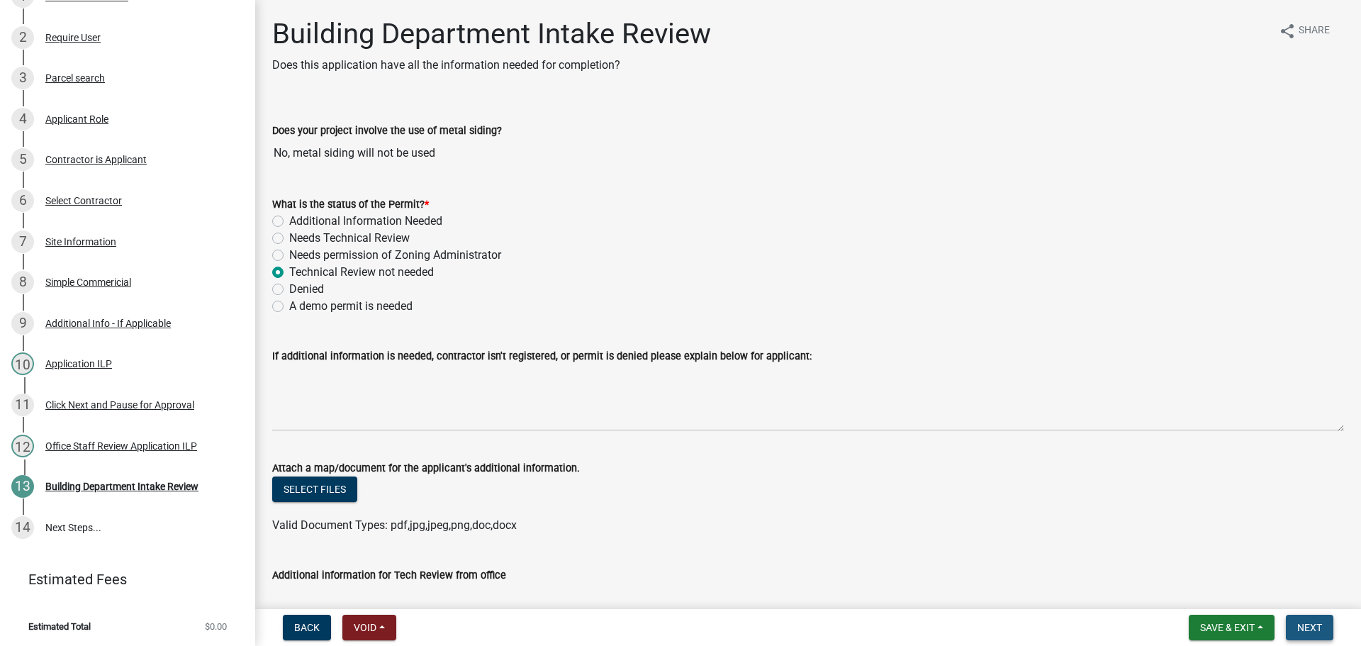
click at [1313, 625] on span "Next" at bounding box center [1309, 627] width 25 height 11
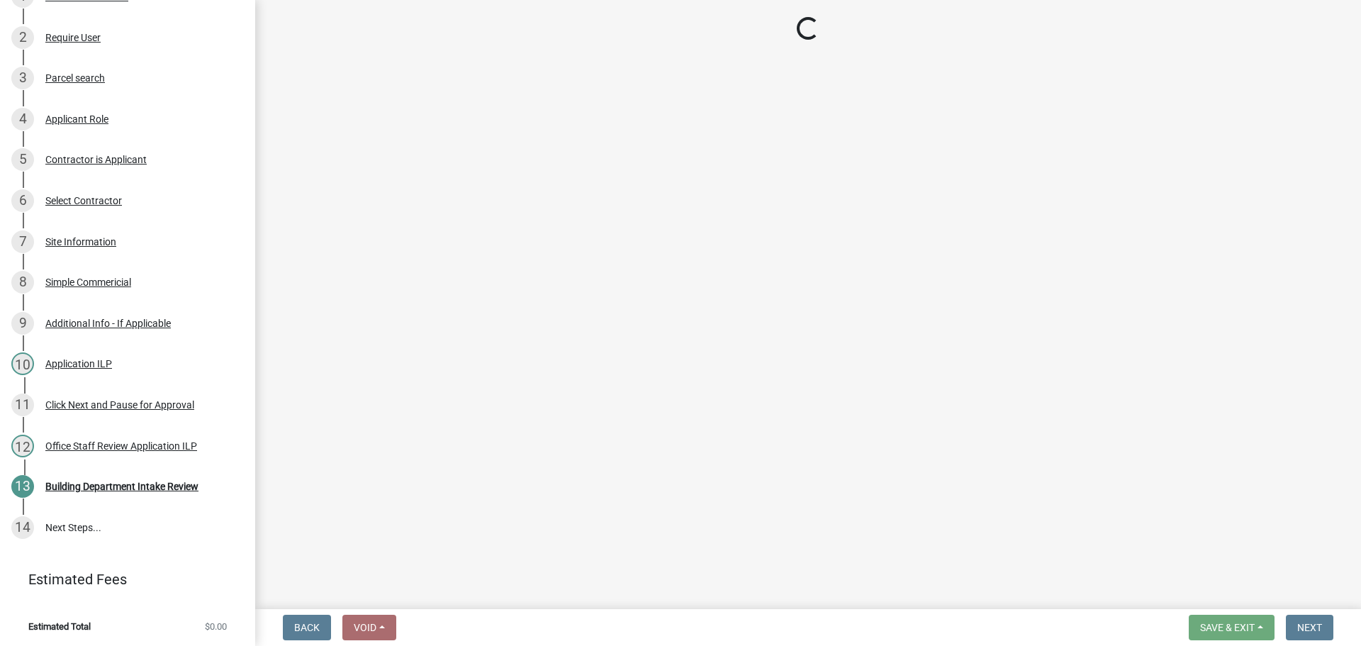
scroll to position [333, 0]
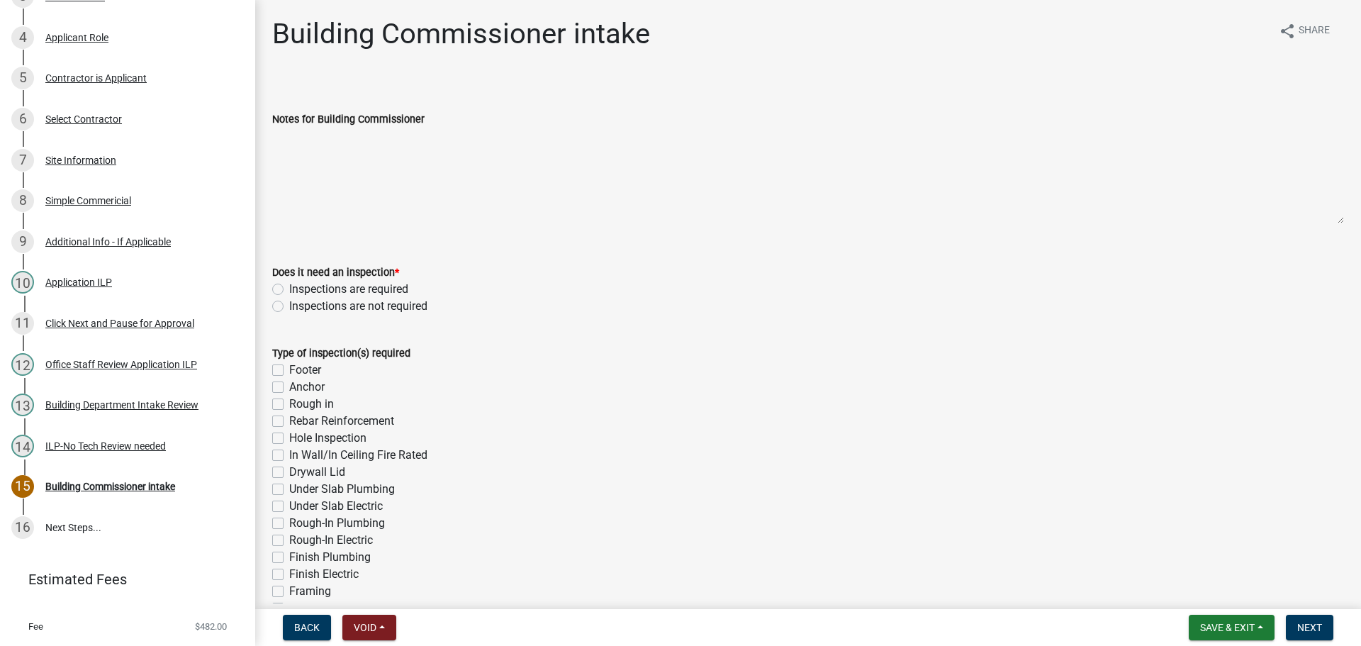
drag, startPoint x: 274, startPoint y: 284, endPoint x: 595, endPoint y: 198, distance: 332.3
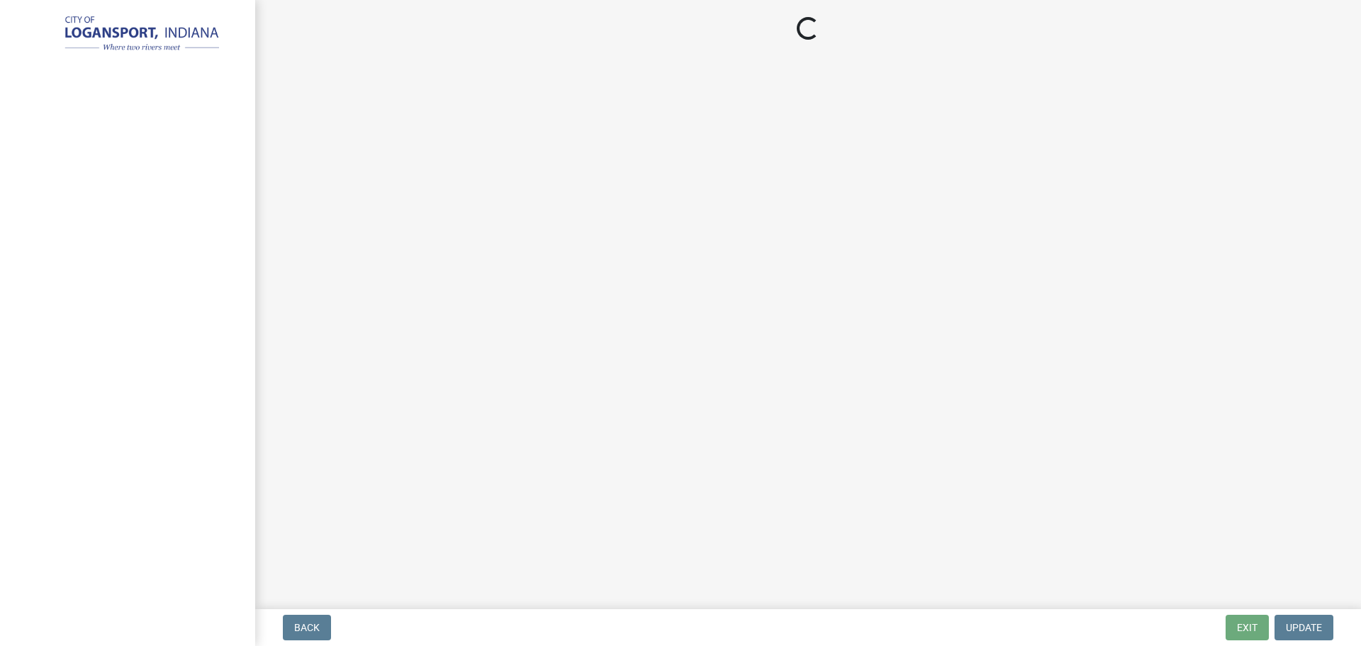
select select "3: 3"
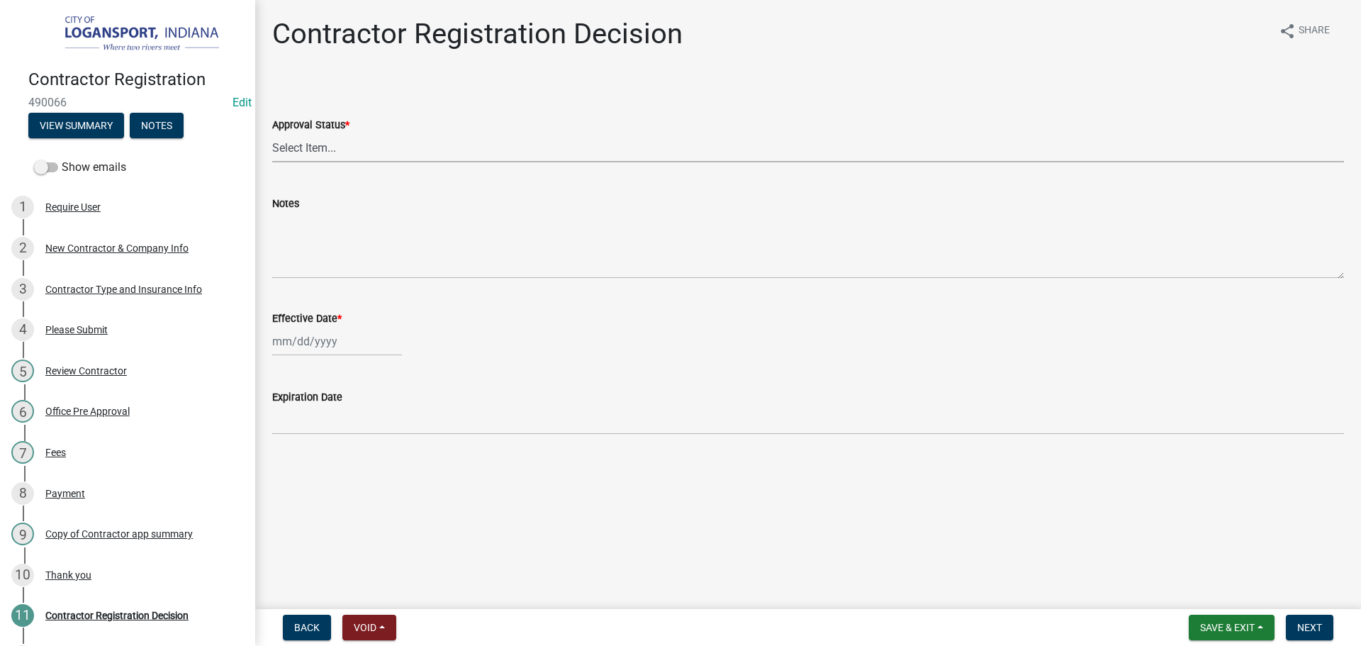
click at [377, 157] on select "Select Item... Approved Denied" at bounding box center [808, 147] width 1072 height 29
click at [272, 133] on select "Select Item... Approved Denied" at bounding box center [808, 147] width 1072 height 29
select select "4b86b809-39dd-4c68-9f3d-fdb3e7050482"
click at [352, 341] on div at bounding box center [337, 341] width 130 height 29
select select "10"
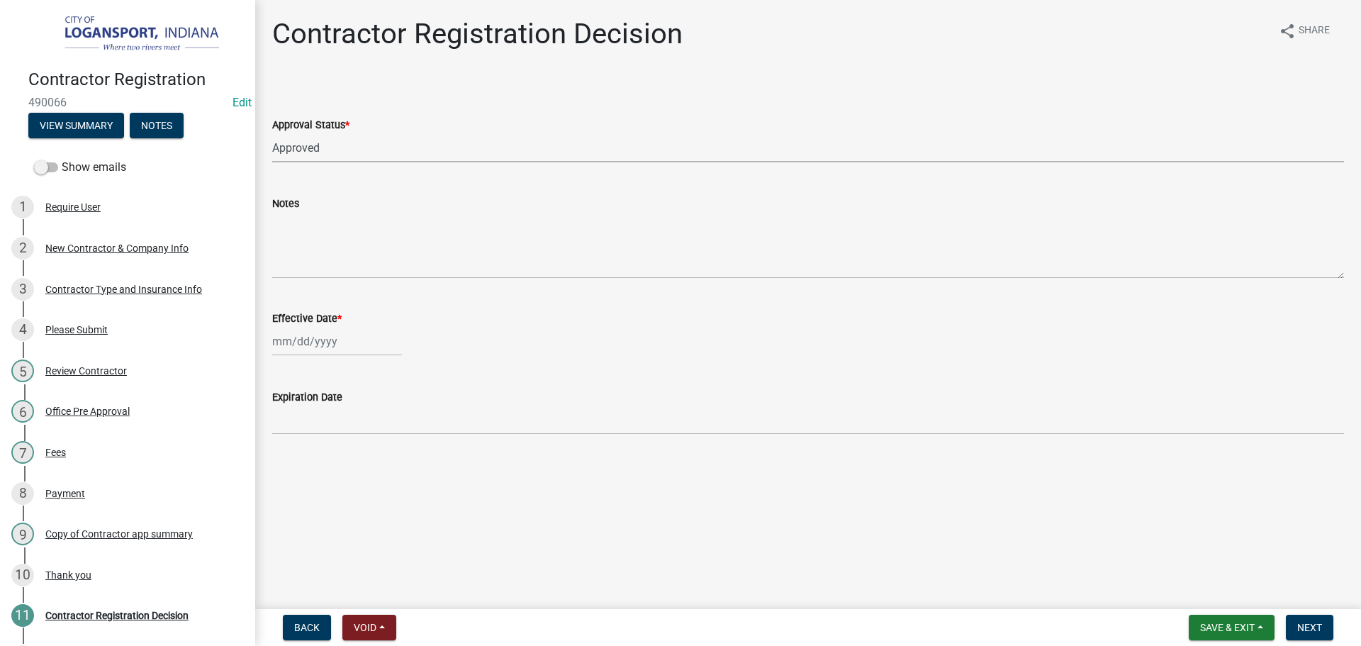
select select "2025"
click at [302, 333] on input "Effective Date *" at bounding box center [337, 341] width 130 height 29
click at [284, 347] on input "Effective Date *" at bounding box center [337, 341] width 130 height 29
click at [306, 438] on div "7" at bounding box center [309, 439] width 23 height 23
type input "10/07/2025"
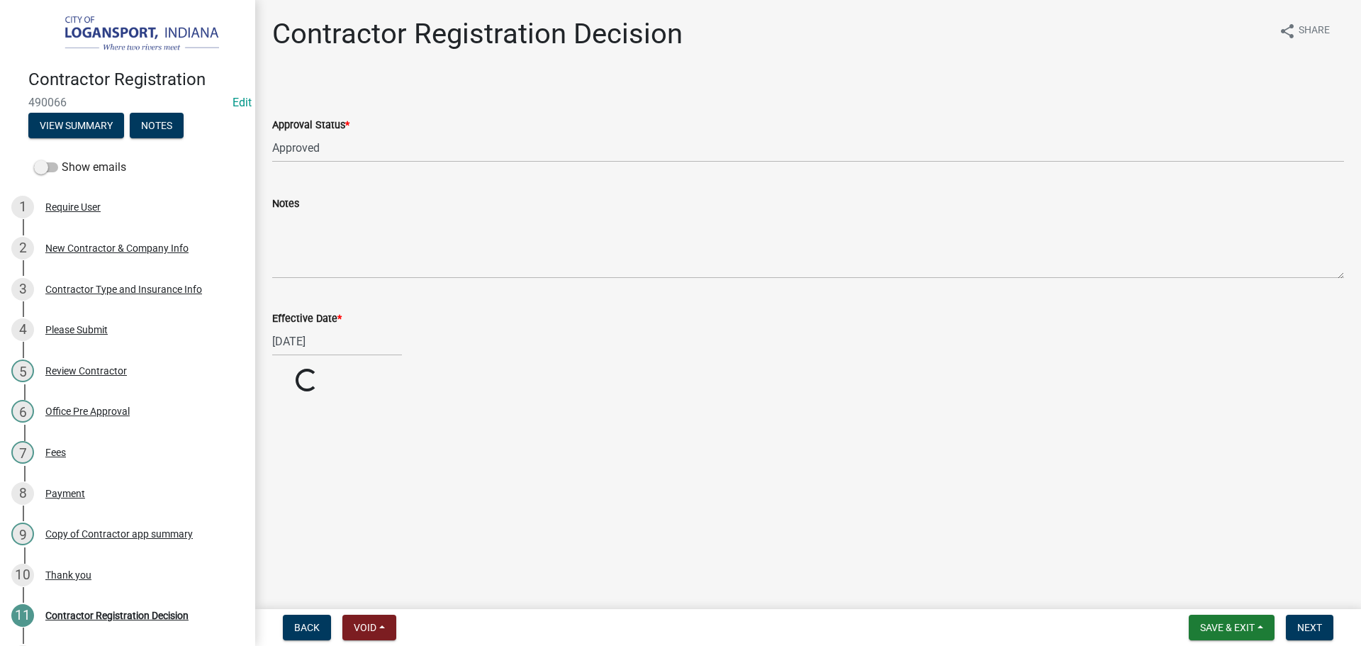
click at [311, 339] on div "10/07/2025" at bounding box center [337, 341] width 130 height 29
select select "10"
select select "2025"
click at [360, 442] on div "9" at bounding box center [354, 439] width 23 height 23
type input "[DATE]"
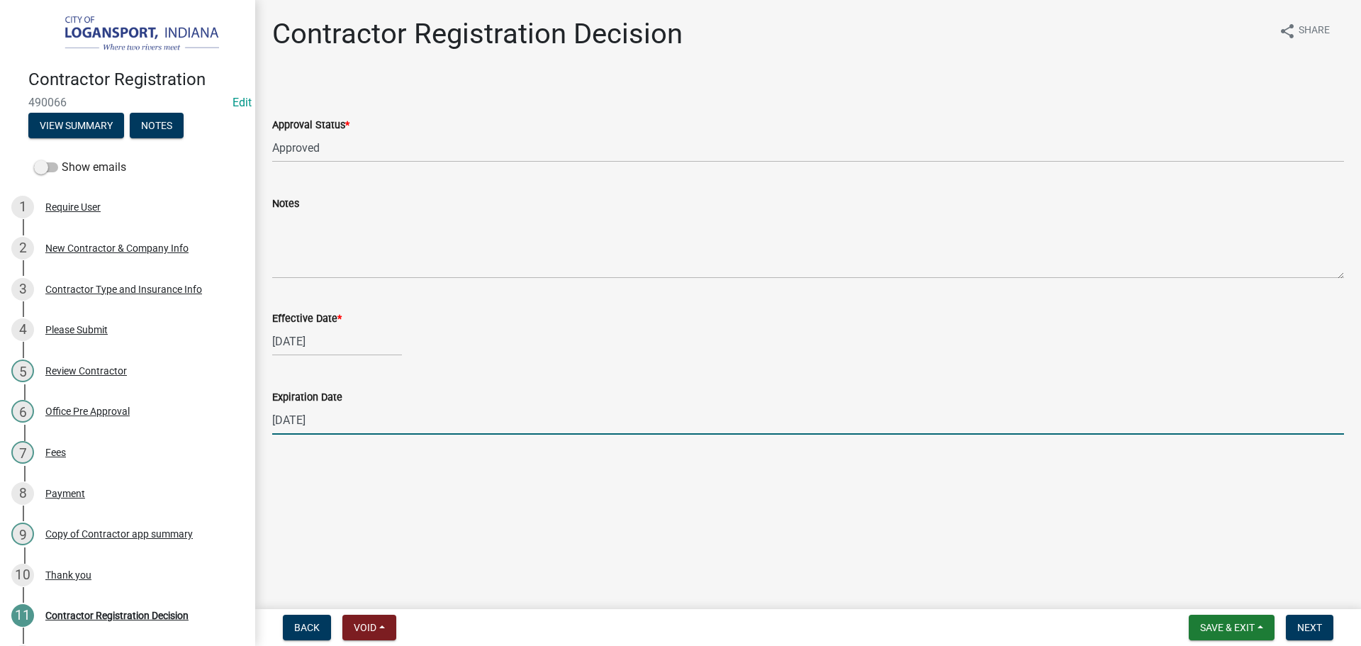
click at [317, 424] on input "12/31/2025" at bounding box center [808, 419] width 1072 height 29
click at [318, 424] on input "12/31/2025" at bounding box center [808, 419] width 1072 height 29
type input "03/01/2026"
click at [1314, 632] on span "Next" at bounding box center [1309, 627] width 25 height 11
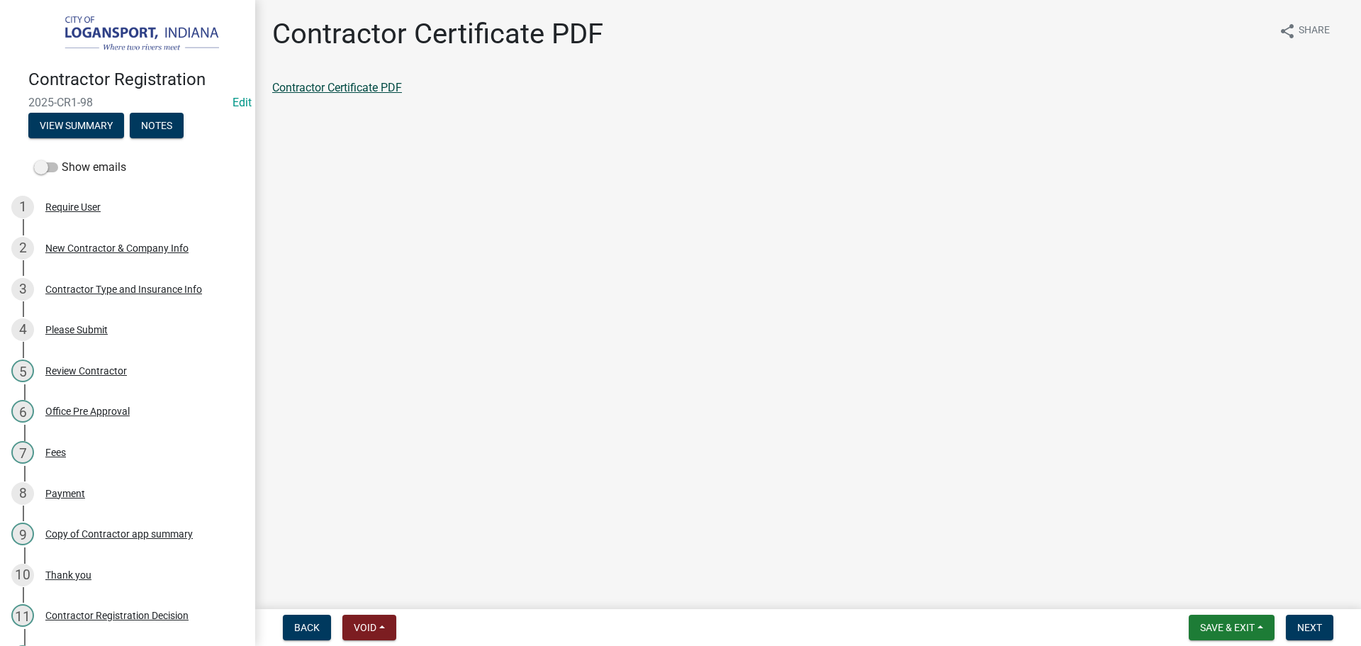
click at [347, 89] on link "Contractor Certificate PDF" at bounding box center [337, 87] width 130 height 13
click at [1311, 627] on span "Next" at bounding box center [1309, 627] width 25 height 11
click at [333, 87] on link "Contractor app summary" at bounding box center [334, 87] width 125 height 13
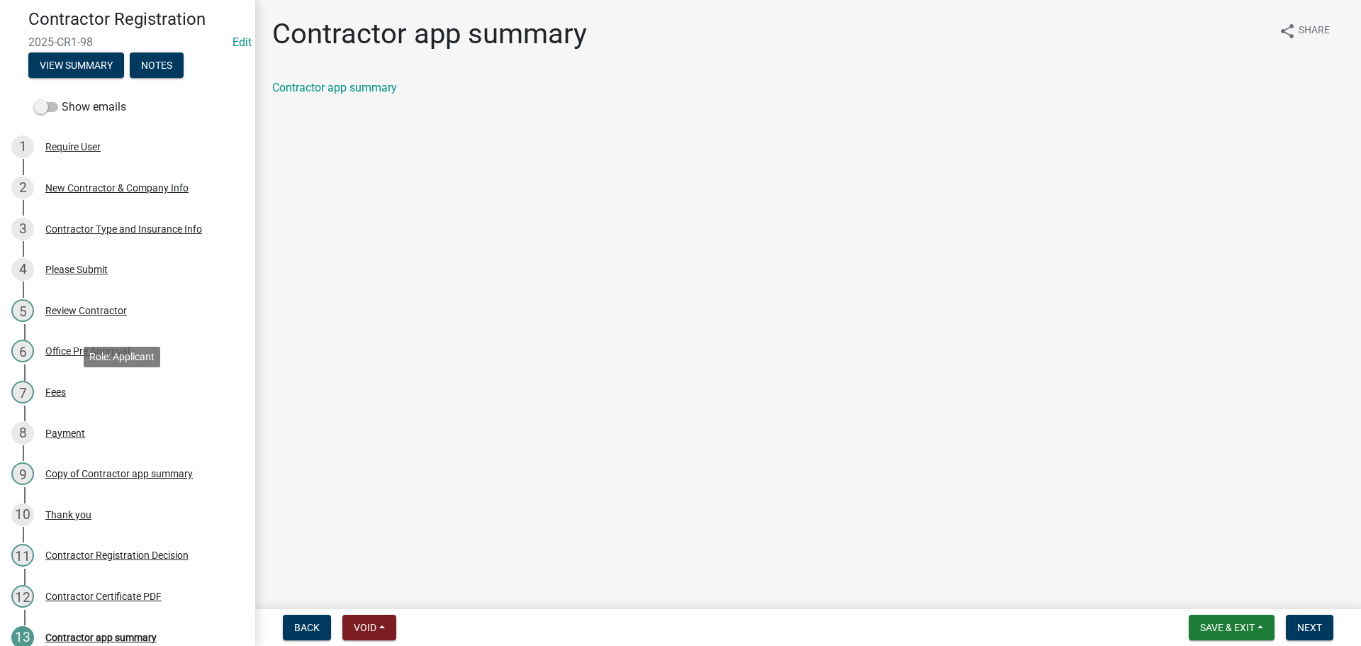
scroll to position [213, 0]
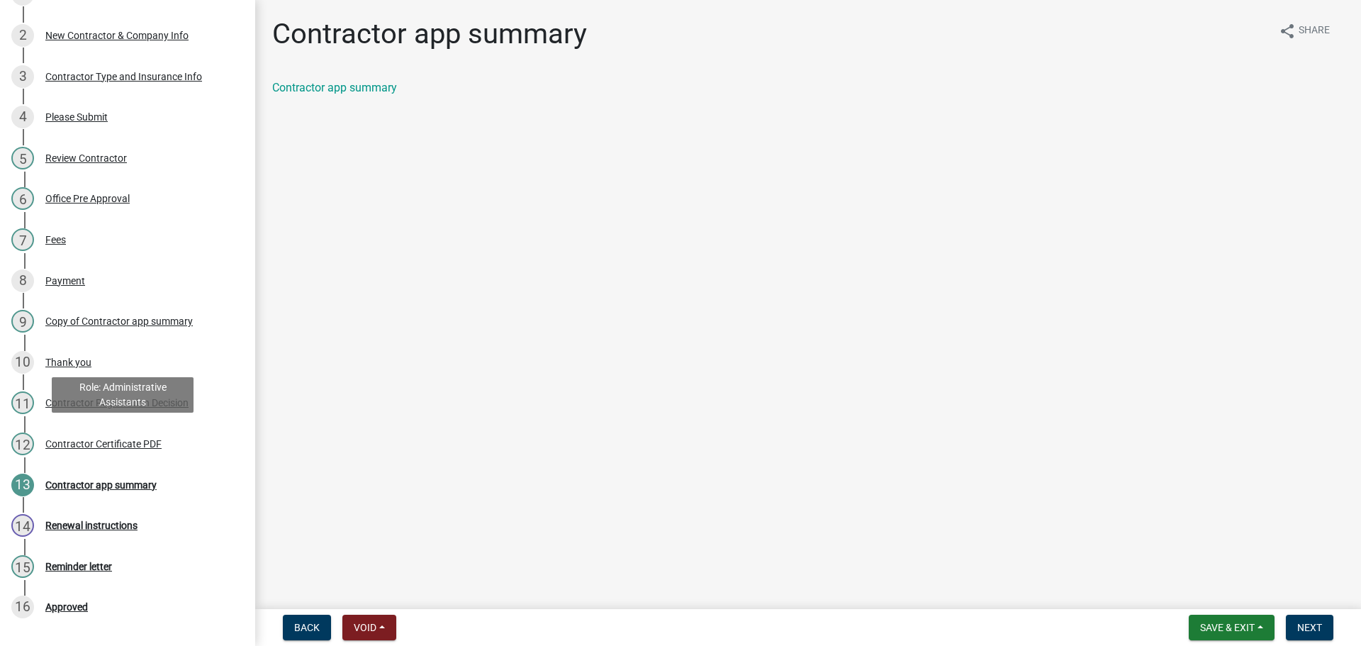
click at [119, 442] on div "Contractor Certificate PDF" at bounding box center [103, 444] width 116 height 10
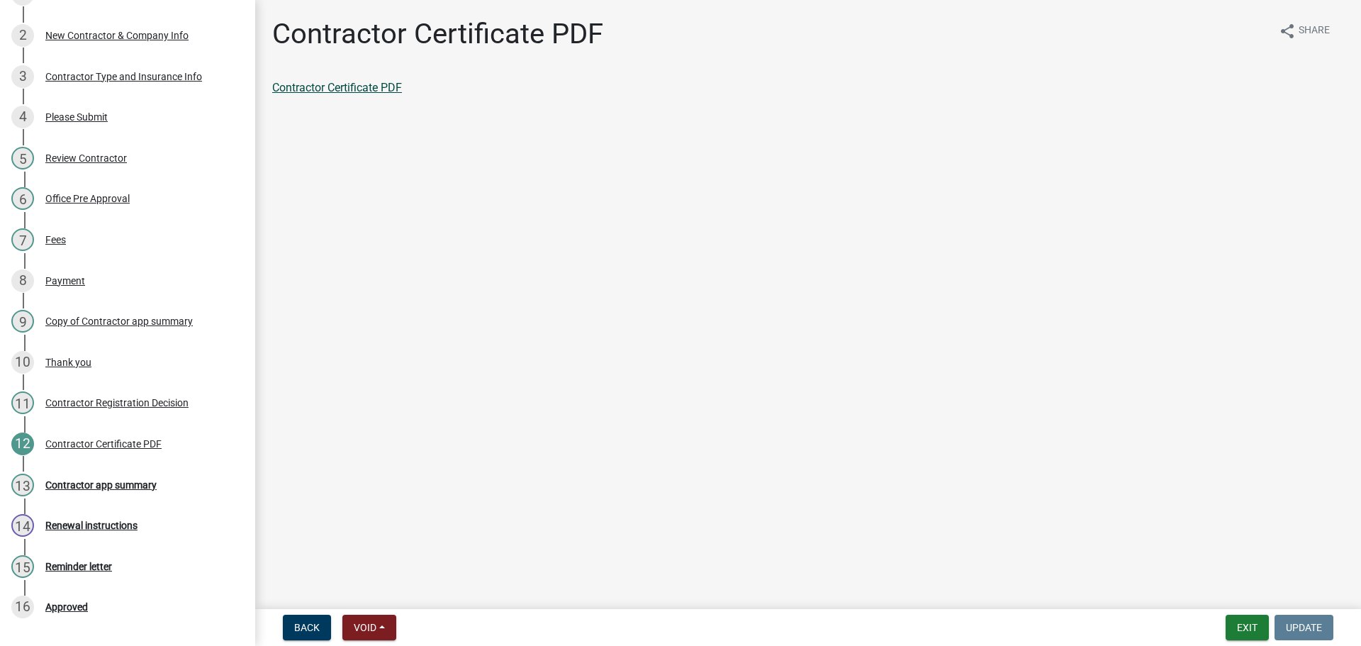
click at [342, 90] on link "Contractor Certificate PDF" at bounding box center [337, 87] width 130 height 13
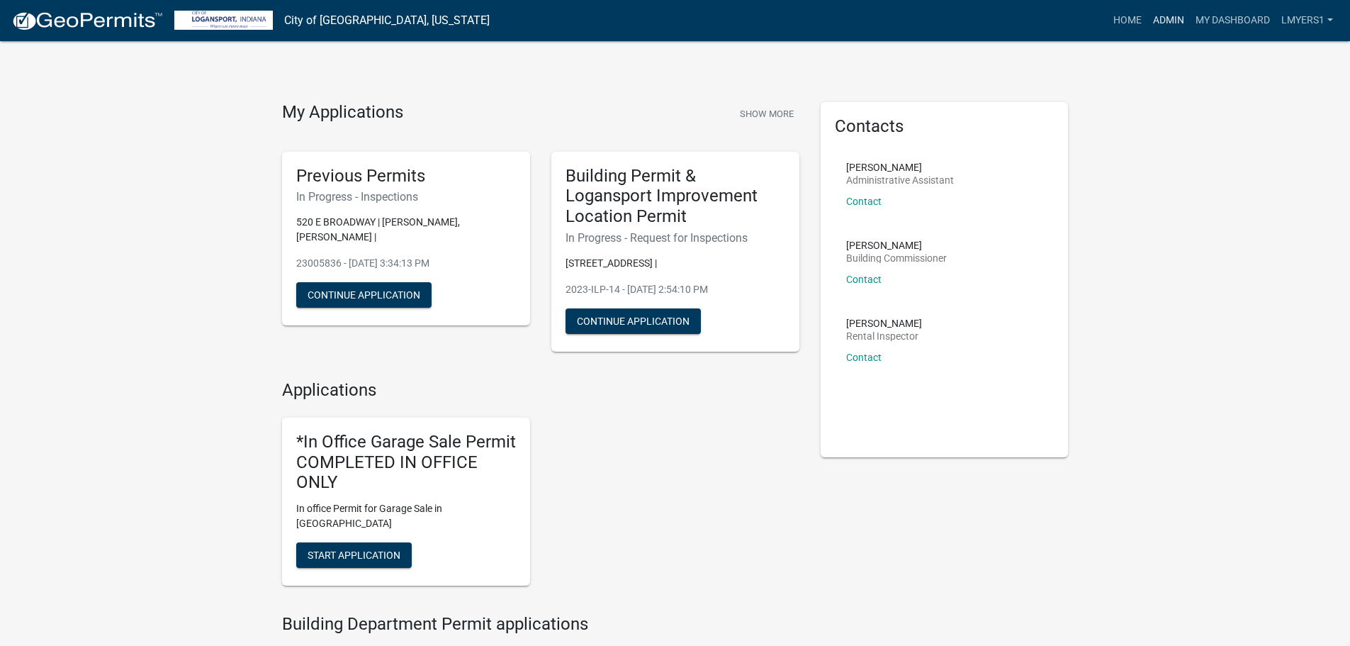
click at [1159, 19] on link "Admin" at bounding box center [1168, 20] width 43 height 27
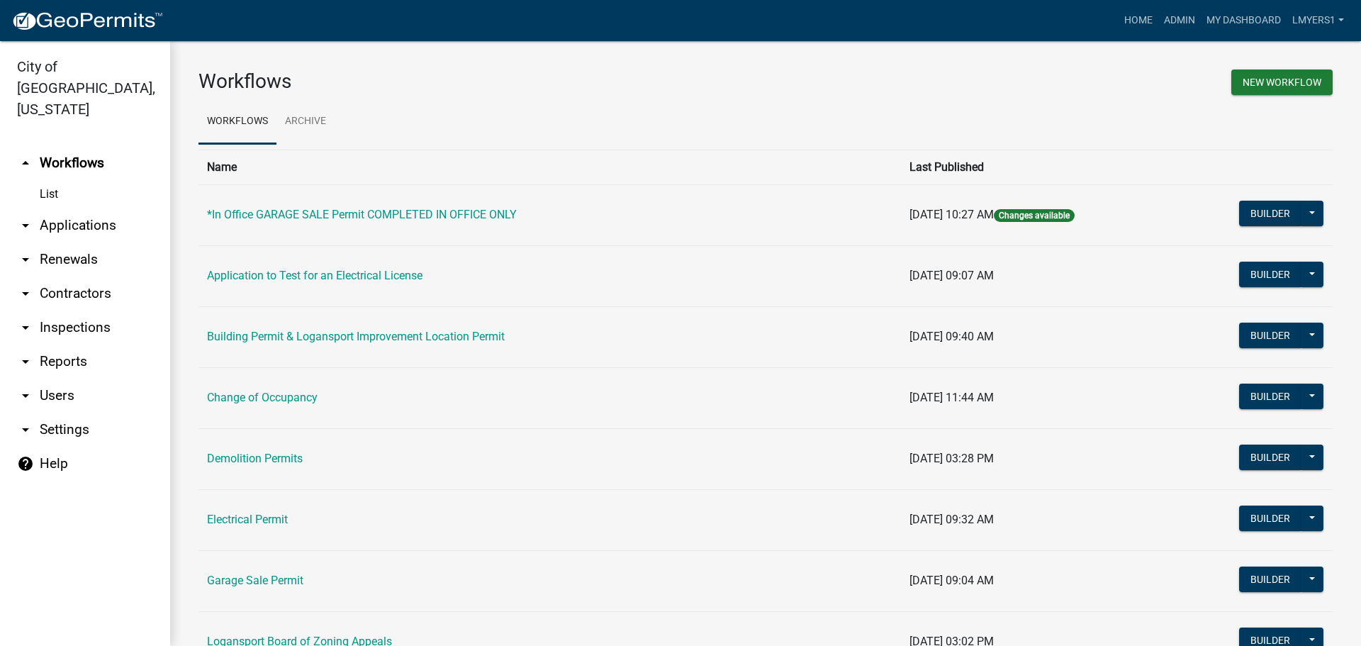
click at [61, 208] on link "arrow_drop_down Applications" at bounding box center [85, 225] width 170 height 34
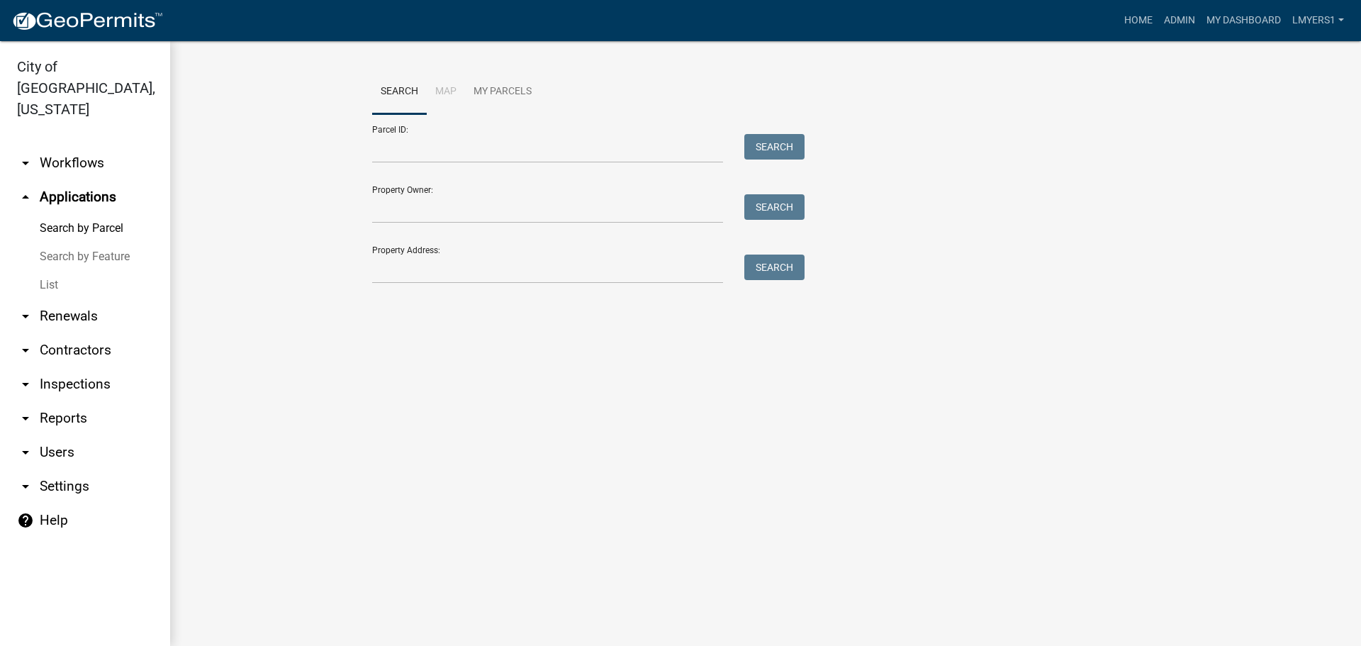
click at [51, 271] on link "List" at bounding box center [85, 285] width 170 height 28
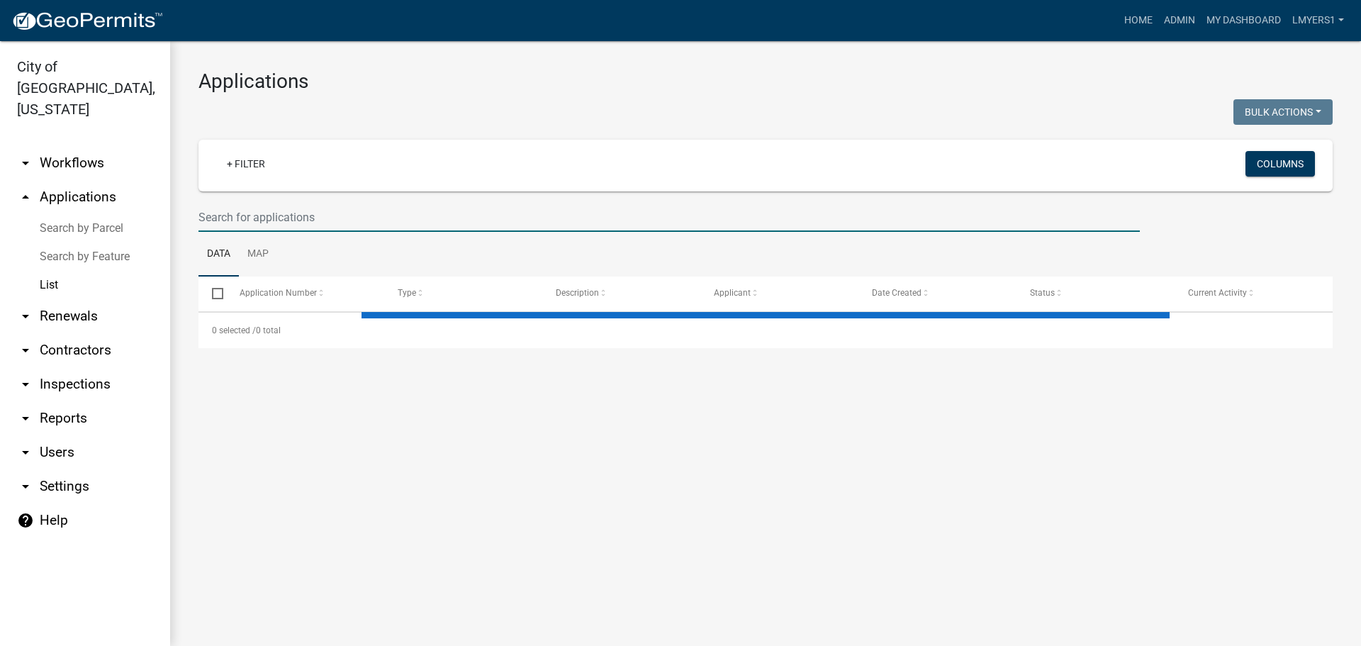
click at [230, 216] on input "text" at bounding box center [668, 217] width 941 height 29
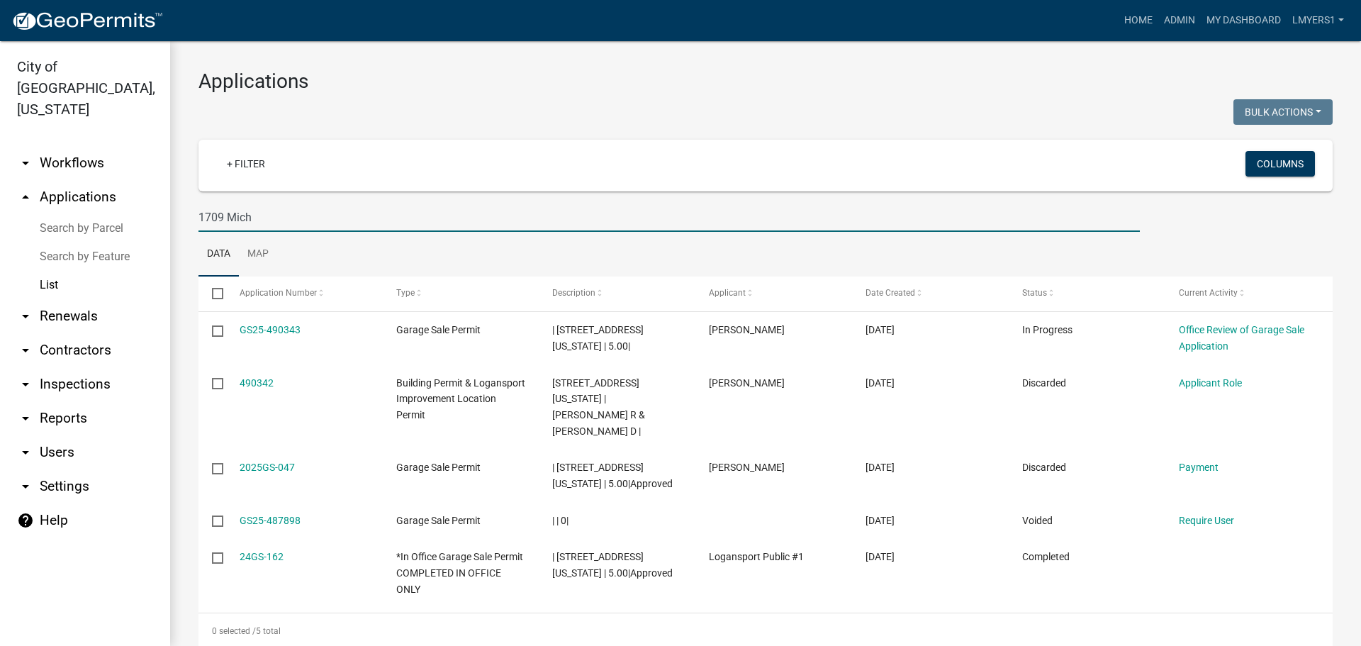
type input "1709 Mich"
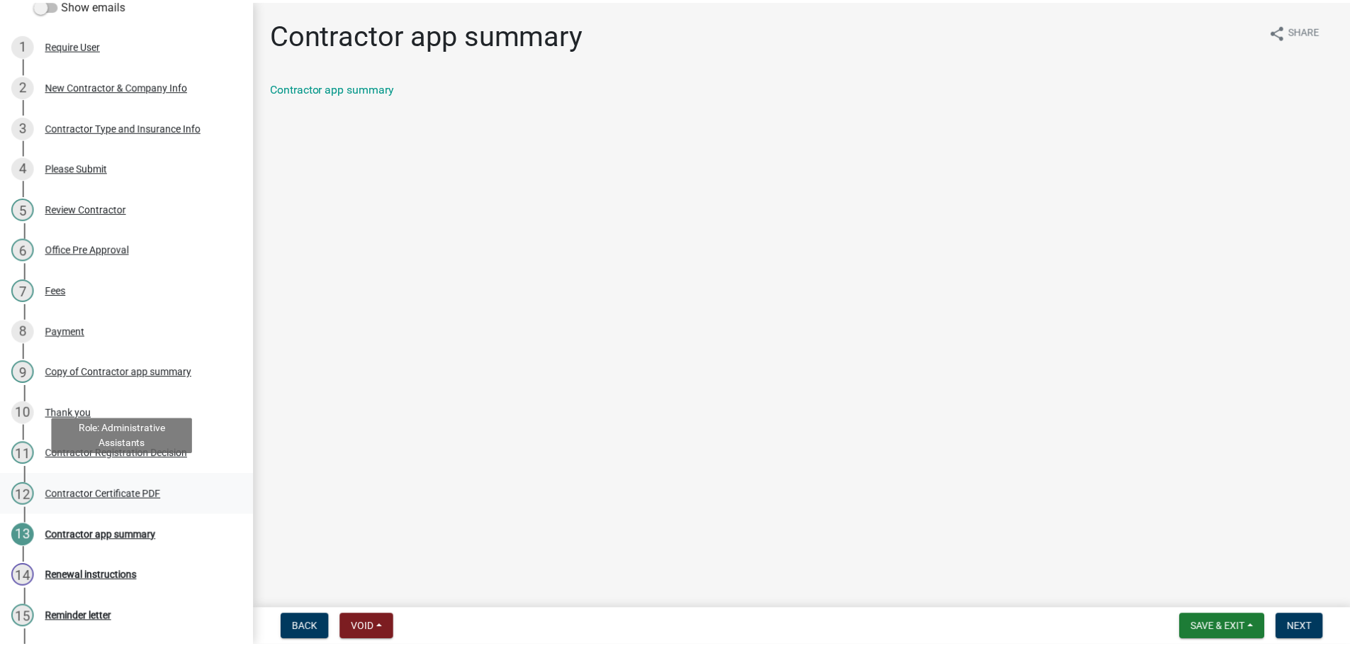
scroll to position [213, 0]
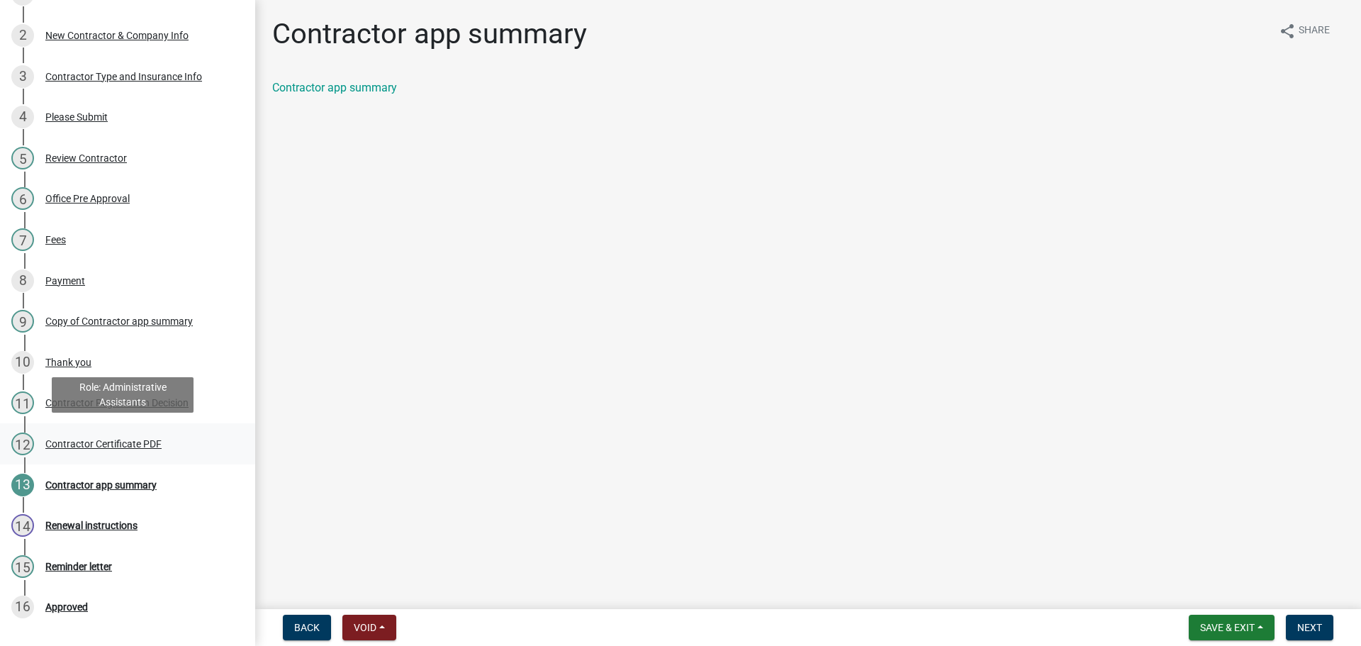
click at [129, 432] on div "12 Contractor Certificate PDF" at bounding box center [121, 443] width 221 height 23
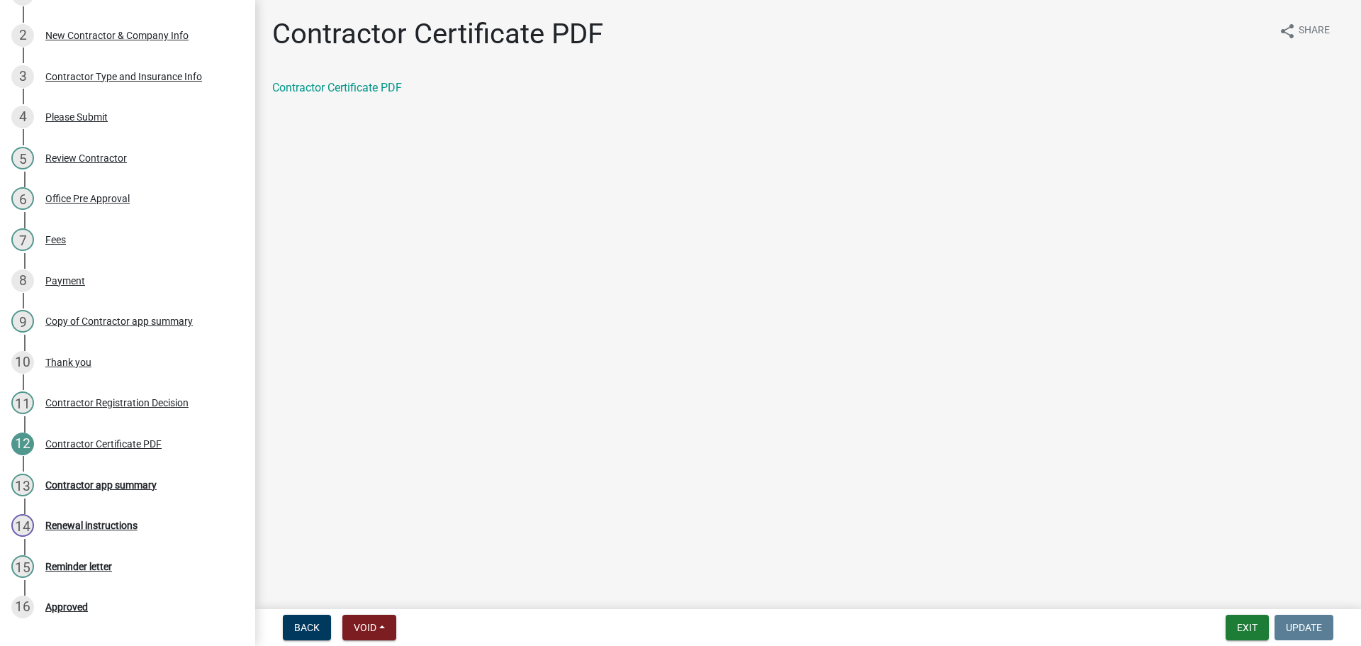
click at [364, 97] on div "Contractor Certificate PDF" at bounding box center [808, 93] width 1093 height 28
click at [368, 91] on link "Contractor Certificate PDF" at bounding box center [337, 87] width 130 height 13
click at [349, 89] on link "Contractor Certificate PDF" at bounding box center [337, 87] width 130 height 13
click at [103, 489] on div "13 Contractor app summary" at bounding box center [121, 484] width 221 height 23
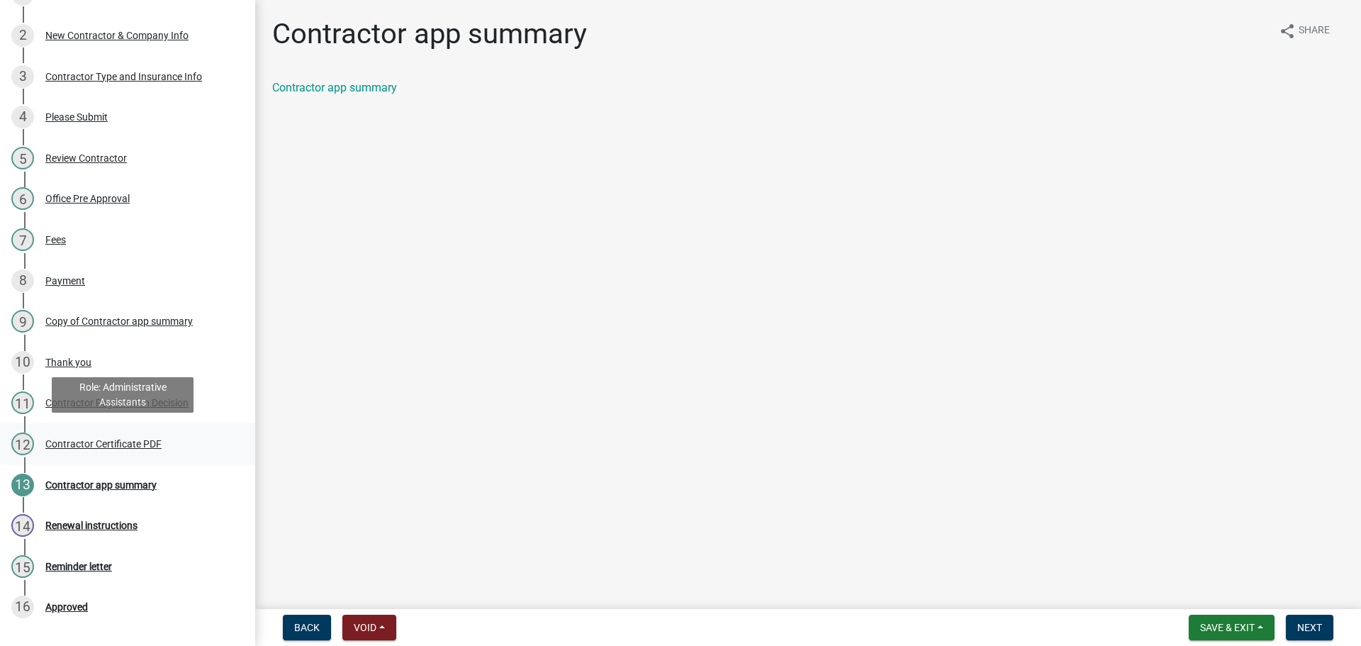
click at [107, 439] on div "Contractor Certificate PDF" at bounding box center [103, 444] width 116 height 10
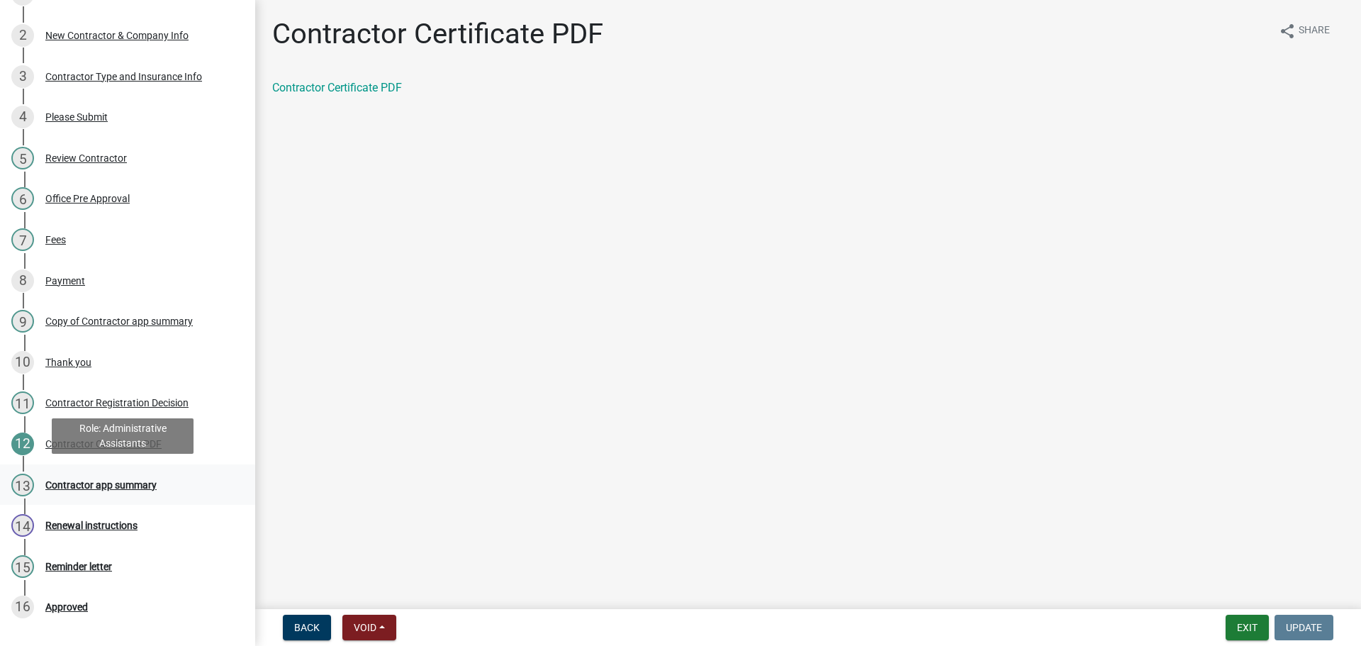
click at [135, 488] on div "13 Contractor app summary" at bounding box center [121, 484] width 221 height 23
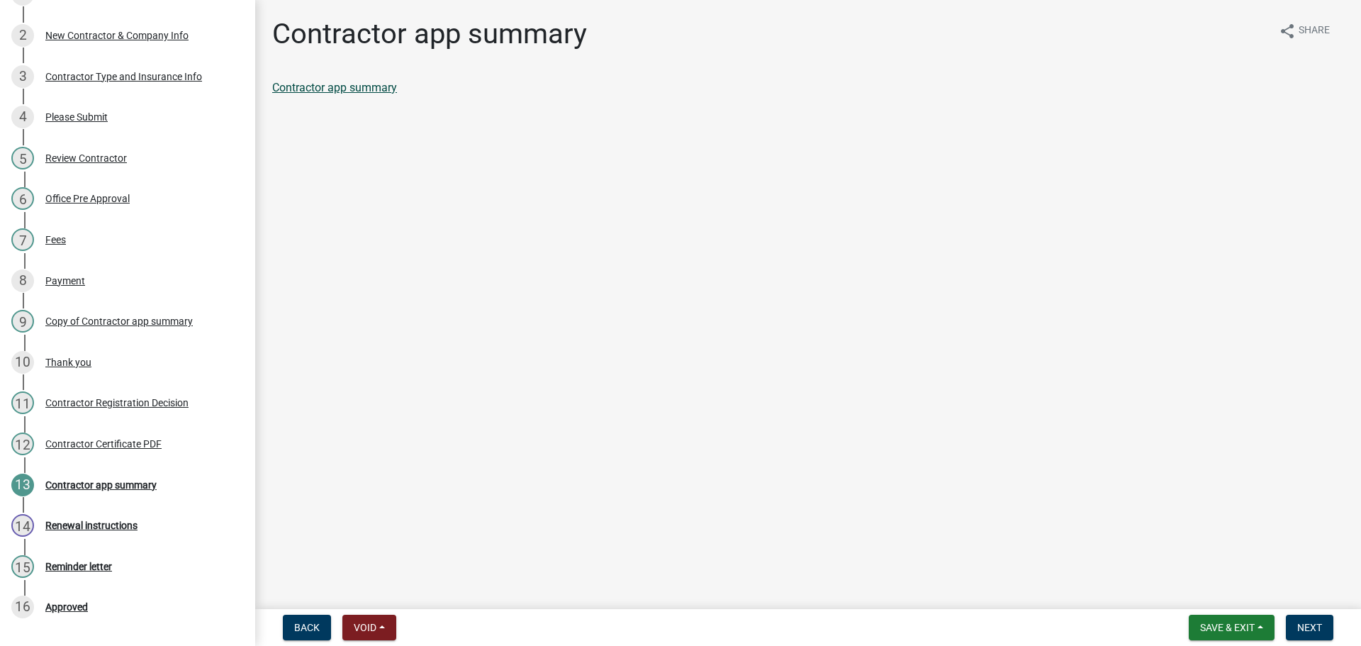
click at [372, 84] on link "Contractor app summary" at bounding box center [334, 87] width 125 height 13
drag, startPoint x: 1311, startPoint y: 634, endPoint x: 1323, endPoint y: 631, distance: 12.6
click at [1315, 634] on button "Next" at bounding box center [1309, 627] width 47 height 26
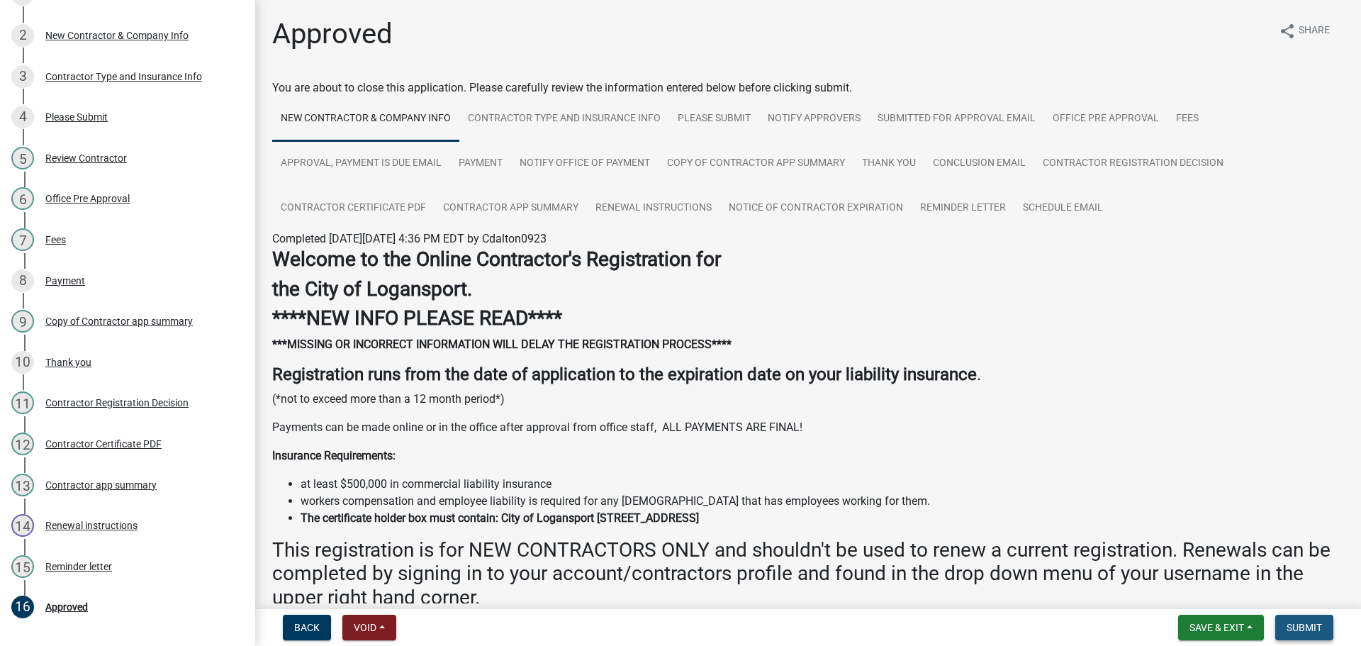
click at [1303, 627] on span "Submit" at bounding box center [1303, 627] width 35 height 11
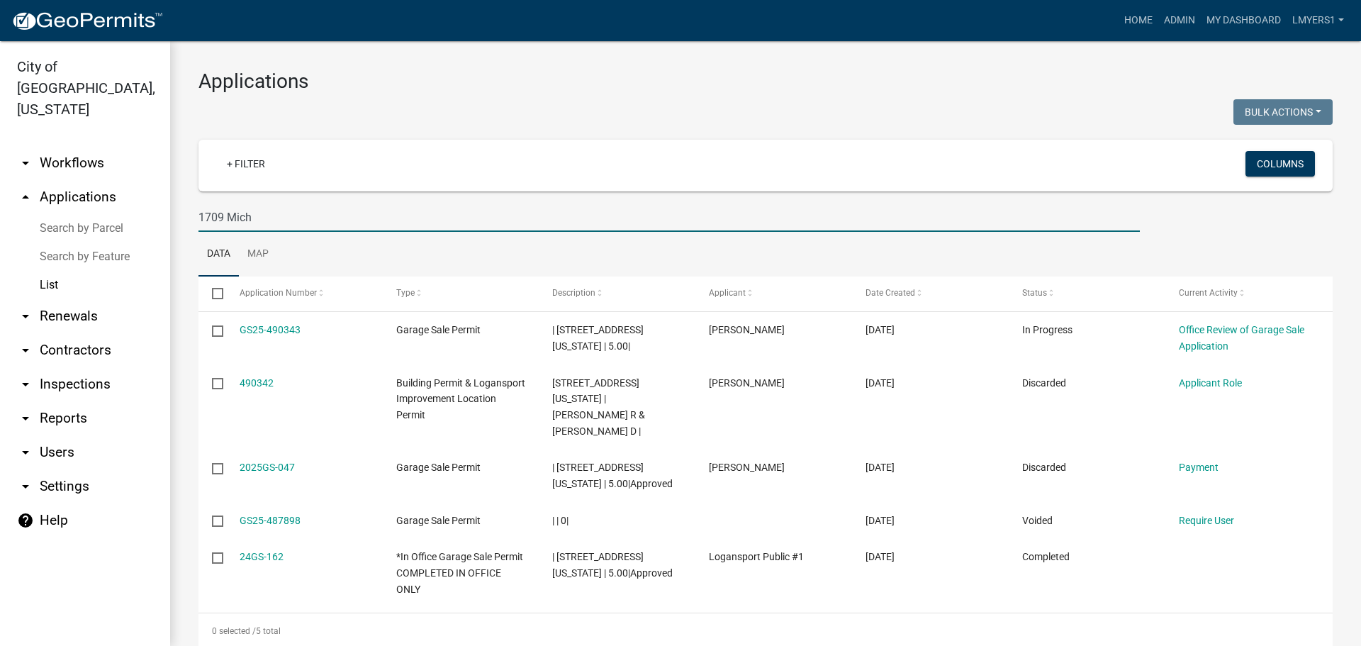
drag, startPoint x: 264, startPoint y: 220, endPoint x: 193, endPoint y: 226, distance: 70.5
click at [193, 226] on div "1709 Mich" at bounding box center [669, 217] width 962 height 29
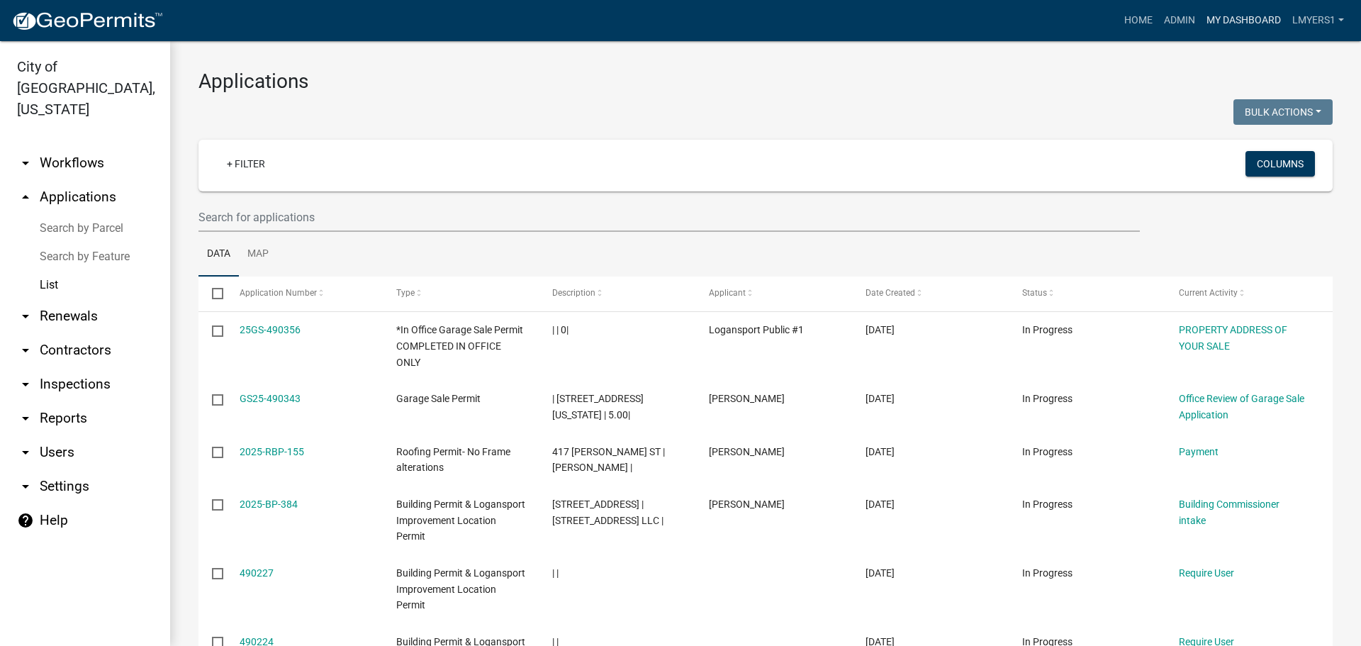
click at [1231, 18] on link "My Dashboard" at bounding box center [1244, 20] width 86 height 27
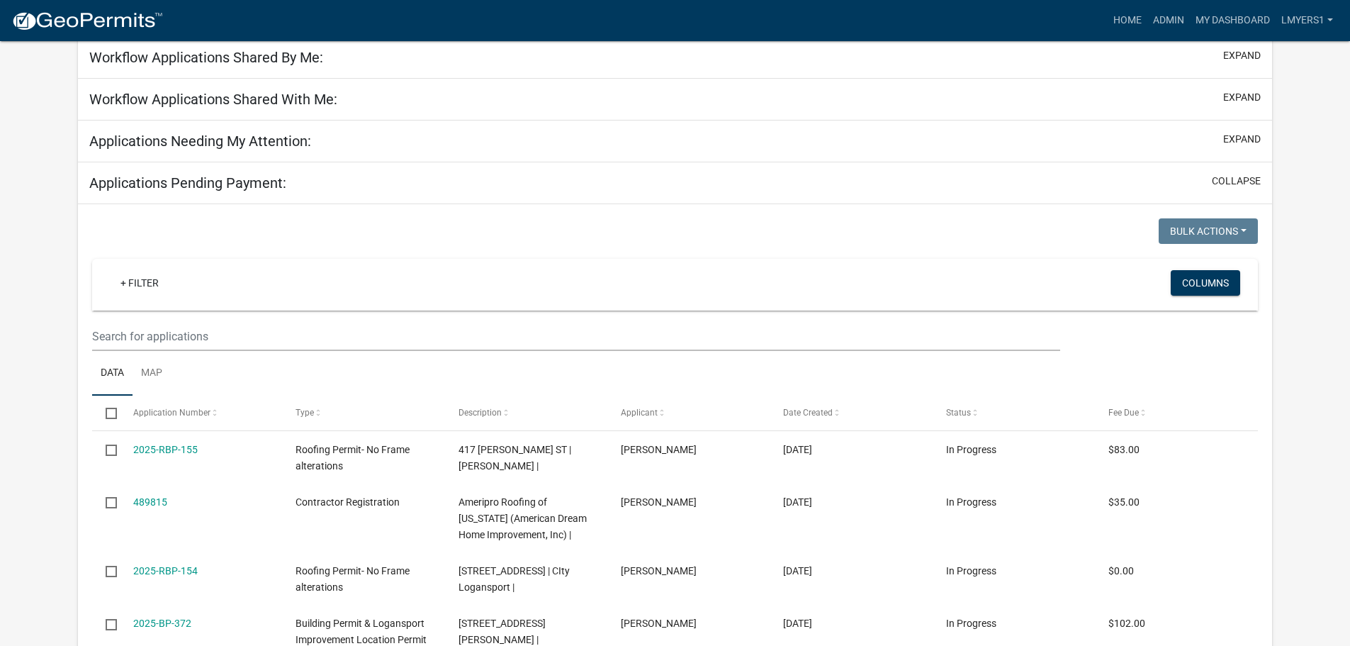
select select "2: 50"
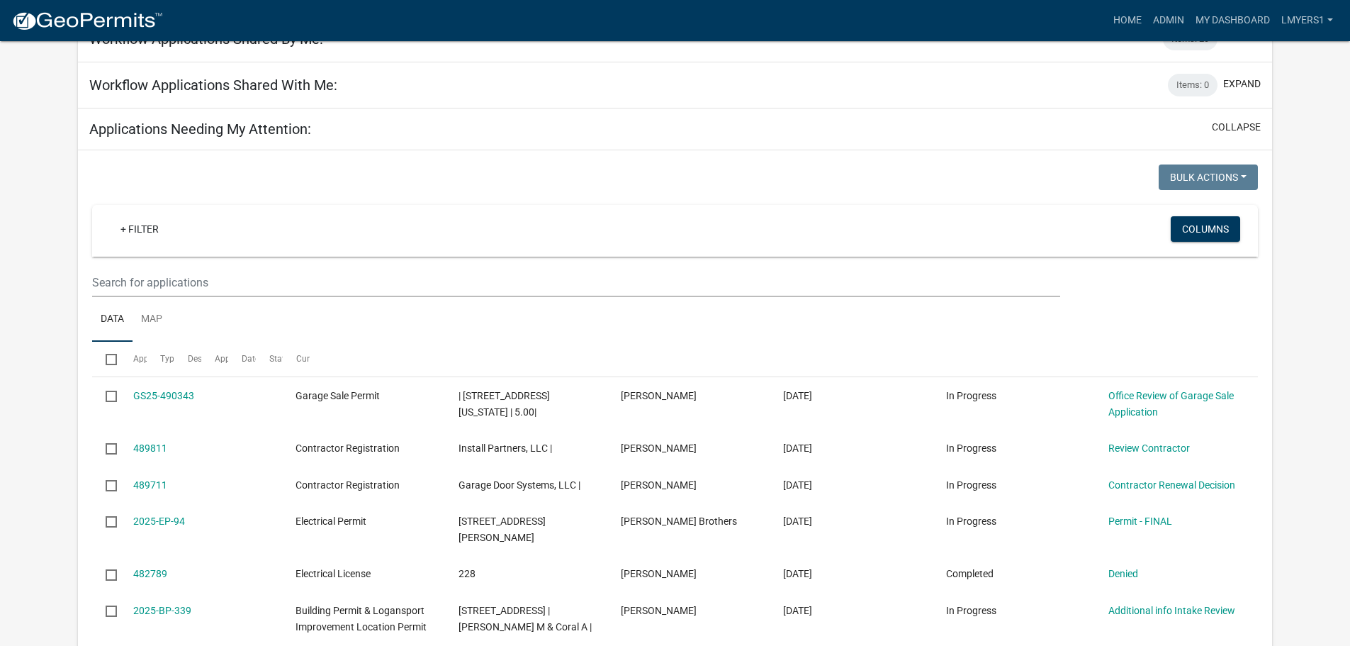
scroll to position [119, 0]
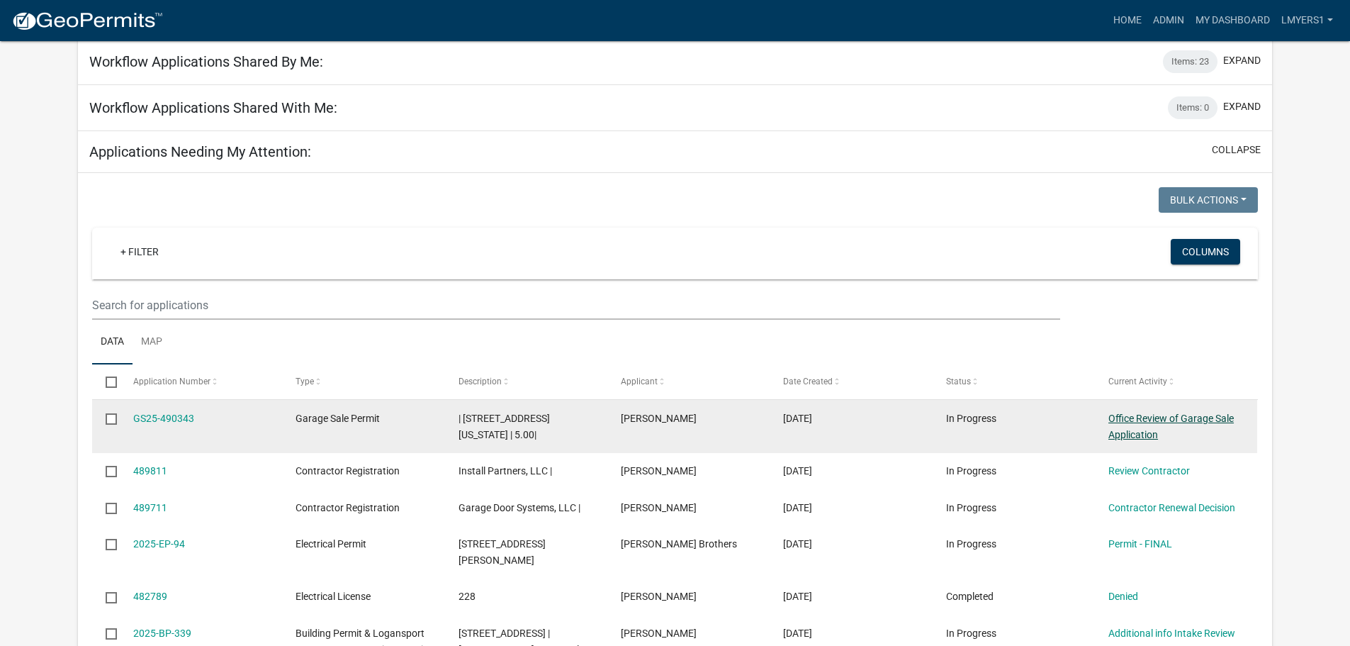
click at [1133, 419] on link "Office Review of Garage Sale Application" at bounding box center [1170, 426] width 125 height 28
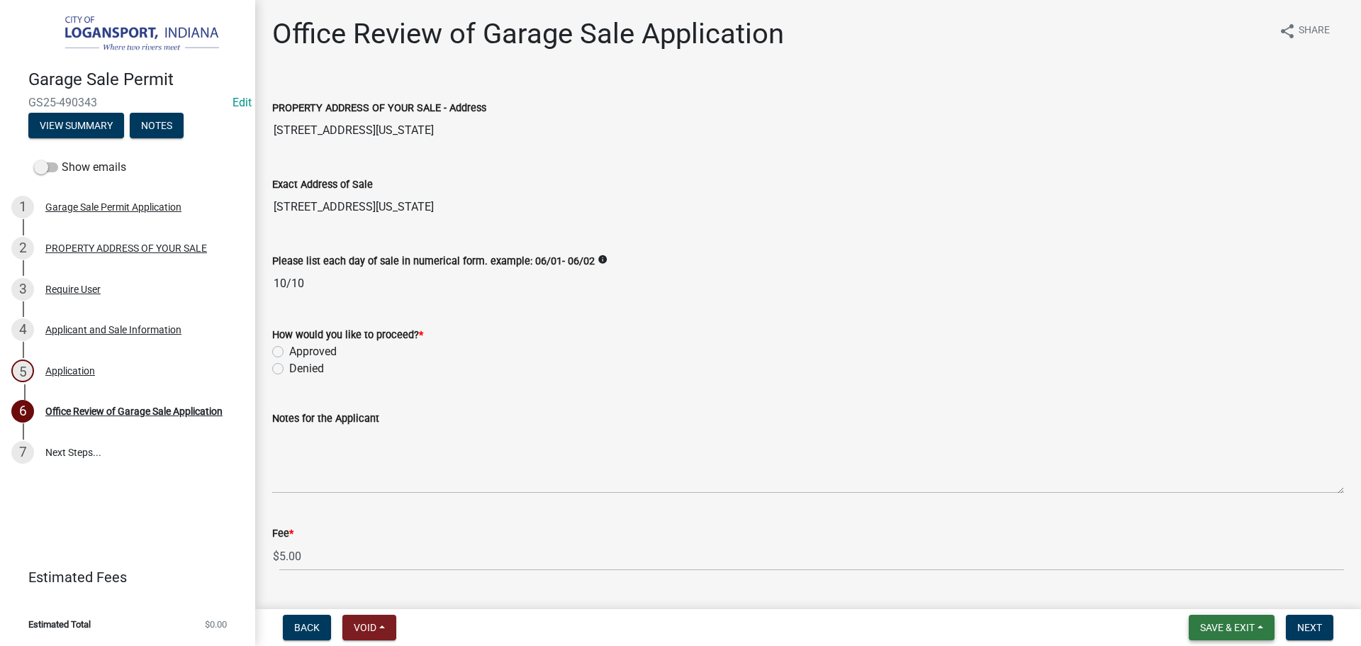
click at [1264, 622] on button "Save & Exit" at bounding box center [1232, 627] width 86 height 26
click at [1252, 595] on button "Save & Exit" at bounding box center [1217, 590] width 113 height 34
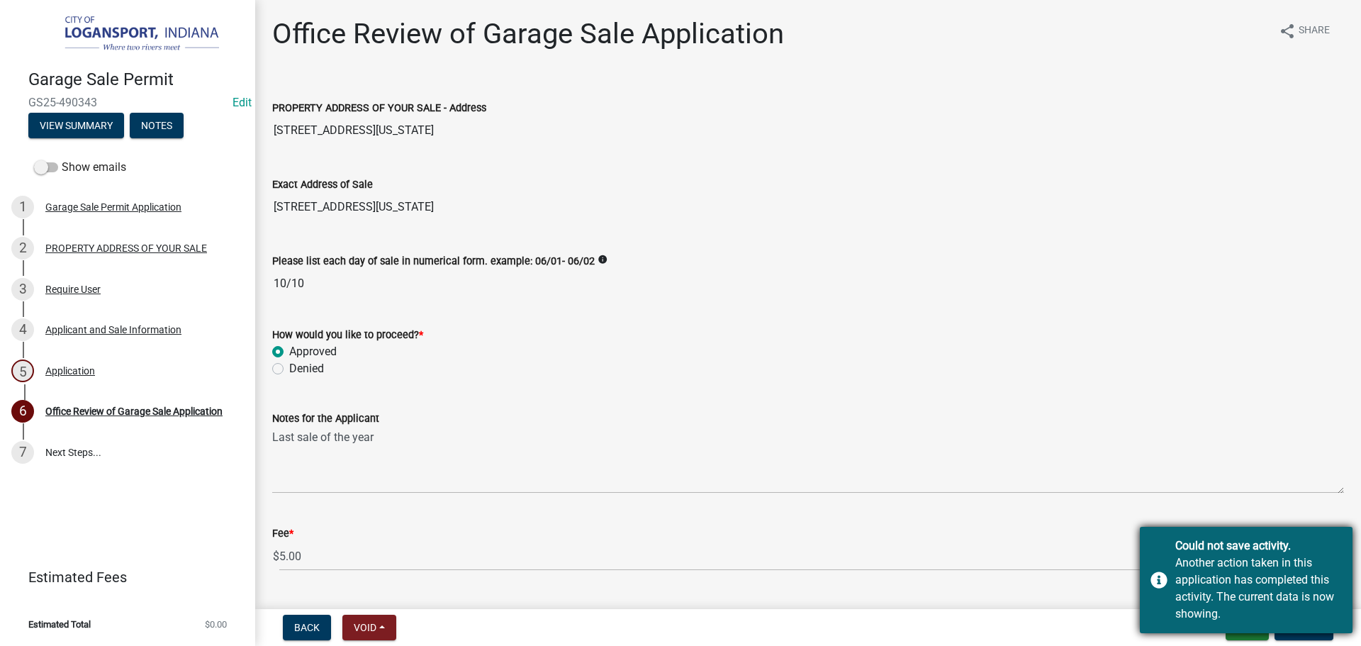
click at [1175, 583] on div "Another action taken in this application has completed this activity. The curre…" at bounding box center [1258, 588] width 167 height 68
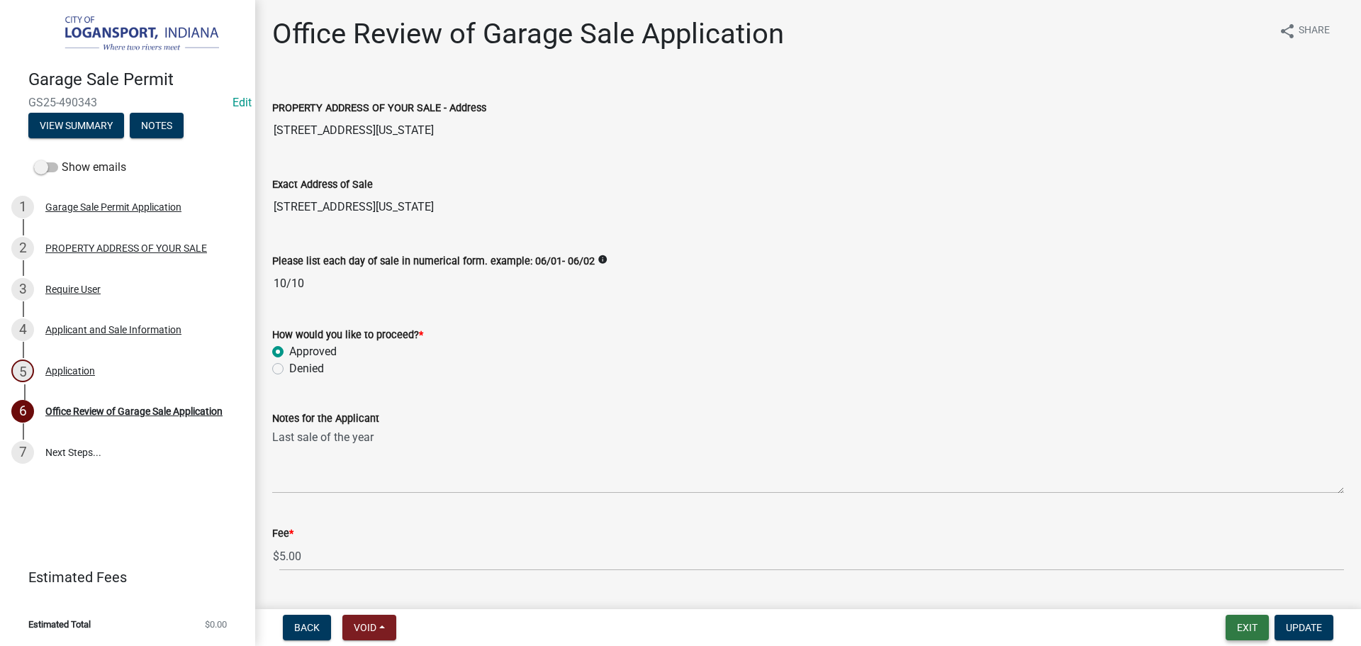
click at [1254, 631] on button "Exit" at bounding box center [1246, 627] width 43 height 26
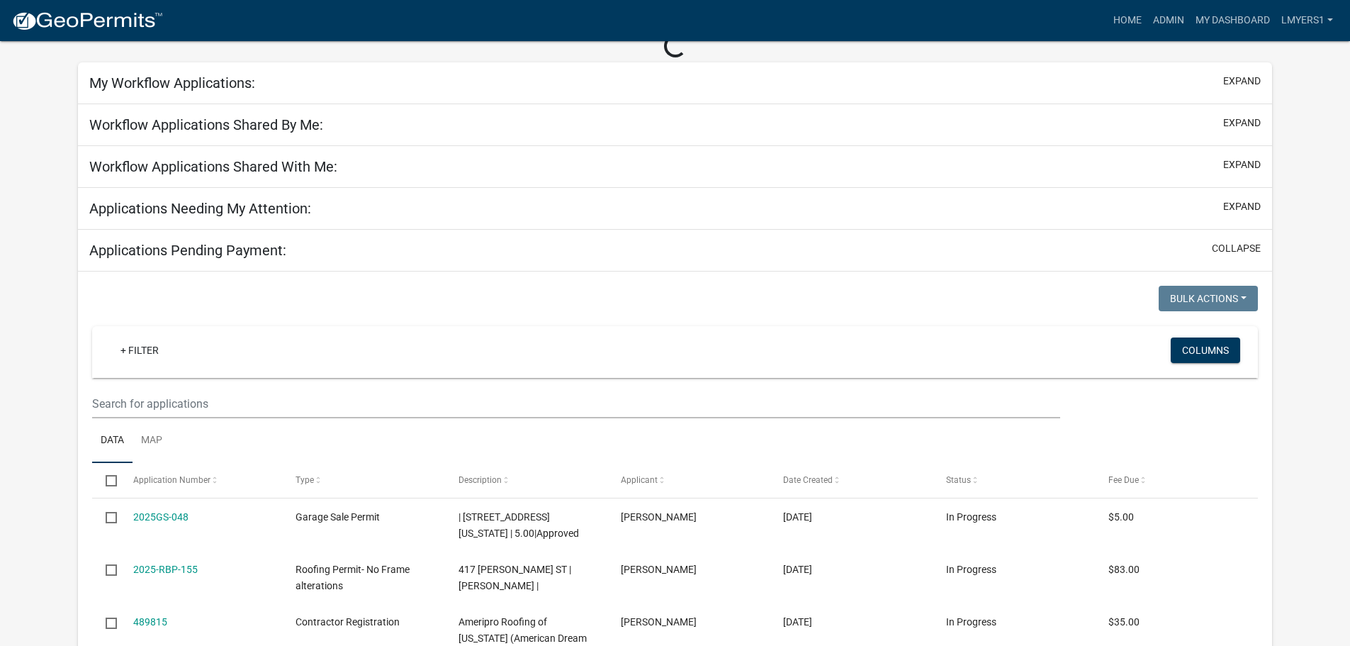
scroll to position [142, 0]
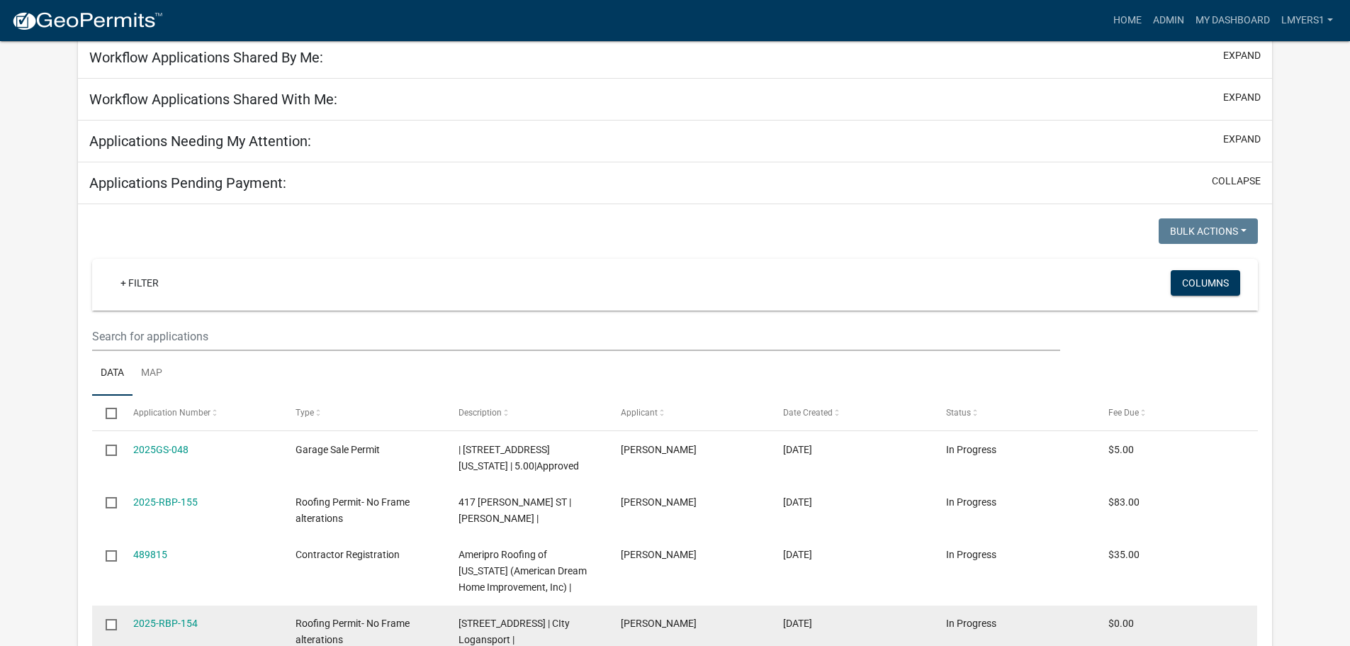
select select "2: 50"
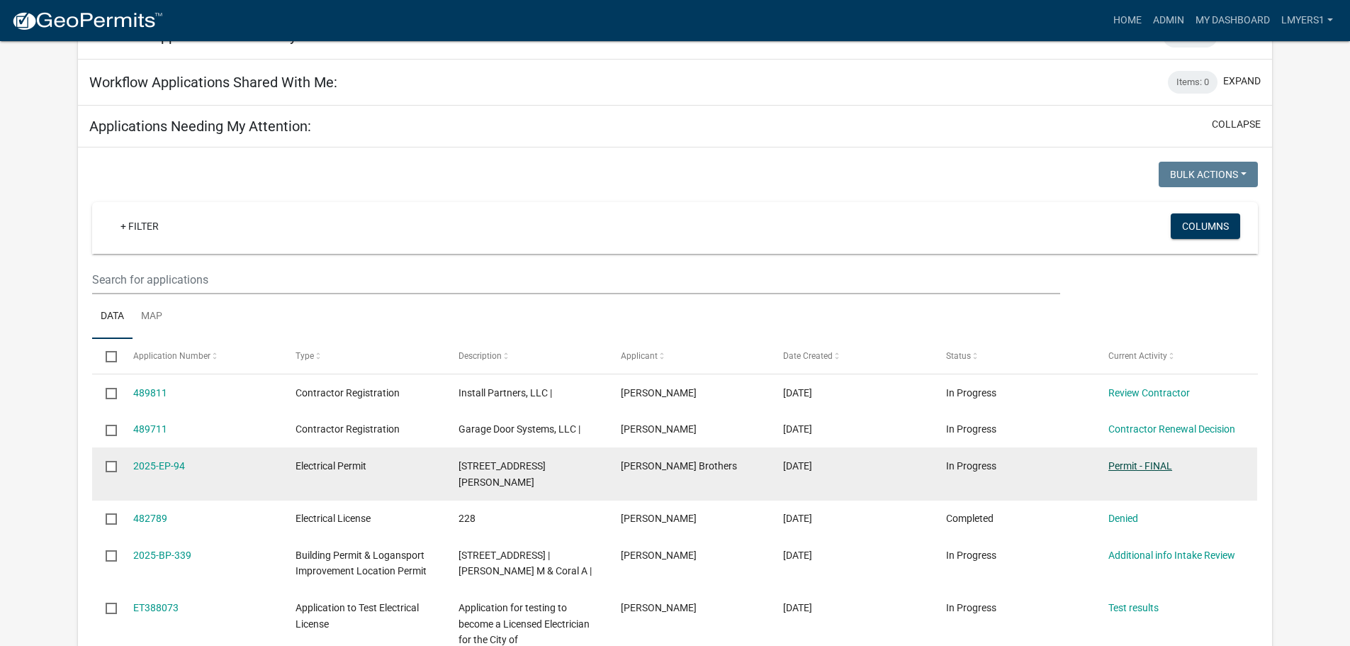
scroll to position [119, 0]
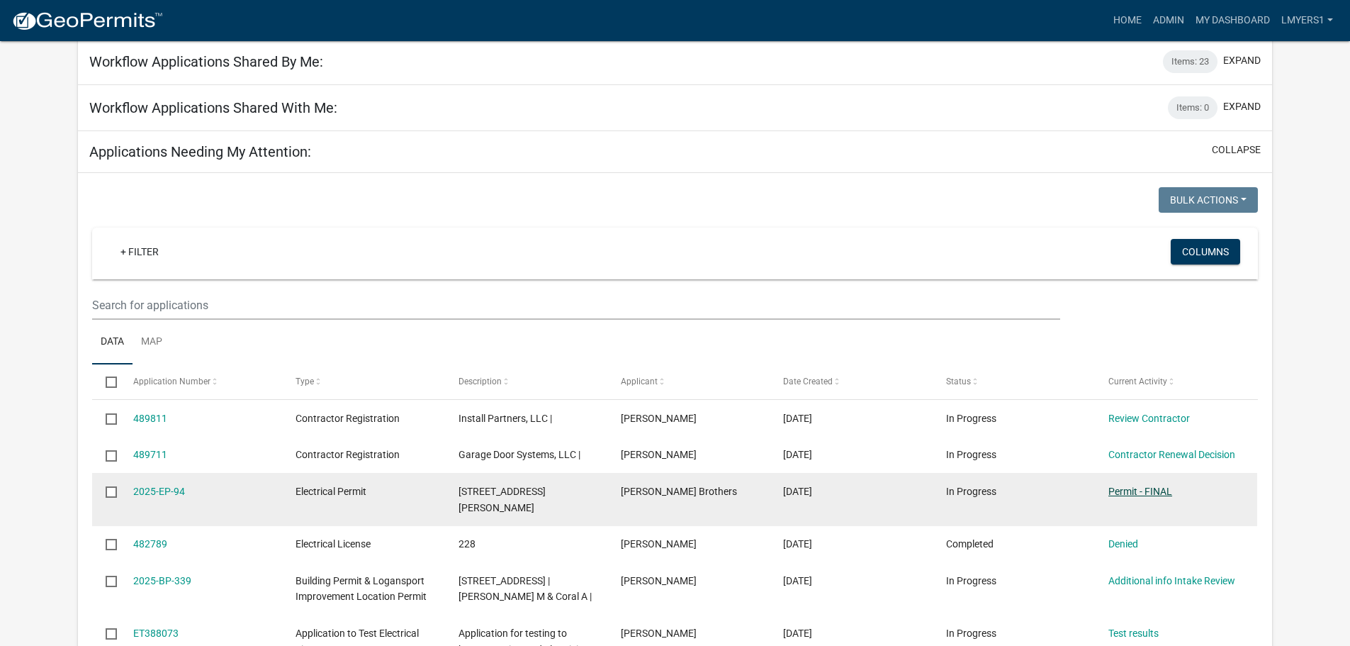
click at [1138, 491] on link "Permit - FINAL" at bounding box center [1140, 490] width 64 height 11
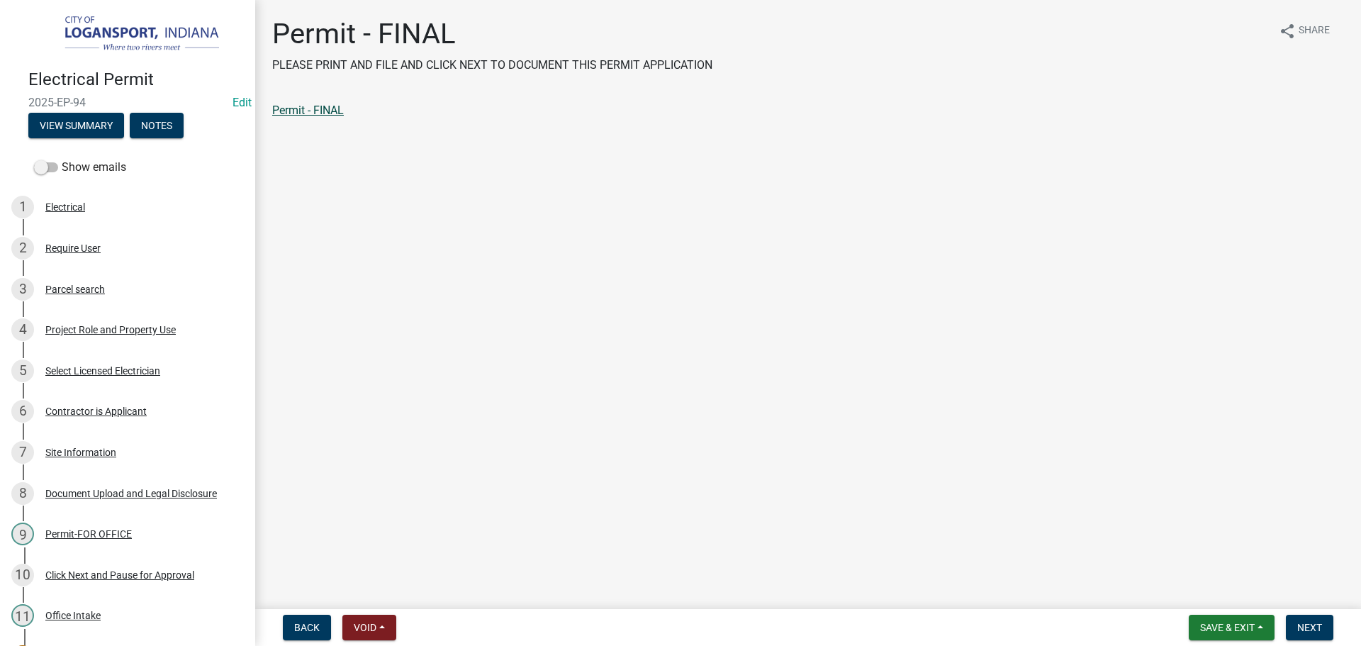
click at [288, 112] on link "Permit - FINAL" at bounding box center [308, 109] width 72 height 13
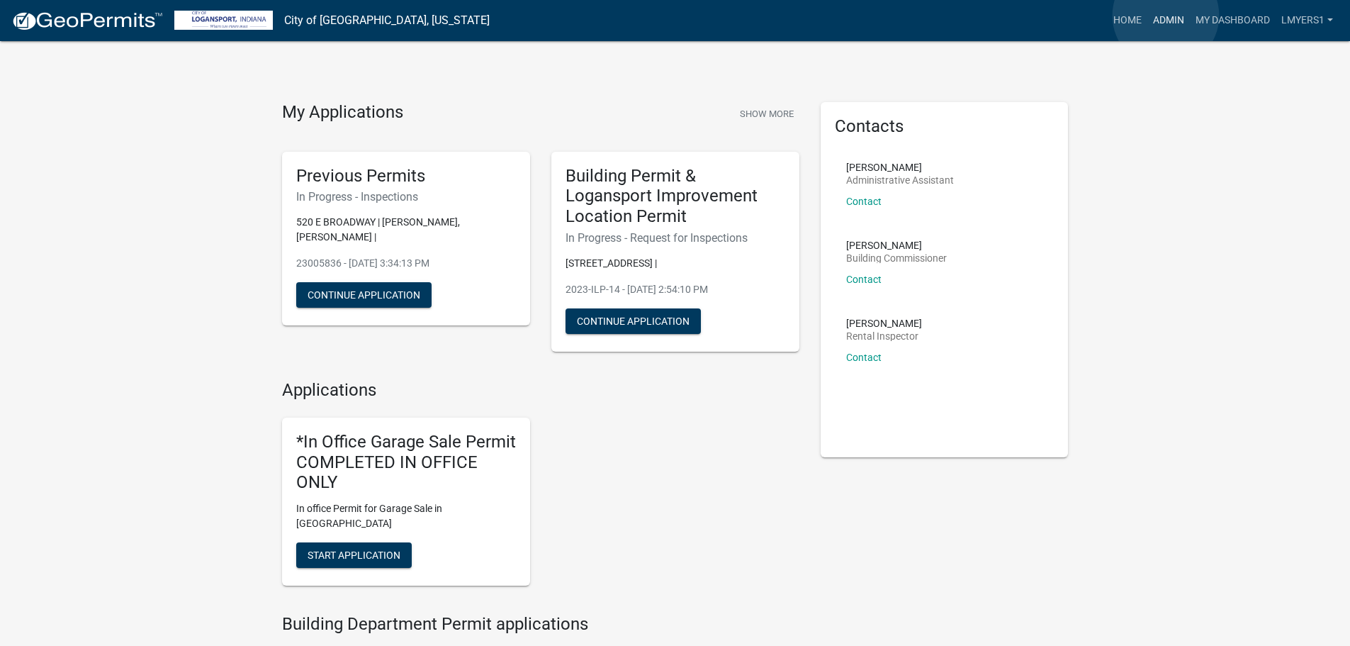
click at [1166, 16] on link "Admin" at bounding box center [1168, 20] width 43 height 27
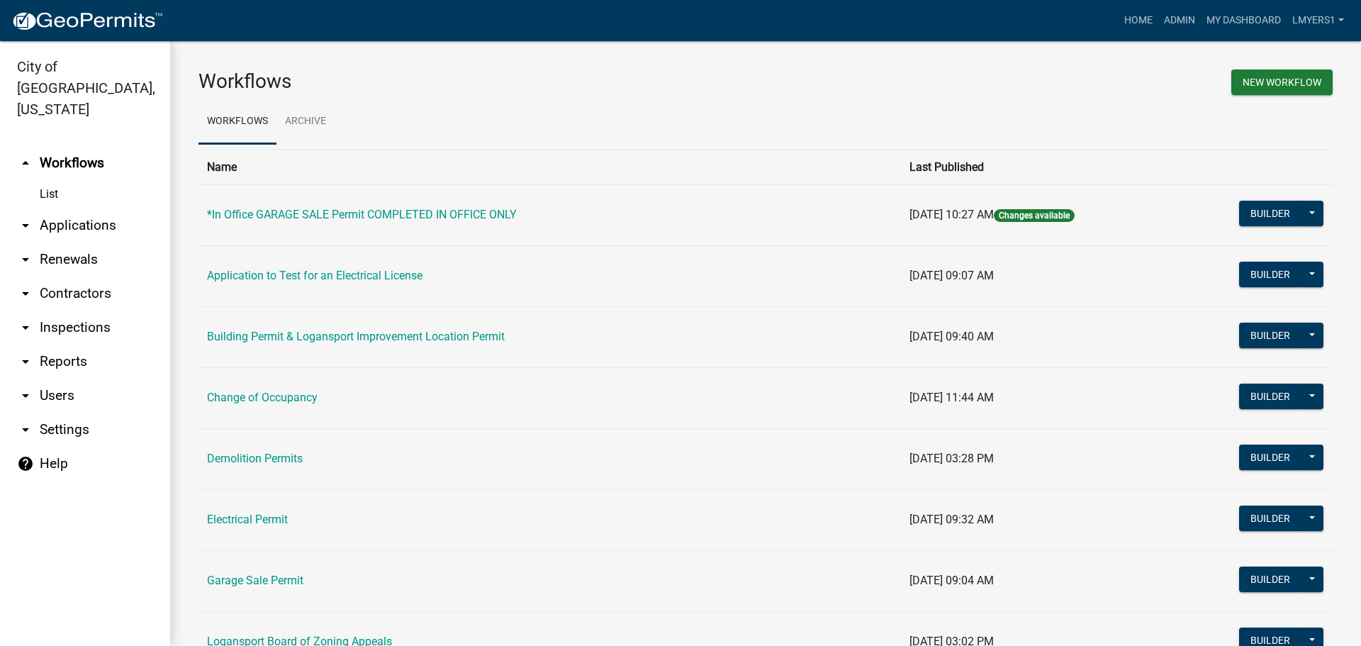
click at [88, 208] on link "arrow_drop_down Applications" at bounding box center [85, 225] width 170 height 34
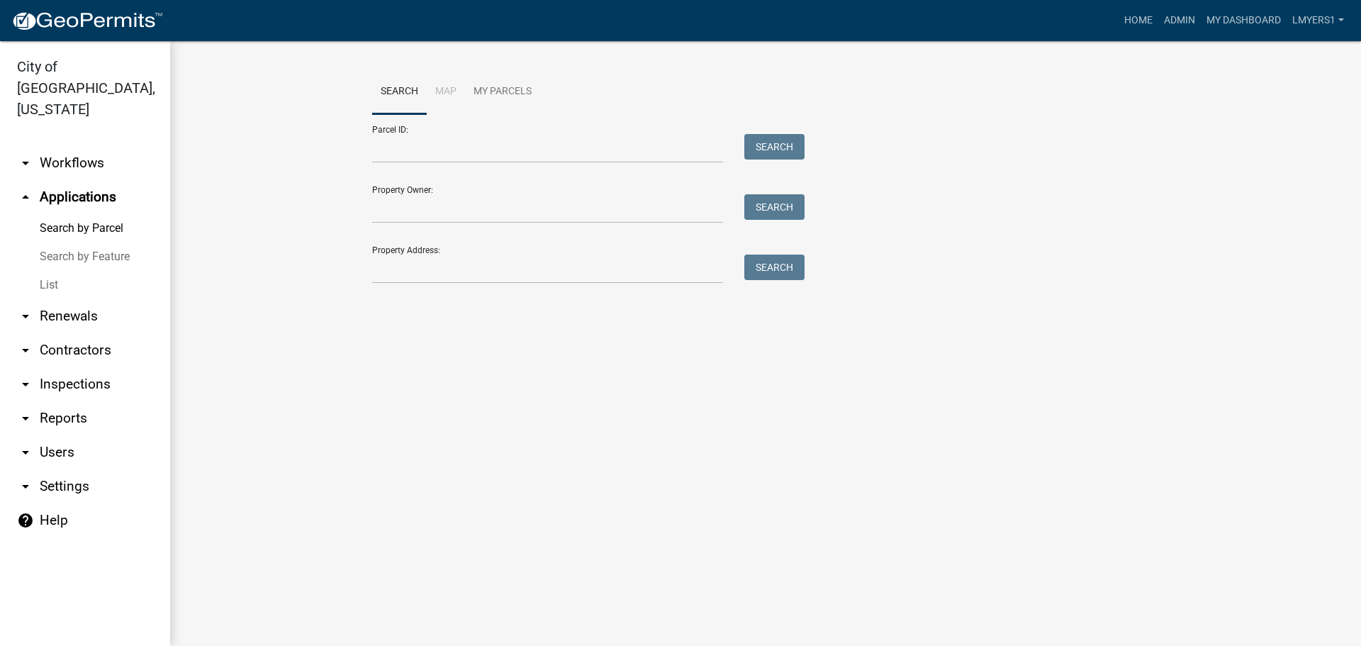
click at [60, 271] on link "List" at bounding box center [85, 285] width 170 height 28
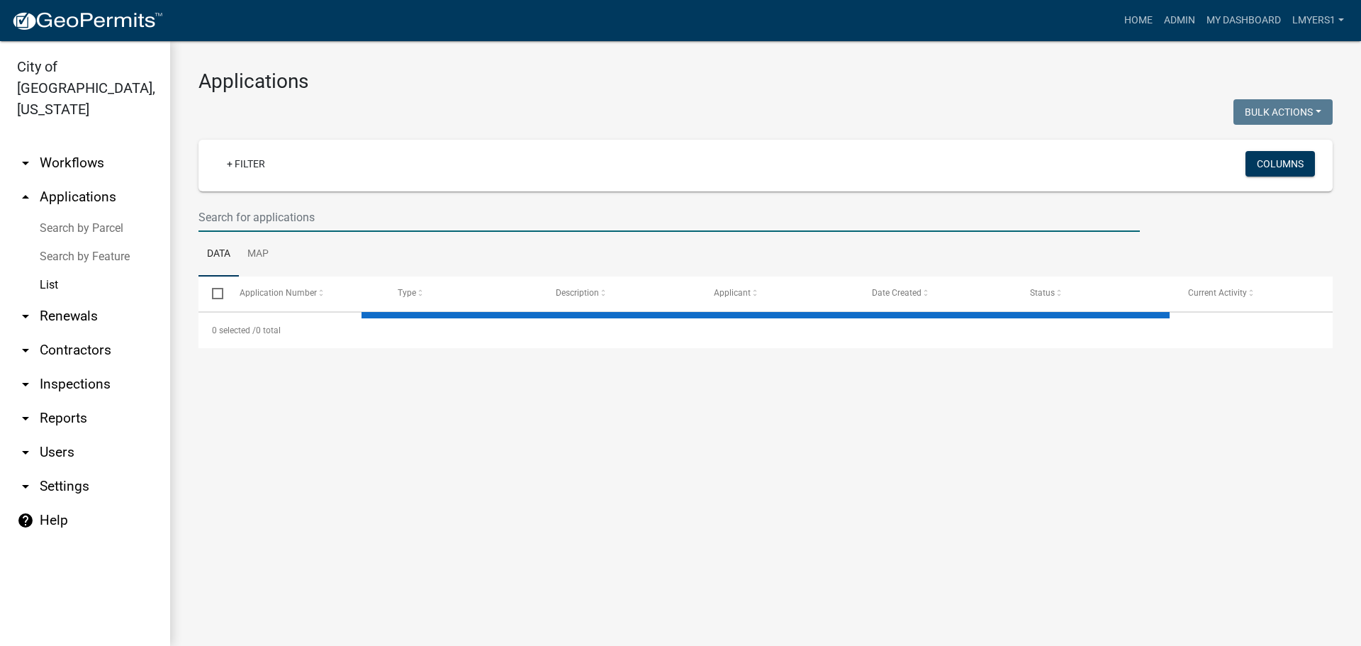
click at [262, 223] on input "text" at bounding box center [668, 217] width 941 height 29
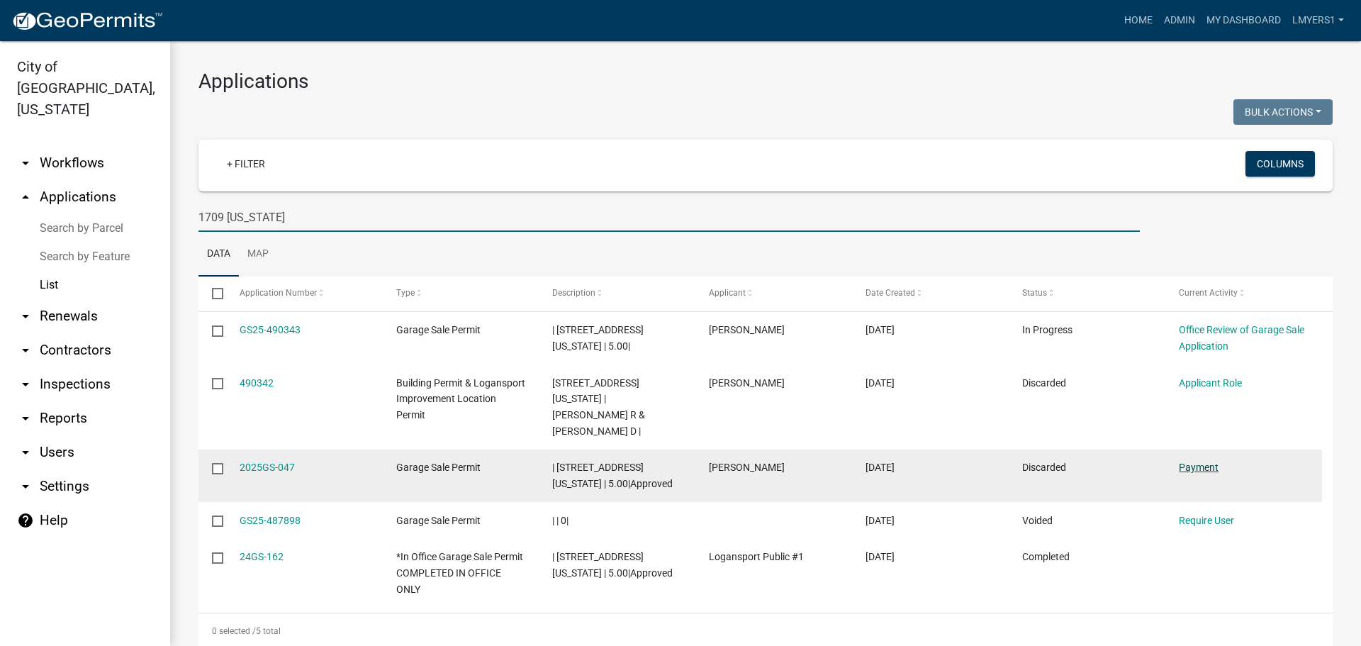
type input "1709 [US_STATE]"
click at [1196, 461] on link "Payment" at bounding box center [1199, 466] width 40 height 11
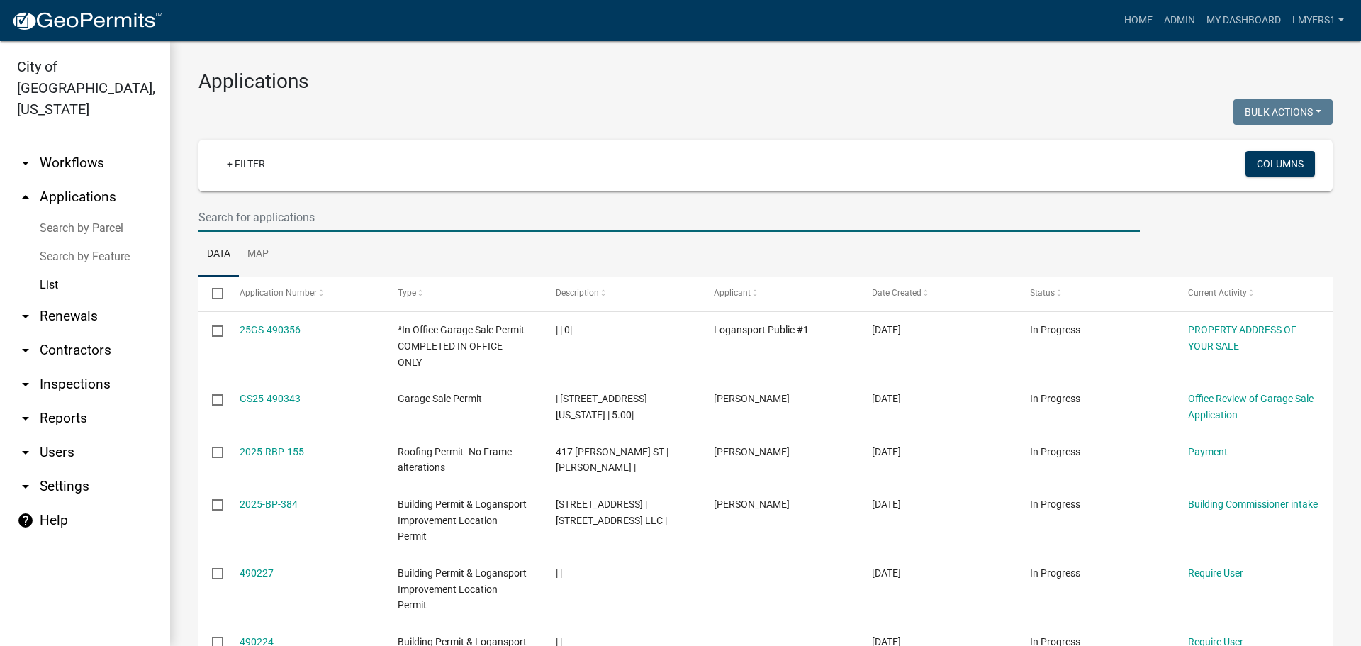
click at [257, 211] on input "text" at bounding box center [668, 217] width 941 height 29
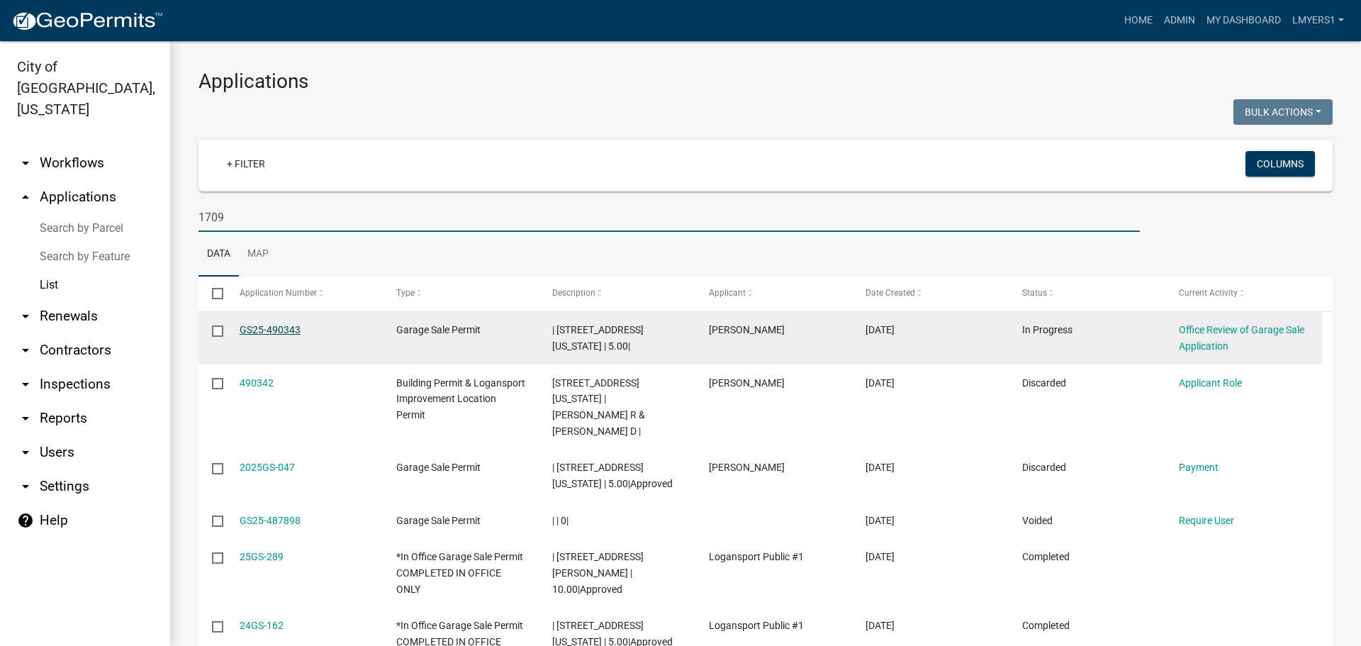
type input "1709"
click at [267, 332] on link "GS25-490343" at bounding box center [270, 329] width 61 height 11
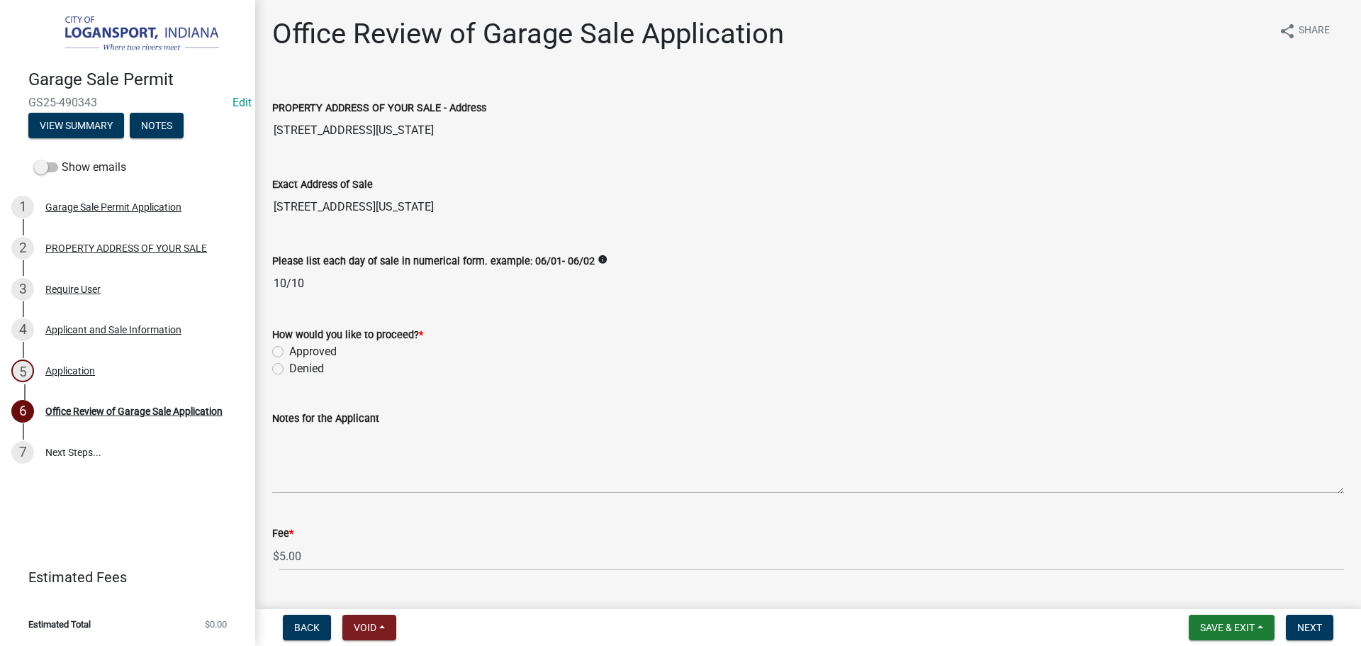
click at [289, 348] on label "Approved" at bounding box center [312, 351] width 47 height 17
click at [289, 348] on input "Approved" at bounding box center [293, 347] width 9 height 9
radio input "true"
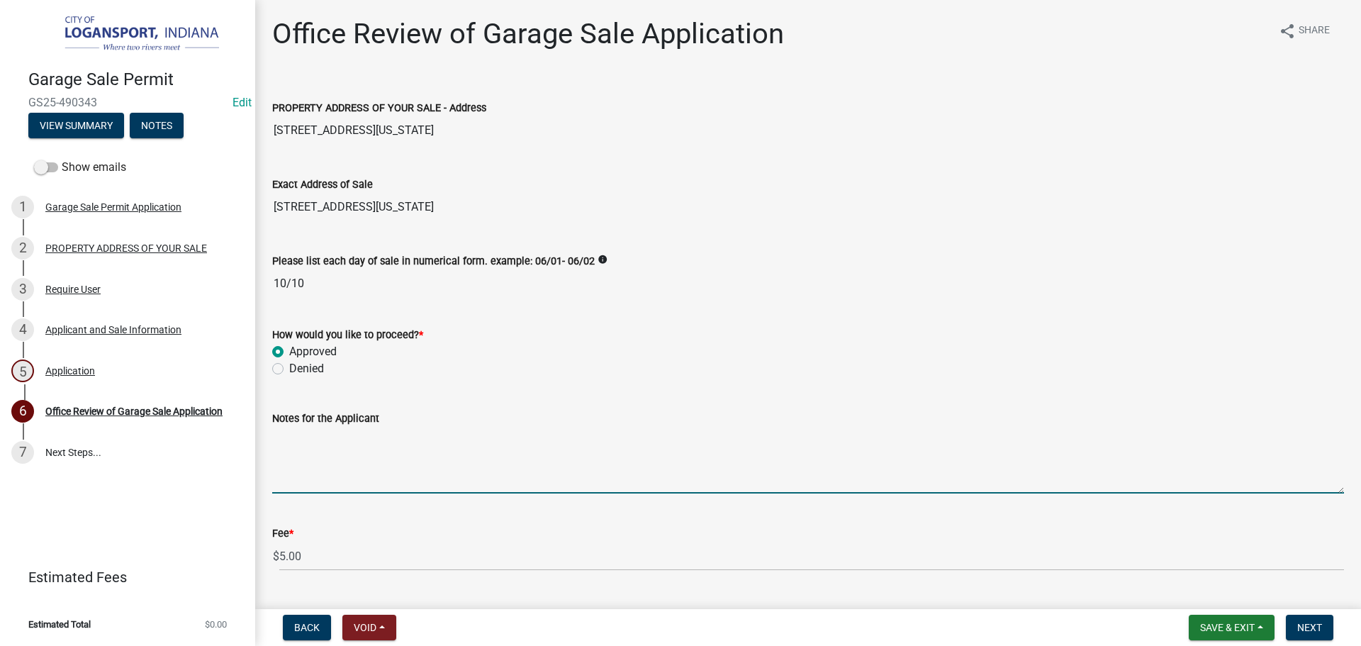
click at [328, 459] on textarea "Notes for the Applicant" at bounding box center [808, 460] width 1072 height 67
type textarea "Last sale of the year"
click at [1320, 628] on span "Next" at bounding box center [1309, 627] width 25 height 11
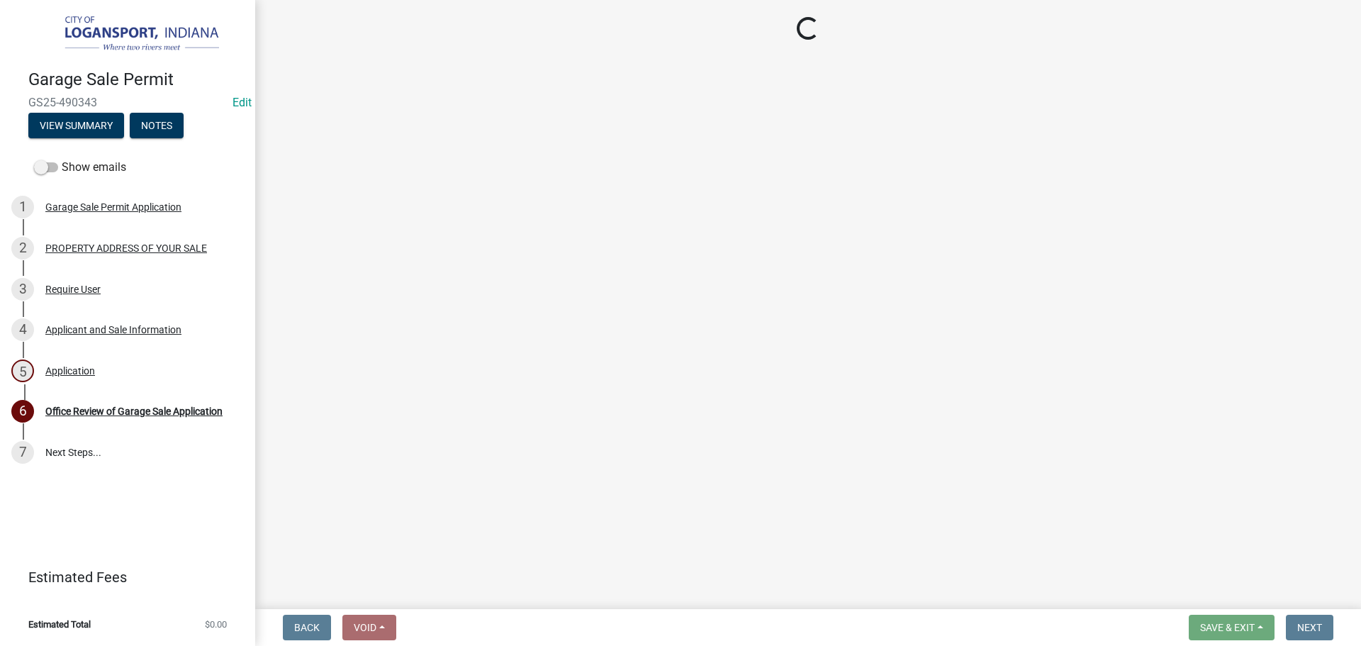
select select "3: 3"
